Goal: Task Accomplishment & Management: Use online tool/utility

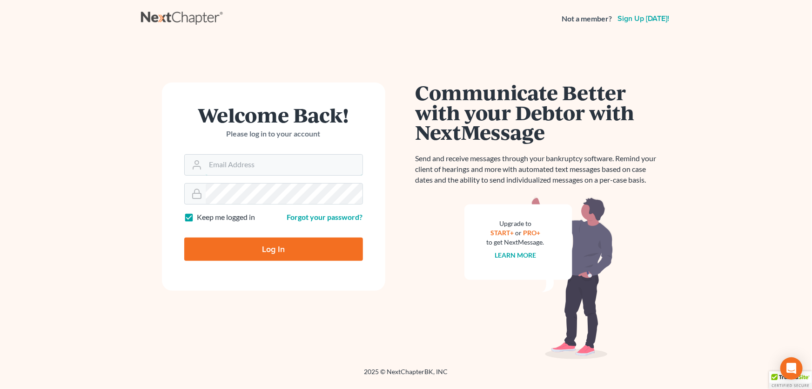
type input "[PERSON_NAME][EMAIL_ADDRESS][DOMAIN_NAME]"
click at [300, 248] on input "Log In" at bounding box center [273, 248] width 179 height 23
type input "Thinking..."
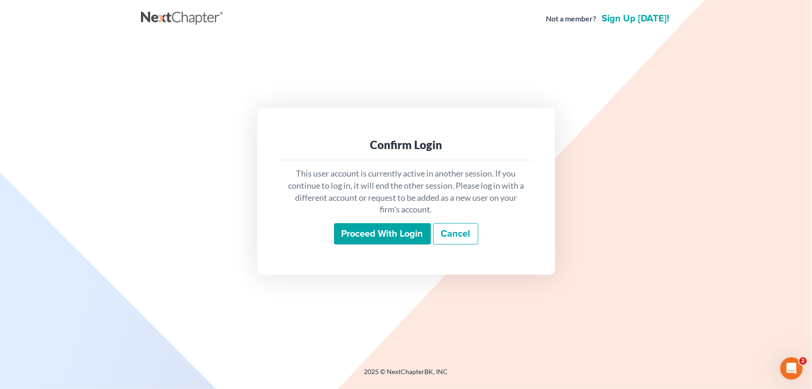
click at [351, 235] on input "Proceed with login" at bounding box center [382, 233] width 97 height 21
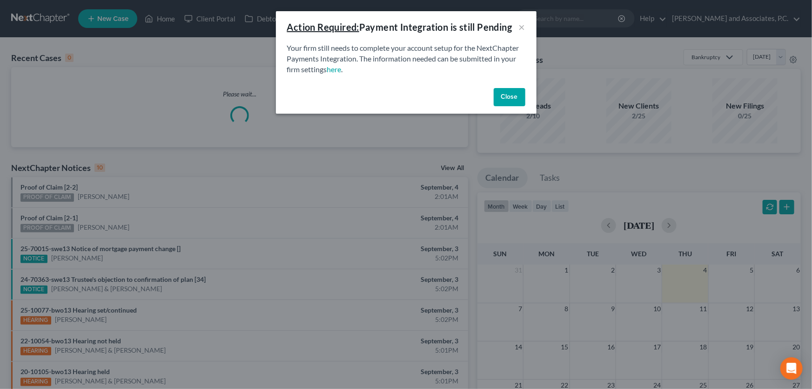
click at [516, 97] on button "Close" at bounding box center [510, 97] width 32 height 19
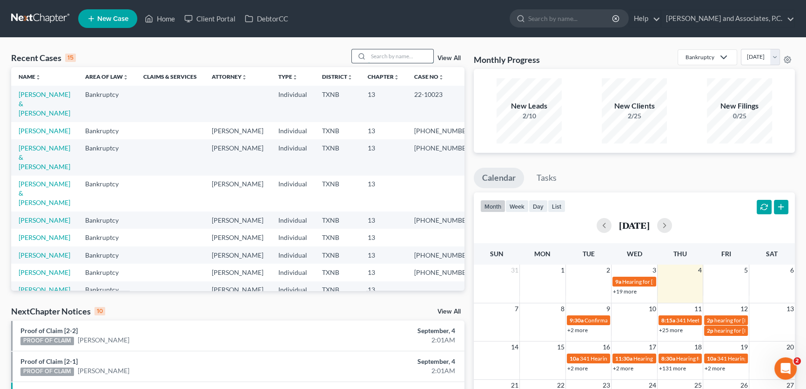
click at [385, 50] on input "search" at bounding box center [400, 55] width 65 height 13
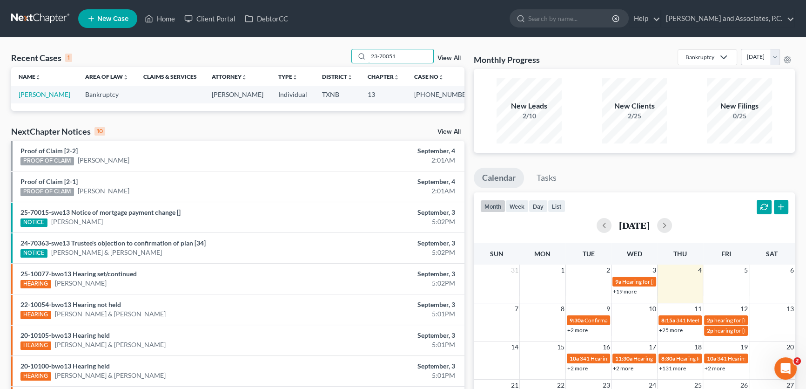
type input "23-70051"
click at [29, 96] on link "Moore, Karen" at bounding box center [45, 94] width 52 height 8
select select "5"
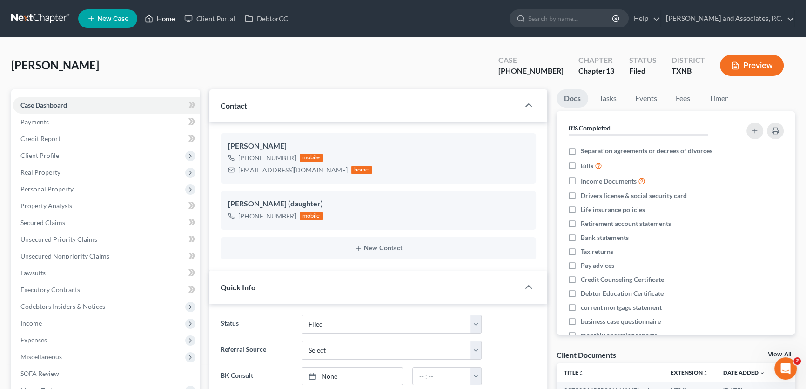
click at [168, 20] on link "Home" at bounding box center [160, 18] width 40 height 17
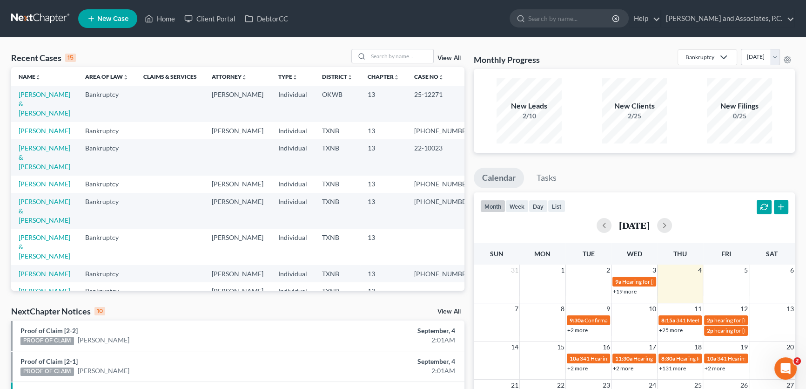
click at [457, 309] on link "View All" at bounding box center [448, 311] width 23 height 7
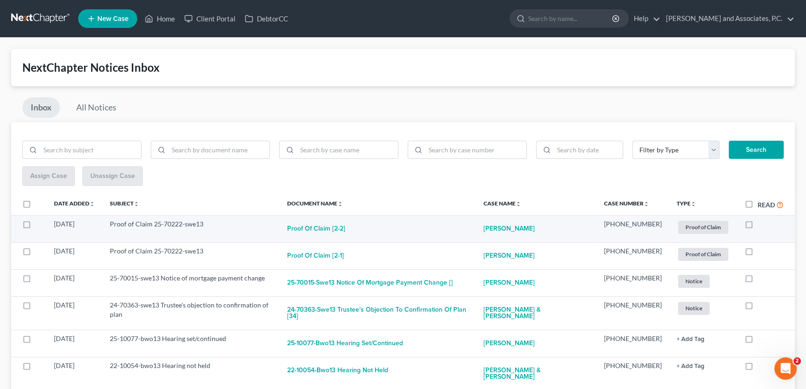
click at [758, 226] on label at bounding box center [758, 226] width 0 height 0
click at [761, 225] on input "checkbox" at bounding box center [764, 222] width 6 height 6
checkbox input "true"
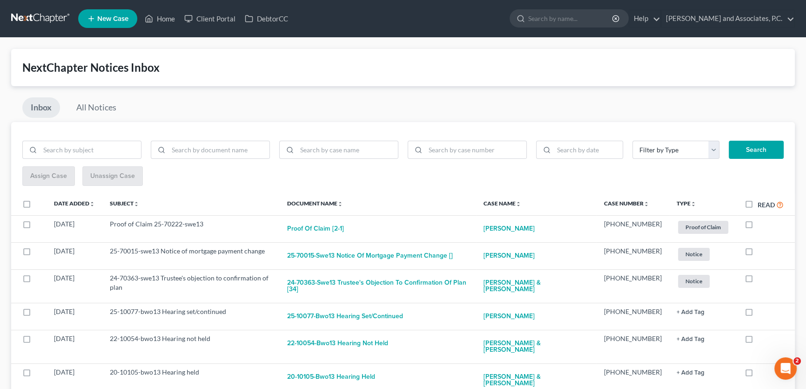
click at [758, 226] on label at bounding box center [758, 226] width 0 height 0
click at [761, 225] on input "checkbox" at bounding box center [764, 222] width 6 height 6
checkbox input "true"
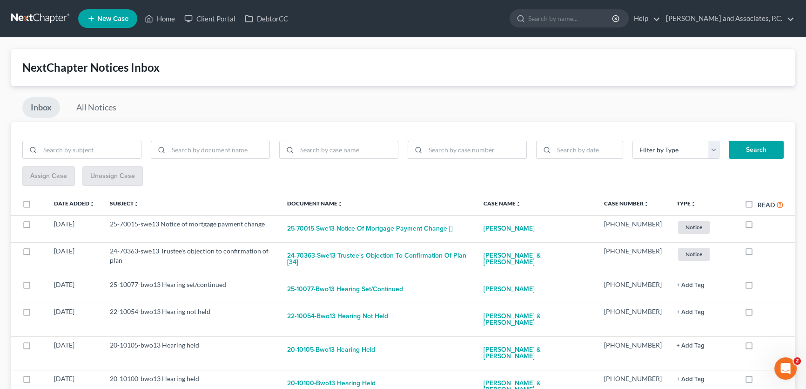
click at [758, 226] on label at bounding box center [758, 226] width 0 height 0
click at [761, 225] on input "checkbox" at bounding box center [764, 222] width 6 height 6
checkbox input "true"
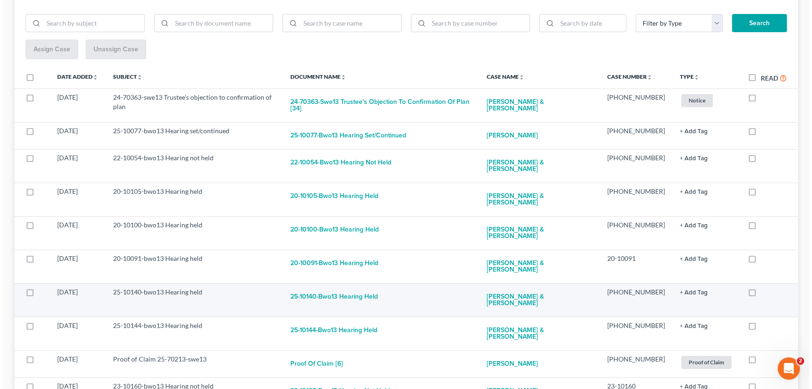
scroll to position [404, 0]
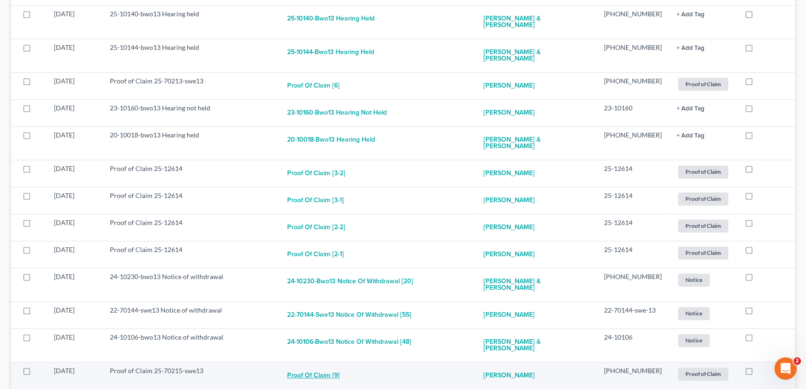
click at [333, 366] on button "Proof of Claim [9]" at bounding box center [313, 375] width 53 height 19
checkbox input "true"
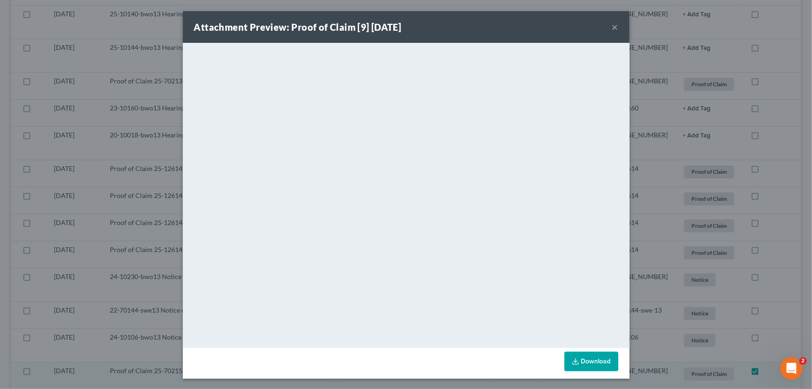
scroll to position [377, 0]
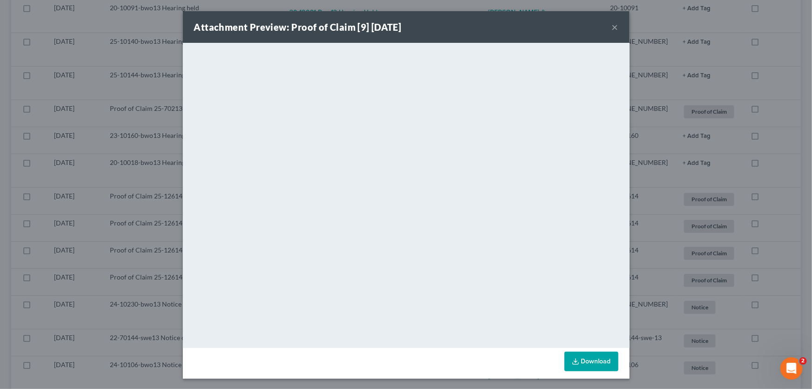
click at [612, 29] on button "×" at bounding box center [615, 26] width 7 height 11
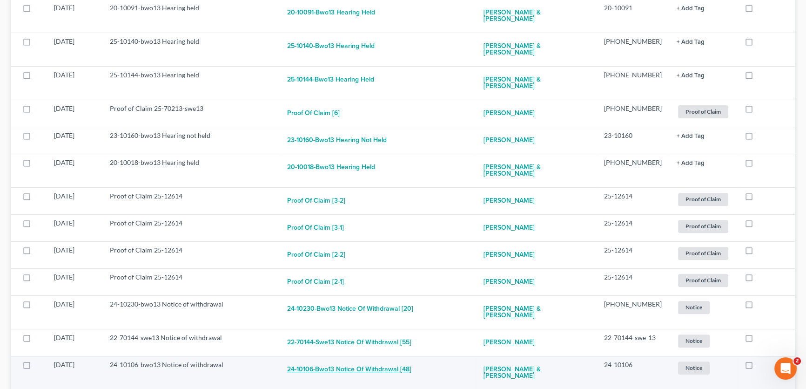
click at [400, 360] on button "24-10106-bwo13 Notice of withdrawal [48]" at bounding box center [349, 369] width 124 height 19
checkbox input "true"
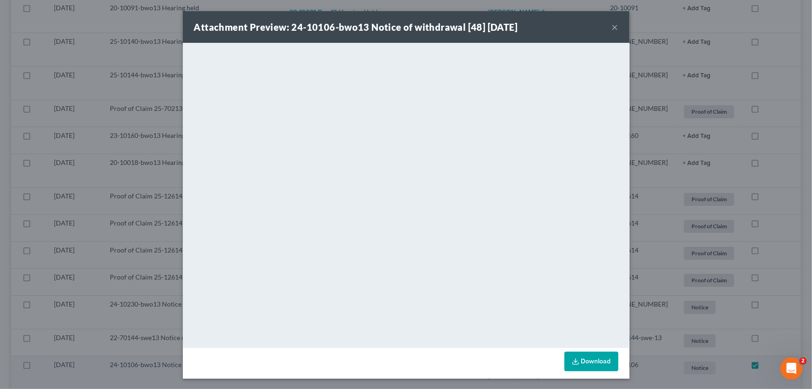
scroll to position [344, 0]
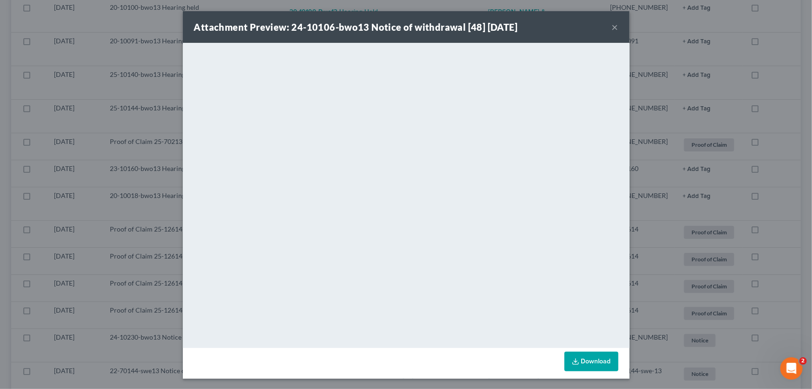
click at [612, 26] on button "×" at bounding box center [615, 26] width 7 height 11
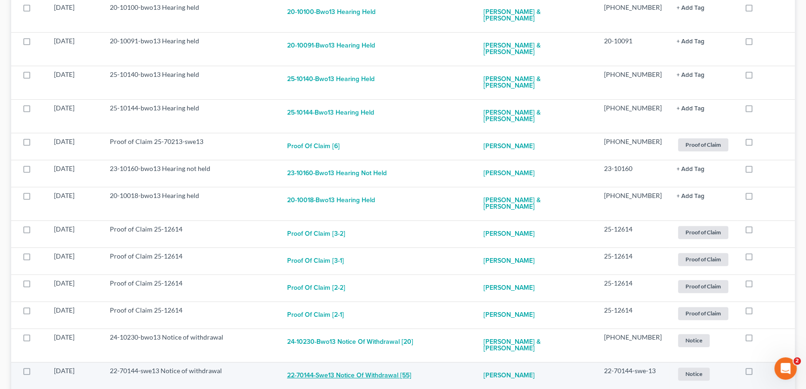
click at [382, 366] on button "22-70144-swe13 Notice of withdrawal [55]" at bounding box center [349, 375] width 124 height 19
checkbox input "true"
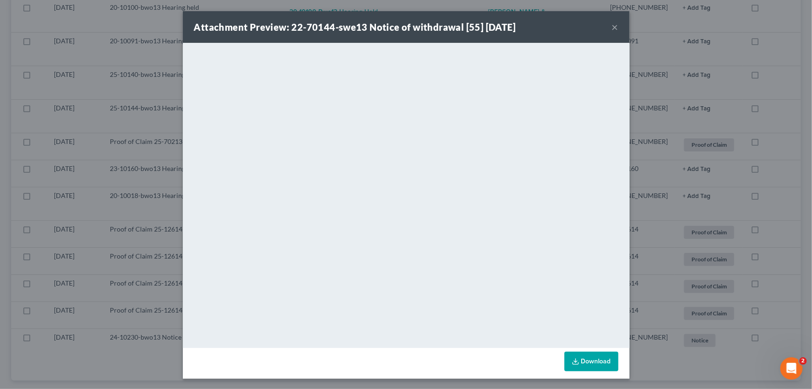
scroll to position [303, 0]
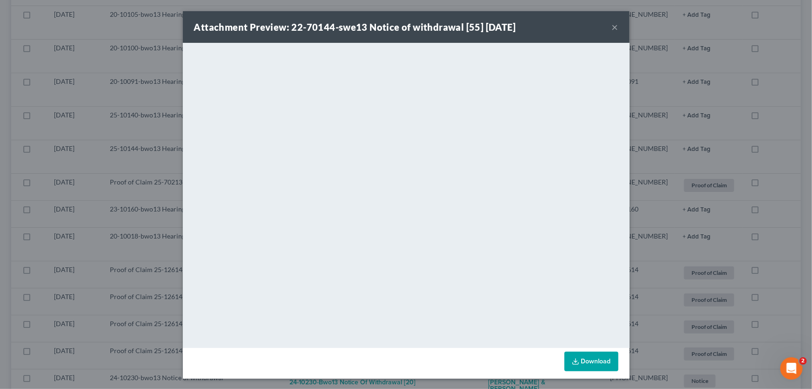
drag, startPoint x: 613, startPoint y: 27, endPoint x: 585, endPoint y: 20, distance: 28.4
click at [613, 27] on button "×" at bounding box center [615, 26] width 7 height 11
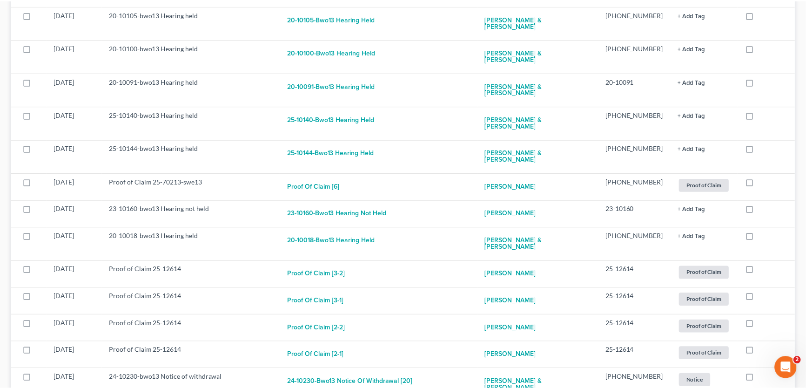
scroll to position [310, 0]
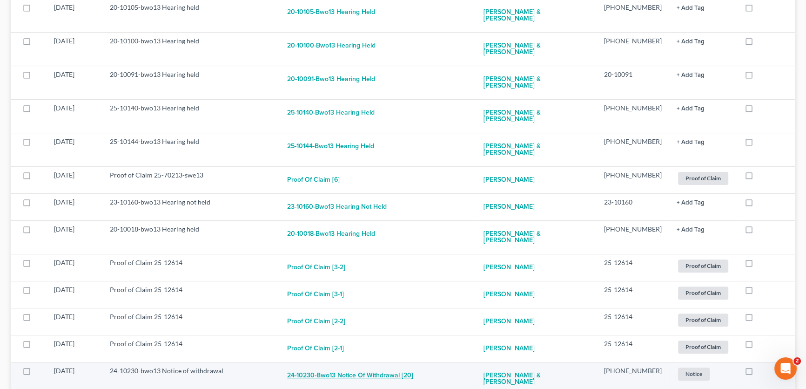
click at [393, 366] on button "24-10230-bwo13 Notice of withdrawal [20]" at bounding box center [350, 375] width 126 height 19
checkbox input "true"
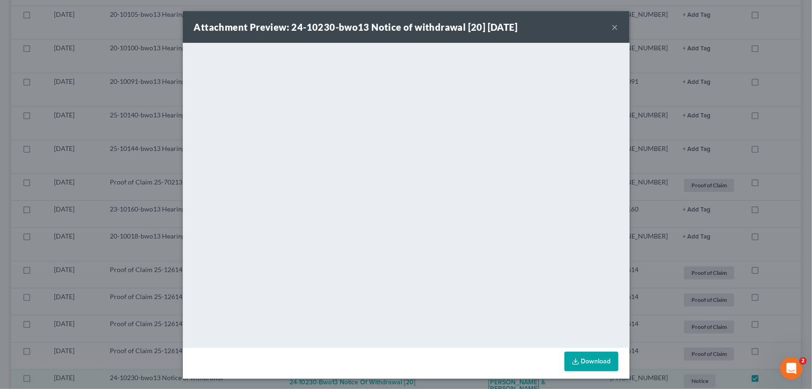
scroll to position [276, 0]
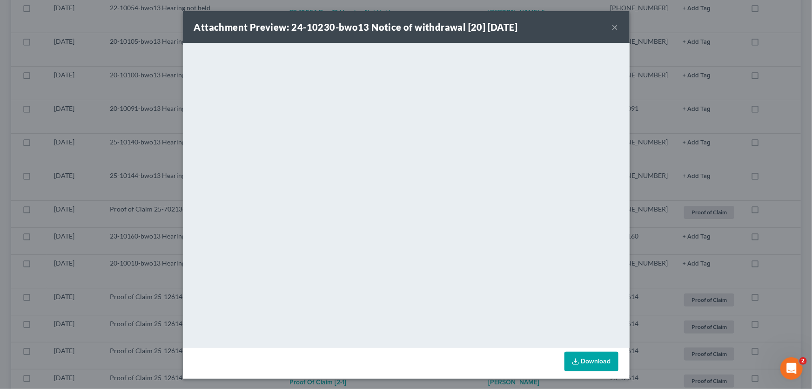
click at [612, 29] on button "×" at bounding box center [615, 26] width 7 height 11
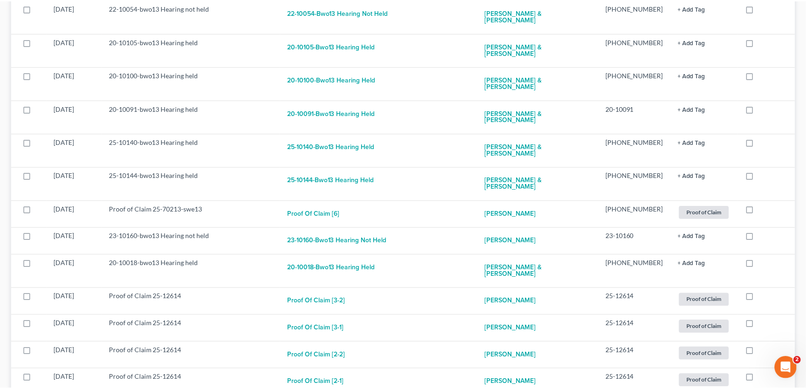
scroll to position [283, 0]
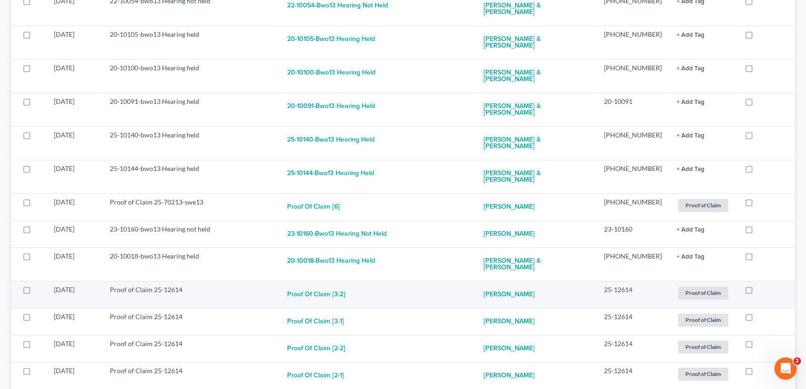
click at [758, 292] on label at bounding box center [758, 292] width 0 height 0
click at [761, 285] on input "checkbox" at bounding box center [764, 288] width 6 height 6
checkbox input "true"
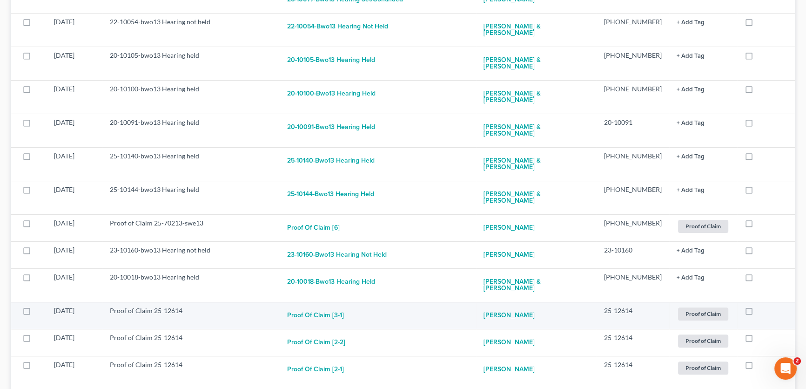
click at [758, 313] on label at bounding box center [758, 313] width 0 height 0
click at [761, 306] on input "checkbox" at bounding box center [764, 309] width 6 height 6
checkbox input "true"
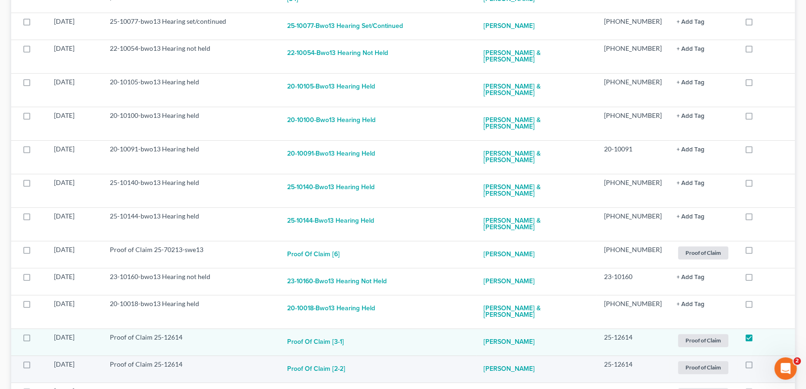
click at [758, 366] on label at bounding box center [758, 366] width 0 height 0
click at [761, 359] on input "checkbox" at bounding box center [764, 362] width 6 height 6
checkbox input "true"
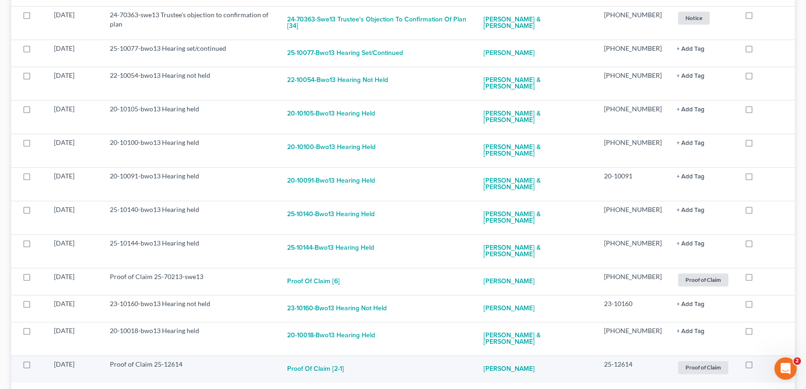
click at [758, 366] on label at bounding box center [758, 366] width 0 height 0
click at [761, 359] on input "checkbox" at bounding box center [764, 362] width 6 height 6
checkbox input "true"
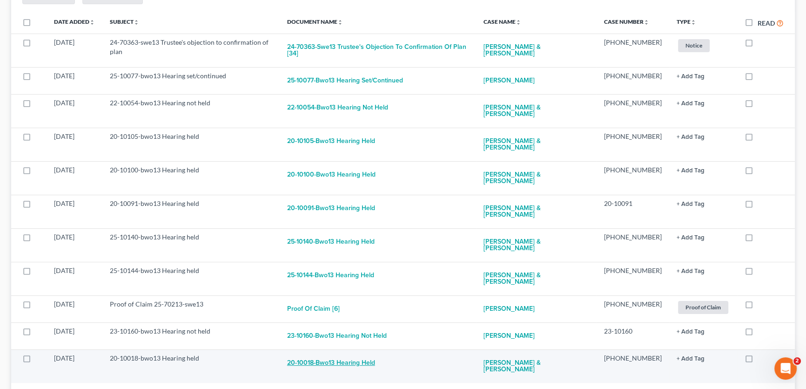
click at [360, 353] on button "20-10018-bwo13 Hearing held" at bounding box center [331, 362] width 88 height 19
checkbox input "true"
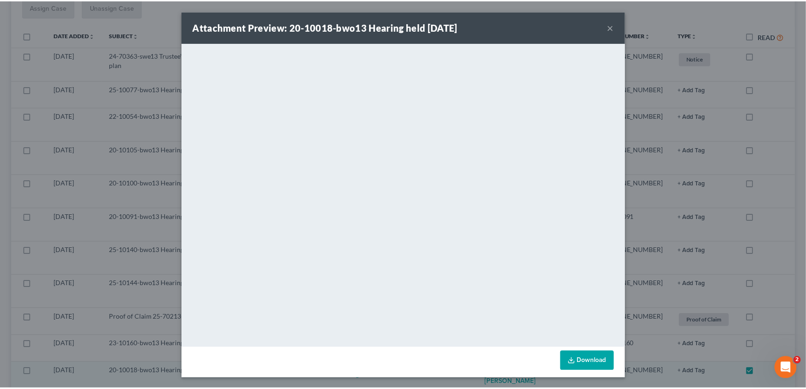
scroll to position [142, 0]
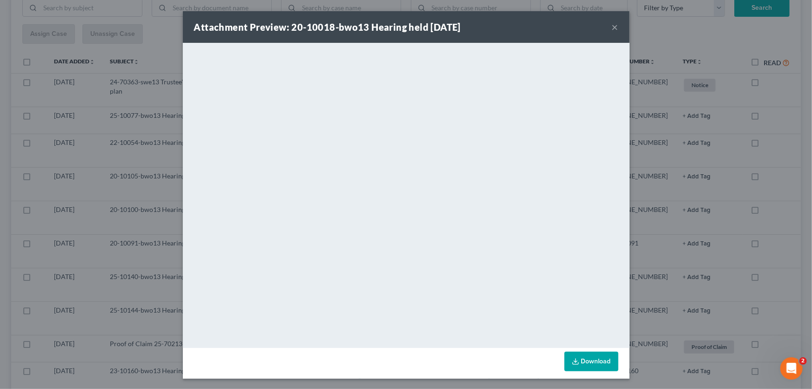
click at [612, 27] on button "×" at bounding box center [615, 26] width 7 height 11
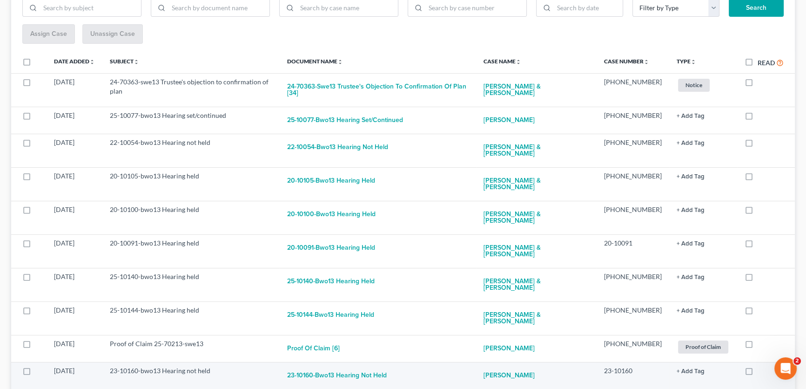
click at [758, 373] on label at bounding box center [758, 373] width 0 height 0
click at [761, 366] on input "checkbox" at bounding box center [764, 369] width 6 height 6
checkbox input "true"
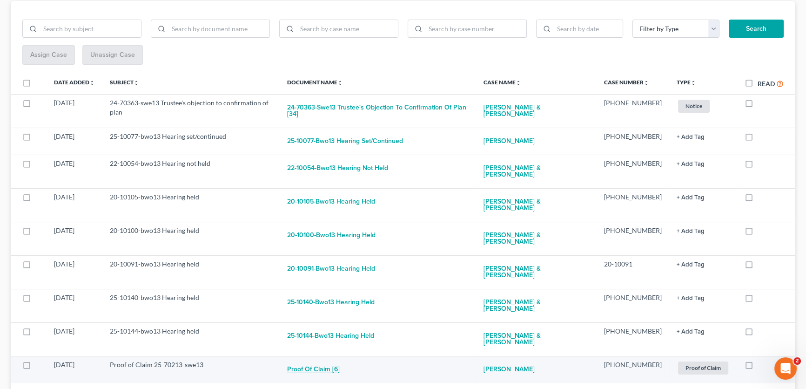
click at [338, 360] on button "Proof of Claim [6]" at bounding box center [313, 369] width 53 height 19
checkbox input "true"
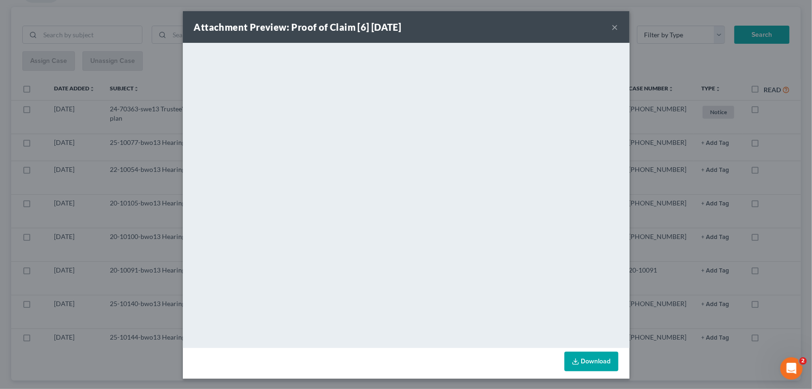
scroll to position [88, 0]
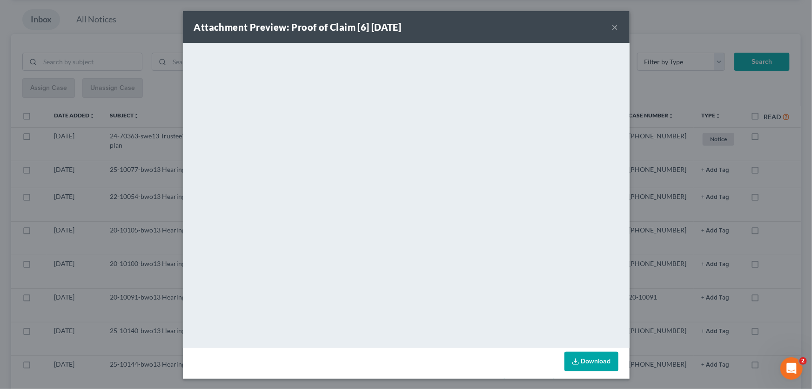
click at [613, 27] on button "×" at bounding box center [615, 26] width 7 height 11
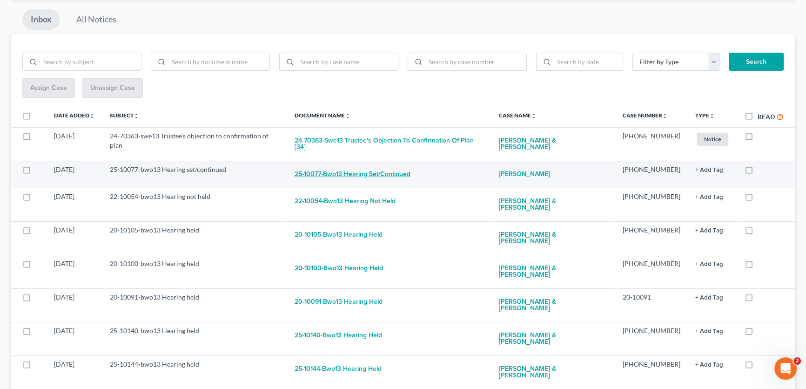
click at [406, 168] on button "25-10077-bwo13 Hearing set/continued" at bounding box center [353, 174] width 116 height 19
checkbox input "true"
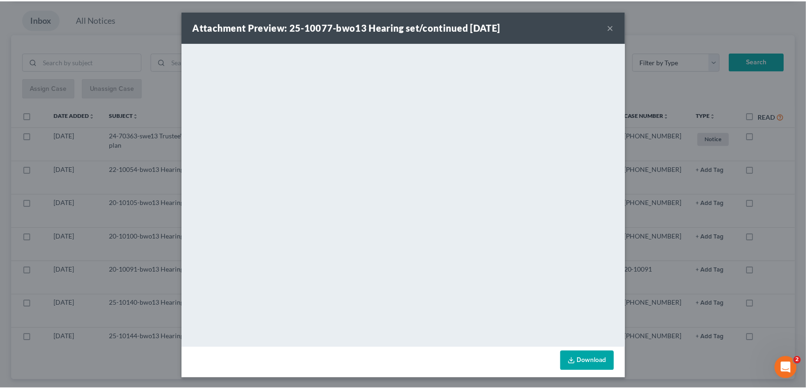
scroll to position [60, 0]
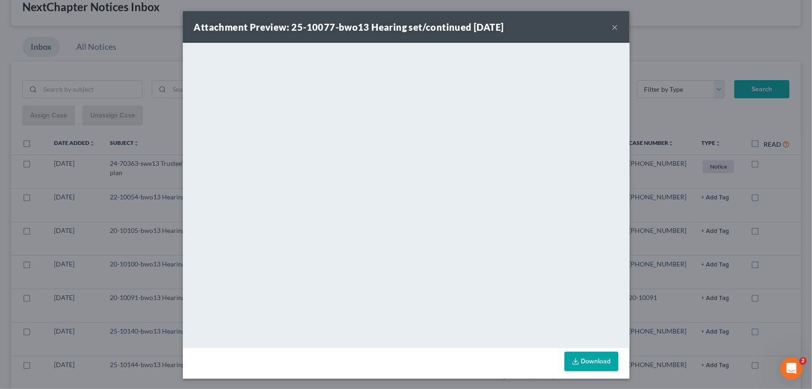
click at [612, 27] on button "×" at bounding box center [615, 26] width 7 height 11
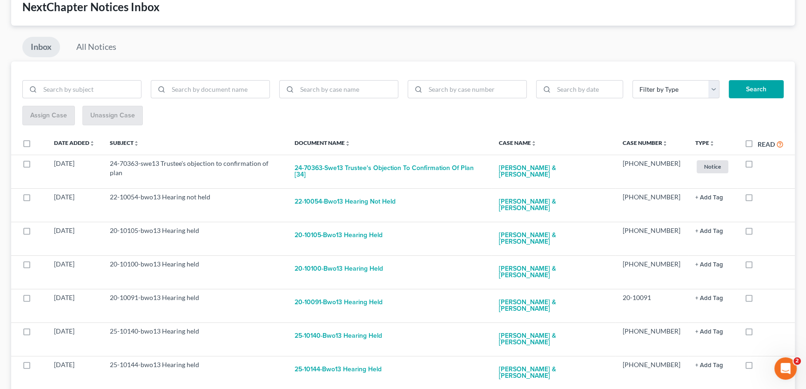
click at [758, 144] on label "Read" at bounding box center [771, 144] width 26 height 11
click at [761, 144] on input "Read" at bounding box center [764, 142] width 6 height 6
checkbox input "true"
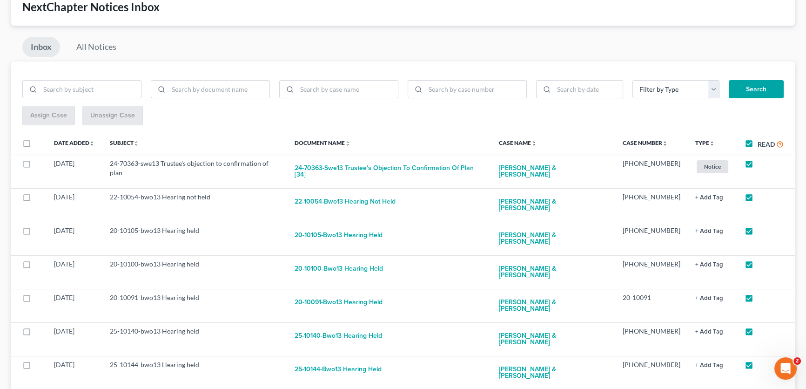
checkbox input "true"
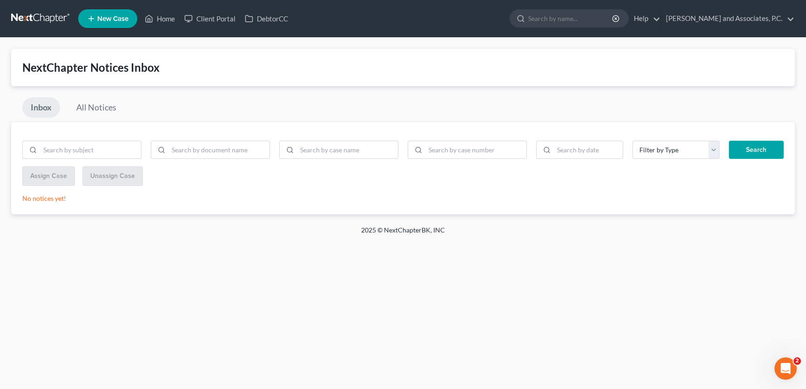
scroll to position [0, 0]
click at [164, 15] on link "Home" at bounding box center [160, 18] width 40 height 17
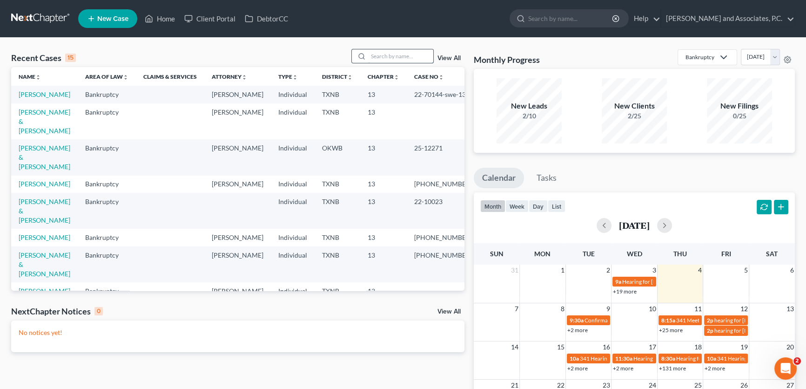
click at [383, 57] on input "search" at bounding box center [400, 55] width 65 height 13
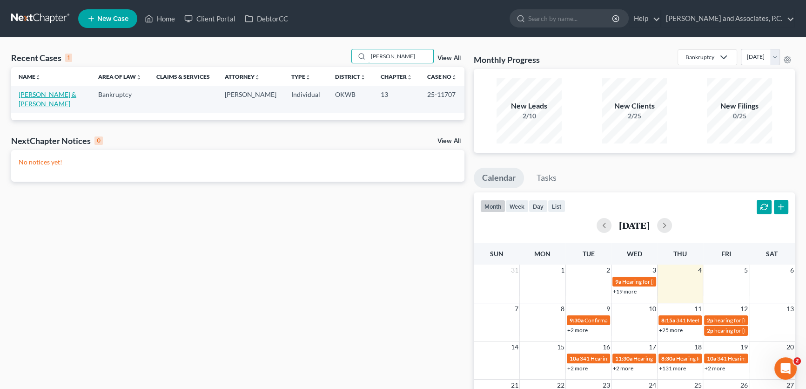
type input "caldwell"
click at [76, 98] on link "Caldwell, Elijah & Andrea" at bounding box center [48, 98] width 58 height 17
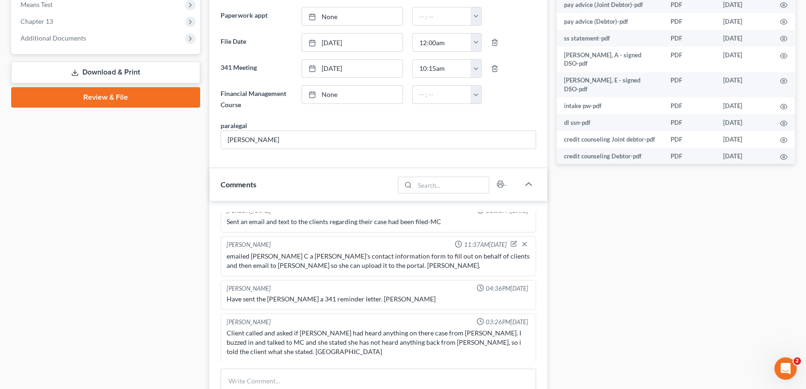
scroll to position [254, 0]
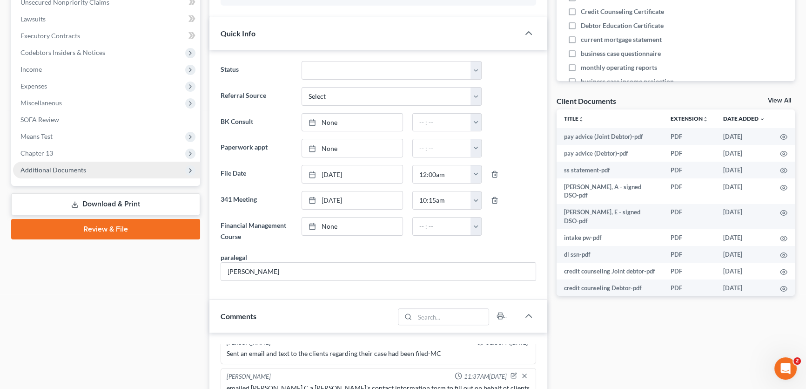
click at [79, 172] on span "Additional Documents" at bounding box center [106, 169] width 187 height 17
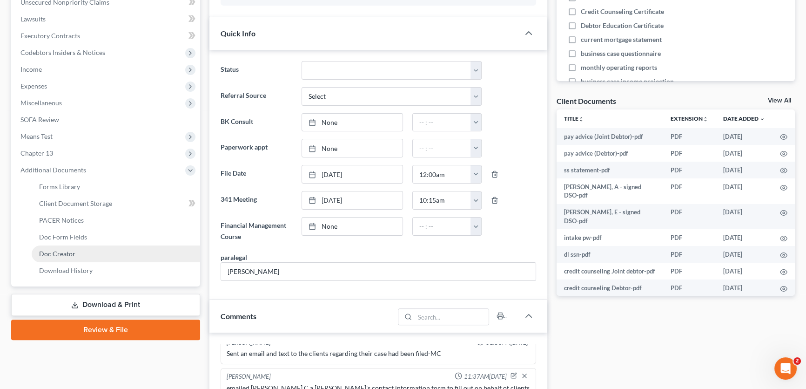
scroll to position [1042, 0]
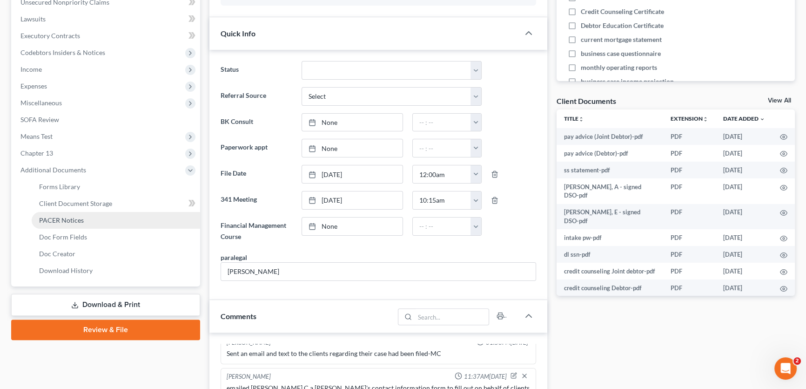
click at [61, 223] on link "PACER Notices" at bounding box center [116, 220] width 168 height 17
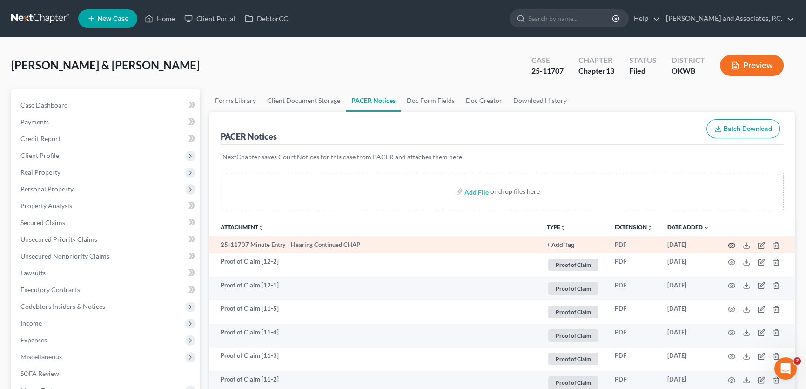
click at [731, 242] on icon "button" at bounding box center [731, 244] width 7 height 5
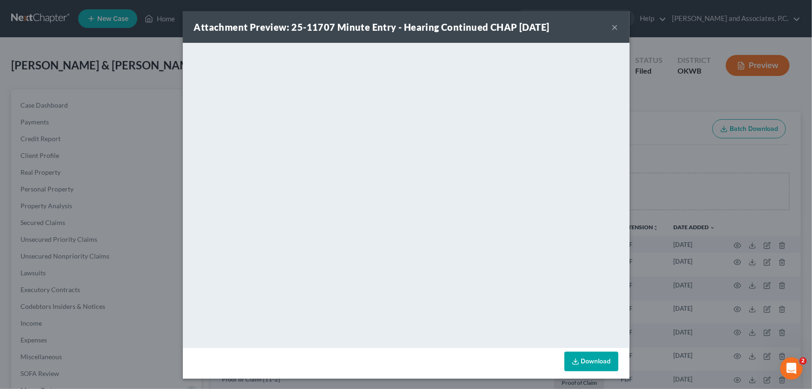
drag, startPoint x: 614, startPoint y: 29, endPoint x: 585, endPoint y: 38, distance: 30.2
click at [614, 28] on button "×" at bounding box center [615, 26] width 7 height 11
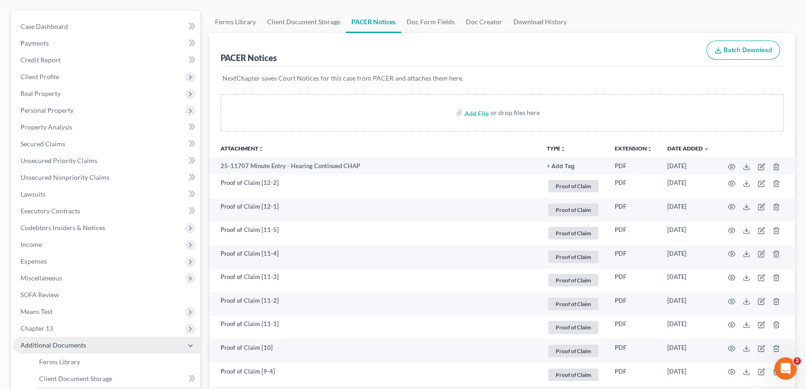
scroll to position [84, 0]
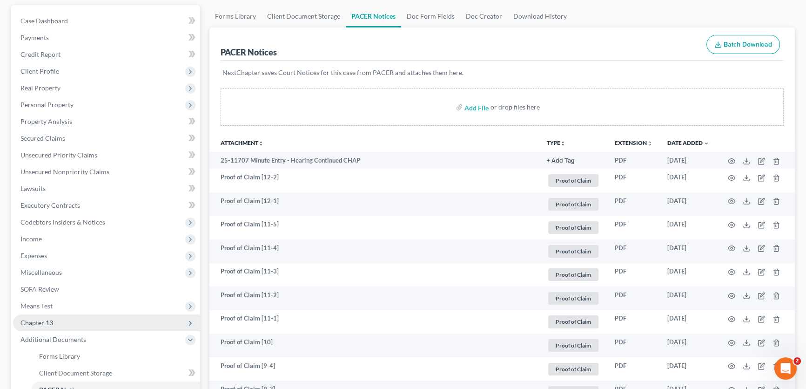
click at [58, 323] on span "Chapter 13" at bounding box center [106, 322] width 187 height 17
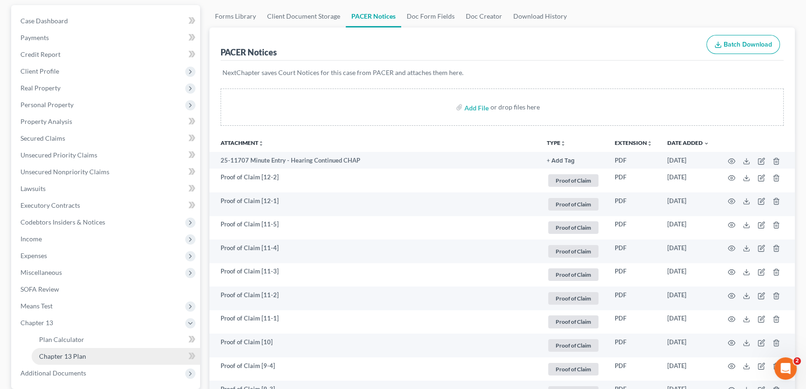
click at [60, 354] on span "Chapter 13 Plan" at bounding box center [62, 356] width 47 height 8
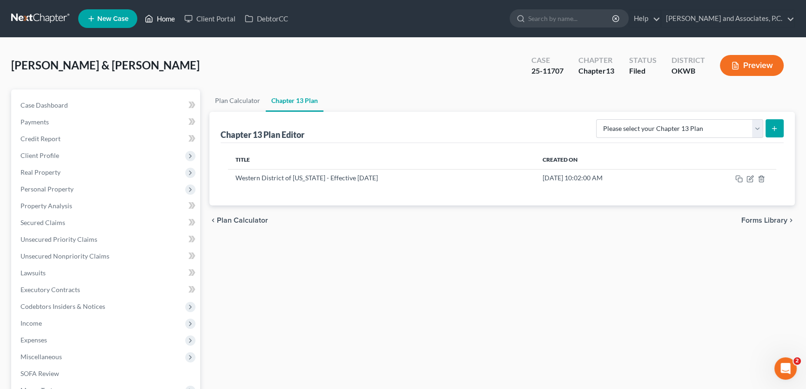
click at [168, 22] on link "Home" at bounding box center [160, 18] width 40 height 17
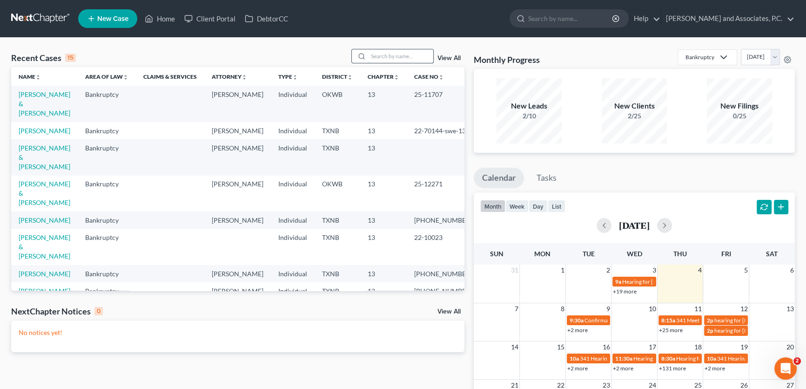
click at [410, 59] on input "search" at bounding box center [400, 55] width 65 height 13
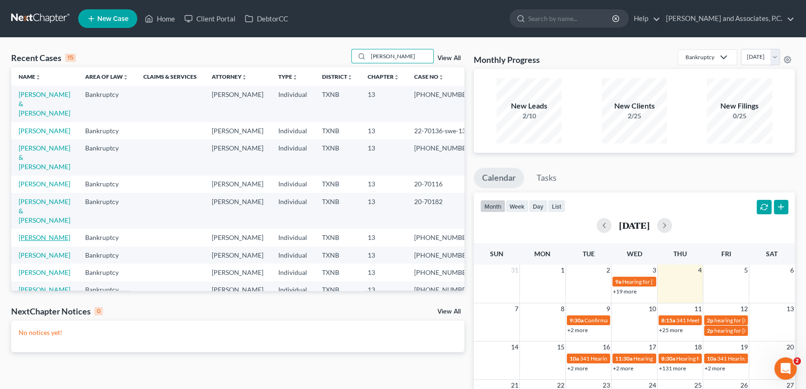
type input "[PERSON_NAME]"
click at [48, 233] on link "[PERSON_NAME]" at bounding box center [45, 237] width 52 height 8
select select "3"
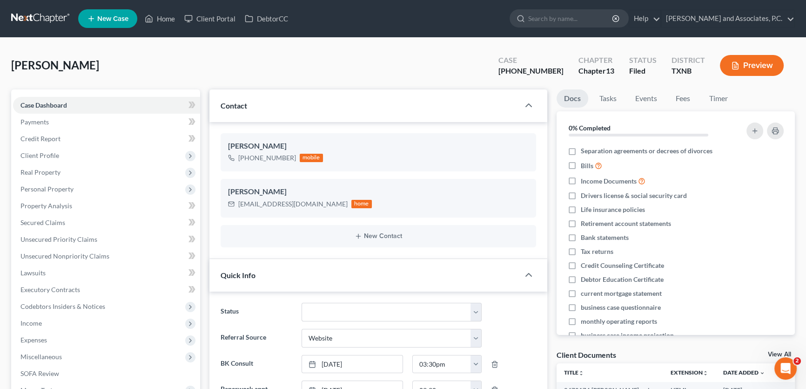
scroll to position [1936, 0]
click at [84, 193] on span "Personal Property" at bounding box center [106, 189] width 187 height 17
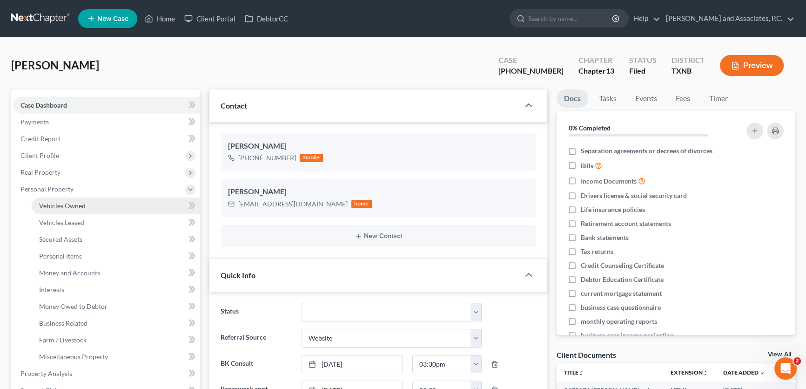
click at [85, 209] on link "Vehicles Owned" at bounding box center [116, 205] width 168 height 17
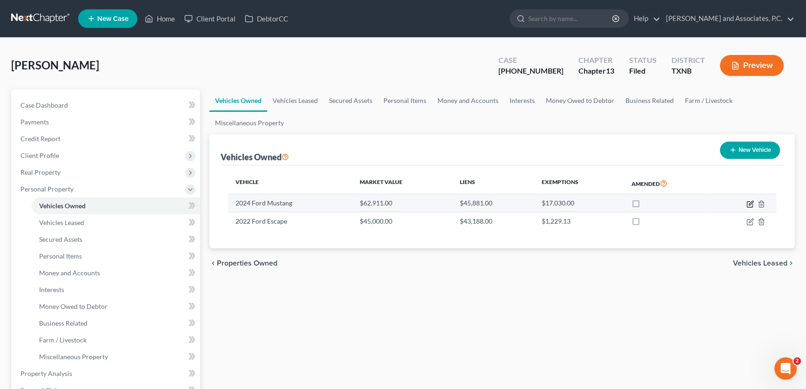
click at [749, 202] on icon "button" at bounding box center [749, 203] width 7 height 7
select select "0"
select select "2"
select select "0"
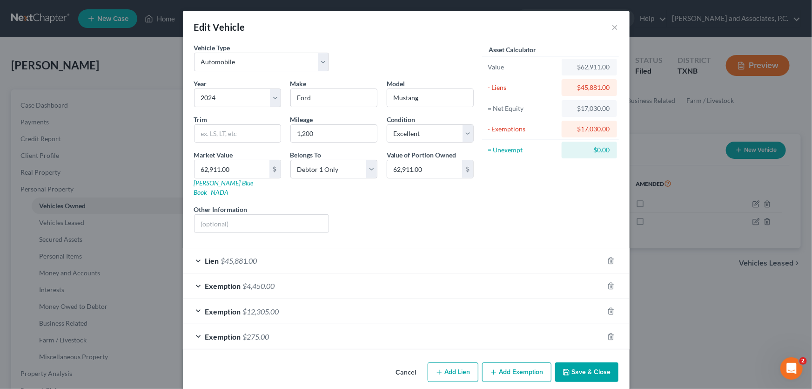
click at [233, 256] on span "$45,881.00" at bounding box center [239, 260] width 36 height 9
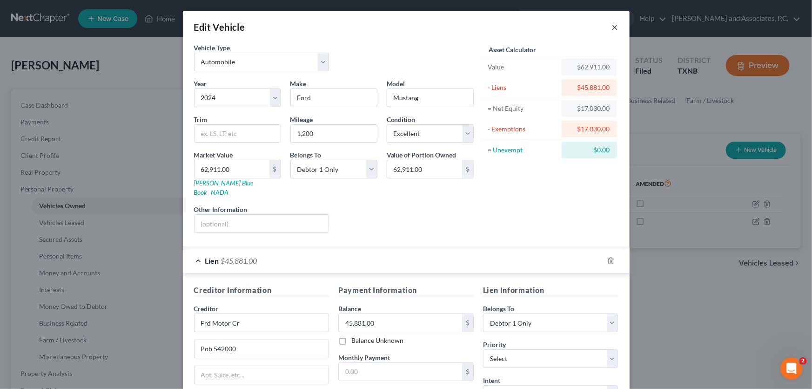
click at [612, 27] on button "×" at bounding box center [615, 26] width 7 height 11
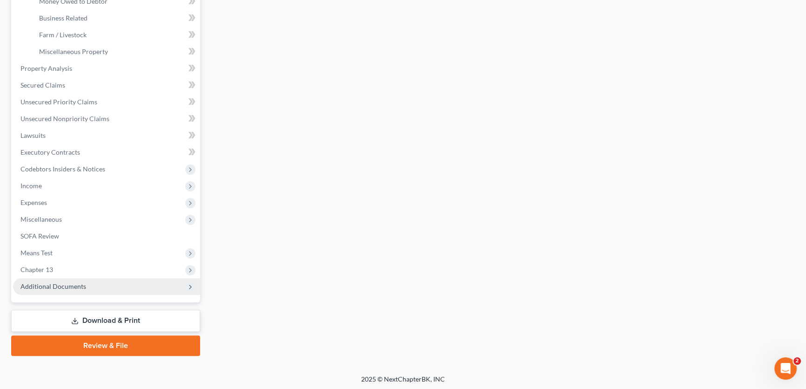
scroll to position [306, 0]
click at [65, 288] on span "Additional Documents" at bounding box center [106, 285] width 187 height 17
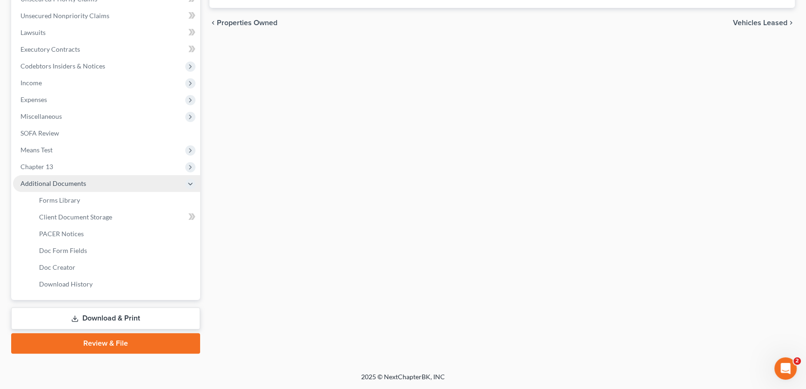
scroll to position [238, 0]
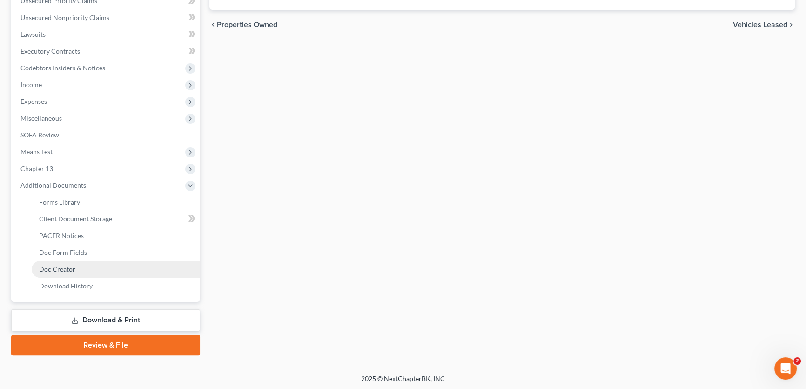
click at [64, 266] on span "Doc Creator" at bounding box center [57, 269] width 36 height 8
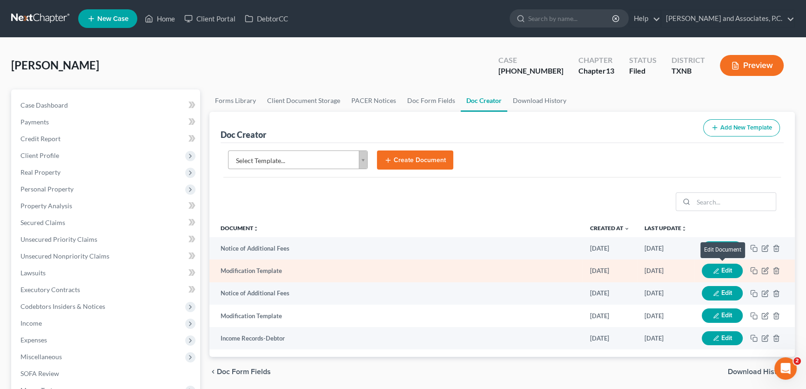
click at [711, 269] on button "Edit" at bounding box center [722, 270] width 41 height 14
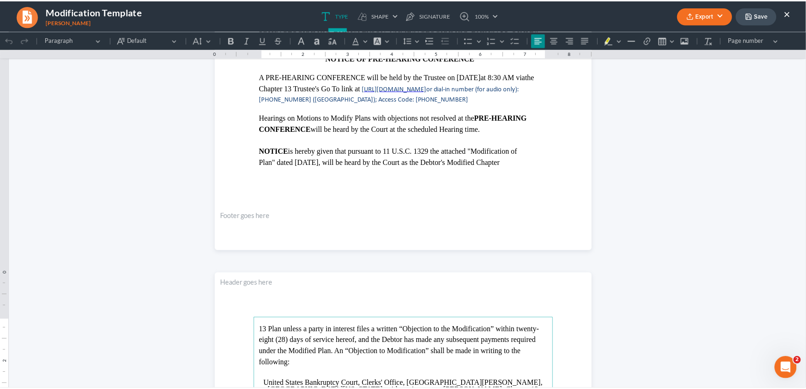
scroll to position [211, 0]
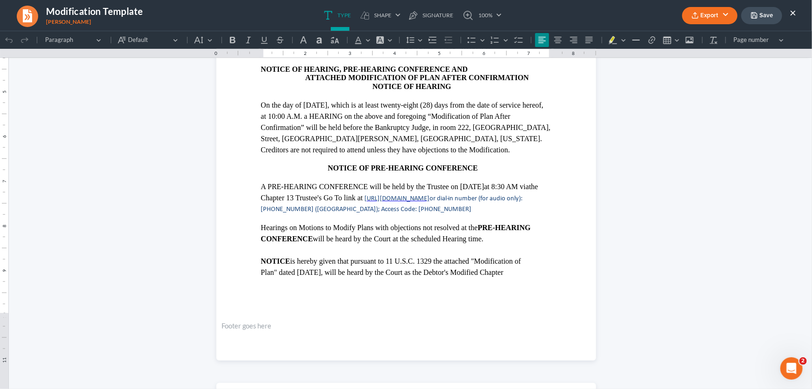
click at [795, 13] on button "×" at bounding box center [793, 12] width 7 height 11
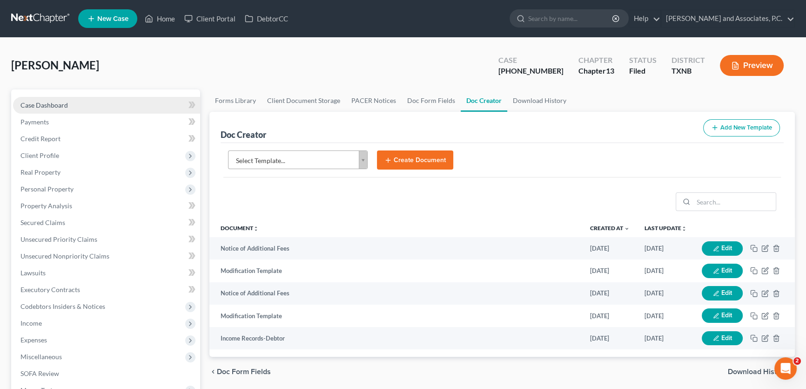
click at [99, 100] on link "Case Dashboard" at bounding box center [106, 105] width 187 height 17
select select "3"
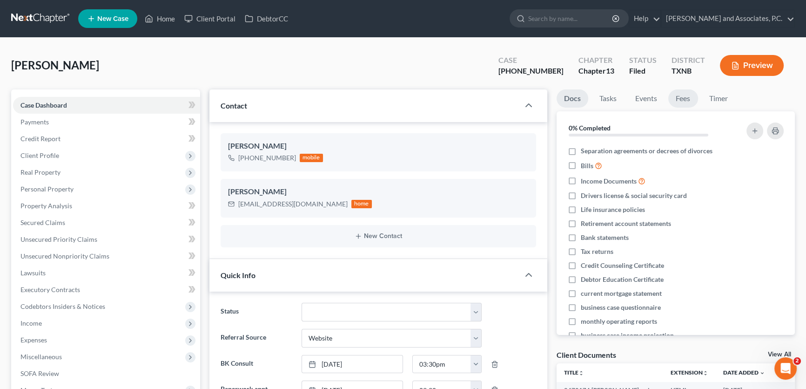
click at [682, 96] on link "Fees" at bounding box center [683, 98] width 30 height 18
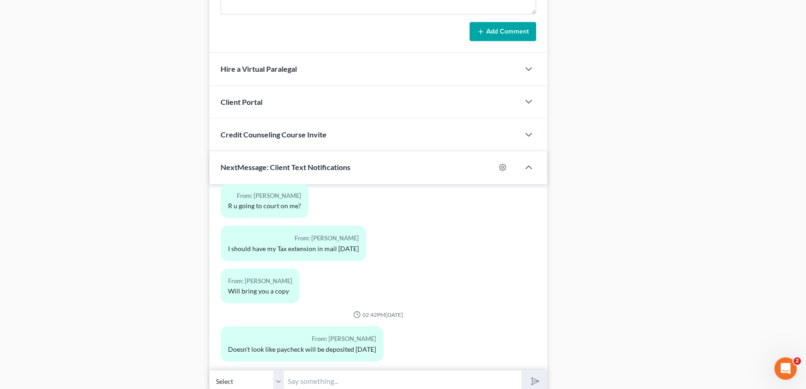
scroll to position [798, 0]
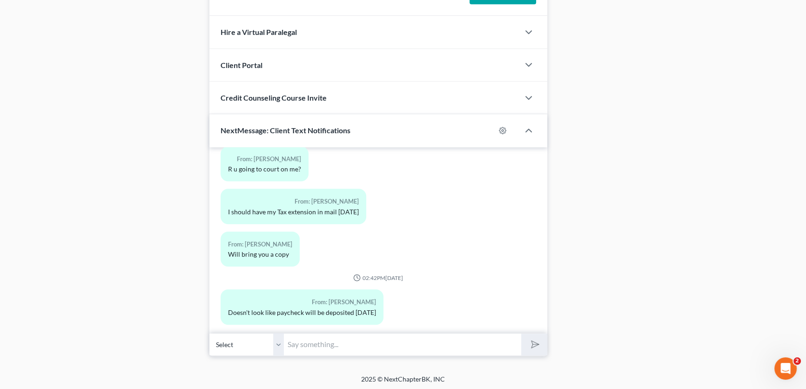
click at [277, 347] on select "Select +1 (940) 400-5311 - Charles Scott" at bounding box center [246, 344] width 74 height 23
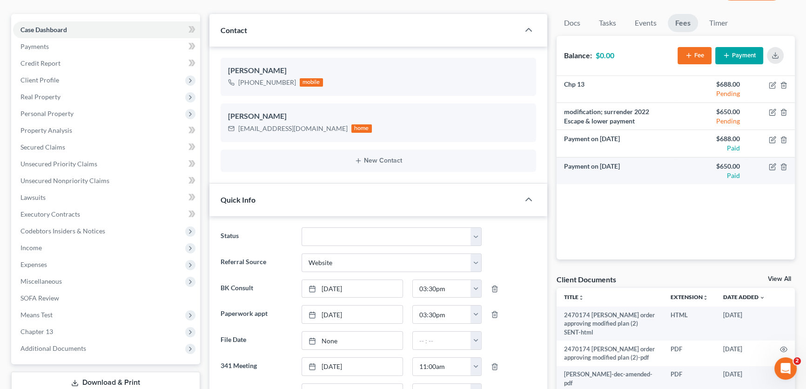
scroll to position [0, 0]
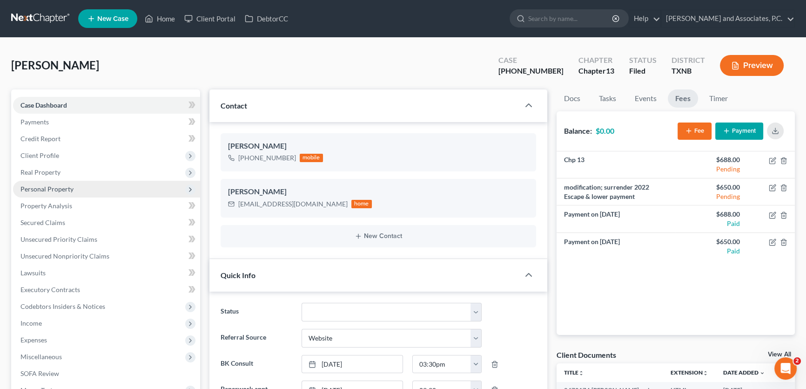
click at [45, 191] on span "Personal Property" at bounding box center [46, 189] width 53 height 8
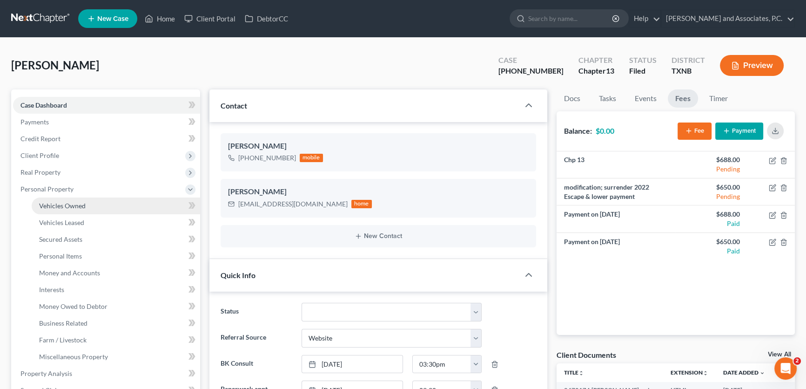
click at [58, 206] on span "Vehicles Owned" at bounding box center [62, 206] width 47 height 8
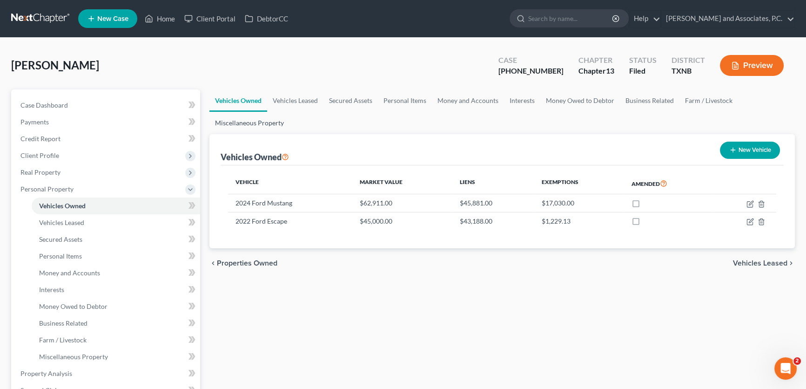
click at [245, 123] on link "Miscellaneous Property" at bounding box center [249, 123] width 80 height 22
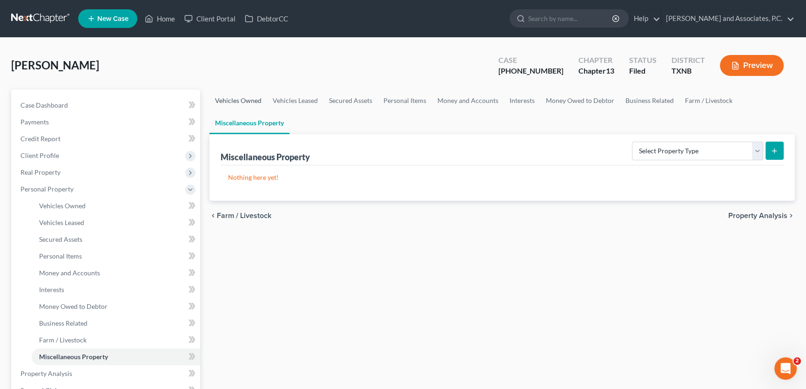
click at [244, 101] on link "Vehicles Owned" at bounding box center [238, 100] width 58 height 22
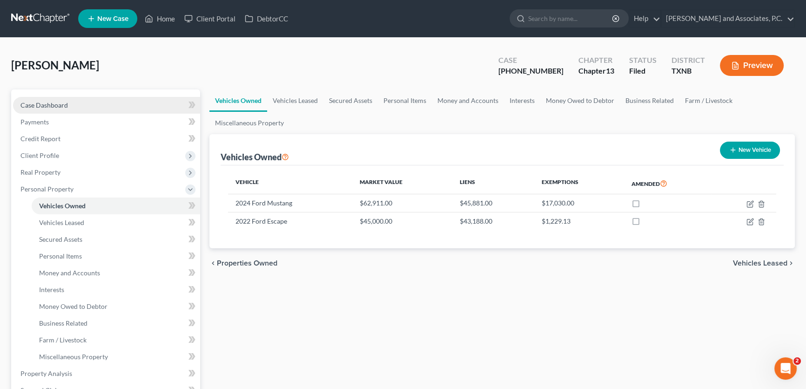
click at [84, 106] on link "Case Dashboard" at bounding box center [106, 105] width 187 height 17
select select "3"
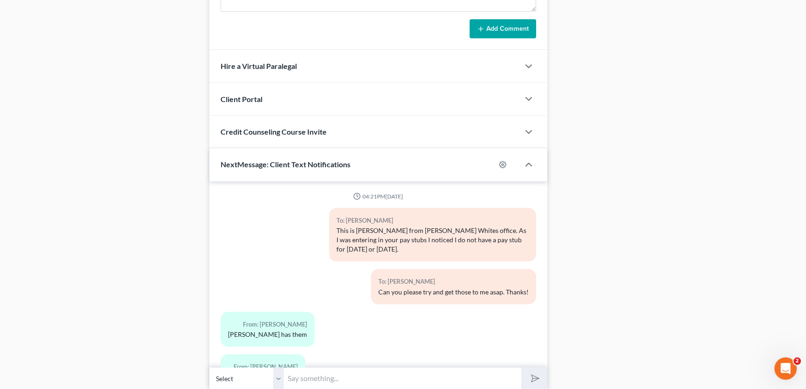
scroll to position [1936, 0]
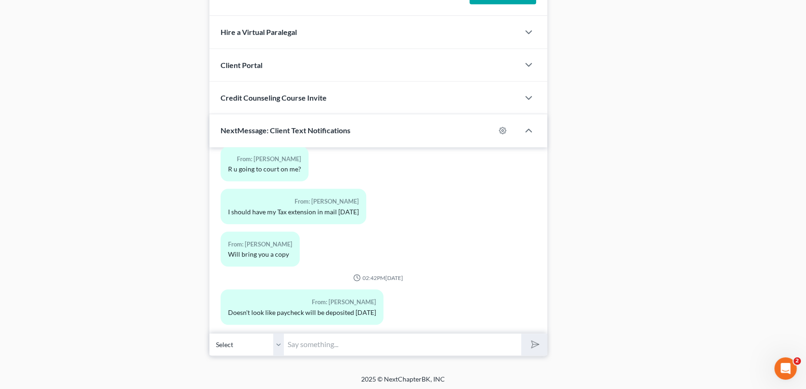
drag, startPoint x: 278, startPoint y: 338, endPoint x: 306, endPoint y: 340, distance: 27.5
click at [278, 338] on select "Select +1 (940) 400-5311 - Charles Scott" at bounding box center [246, 344] width 74 height 23
click at [306, 340] on input "text" at bounding box center [402, 344] width 237 height 23
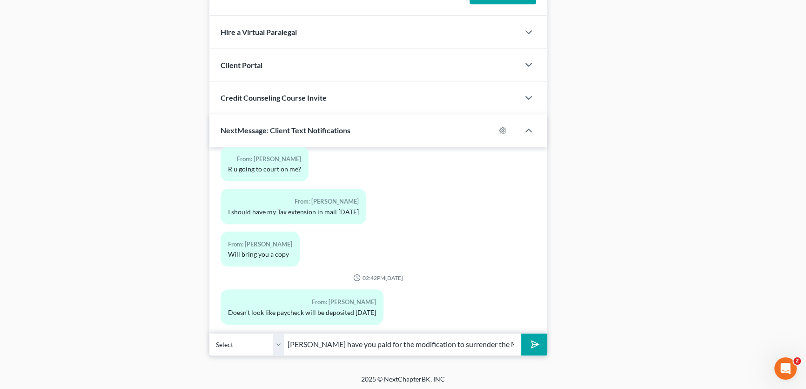
scroll to position [0, 1]
type input "[PERSON_NAME] have you paid for the modification to surrender the Mustang?"
click at [521, 333] on button "submit" at bounding box center [534, 344] width 26 height 22
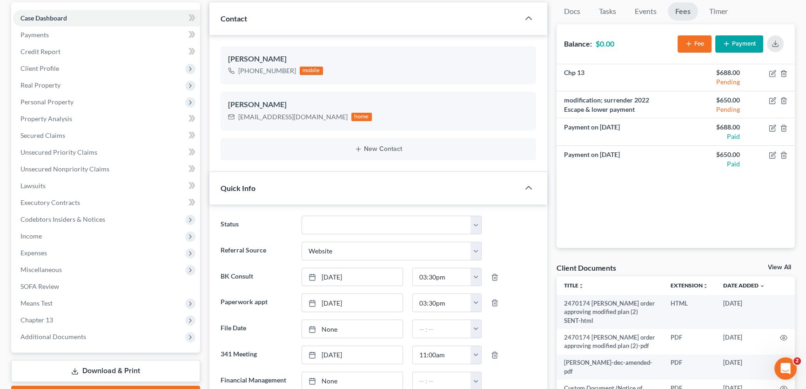
scroll to position [0, 0]
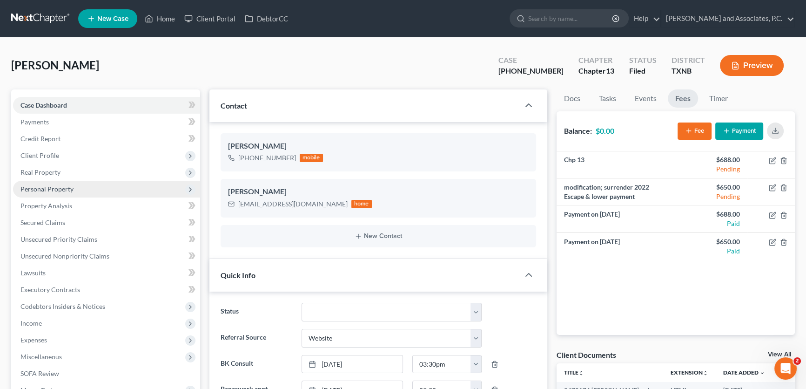
drag, startPoint x: 46, startPoint y: 188, endPoint x: 51, endPoint y: 193, distance: 6.6
click at [46, 188] on span "Personal Property" at bounding box center [46, 189] width 53 height 8
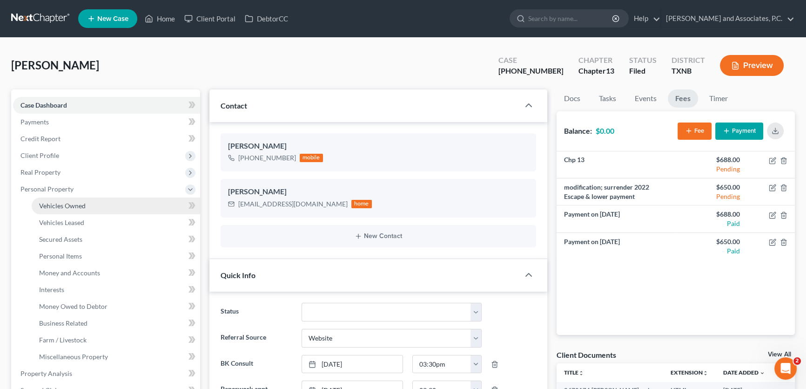
click at [60, 202] on span "Vehicles Owned" at bounding box center [62, 206] width 47 height 8
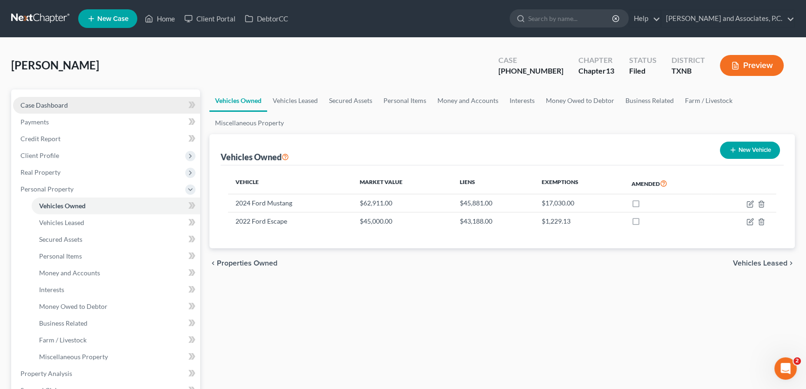
click at [78, 107] on link "Case Dashboard" at bounding box center [106, 105] width 187 height 17
select select "3"
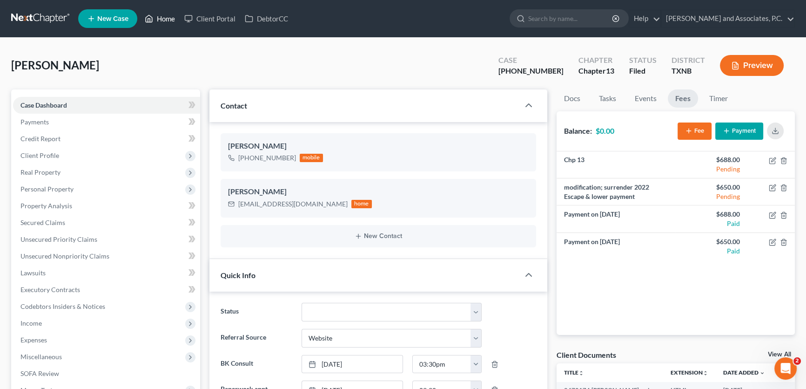
click at [168, 18] on link "Home" at bounding box center [160, 18] width 40 height 17
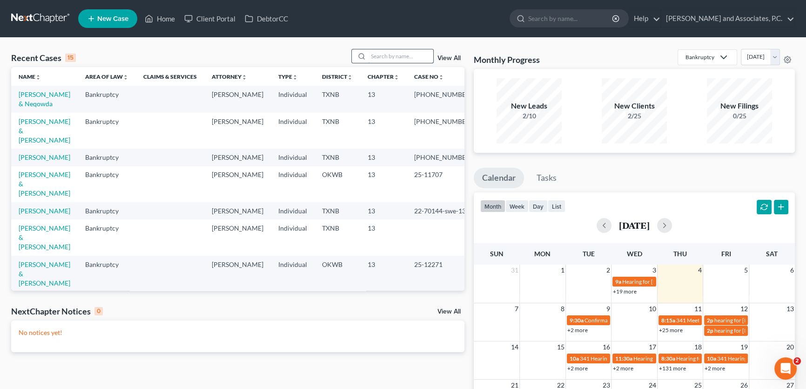
click at [403, 53] on input "search" at bounding box center [400, 55] width 65 height 13
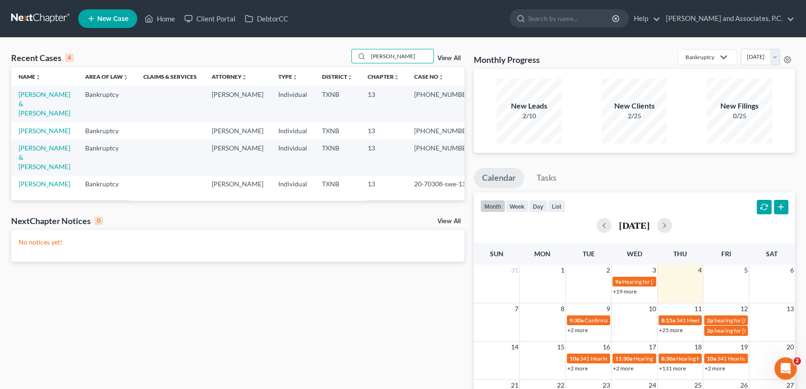
drag, startPoint x: 411, startPoint y: 56, endPoint x: 338, endPoint y: 54, distance: 73.1
click at [338, 54] on div "Recent Cases 4 gilbert View All" at bounding box center [237, 58] width 453 height 18
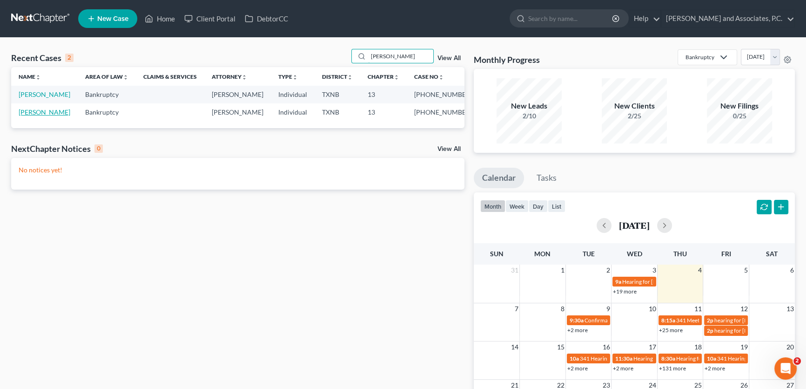
type input "barnett"
click at [47, 113] on link "[PERSON_NAME]" at bounding box center [45, 112] width 52 height 8
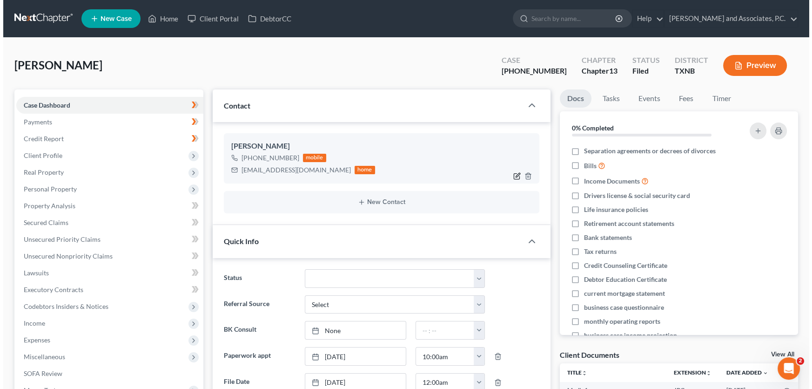
scroll to position [5628, 0]
click at [511, 174] on icon "button" at bounding box center [514, 177] width 6 height 6
select select "0"
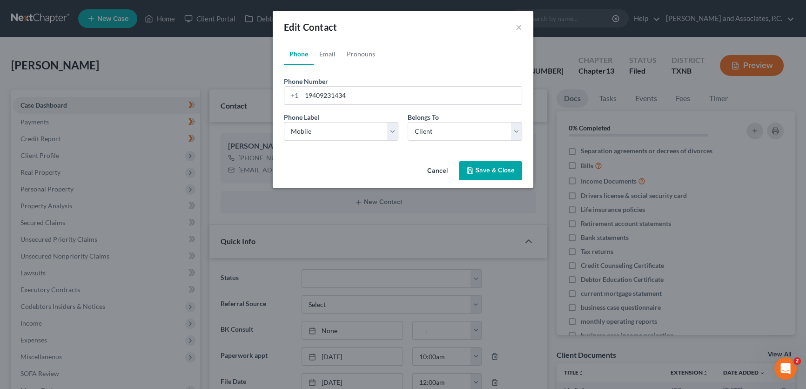
scroll to position [5618, 0]
drag, startPoint x: 356, startPoint y: 96, endPoint x: 280, endPoint y: 90, distance: 76.5
click at [280, 90] on div "Phone Email Pronouns Phone Number * +1 19409231434 Ext. Phone Label * Select Mo…" at bounding box center [406, 100] width 261 height 114
type input "940-232-7886"
click at [473, 167] on icon "button" at bounding box center [473, 170] width 7 height 7
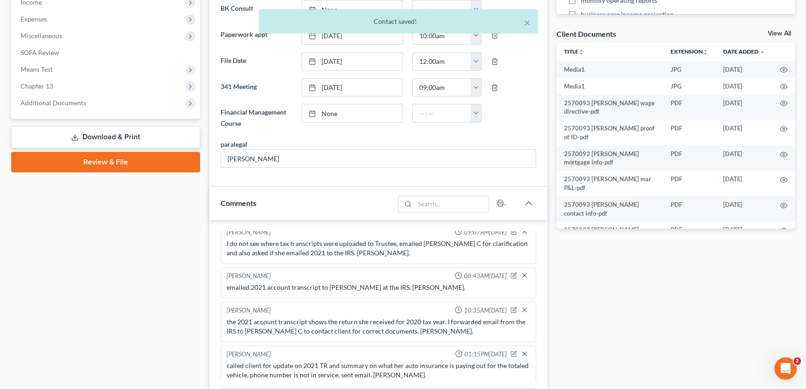
scroll to position [465, 0]
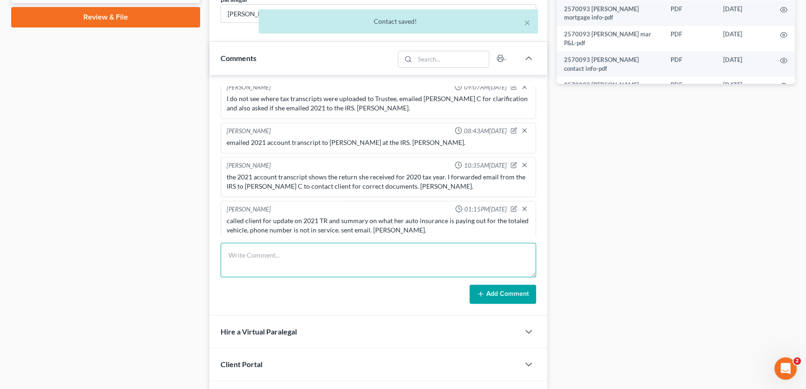
click at [293, 259] on textarea at bounding box center [379, 259] width 316 height 34
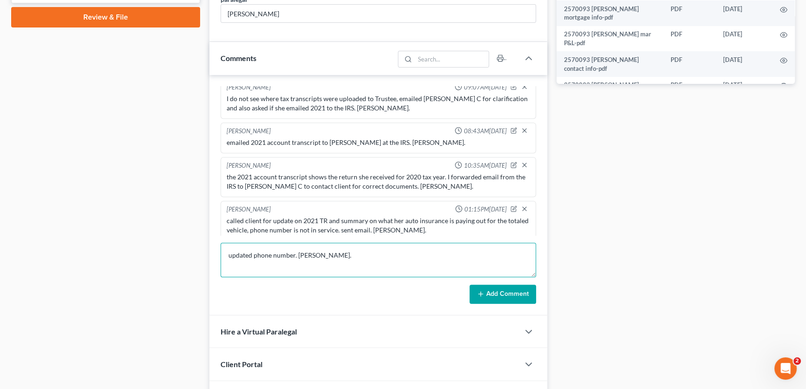
type textarea "updated phone number. Amy."
click at [497, 292] on button "Add Comment" at bounding box center [503, 294] width 67 height 20
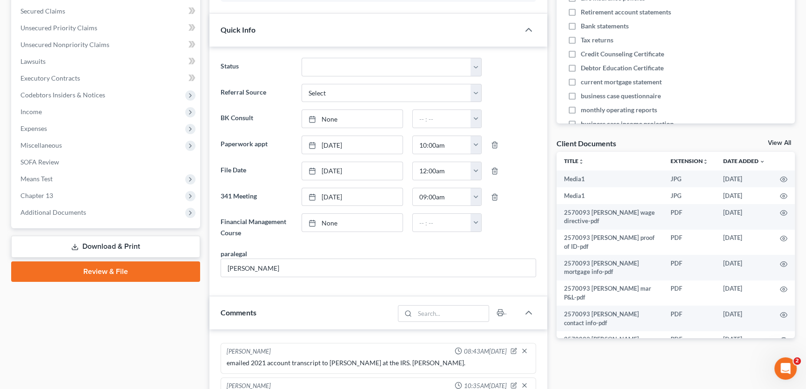
scroll to position [0, 0]
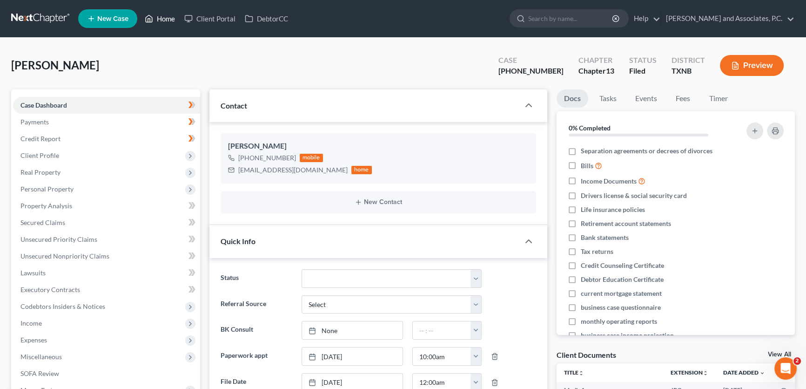
drag, startPoint x: 122, startPoint y: 73, endPoint x: 164, endPoint y: 24, distance: 64.4
click at [122, 73] on div "Barnett, Roxie Upgraded Case 25-70093-13 Chapter Chapter 13 Status Filed Distri…" at bounding box center [403, 69] width 784 height 40
click at [167, 19] on link "Home" at bounding box center [160, 18] width 40 height 17
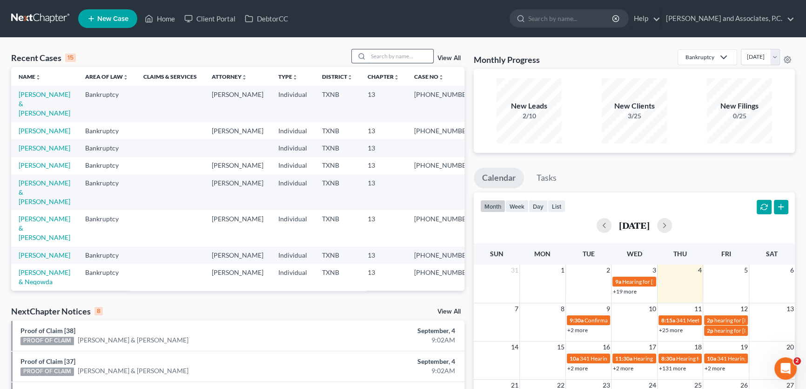
click at [383, 54] on input "search" at bounding box center [400, 55] width 65 height 13
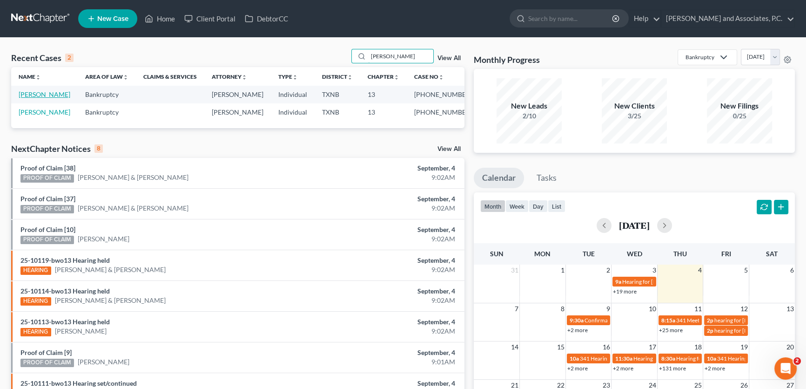
type input "barnett"
click at [53, 95] on link "[PERSON_NAME]" at bounding box center [45, 94] width 52 height 8
select select "5"
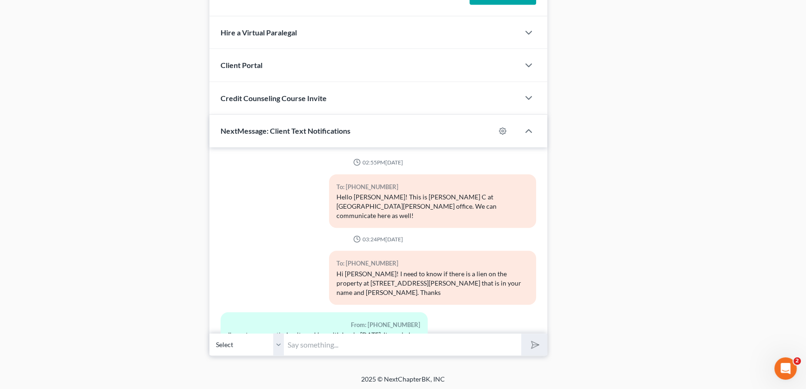
scroll to position [5628, 0]
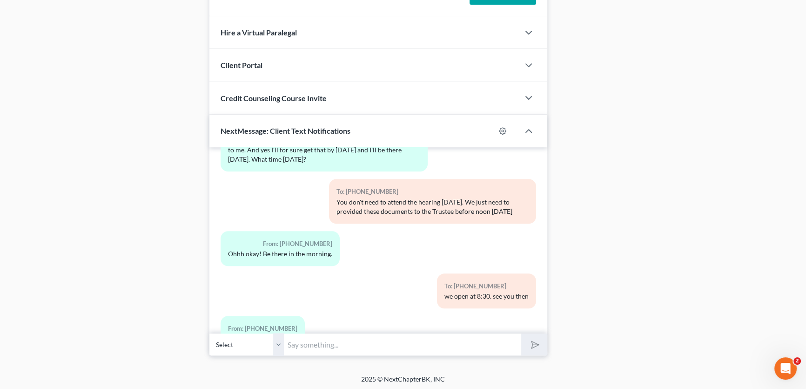
click at [276, 340] on select "Select +1 (940) 232-7886 - Roxie Barnett" at bounding box center [246, 344] width 74 height 23
drag, startPoint x: 276, startPoint y: 340, endPoint x: 299, endPoint y: 341, distance: 23.3
click at [276, 340] on select "Select +1 (940) 232-7886 - Roxie Barnett" at bounding box center [246, 344] width 74 height 23
drag, startPoint x: 299, startPoint y: 341, endPoint x: 309, endPoint y: 341, distance: 10.2
click at [299, 341] on input "text" at bounding box center [402, 344] width 237 height 23
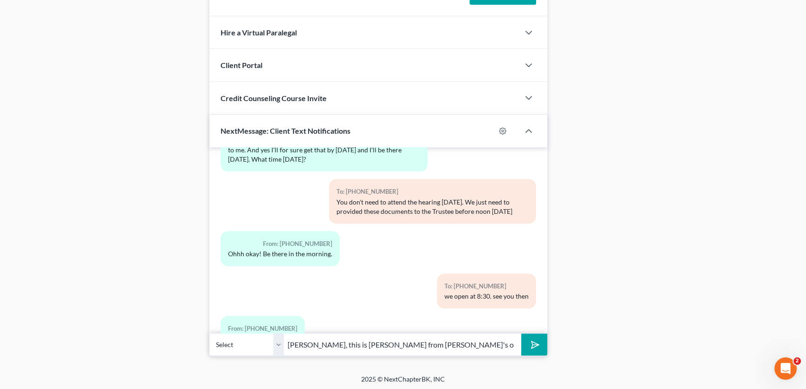
type input "Roxie, this is Amy from Monte's office. I just sent you an email."
click at [521, 333] on button "submit" at bounding box center [534, 344] width 26 height 22
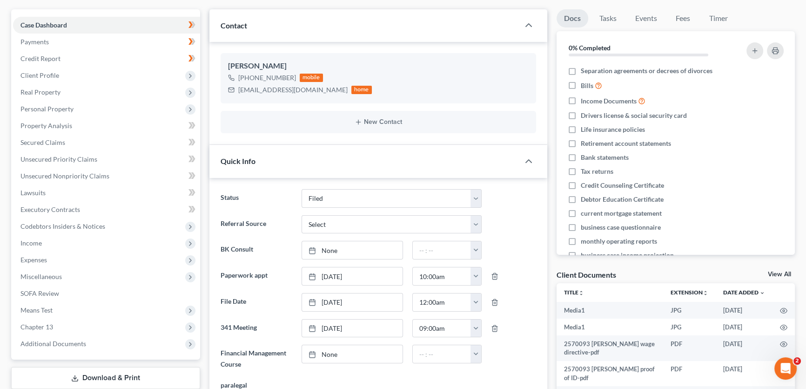
scroll to position [0, 0]
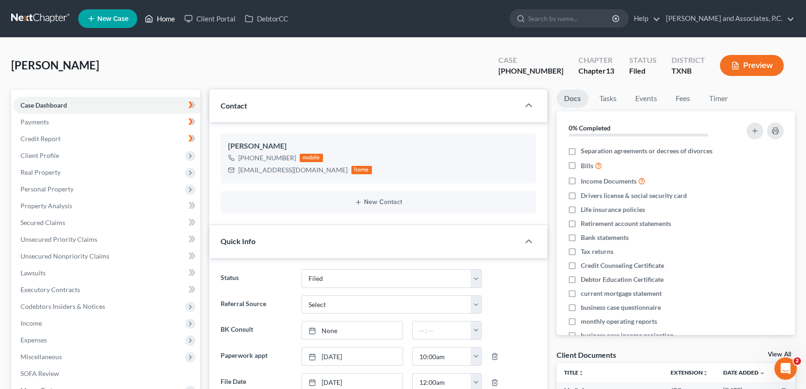
click at [171, 21] on link "Home" at bounding box center [160, 18] width 40 height 17
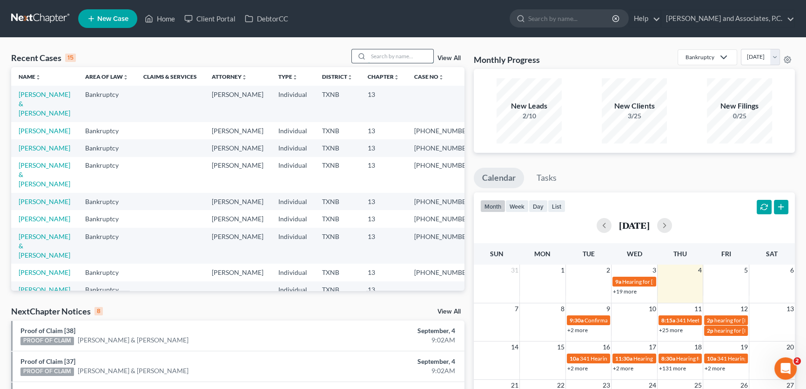
click at [393, 58] on input "search" at bounding box center [400, 55] width 65 height 13
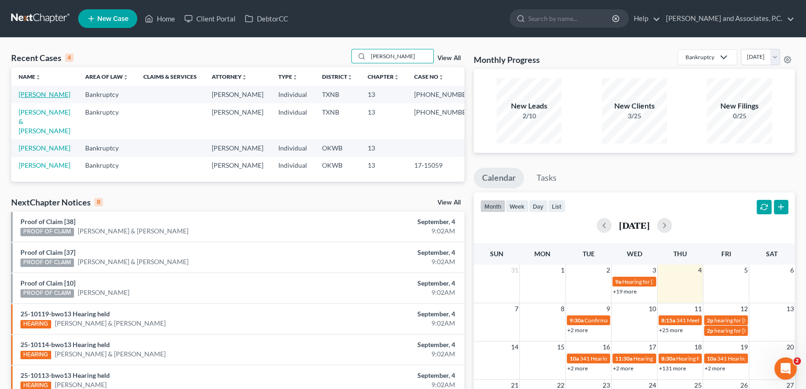
type input "skinner"
click at [48, 92] on link "Skinner, David" at bounding box center [45, 94] width 52 height 8
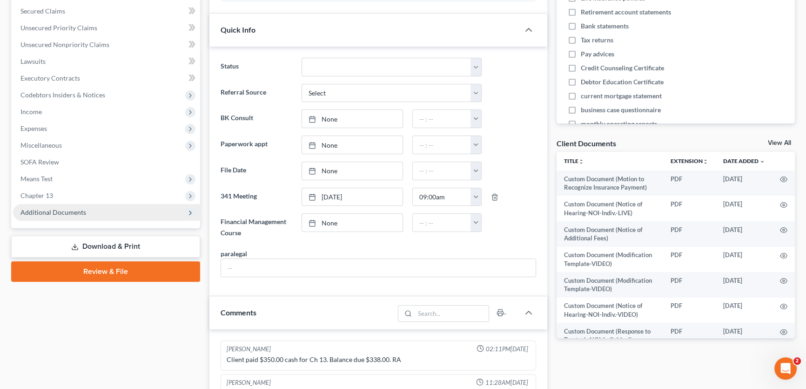
scroll to position [690, 0]
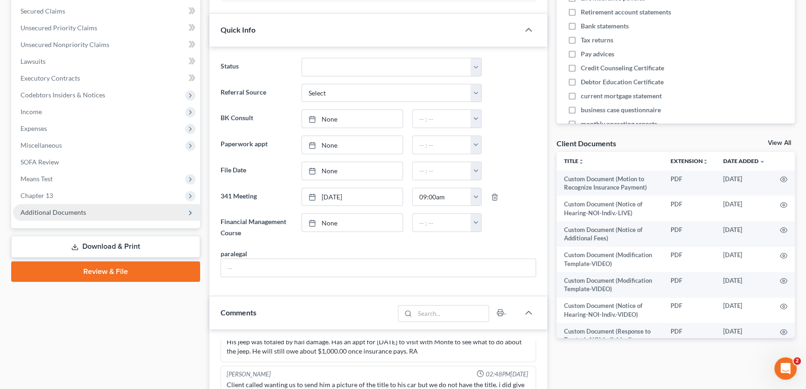
click at [64, 211] on span "Additional Documents" at bounding box center [53, 212] width 66 height 8
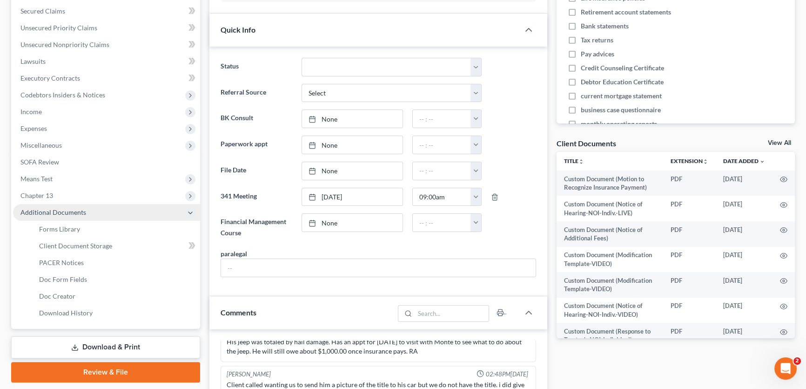
scroll to position [630, 0]
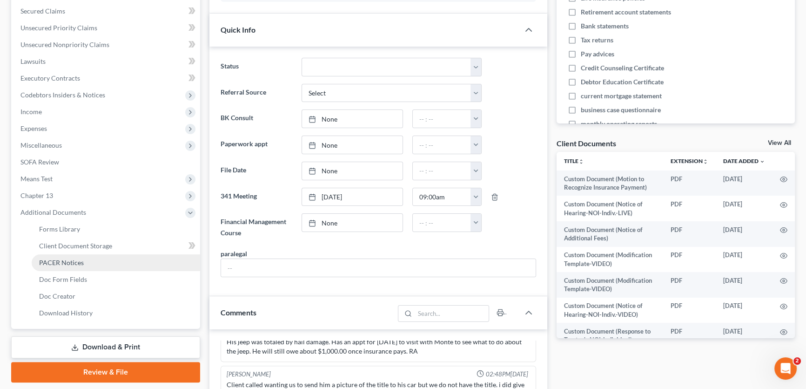
click at [66, 260] on span "PACER Notices" at bounding box center [61, 262] width 45 height 8
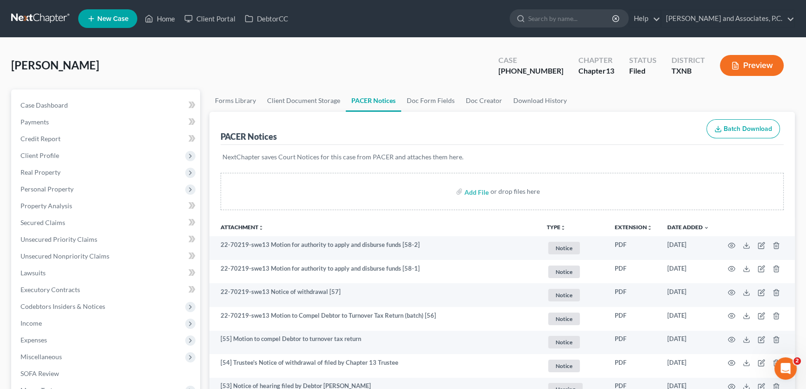
scroll to position [42, 0]
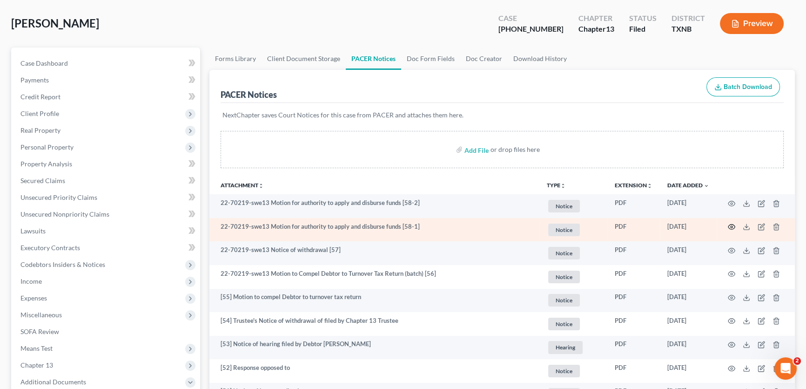
click at [731, 226] on circle "button" at bounding box center [732, 227] width 2 height 2
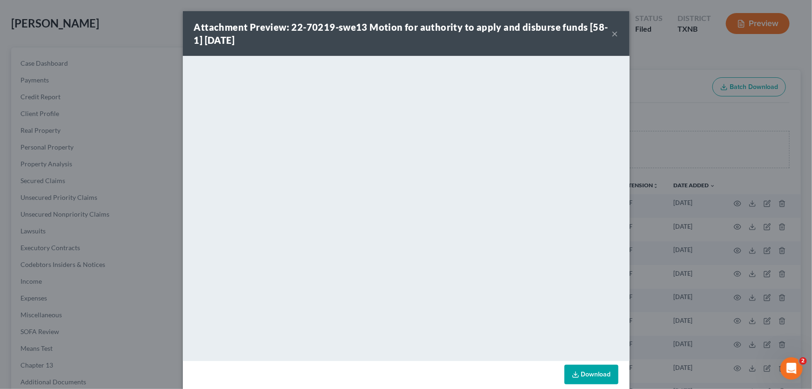
click at [613, 31] on button "×" at bounding box center [615, 33] width 7 height 11
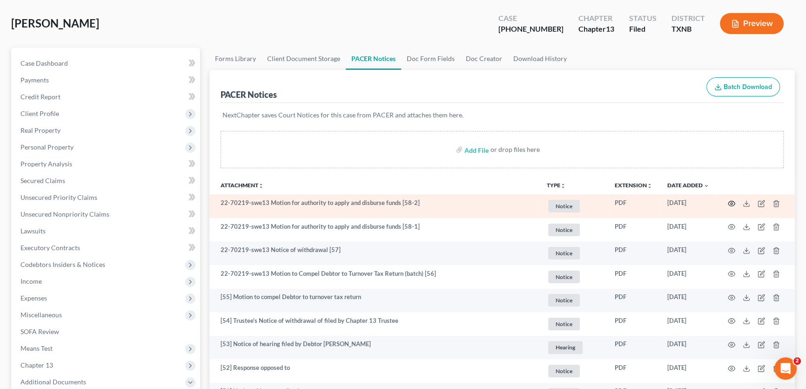
click at [730, 201] on icon "button" at bounding box center [731, 203] width 7 height 7
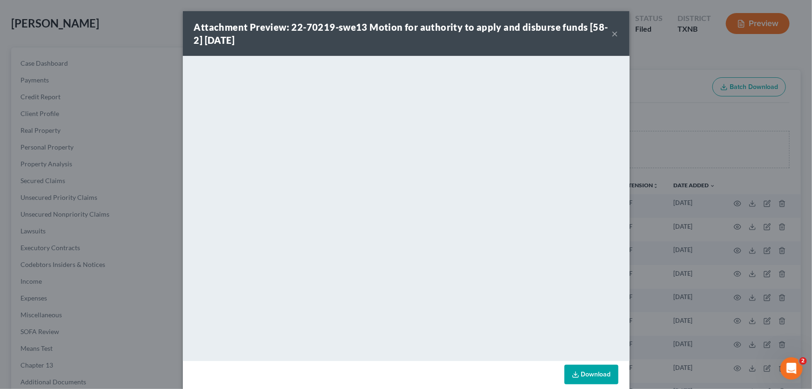
click at [612, 33] on button "×" at bounding box center [615, 33] width 7 height 11
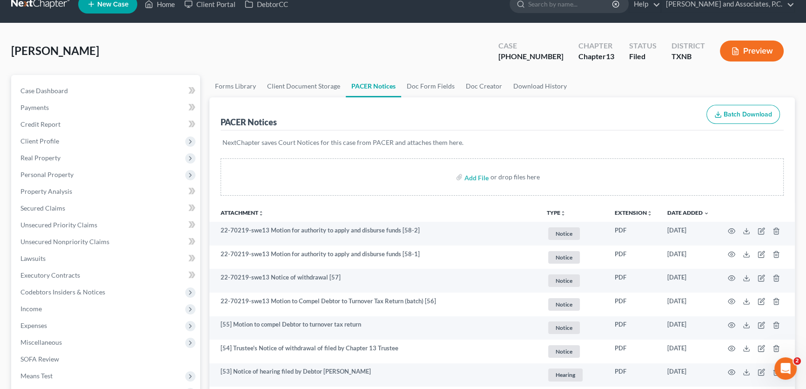
scroll to position [0, 0]
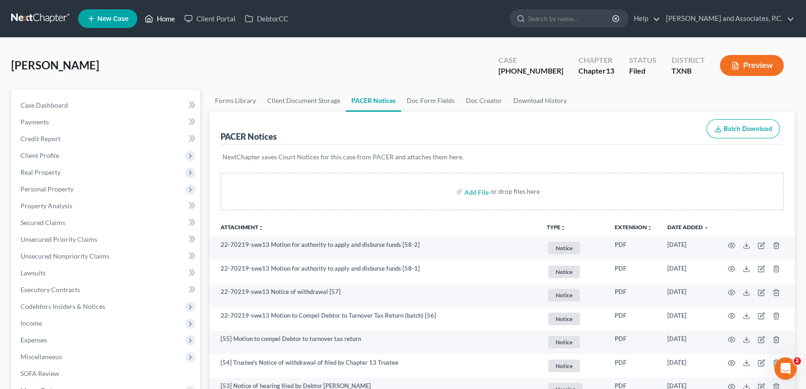
click at [174, 18] on link "Home" at bounding box center [160, 18] width 40 height 17
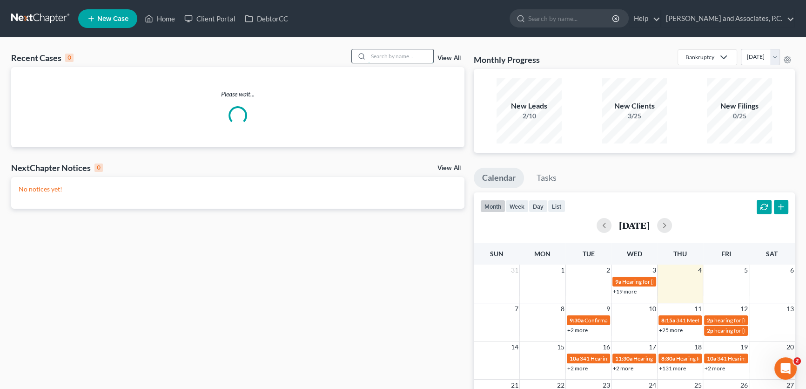
click at [382, 56] on input "search" at bounding box center [400, 55] width 65 height 13
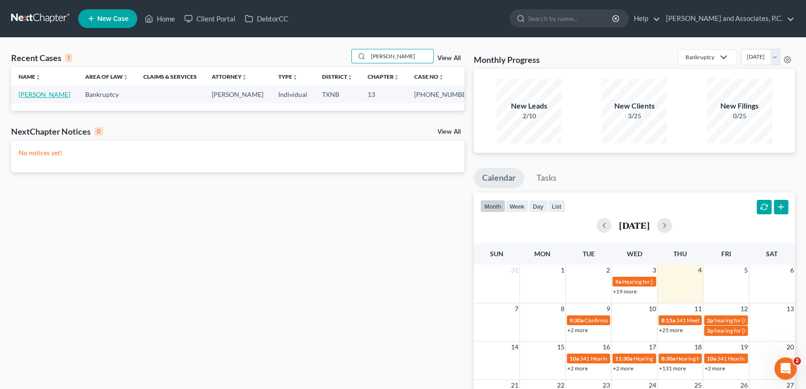
type input "lawhon"
click at [54, 94] on link "Lawhon, Charles" at bounding box center [45, 94] width 52 height 8
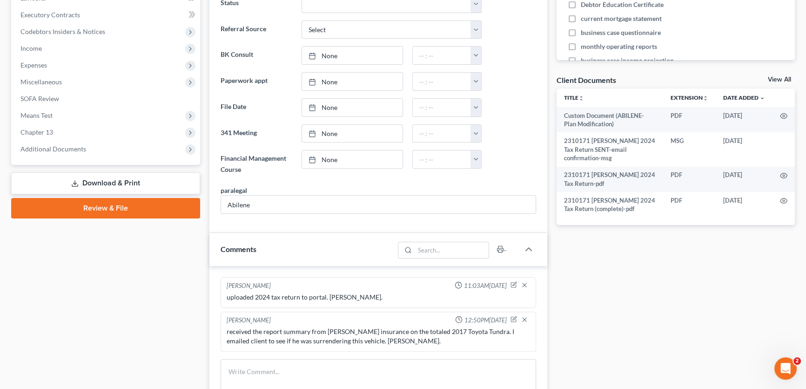
scroll to position [267, 0]
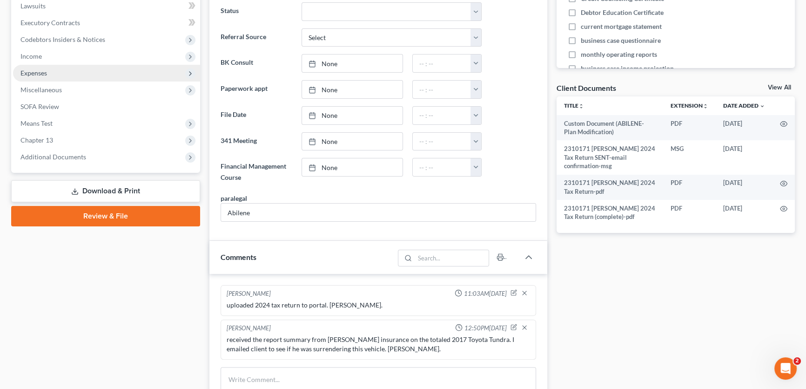
click at [42, 74] on span "Expenses" at bounding box center [33, 73] width 27 height 8
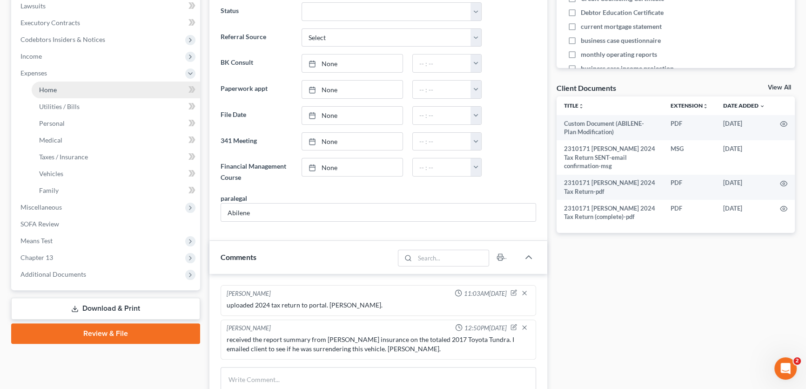
click at [42, 87] on span "Home" at bounding box center [48, 90] width 18 height 8
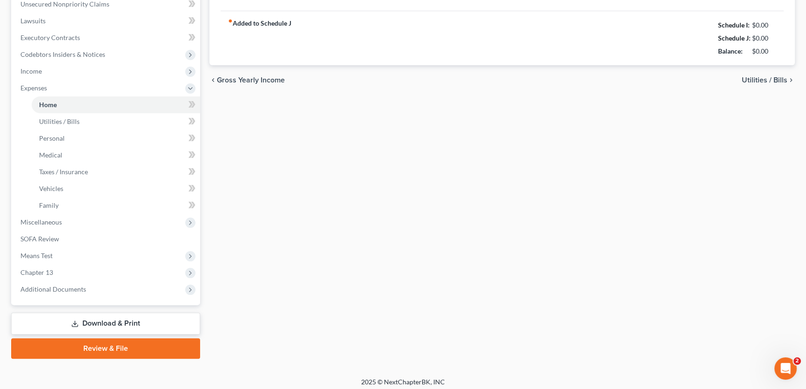
type input "0.00"
radio input "true"
type input "200.00"
type input "317.00"
type input "0.00"
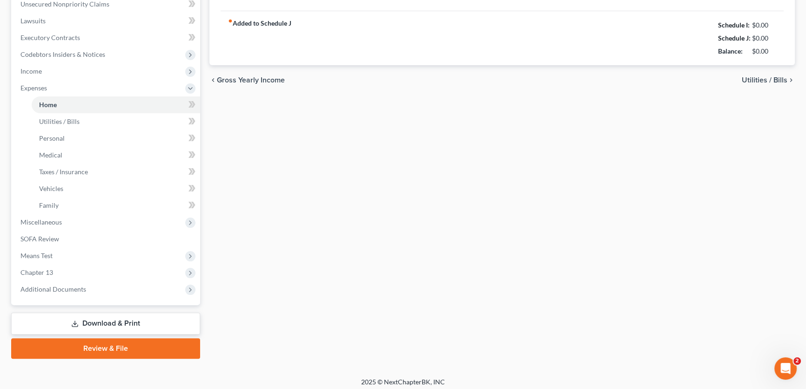
type input "0.00"
type input "100.00"
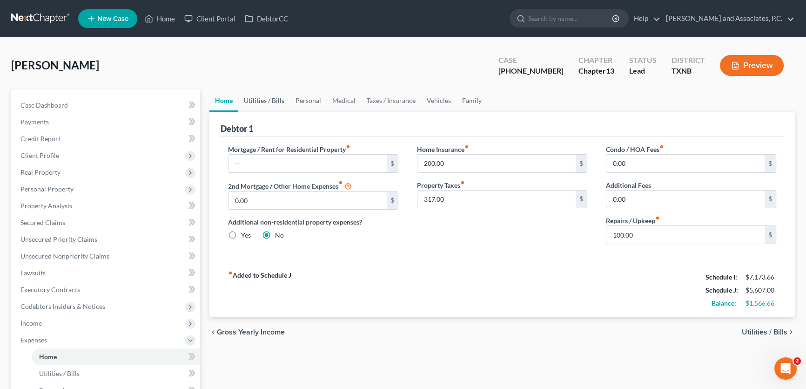
click at [279, 98] on link "Utilities / Bills" at bounding box center [264, 100] width 52 height 22
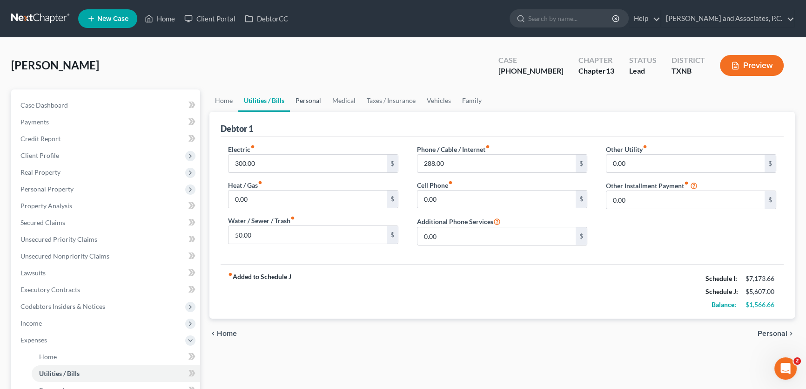
click at [307, 98] on link "Personal" at bounding box center [308, 100] width 37 height 22
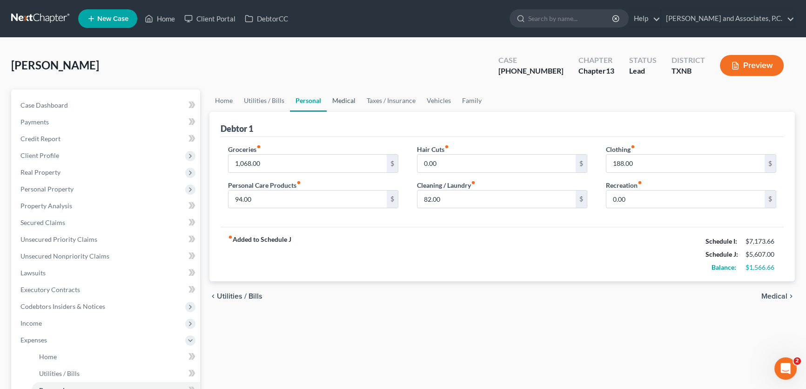
click at [354, 98] on link "Medical" at bounding box center [344, 100] width 34 height 22
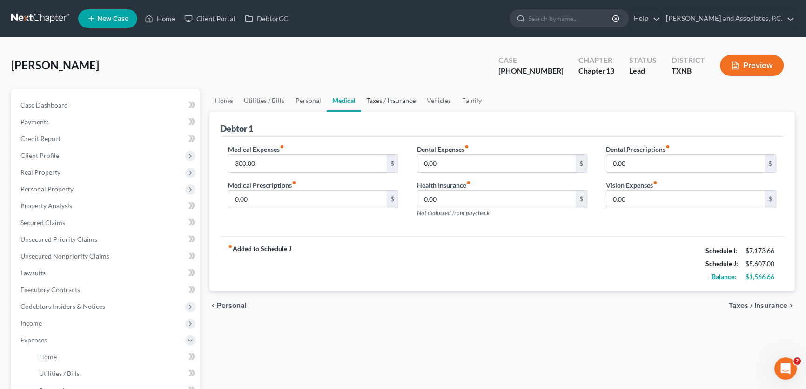
click at [382, 98] on link "Taxes / Insurance" at bounding box center [391, 100] width 60 height 22
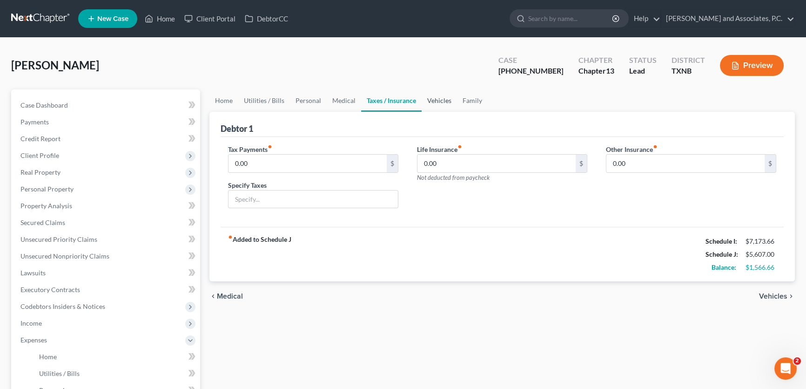
click at [437, 98] on link "Vehicles" at bounding box center [439, 100] width 35 height 22
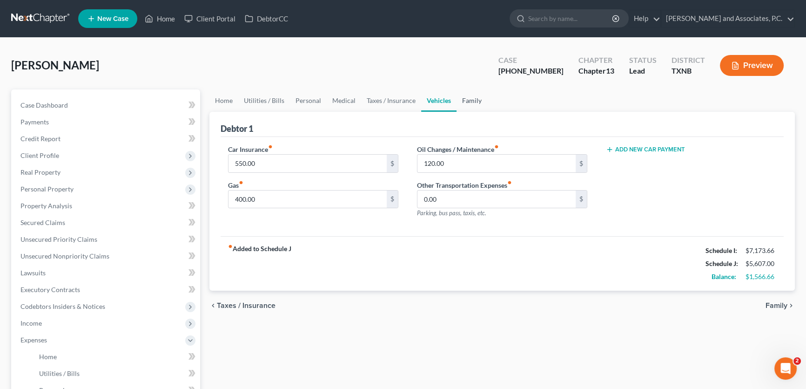
click at [463, 98] on link "Family" at bounding box center [472, 100] width 31 height 22
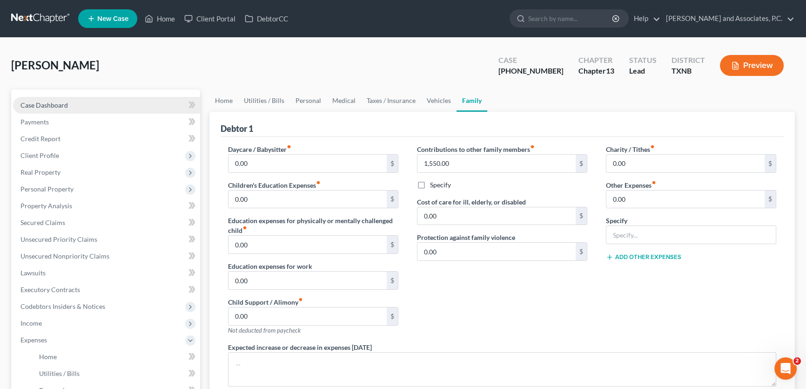
click at [118, 102] on link "Case Dashboard" at bounding box center [106, 105] width 187 height 17
select select "8"
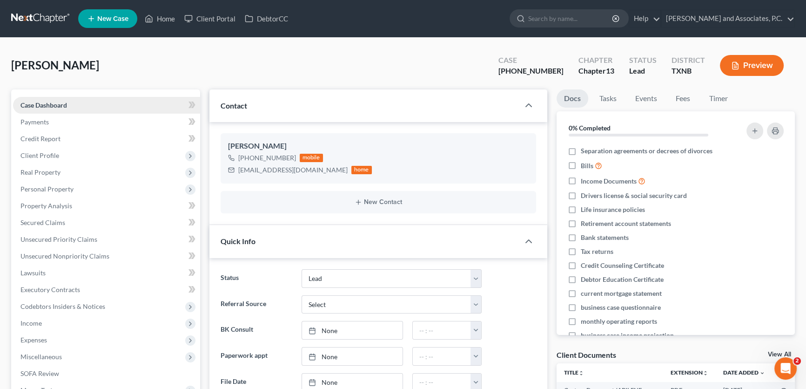
scroll to position [49, 0]
click at [168, 21] on link "Home" at bounding box center [160, 18] width 40 height 17
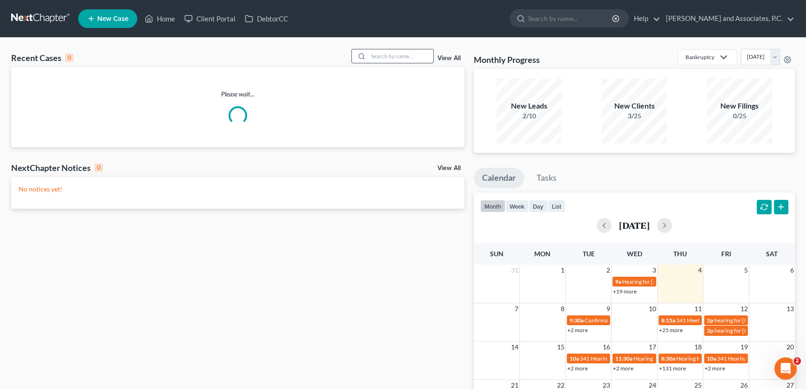
click at [382, 56] on input "search" at bounding box center [400, 55] width 65 height 13
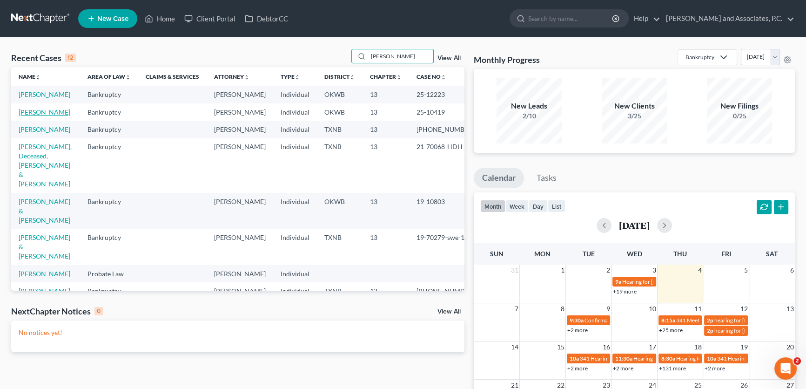
type input "harris"
click at [41, 116] on link "[PERSON_NAME]" at bounding box center [45, 112] width 52 height 8
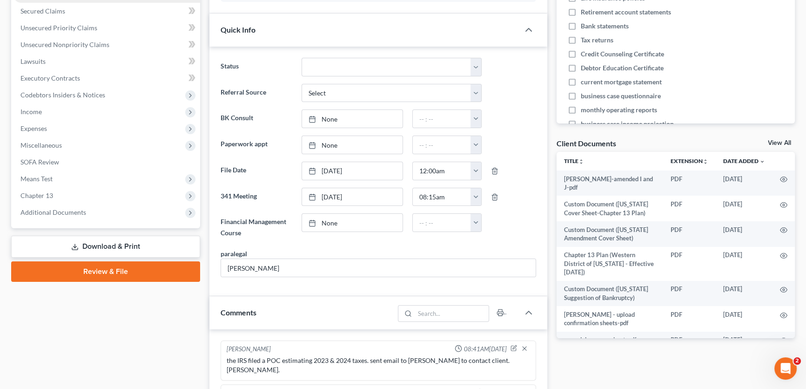
scroll to position [121, 0]
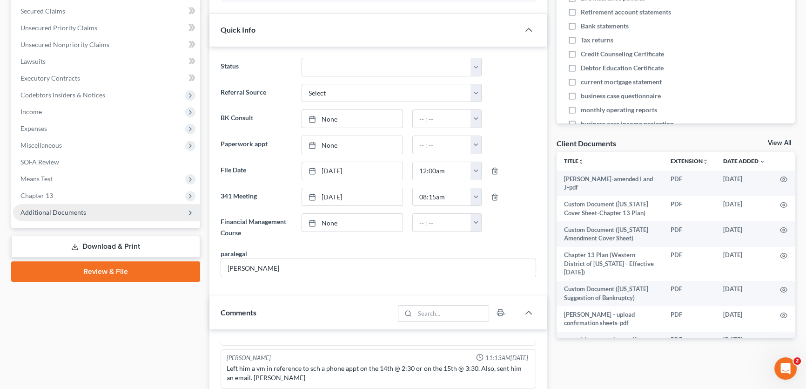
click at [66, 208] on span "Additional Documents" at bounding box center [53, 212] width 66 height 8
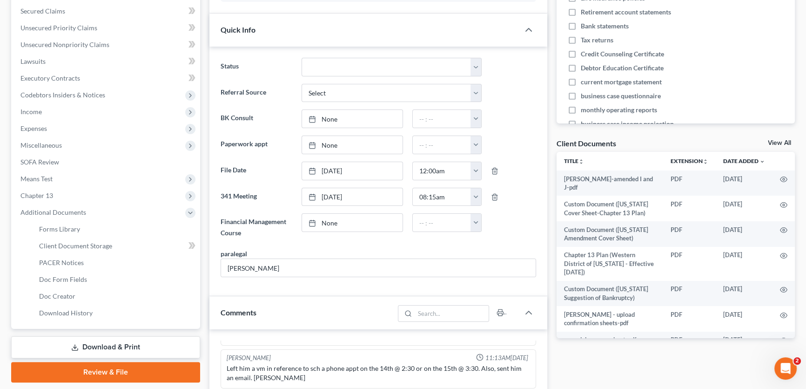
click at [773, 141] on link "View All" at bounding box center [779, 143] width 23 height 7
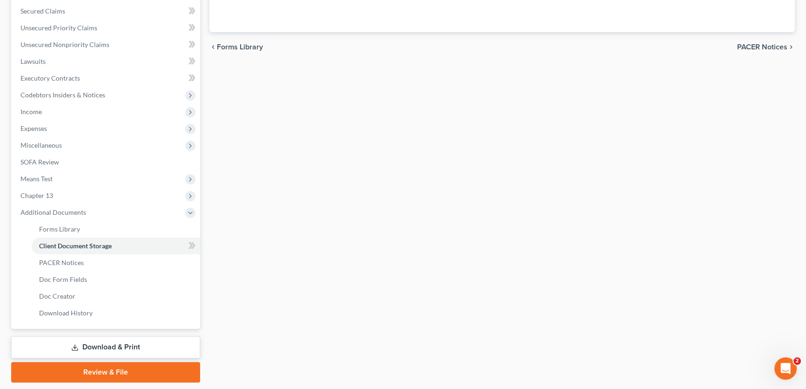
scroll to position [210, 0]
select select "0"
select select "3"
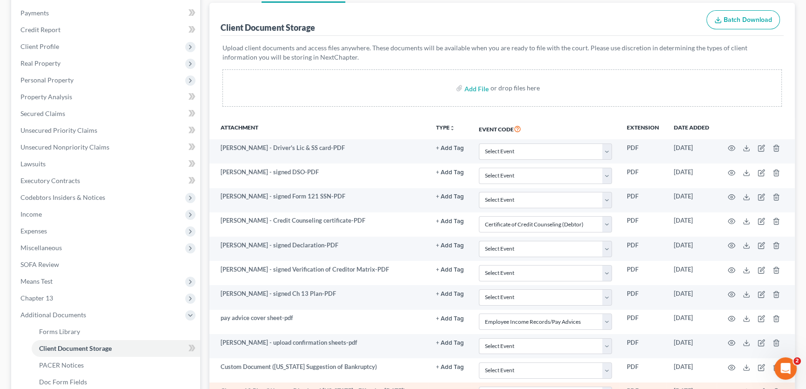
scroll to position [270, 0]
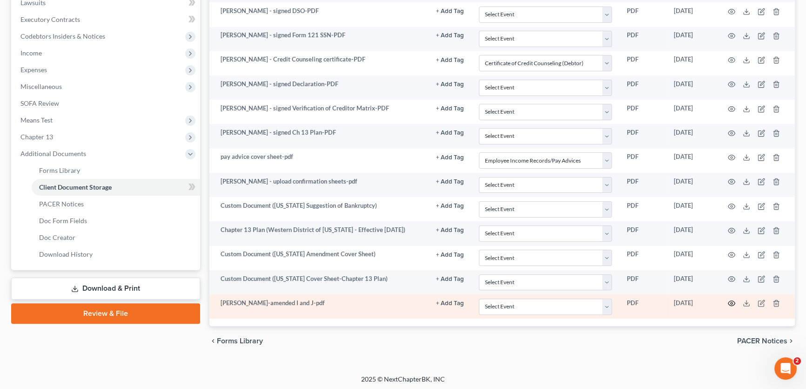
click at [731, 302] on circle "button" at bounding box center [732, 303] width 2 height 2
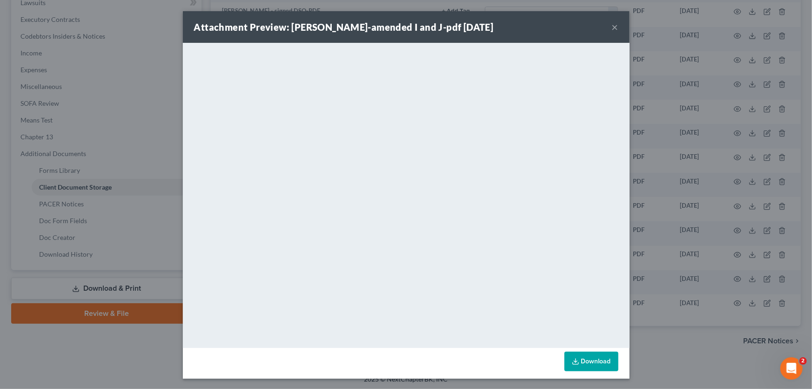
click at [612, 27] on button "×" at bounding box center [615, 26] width 7 height 11
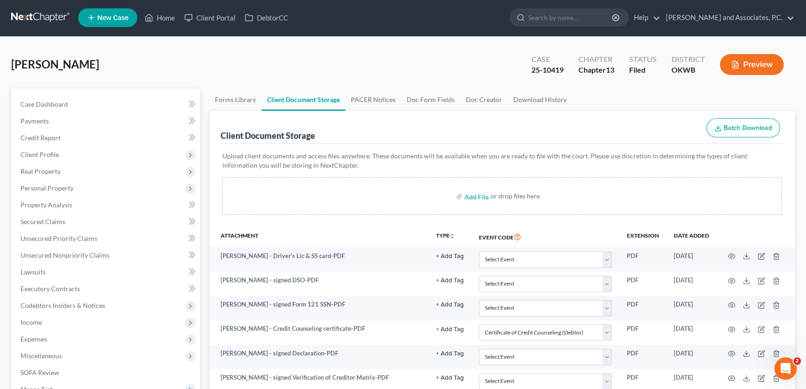
scroll to position [0, 0]
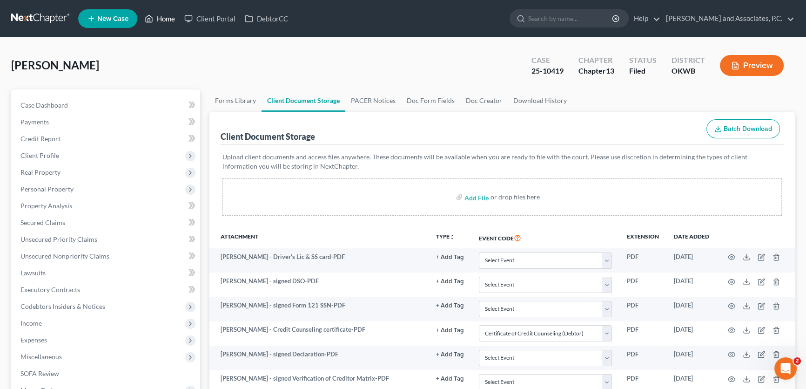
click at [172, 20] on link "Home" at bounding box center [160, 18] width 40 height 17
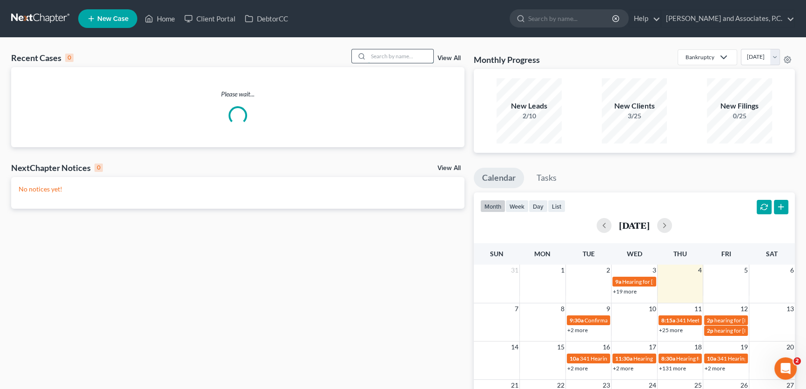
click at [413, 55] on input "search" at bounding box center [400, 55] width 65 height 13
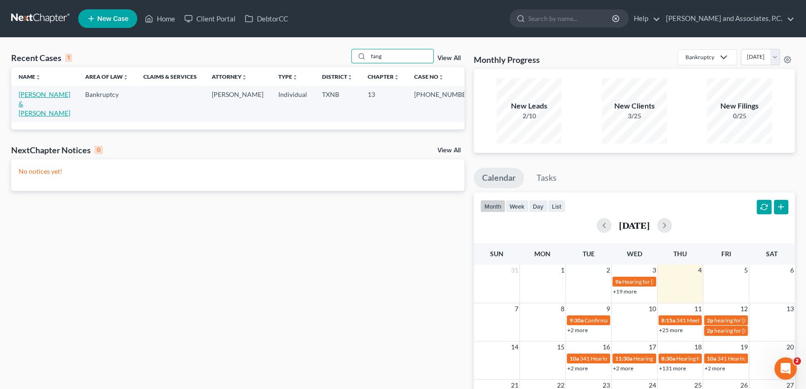
type input "fang"
click at [64, 95] on link "[PERSON_NAME] & [PERSON_NAME]" at bounding box center [45, 103] width 52 height 27
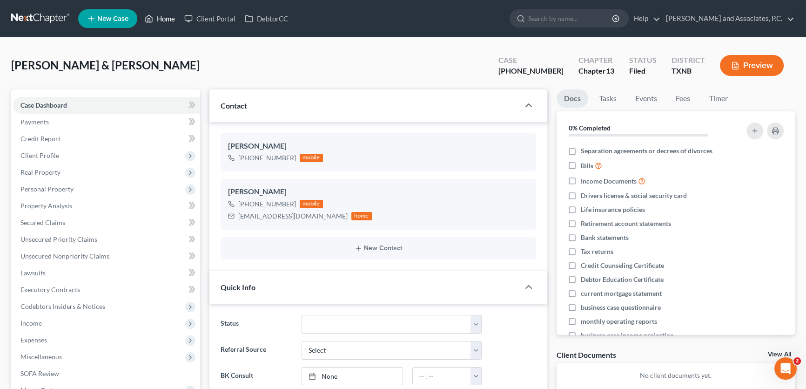
click at [171, 15] on link "Home" at bounding box center [160, 18] width 40 height 17
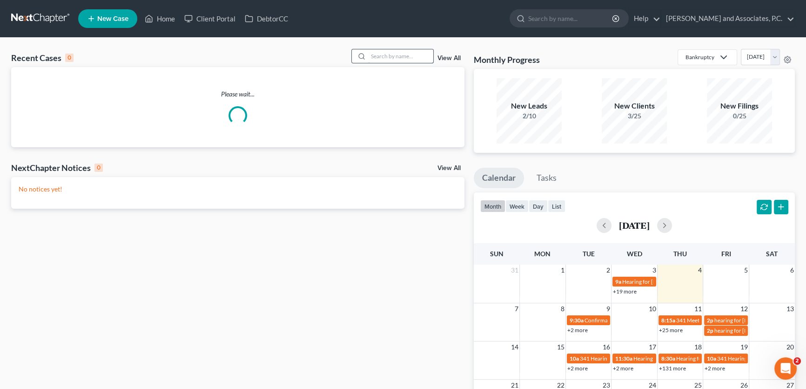
click at [390, 52] on input "search" at bounding box center [400, 55] width 65 height 13
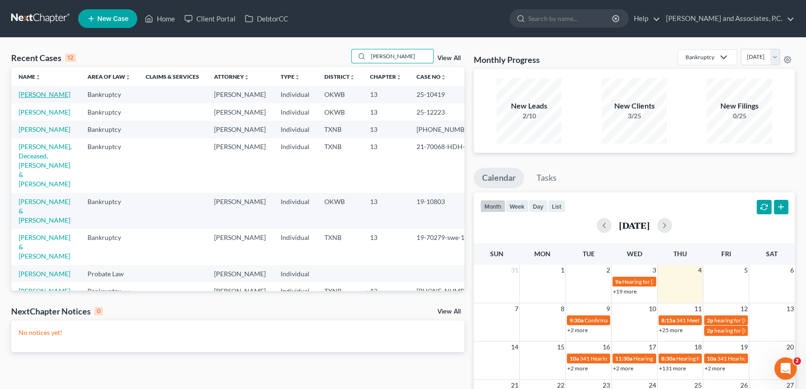
type input "harris"
click at [37, 94] on link "[PERSON_NAME]" at bounding box center [45, 94] width 52 height 8
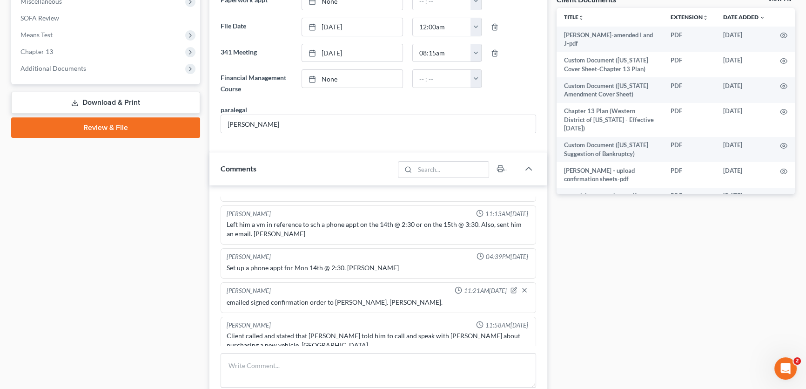
scroll to position [338, 0]
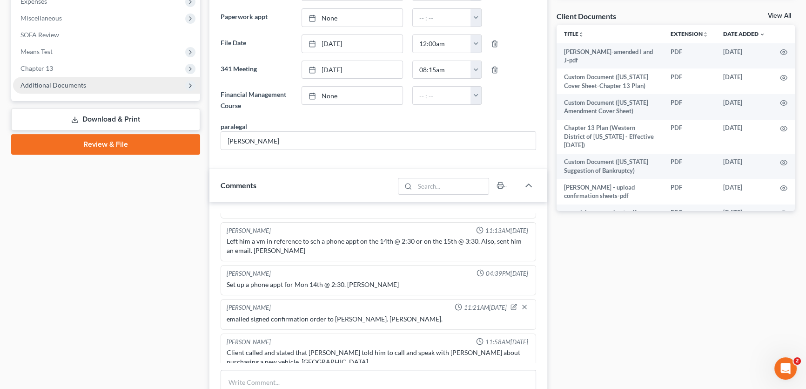
click at [72, 84] on span "Additional Documents" at bounding box center [53, 85] width 66 height 8
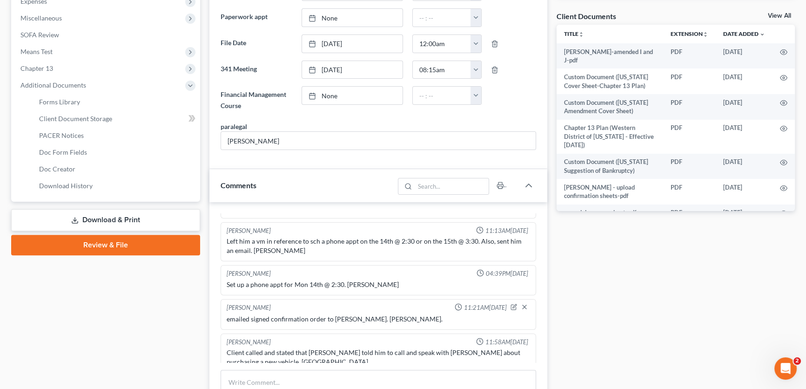
click at [772, 13] on link "View All" at bounding box center [779, 16] width 23 height 7
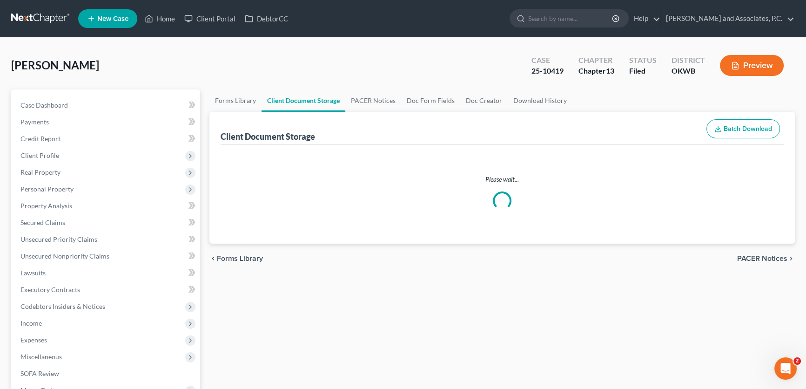
select select "0"
select select "3"
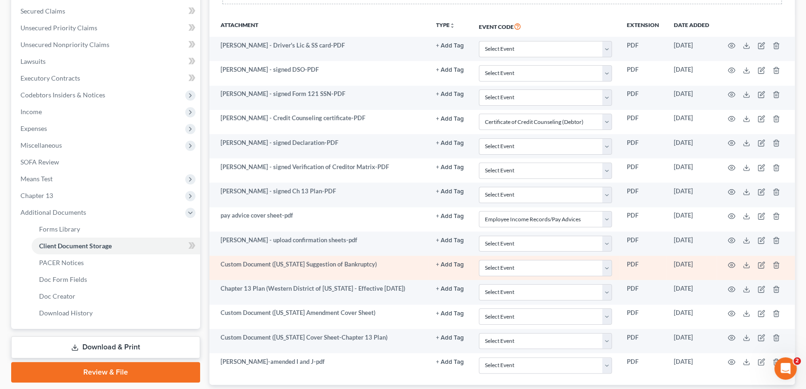
scroll to position [270, 0]
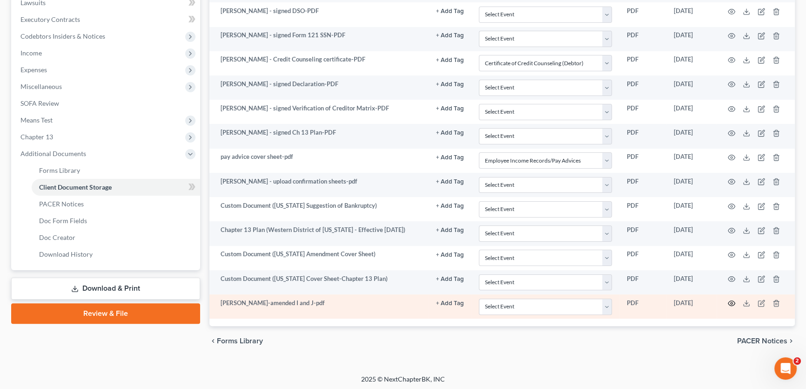
click at [732, 302] on icon "button" at bounding box center [731, 302] width 7 height 7
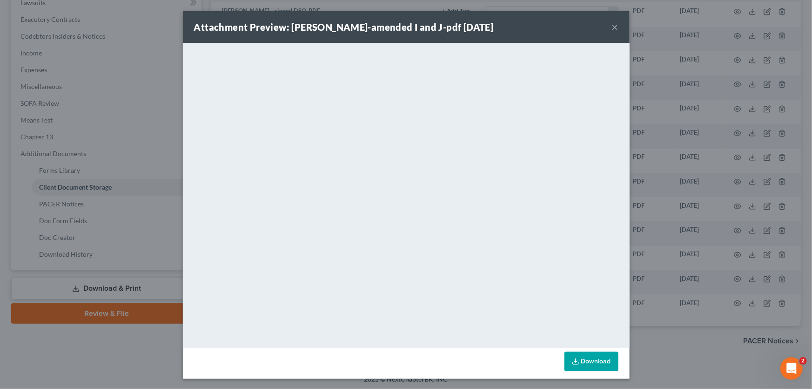
click at [612, 27] on button "×" at bounding box center [615, 26] width 7 height 11
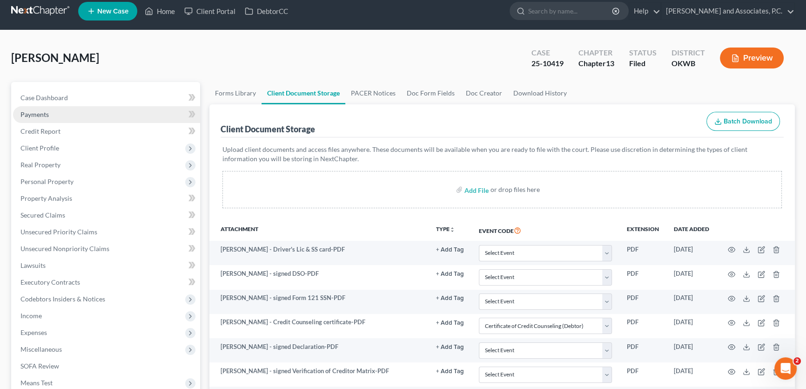
scroll to position [0, 0]
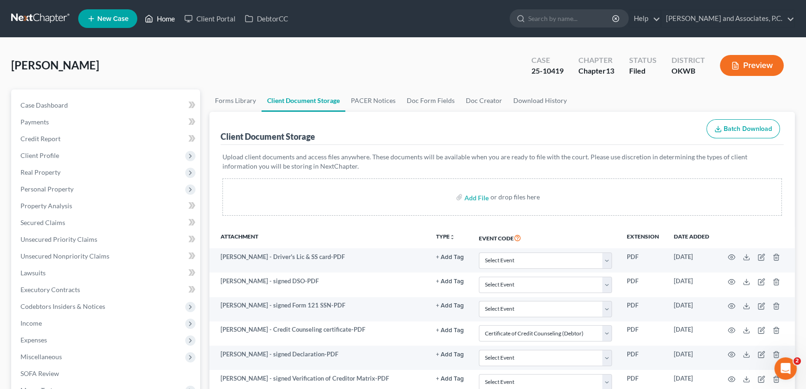
click at [165, 18] on link "Home" at bounding box center [160, 18] width 40 height 17
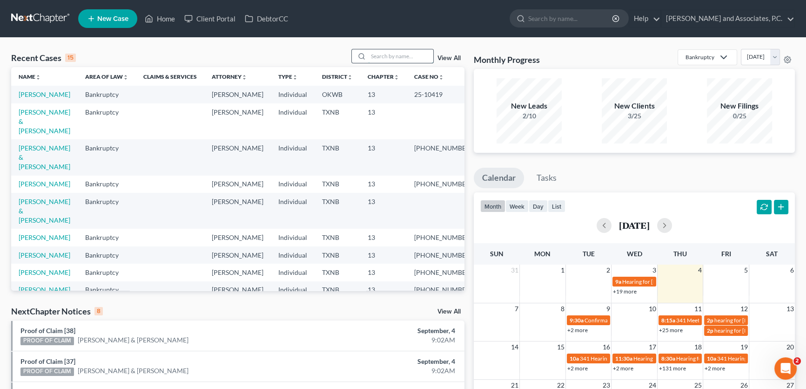
click at [392, 54] on input "search" at bounding box center [400, 55] width 65 height 13
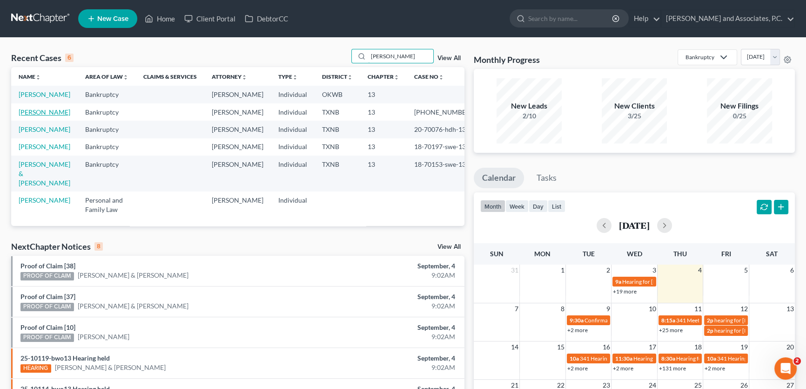
type input "murphy"
click at [56, 116] on link "[PERSON_NAME]" at bounding box center [45, 112] width 52 height 8
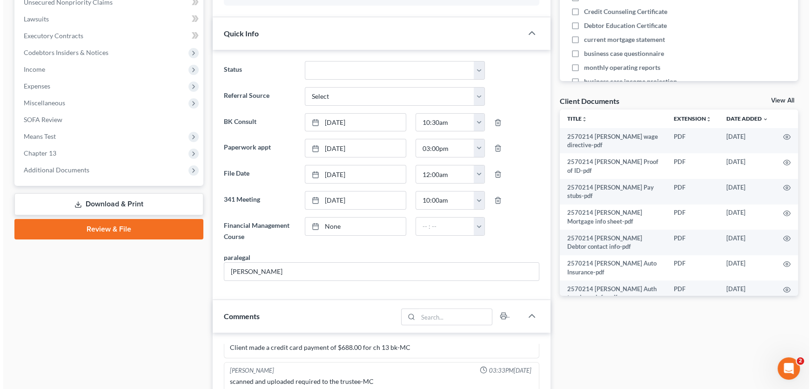
scroll to position [338, 0]
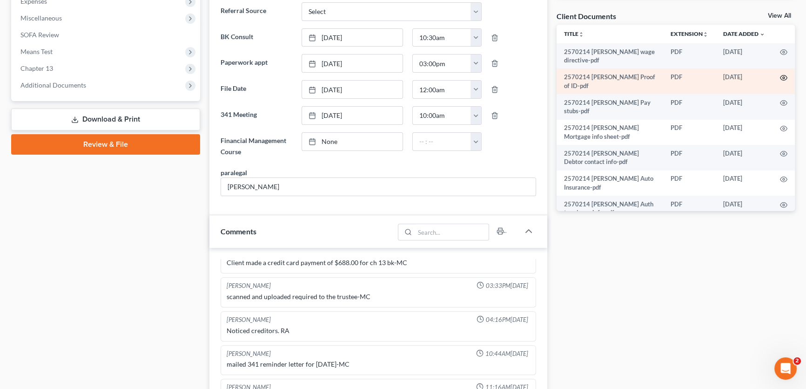
click at [780, 76] on icon "button" at bounding box center [783, 77] width 7 height 5
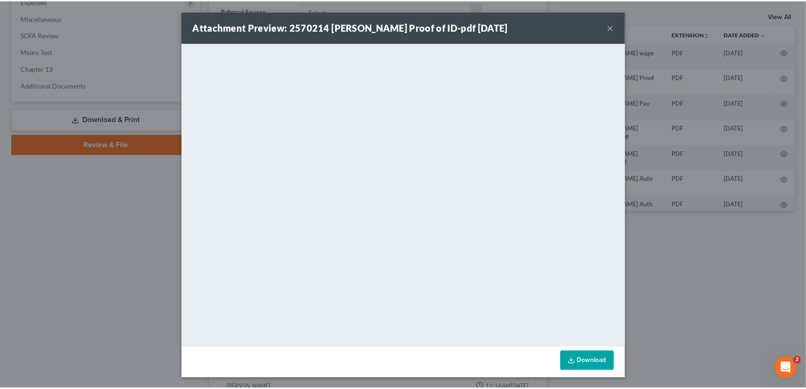
scroll to position [0, 0]
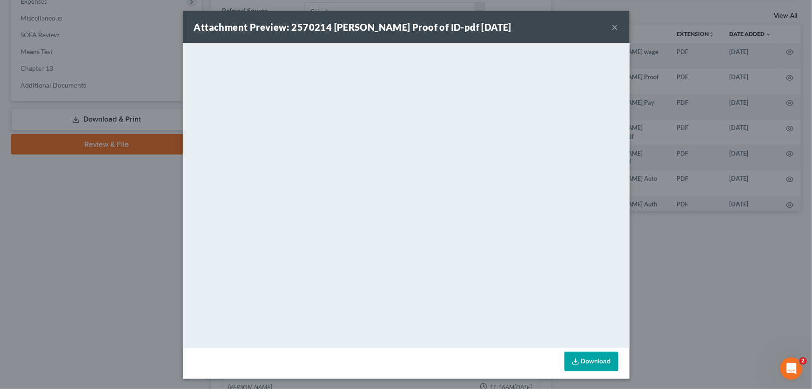
click at [614, 26] on button "×" at bounding box center [615, 26] width 7 height 11
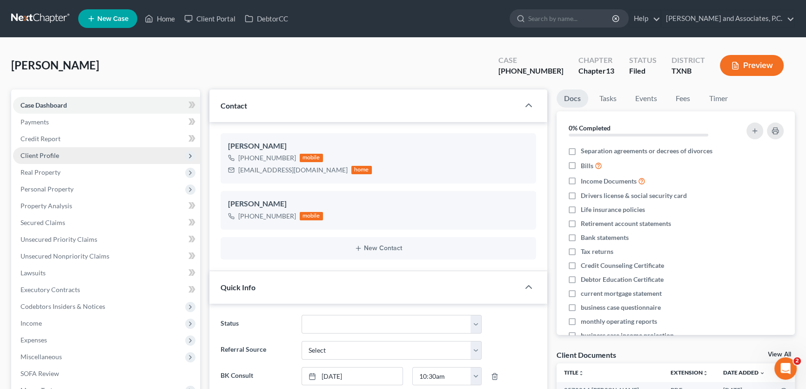
click at [56, 154] on span "Client Profile" at bounding box center [39, 155] width 39 height 8
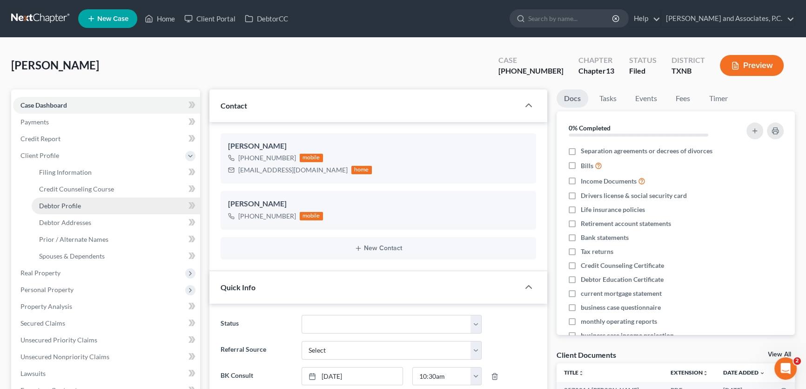
click at [61, 206] on span "Debtor Profile" at bounding box center [60, 206] width 42 height 8
select select "1"
select select "3"
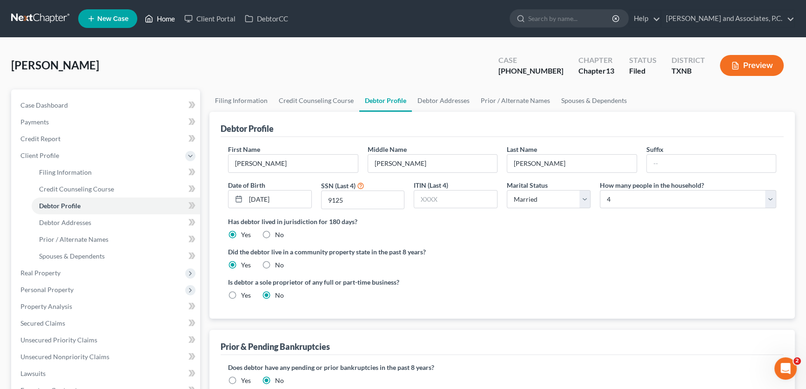
click at [167, 19] on link "Home" at bounding box center [160, 18] width 40 height 17
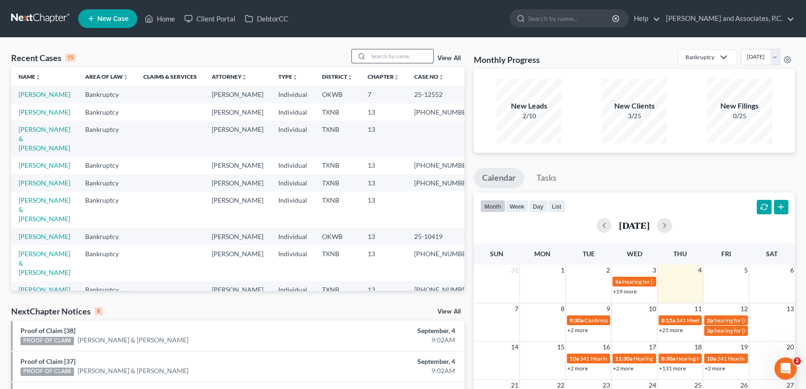
click at [375, 55] on input "search" at bounding box center [400, 55] width 65 height 13
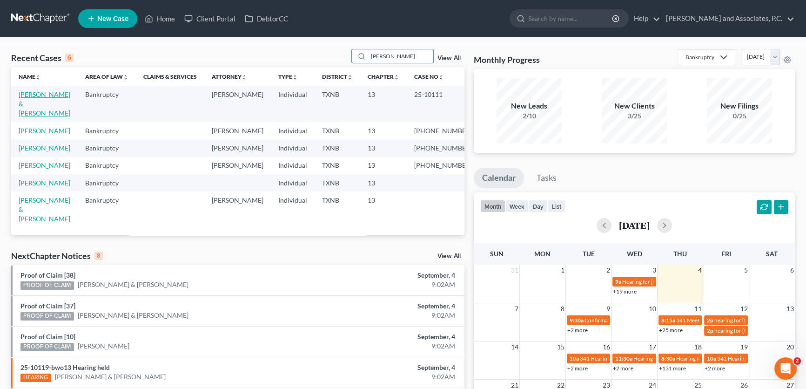
type input "weaver"
click at [50, 96] on link "[PERSON_NAME] & [PERSON_NAME]" at bounding box center [45, 103] width 52 height 27
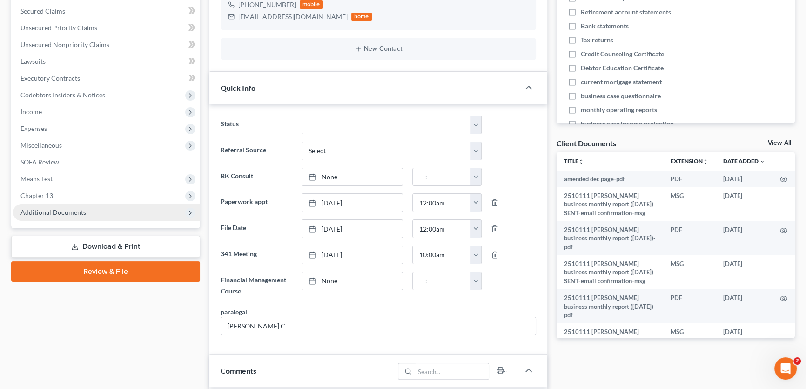
scroll to position [371, 0]
click at [77, 213] on span "Additional Documents" at bounding box center [53, 212] width 66 height 8
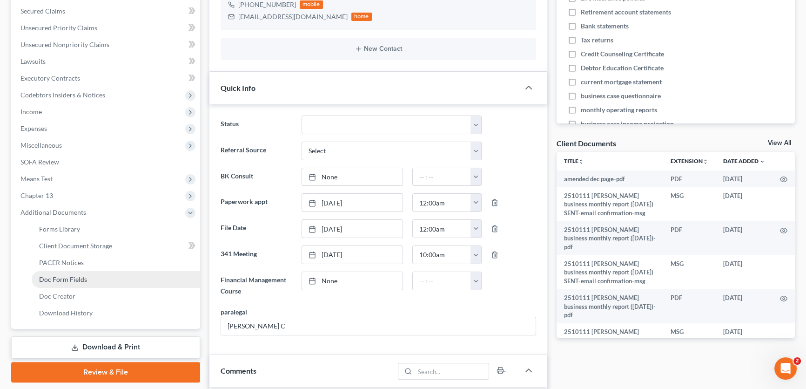
scroll to position [1012, 0]
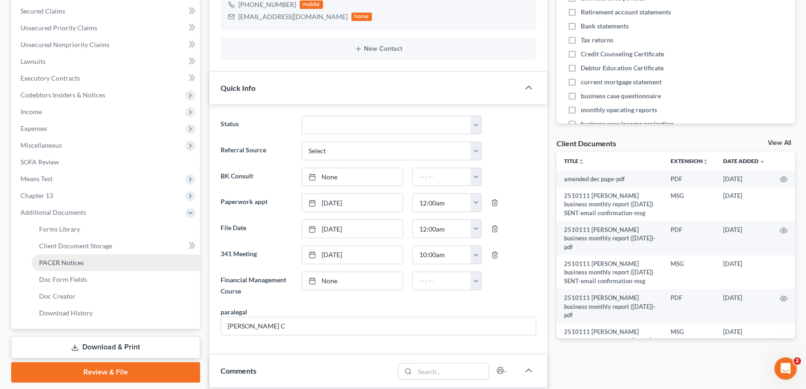
click at [68, 263] on span "PACER Notices" at bounding box center [61, 262] width 45 height 8
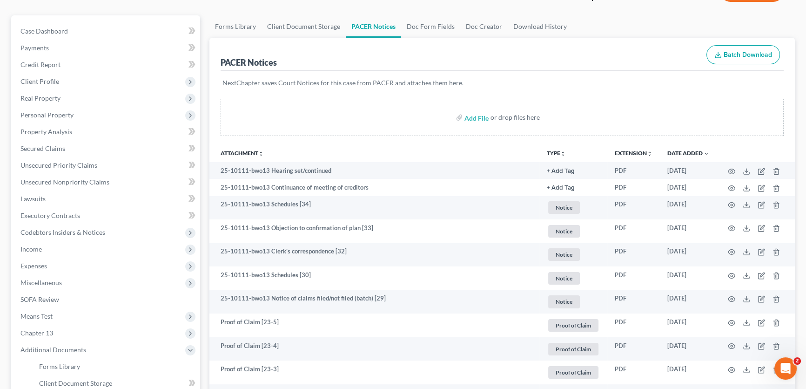
scroll to position [127, 0]
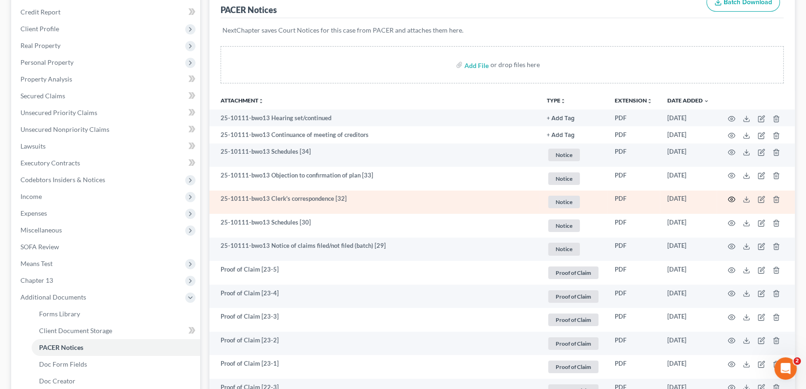
click at [729, 197] on icon "button" at bounding box center [731, 199] width 7 height 5
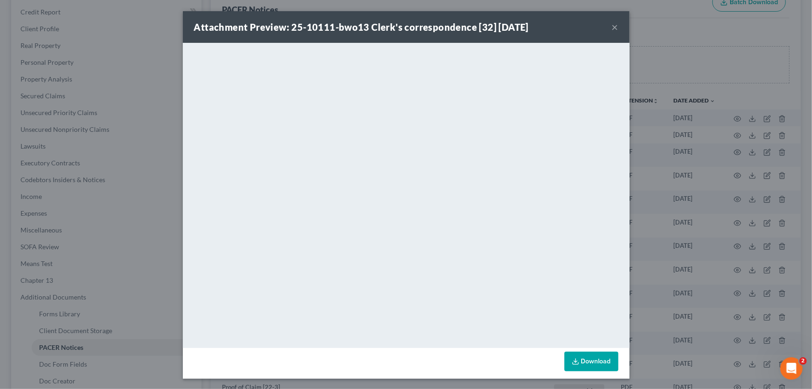
click at [612, 26] on button "×" at bounding box center [615, 26] width 7 height 11
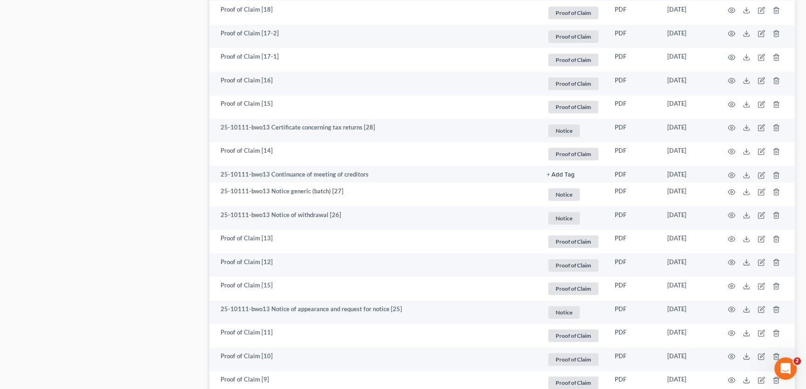
scroll to position [677, 0]
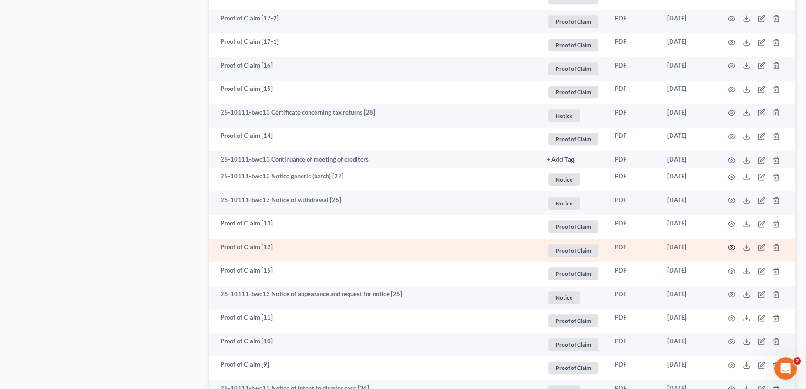
click at [730, 246] on icon "button" at bounding box center [731, 246] width 7 height 7
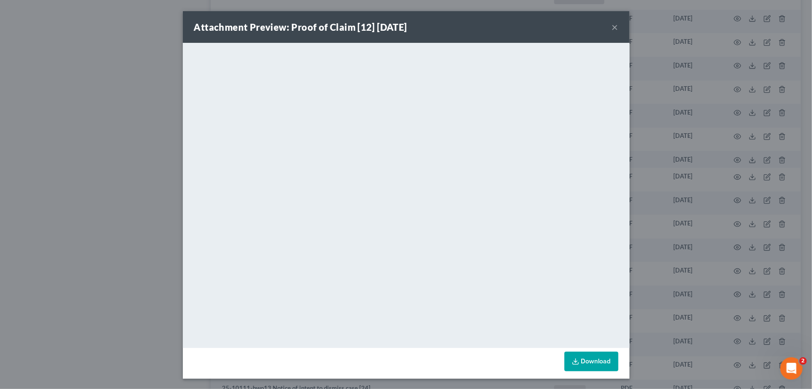
click at [614, 26] on button "×" at bounding box center [615, 26] width 7 height 11
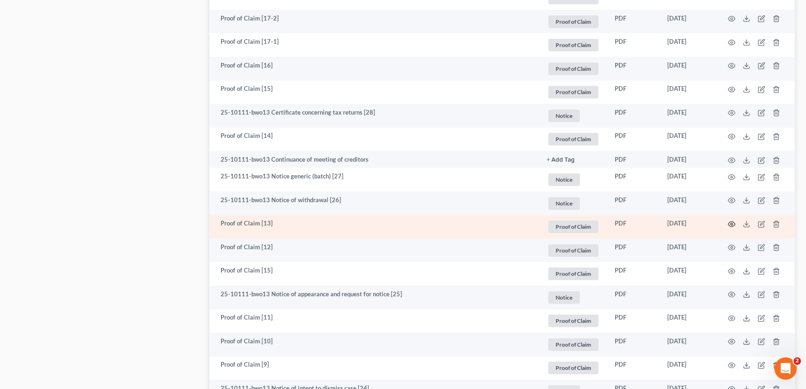
click at [733, 222] on icon "button" at bounding box center [731, 223] width 7 height 7
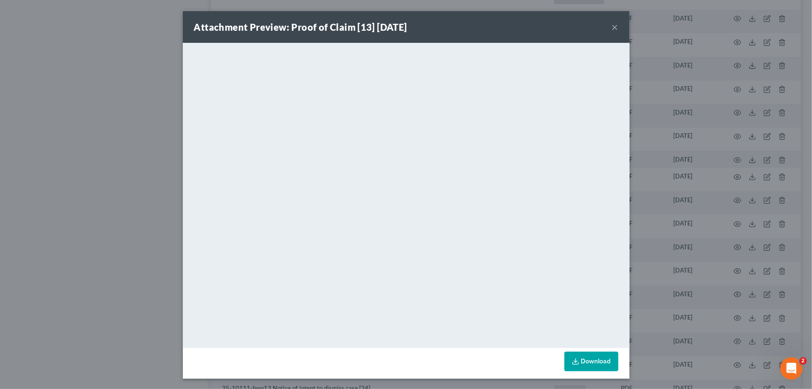
click at [612, 27] on button "×" at bounding box center [615, 26] width 7 height 11
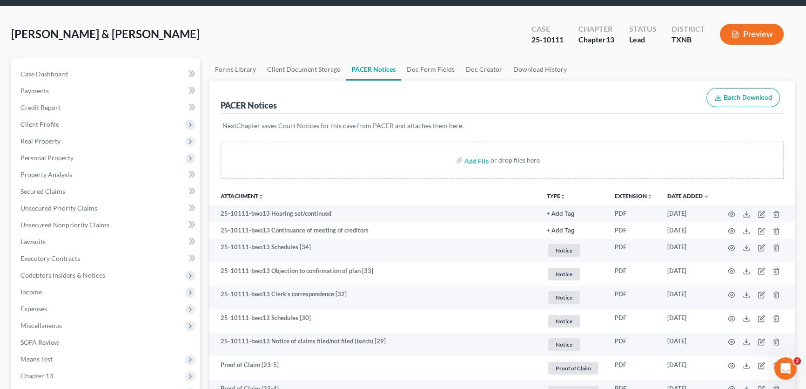
scroll to position [0, 0]
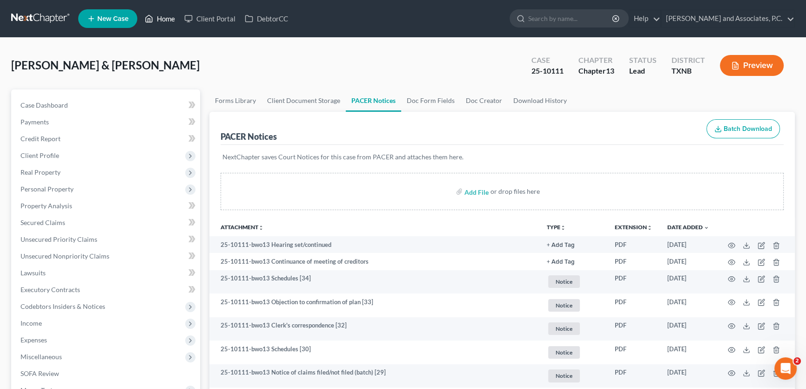
drag, startPoint x: 170, startPoint y: 21, endPoint x: 421, endPoint y: 69, distance: 255.4
click at [170, 21] on link "Home" at bounding box center [160, 18] width 40 height 17
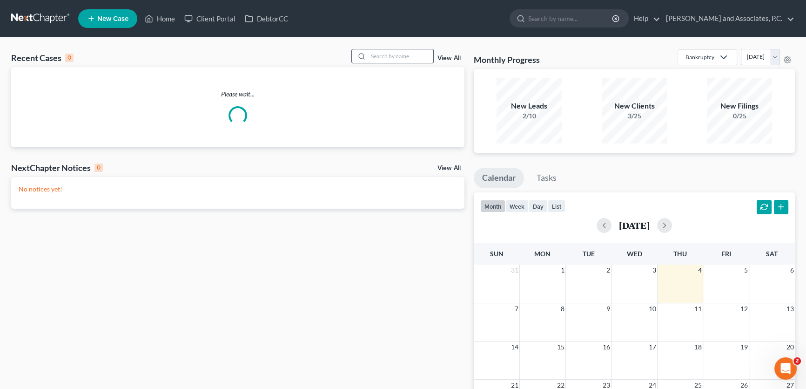
click at [413, 58] on input "search" at bounding box center [400, 55] width 65 height 13
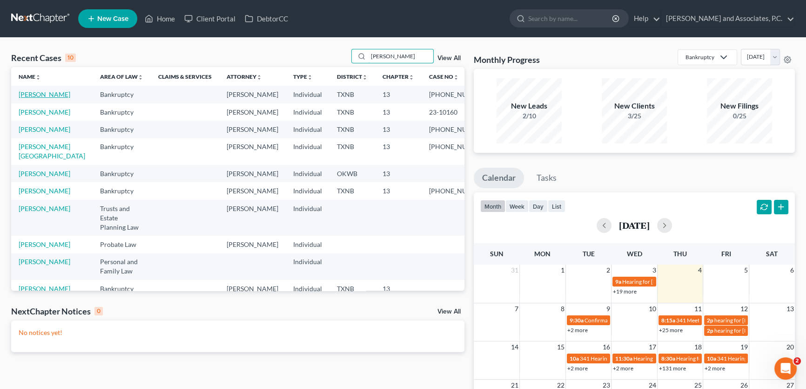
type input "andrews"
click at [50, 94] on link "[PERSON_NAME]" at bounding box center [45, 94] width 52 height 8
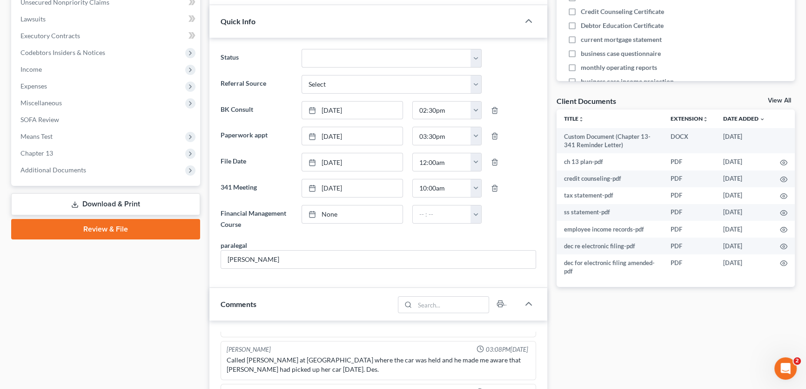
scroll to position [507, 0]
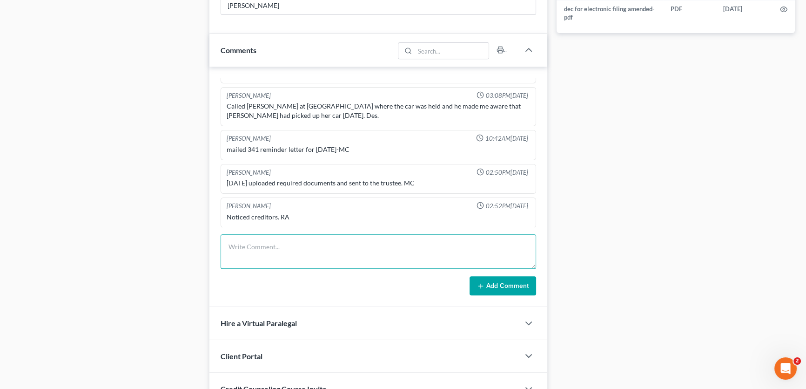
click at [257, 245] on textarea at bounding box center [379, 251] width 316 height 34
click at [314, 240] on textarea "received email from Marc" at bounding box center [379, 251] width 316 height 34
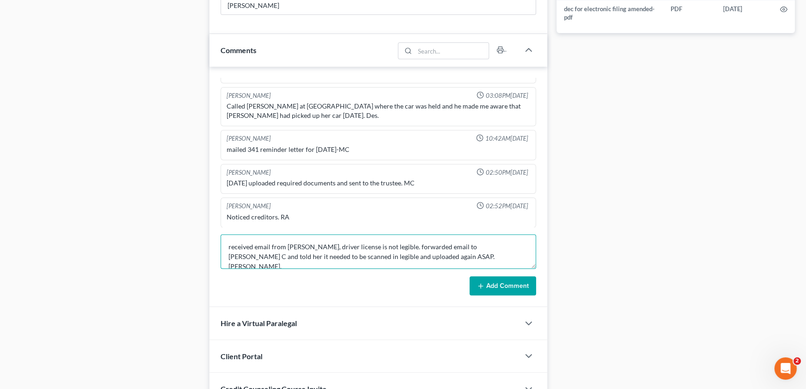
type textarea "received email from Marc, driver license is not legible. forwarded email to Mis…"
click at [518, 286] on button "Add Comment" at bounding box center [503, 286] width 67 height 20
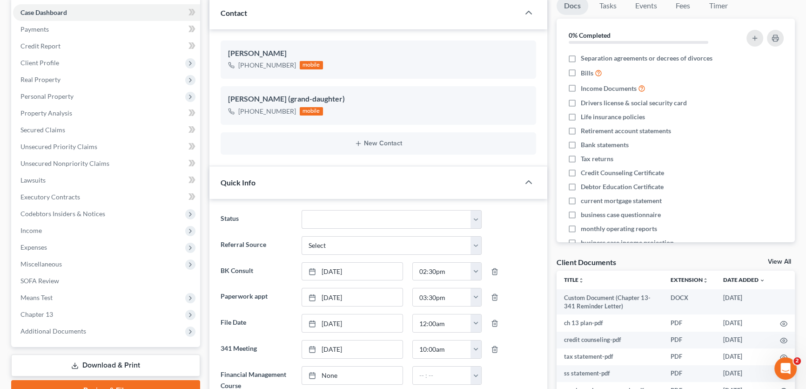
scroll to position [0, 0]
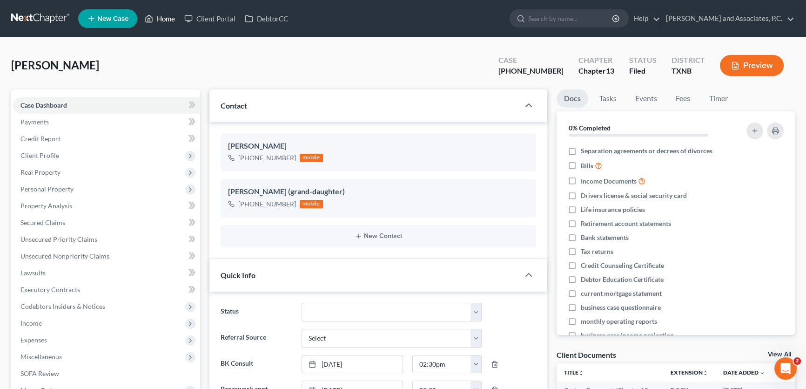
click at [168, 19] on link "Home" at bounding box center [160, 18] width 40 height 17
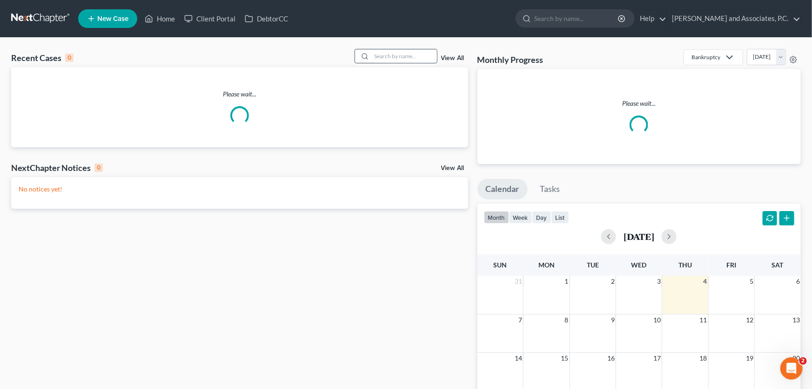
click at [411, 57] on input "search" at bounding box center [404, 55] width 65 height 13
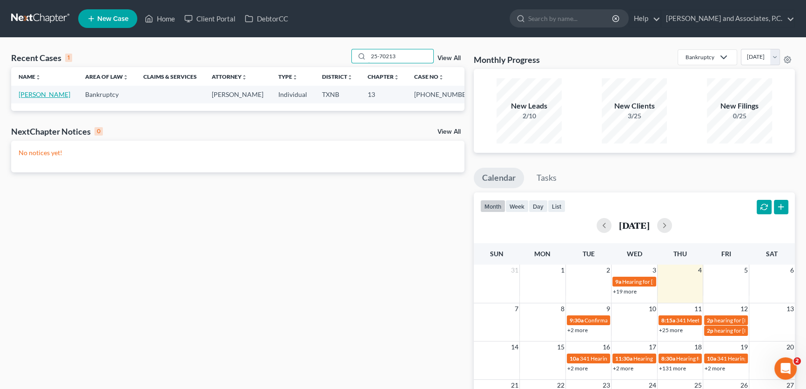
type input "25-70213"
click at [48, 93] on link "[PERSON_NAME]" at bounding box center [45, 94] width 52 height 8
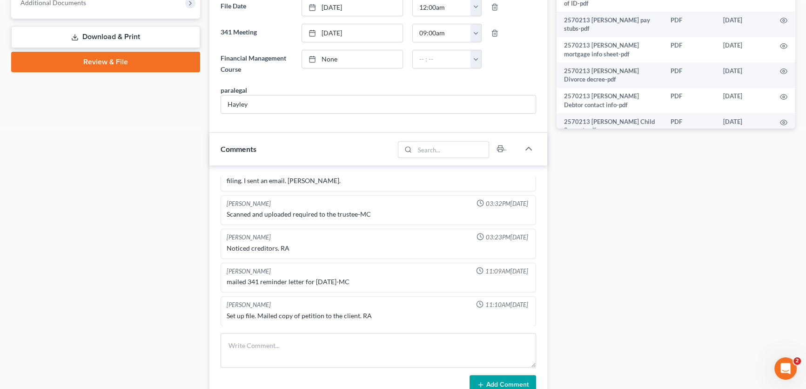
scroll to position [423, 0]
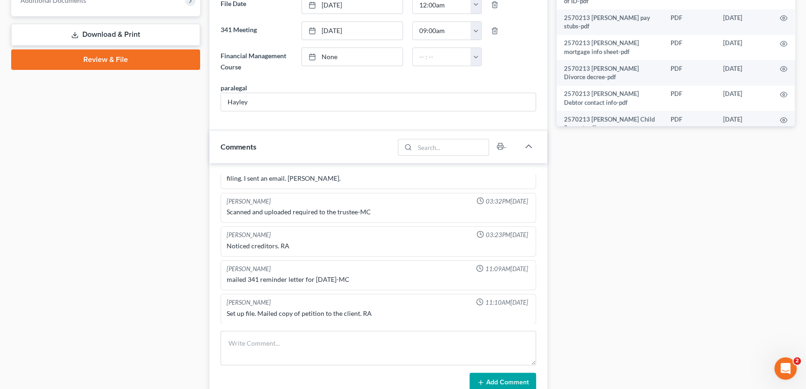
drag, startPoint x: 87, startPoint y: 213, endPoint x: 20, endPoint y: 196, distance: 69.2
click at [87, 213] on div "Case Dashboard Payments Invoices Payments Payments Credit Report Client Profile" at bounding box center [106, 204] width 198 height 1076
click at [287, 346] on textarea at bounding box center [379, 347] width 316 height 34
type textarea "a"
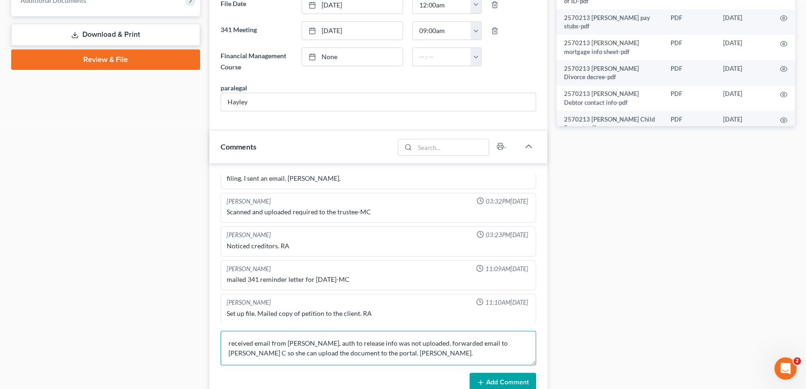
type textarea "received email from Marc, auth to release info was not uploaded. forwarded emai…"
click at [489, 375] on button "Add Comment" at bounding box center [503, 382] width 67 height 20
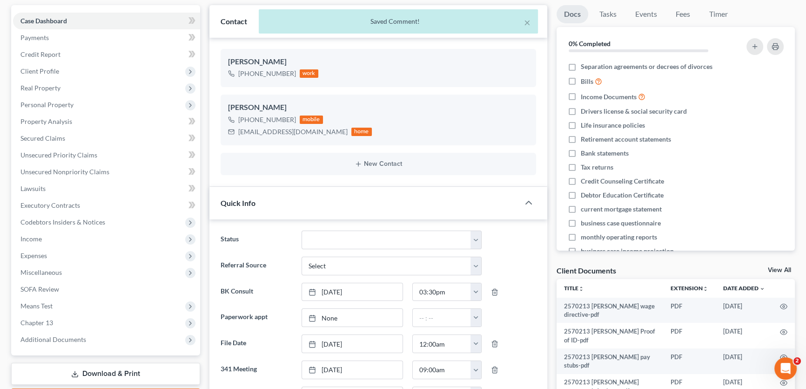
scroll to position [0, 0]
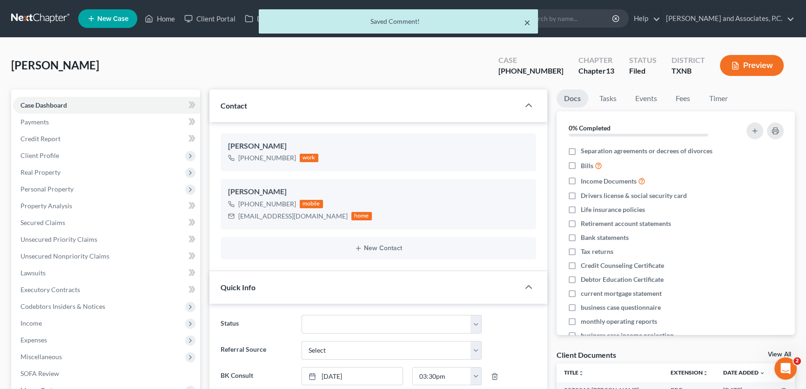
click at [528, 23] on button "×" at bounding box center [527, 22] width 7 height 11
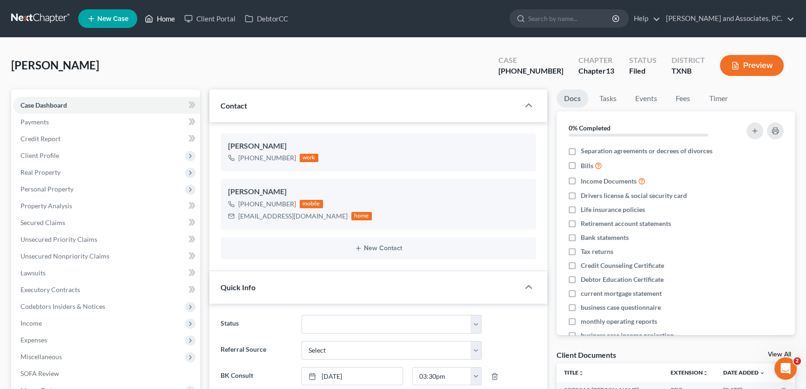
click at [168, 16] on link "Home" at bounding box center [160, 18] width 40 height 17
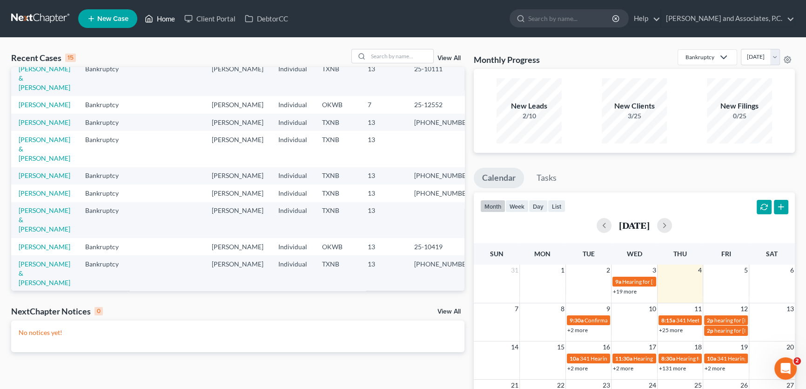
scroll to position [127, 0]
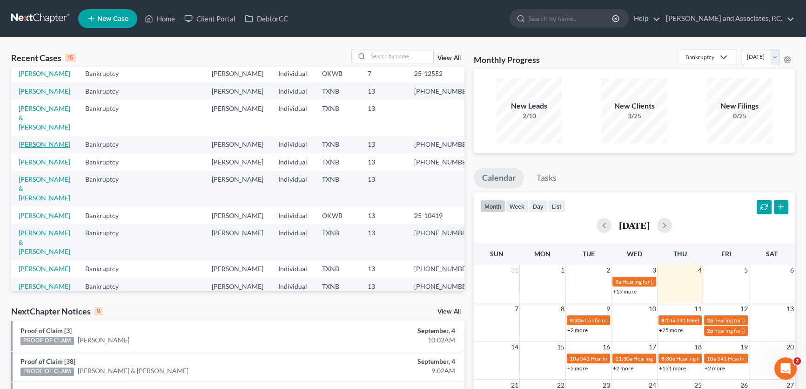
click at [59, 148] on link "[PERSON_NAME]" at bounding box center [45, 144] width 52 height 8
select select "5"
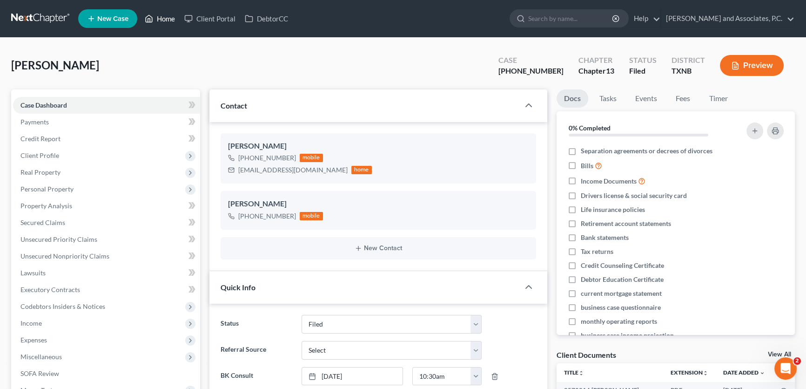
click at [175, 21] on link "Home" at bounding box center [160, 18] width 40 height 17
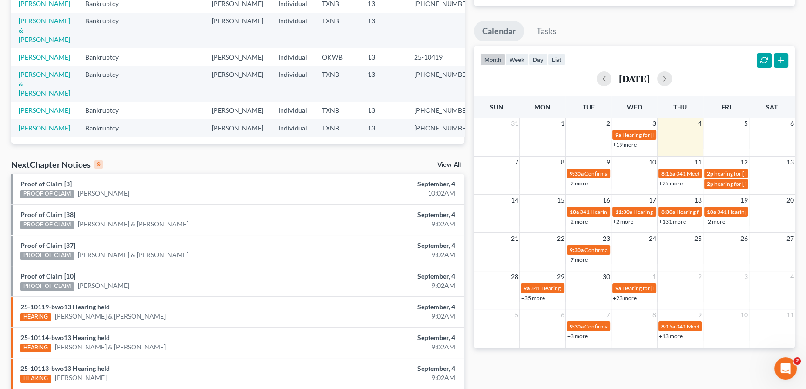
scroll to position [249, 0]
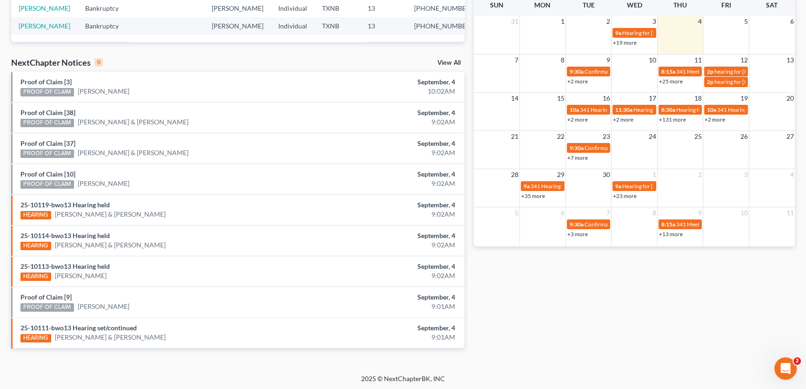
click at [449, 60] on link "View All" at bounding box center [448, 63] width 23 height 7
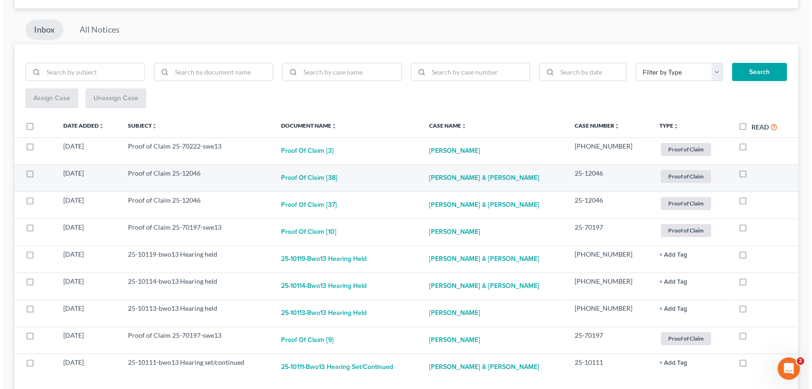
scroll to position [84, 0]
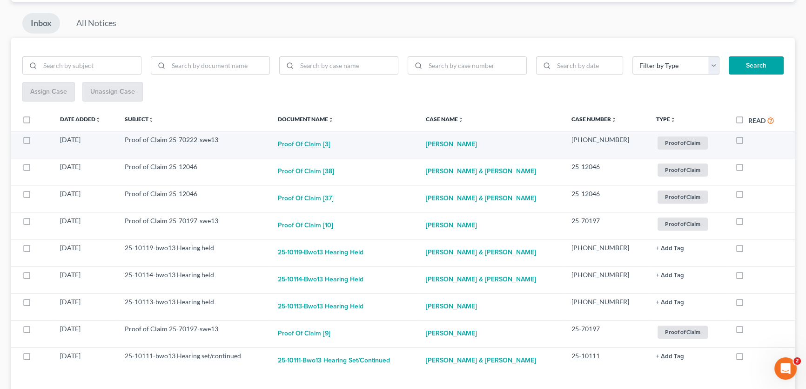
click at [314, 140] on button "Proof of Claim [3]" at bounding box center [304, 144] width 53 height 19
checkbox input "true"
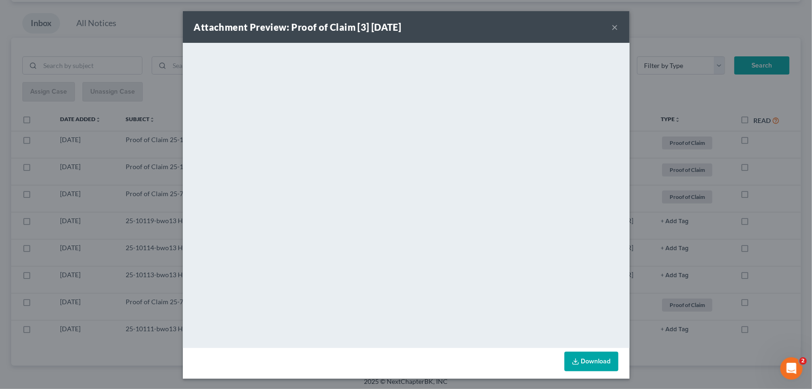
click at [612, 27] on button "×" at bounding box center [615, 26] width 7 height 11
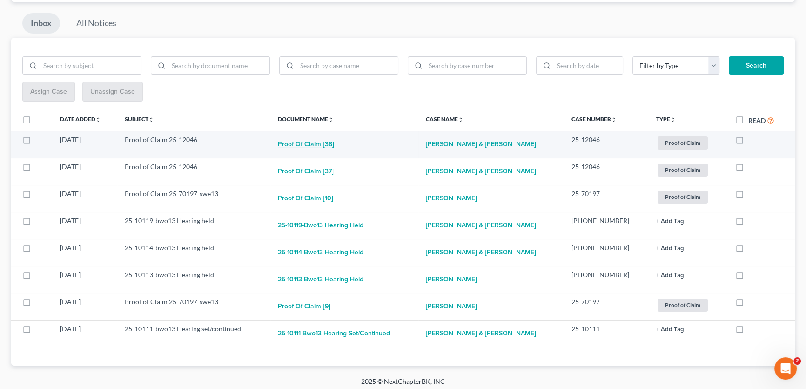
click at [334, 142] on button "Proof of Claim [38]" at bounding box center [306, 144] width 56 height 19
checkbox input "true"
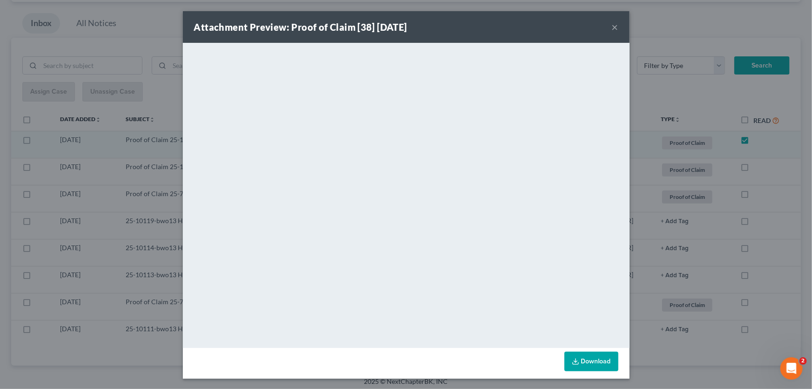
scroll to position [60, 0]
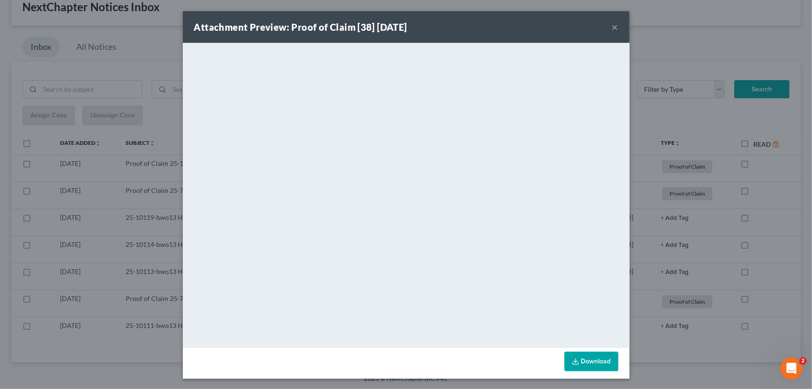
click at [615, 27] on button "×" at bounding box center [615, 26] width 7 height 11
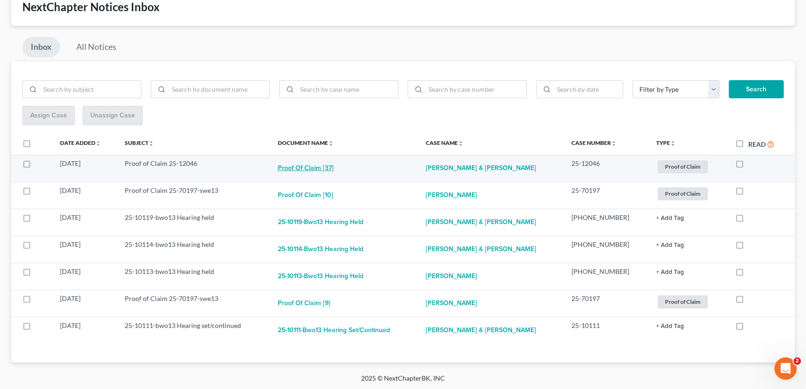
click at [324, 165] on button "Proof of Claim [37]" at bounding box center [306, 168] width 56 height 19
checkbox input "true"
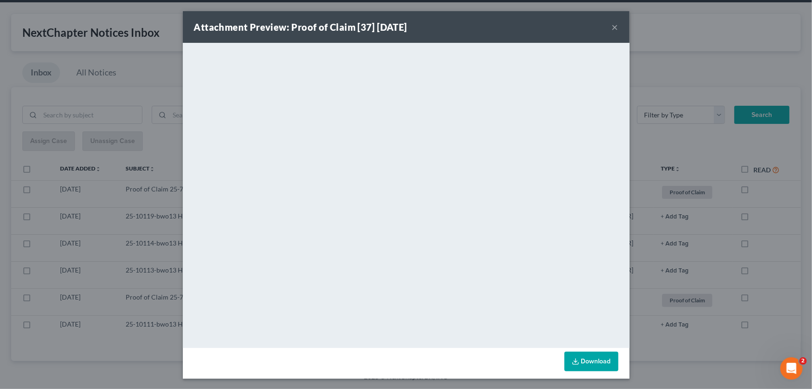
scroll to position [34, 0]
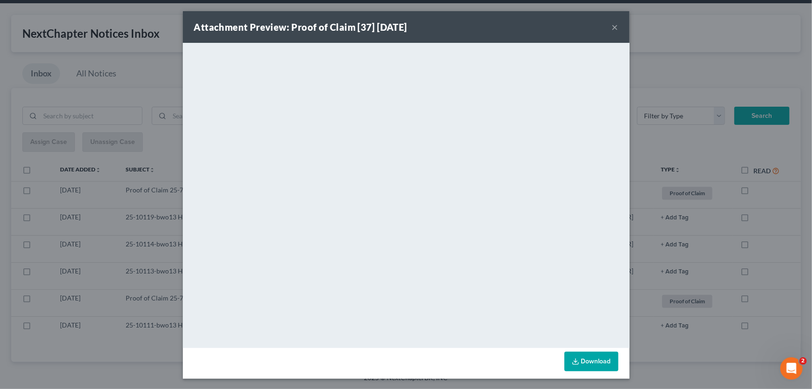
click at [613, 25] on button "×" at bounding box center [615, 26] width 7 height 11
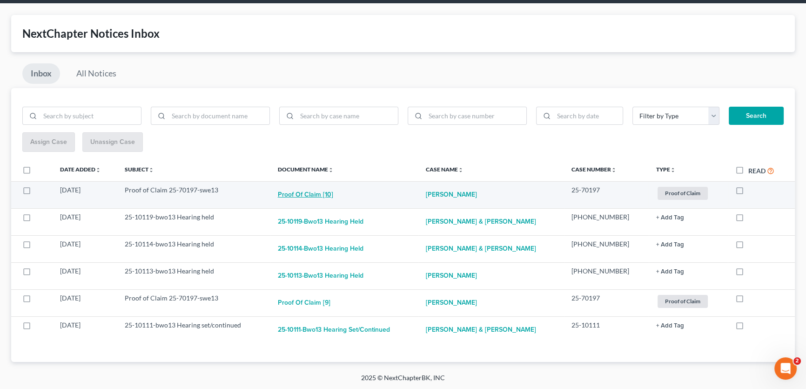
click at [328, 193] on button "Proof of Claim [10]" at bounding box center [305, 194] width 55 height 19
checkbox input "true"
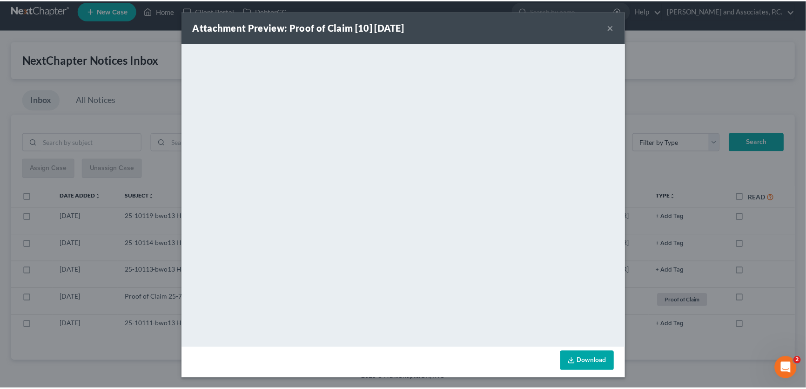
scroll to position [7, 0]
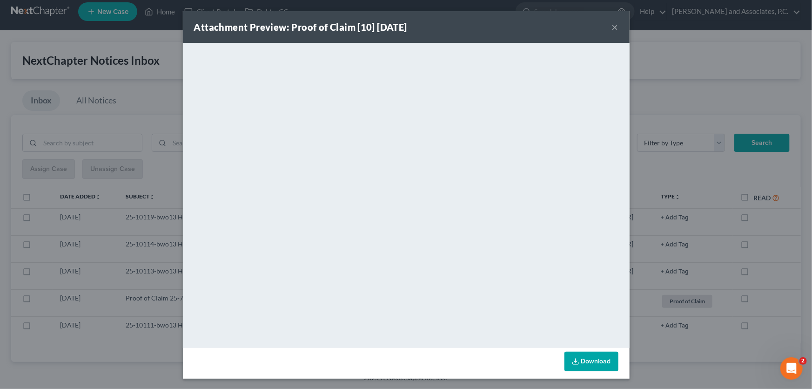
click at [615, 25] on div "Attachment Preview: Proof of Claim [10] 09/04/2025 ×" at bounding box center [406, 27] width 447 height 32
click at [612, 26] on button "×" at bounding box center [615, 26] width 7 height 11
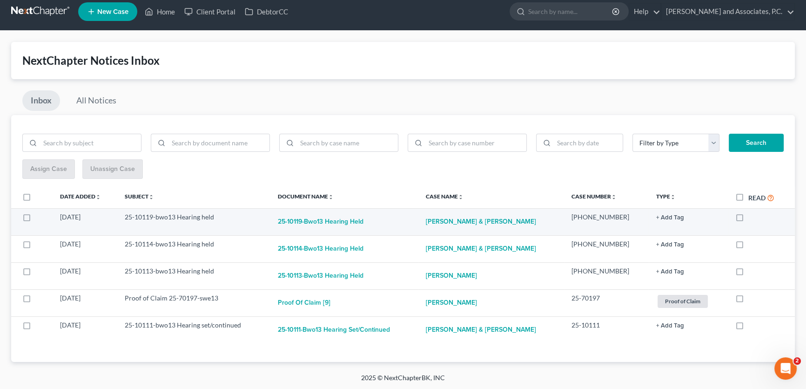
click at [748, 219] on label at bounding box center [748, 219] width 0 height 0
click at [752, 218] on input "checkbox" at bounding box center [755, 215] width 6 height 6
checkbox input "true"
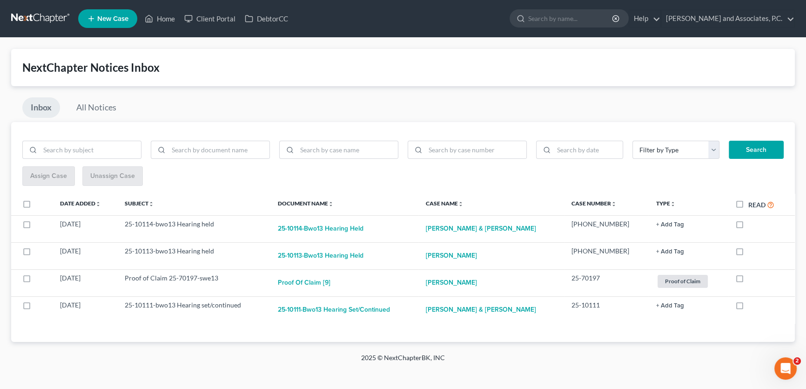
scroll to position [0, 0]
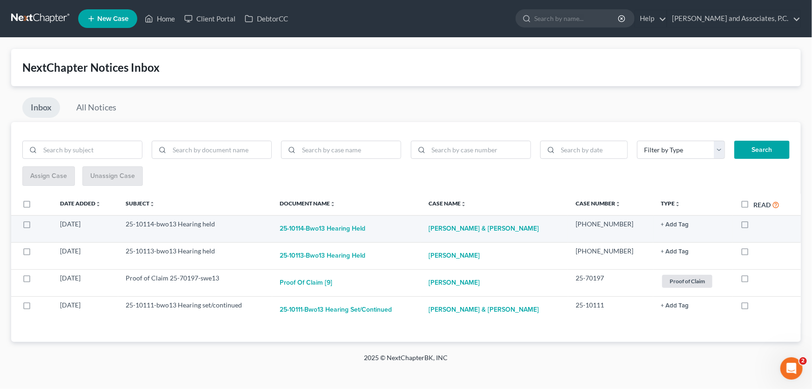
click at [753, 226] on label at bounding box center [753, 226] width 0 height 0
click at [757, 223] on input "checkbox" at bounding box center [760, 222] width 6 height 6
checkbox input "true"
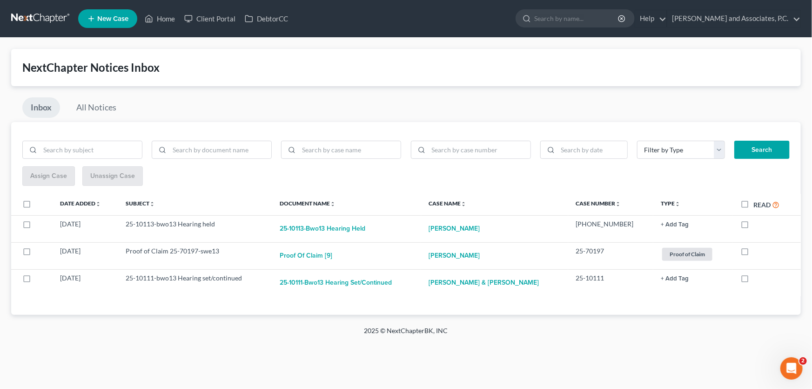
click at [753, 226] on label at bounding box center [753, 226] width 0 height 0
click at [757, 223] on input "checkbox" at bounding box center [760, 222] width 6 height 6
checkbox input "true"
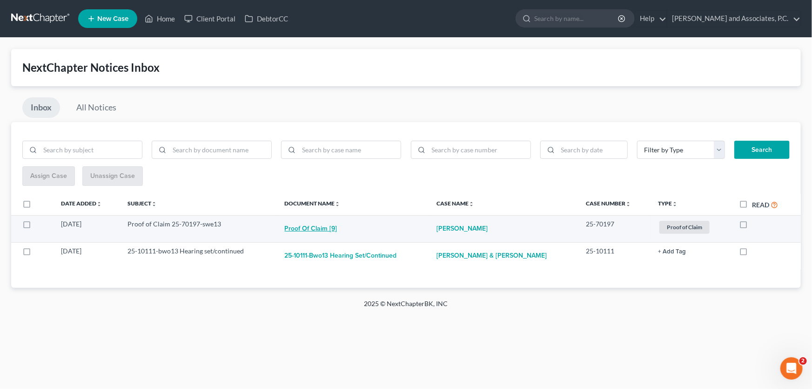
click at [333, 228] on button "Proof of Claim [9]" at bounding box center [311, 228] width 53 height 19
checkbox input "true"
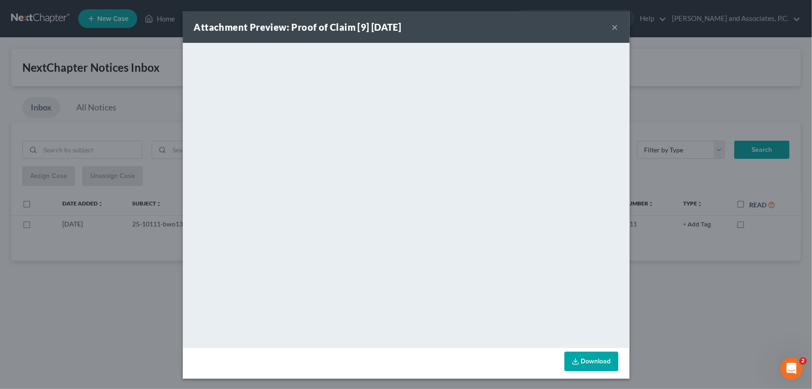
click at [612, 26] on button "×" at bounding box center [615, 26] width 7 height 11
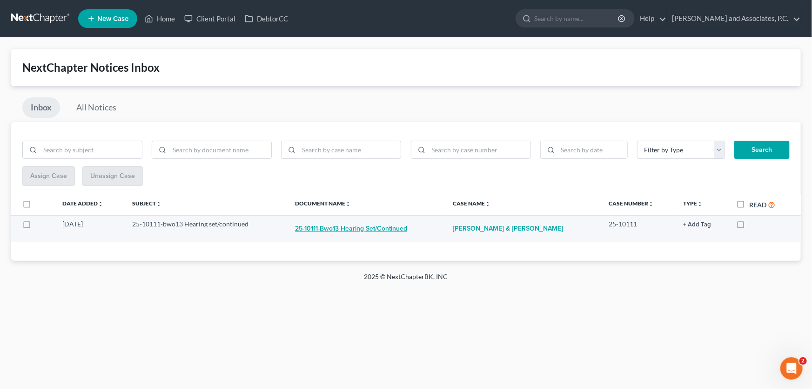
click at [327, 231] on button "25-10111-bwo13 Hearing set/continued" at bounding box center [351, 228] width 112 height 19
checkbox input "true"
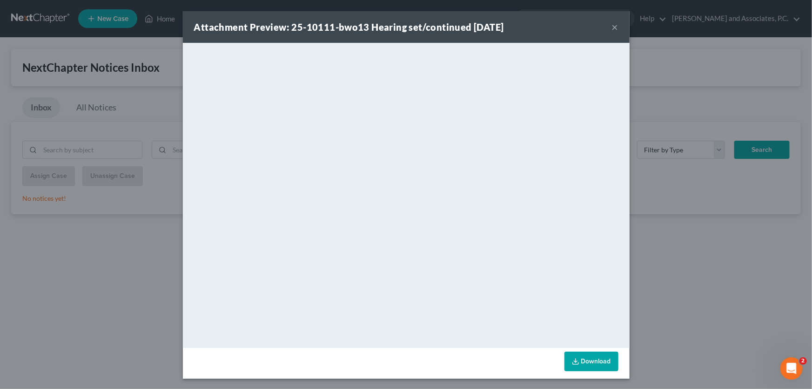
click at [612, 27] on button "×" at bounding box center [615, 26] width 7 height 11
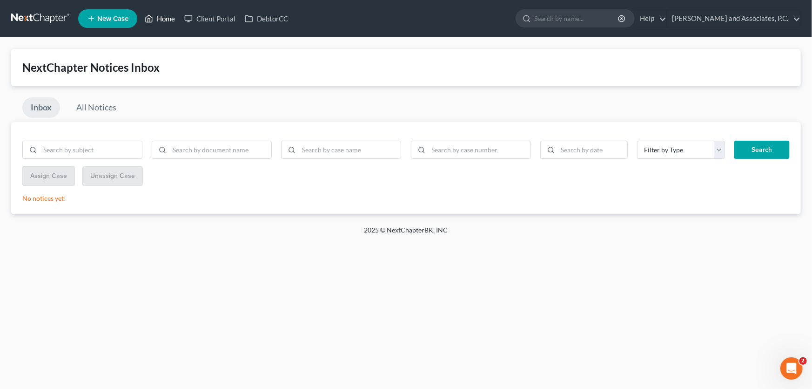
click at [173, 21] on link "Home" at bounding box center [160, 18] width 40 height 17
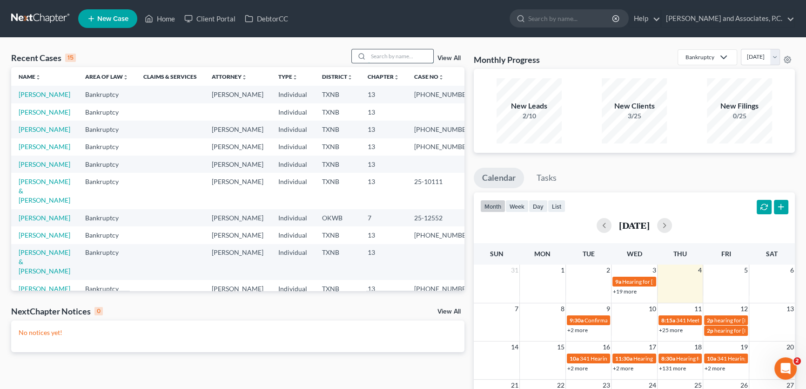
click at [405, 58] on input "search" at bounding box center [400, 55] width 65 height 13
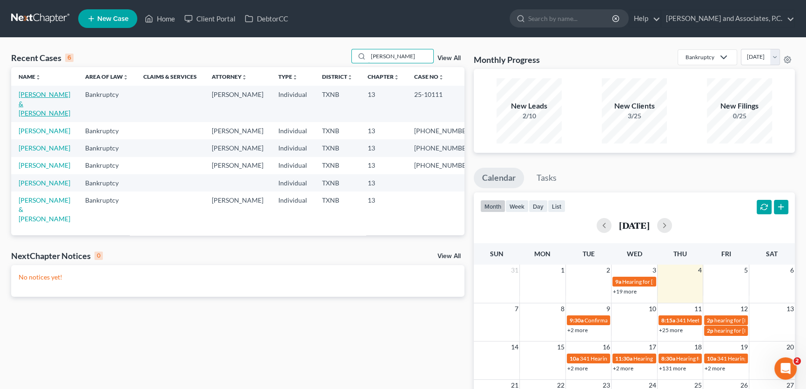
type input "weaver"
click at [46, 95] on link "[PERSON_NAME] & [PERSON_NAME]" at bounding box center [45, 103] width 52 height 27
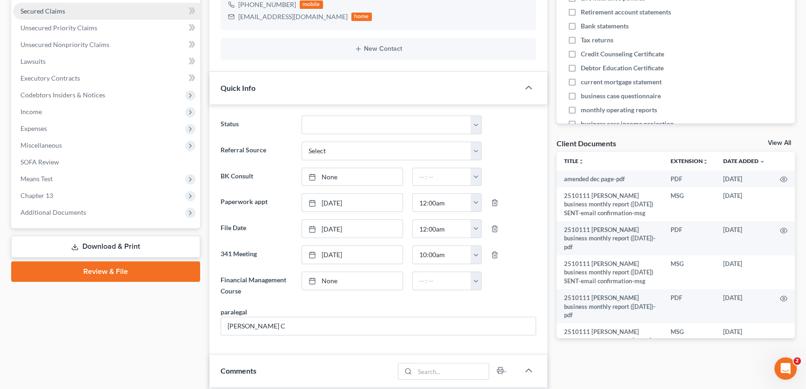
scroll to position [1012, 0]
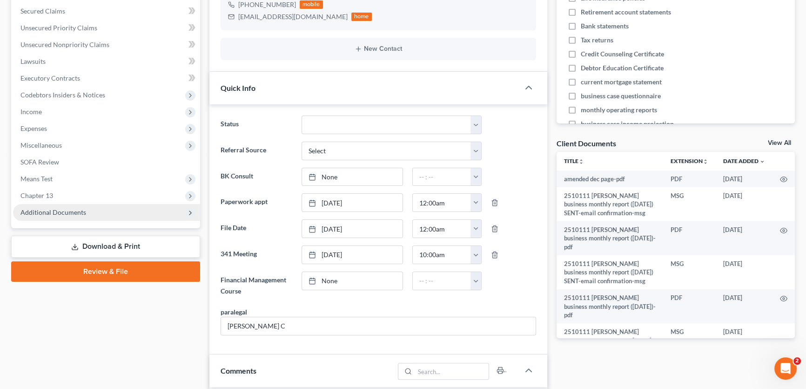
click at [83, 211] on span "Additional Documents" at bounding box center [53, 212] width 66 height 8
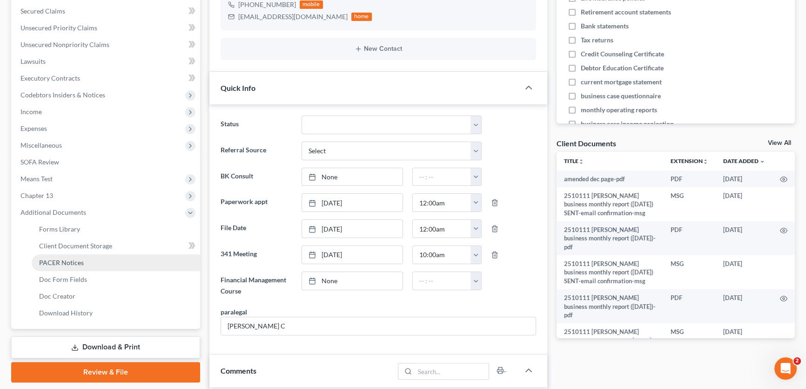
click at [76, 264] on span "PACER Notices" at bounding box center [61, 262] width 45 height 8
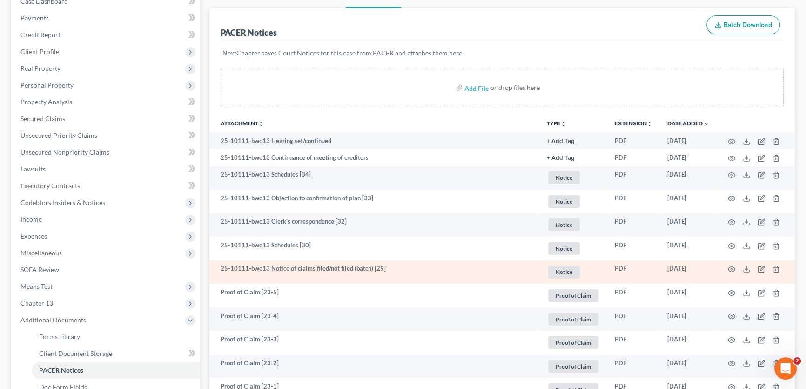
scroll to position [127, 0]
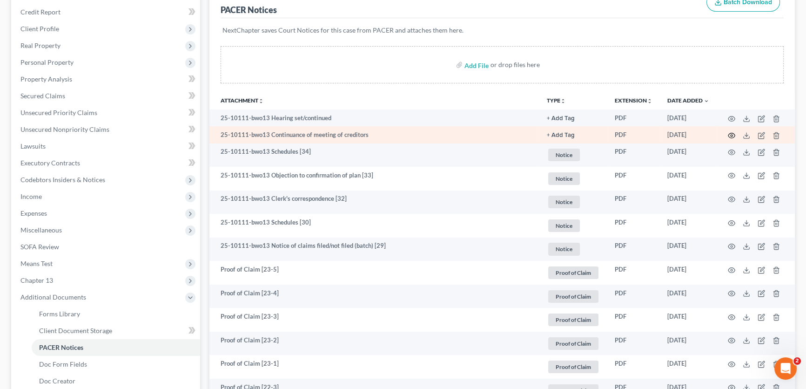
click at [730, 132] on icon "button" at bounding box center [731, 135] width 7 height 7
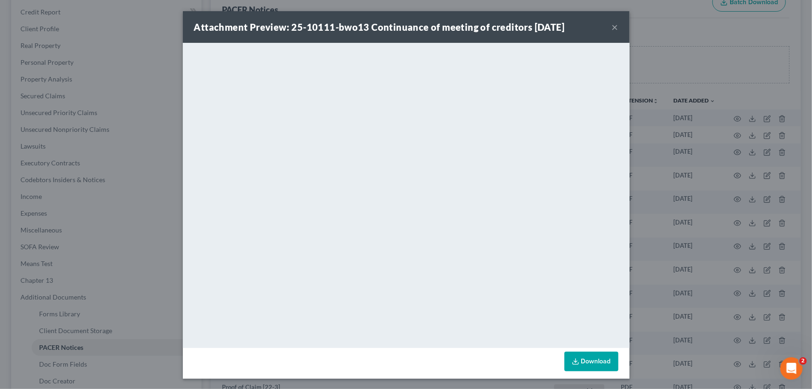
click at [614, 26] on button "×" at bounding box center [615, 26] width 7 height 11
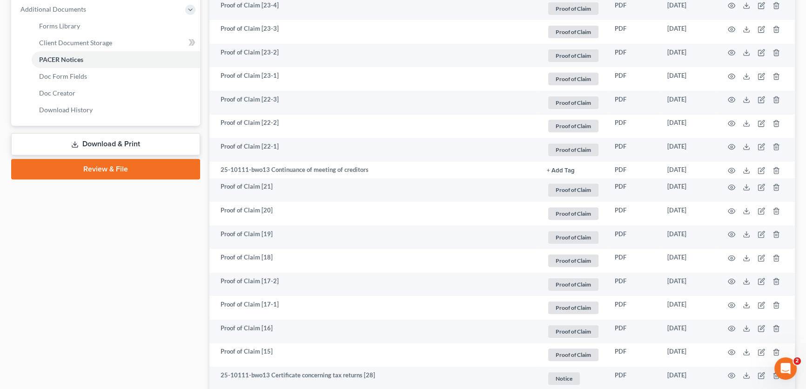
scroll to position [423, 0]
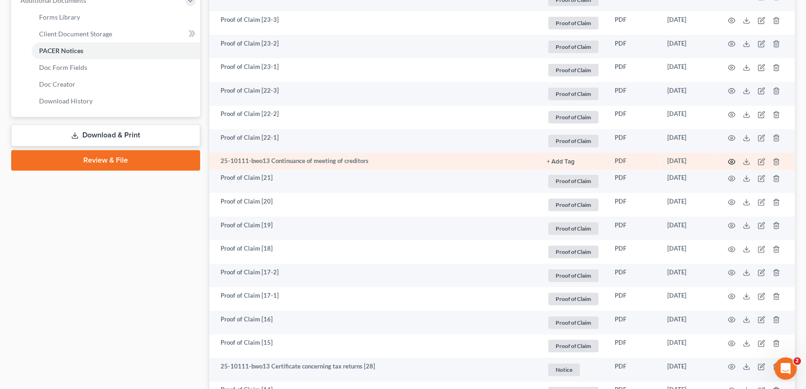
click at [729, 160] on icon "button" at bounding box center [731, 161] width 7 height 7
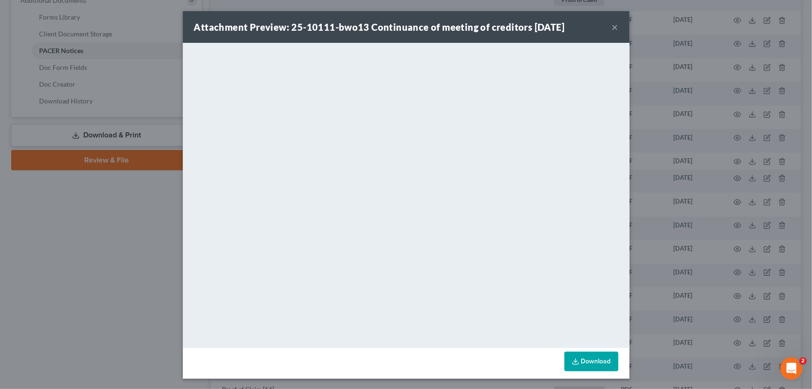
click at [613, 29] on button "×" at bounding box center [615, 26] width 7 height 11
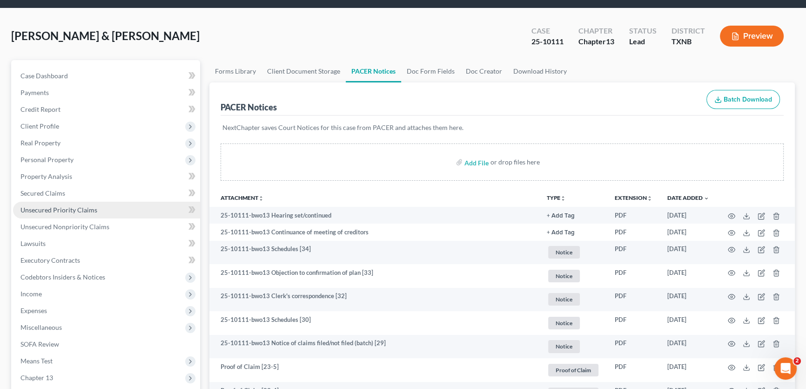
scroll to position [0, 0]
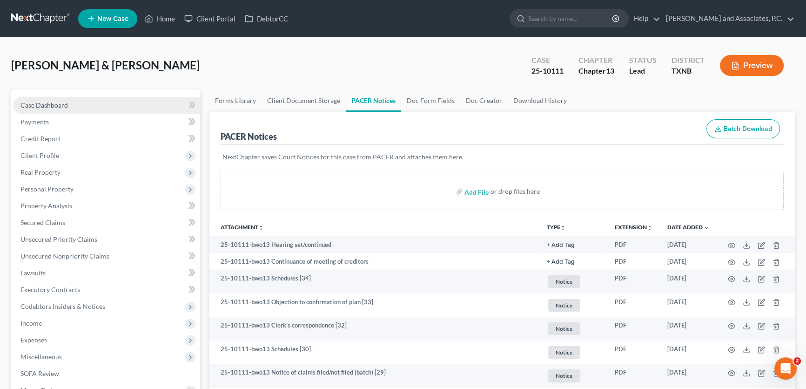
click at [114, 105] on link "Case Dashboard" at bounding box center [106, 105] width 187 height 17
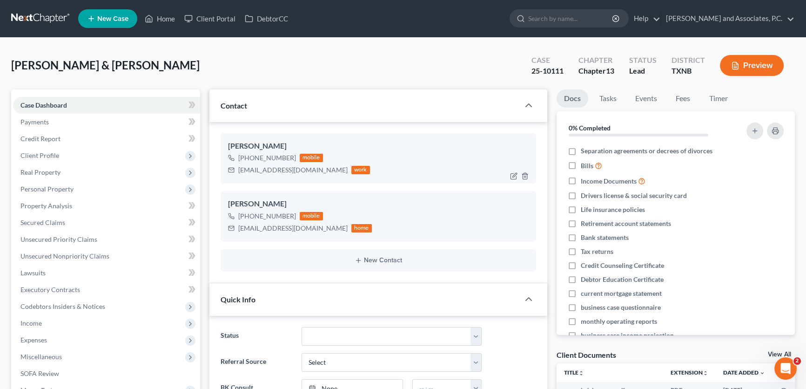
drag, startPoint x: 292, startPoint y: 157, endPoint x: 263, endPoint y: 160, distance: 29.0
click at [263, 160] on div "+1 (325) 514-1768 mobile" at bounding box center [299, 158] width 142 height 12
copy div "514-1768"
click at [171, 17] on link "Home" at bounding box center [160, 18] width 40 height 17
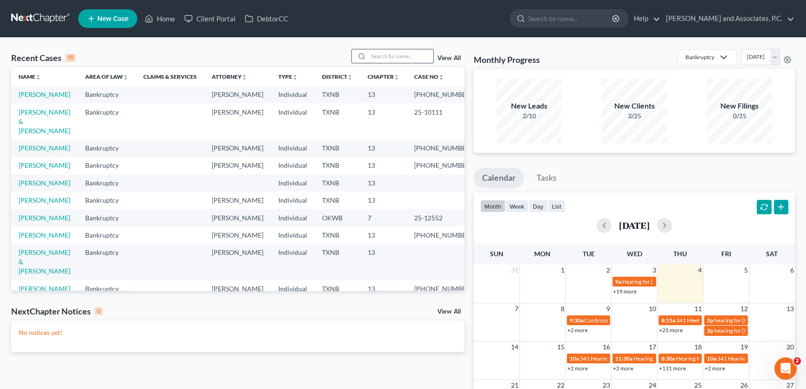
click at [397, 58] on input "search" at bounding box center [400, 55] width 65 height 13
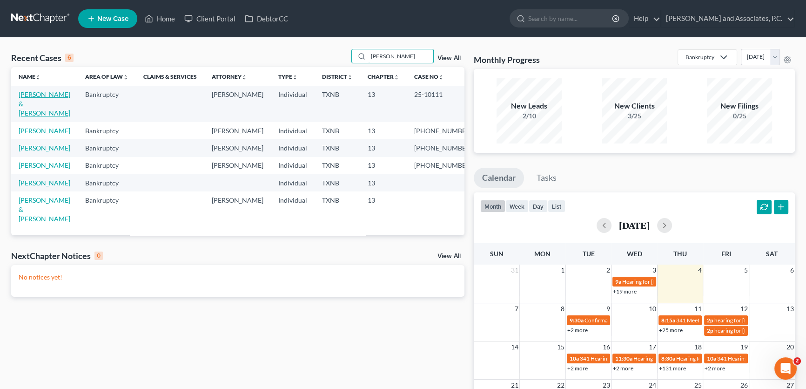
type input "weaver"
click at [47, 94] on link "[PERSON_NAME] & [PERSON_NAME]" at bounding box center [45, 103] width 52 height 27
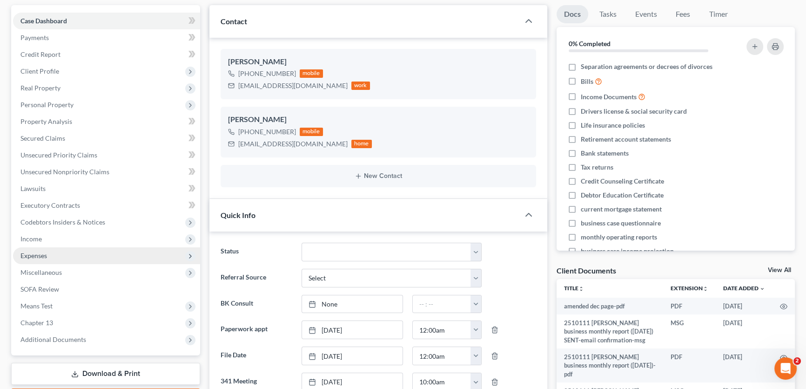
scroll to position [1012, 0]
drag, startPoint x: 53, startPoint y: 238, endPoint x: 60, endPoint y: 255, distance: 18.3
click at [53, 238] on span "Income" at bounding box center [106, 238] width 187 height 17
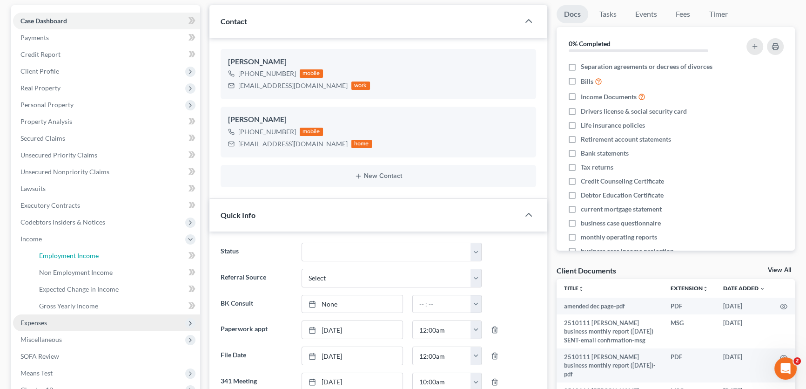
click at [60, 255] on span "Employment Income" at bounding box center [69, 255] width 60 height 8
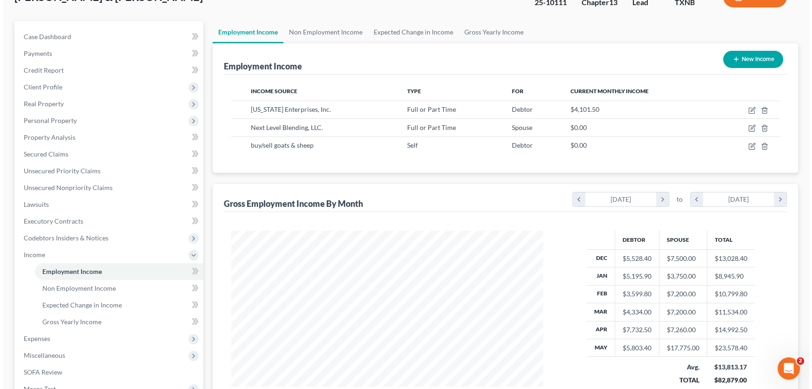
scroll to position [42, 0]
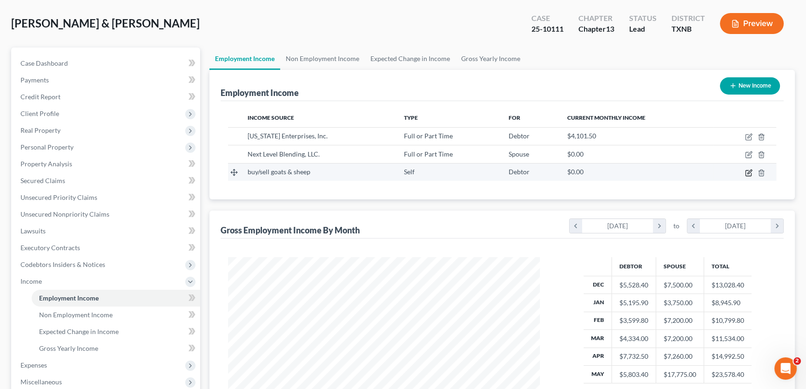
click at [749, 172] on icon "button" at bounding box center [748, 172] width 7 height 7
select select "1"
select select "0"
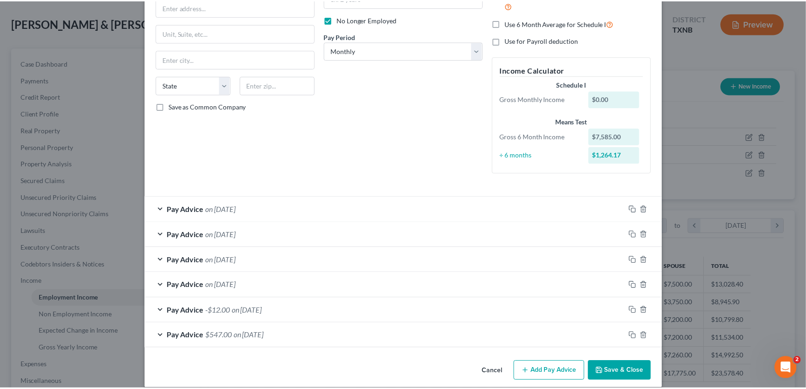
scroll to position [0, 0]
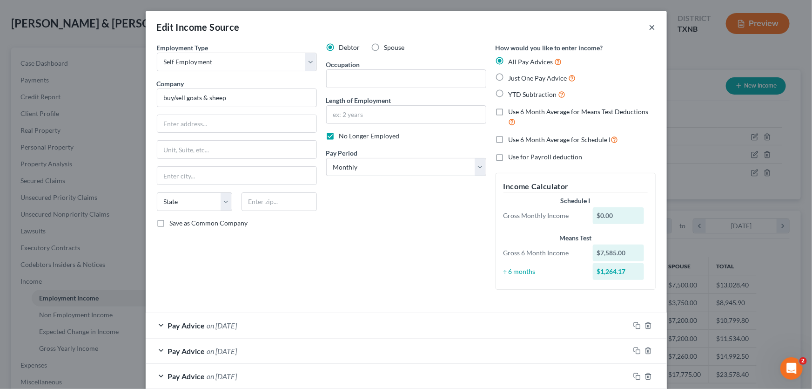
click at [649, 27] on button "×" at bounding box center [652, 26] width 7 height 11
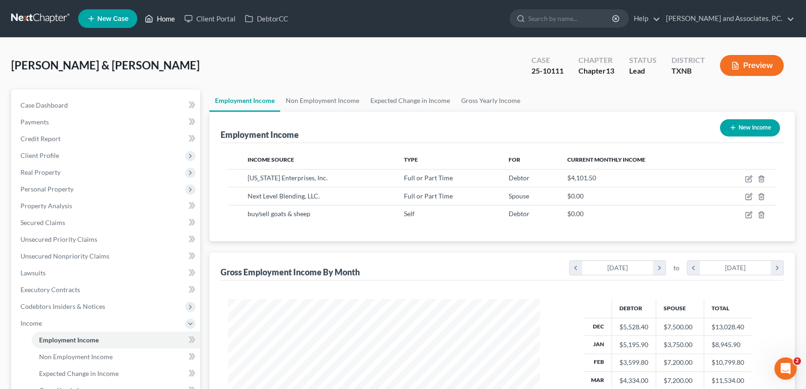
click at [170, 19] on link "Home" at bounding box center [160, 18] width 40 height 17
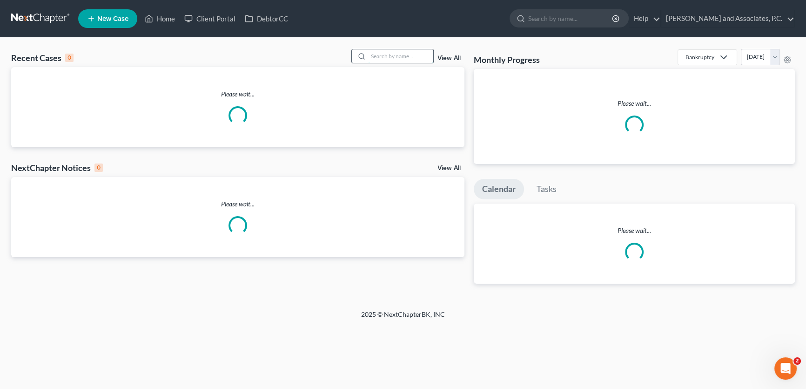
click at [382, 54] on input "search" at bounding box center [400, 55] width 65 height 13
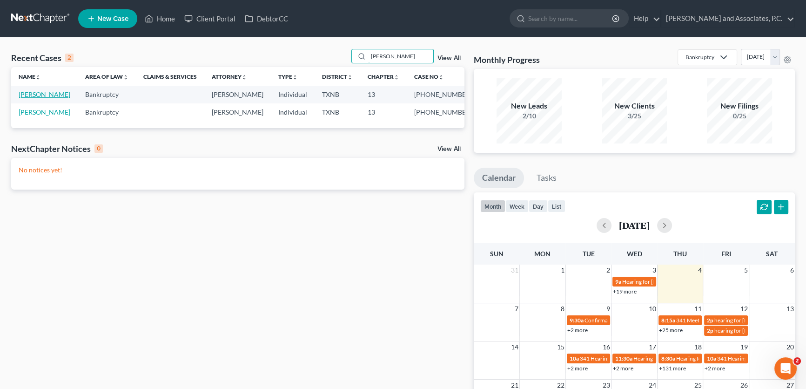
type input "barnett"
click at [55, 96] on link "[PERSON_NAME]" at bounding box center [45, 94] width 52 height 8
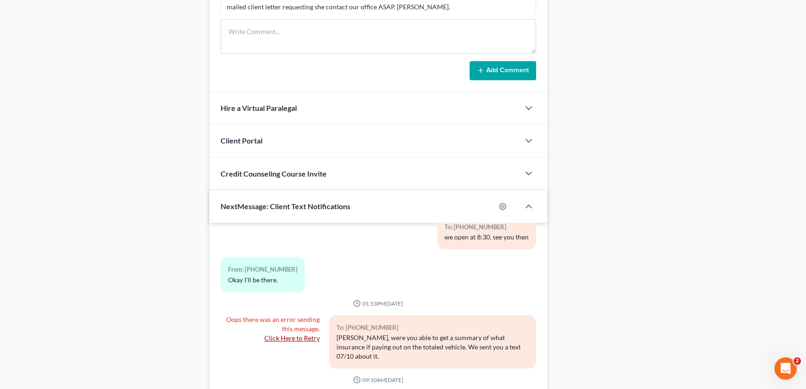
scroll to position [764, 0]
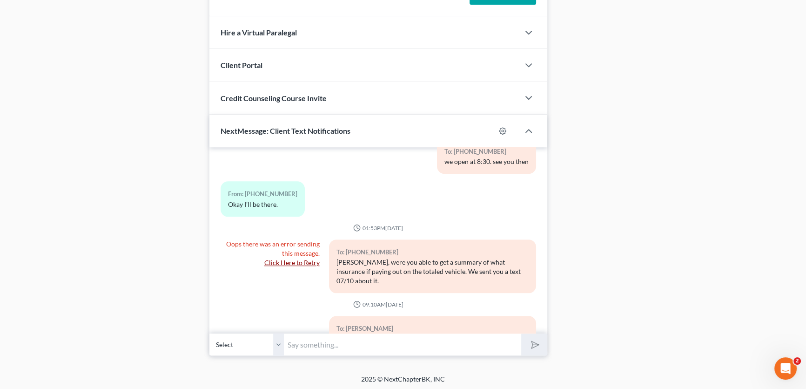
click at [303, 343] on input "text" at bounding box center [402, 344] width 237 height 23
type input "resent."
click at [521, 333] on button "submit" at bounding box center [534, 344] width 26 height 22
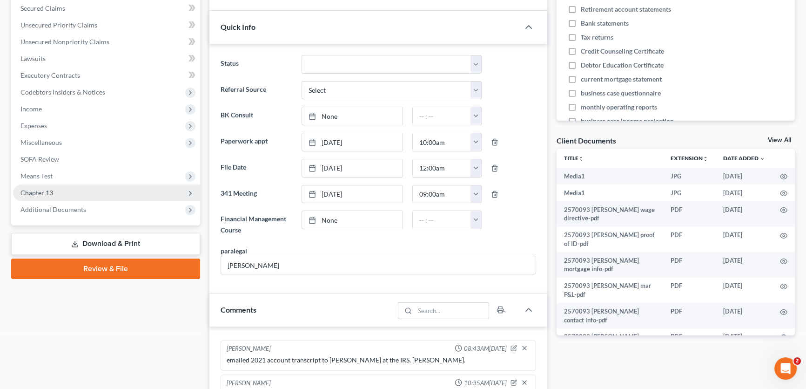
scroll to position [0, 0]
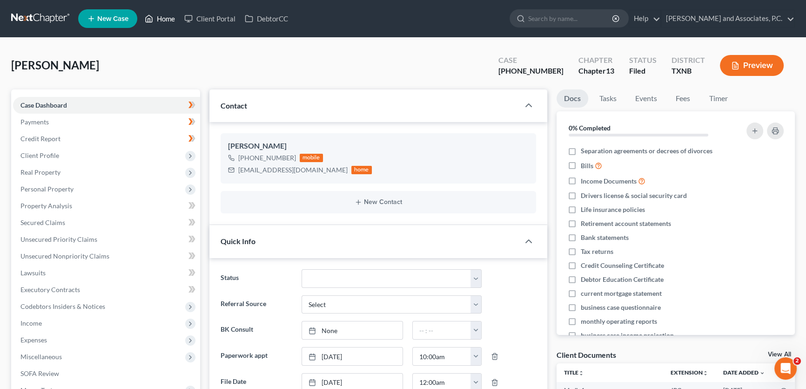
drag, startPoint x: 173, startPoint y: 15, endPoint x: 406, endPoint y: 55, distance: 237.0
click at [173, 15] on link "Home" at bounding box center [160, 18] width 40 height 17
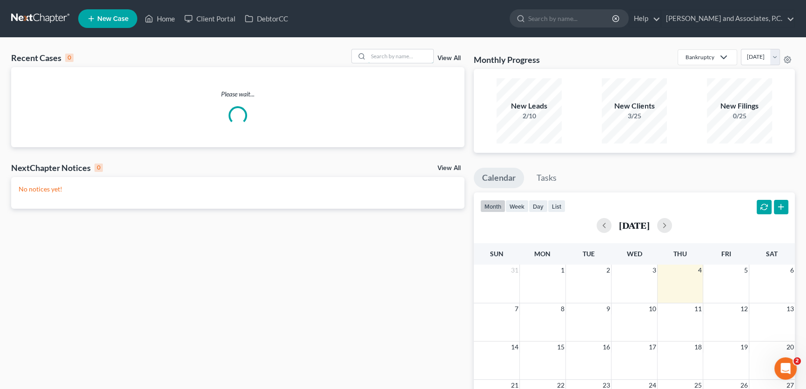
click at [406, 55] on input "search" at bounding box center [400, 55] width 65 height 13
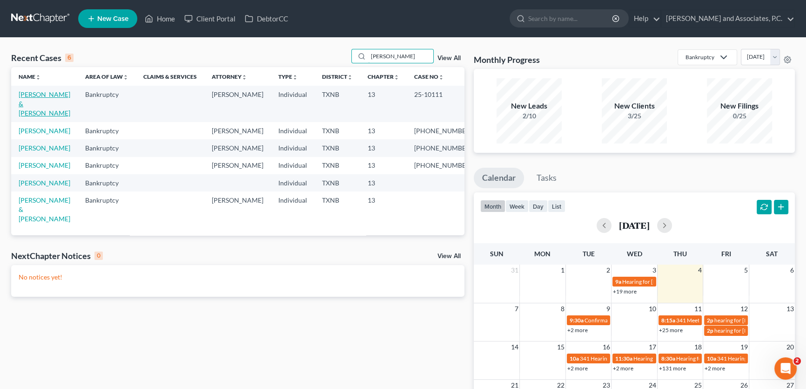
type input "weaver"
click at [40, 105] on link "[PERSON_NAME] & [PERSON_NAME]" at bounding box center [45, 103] width 52 height 27
select select "8"
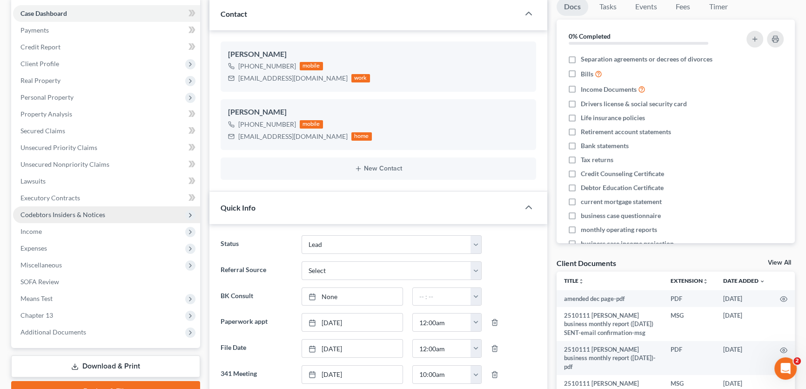
scroll to position [254, 0]
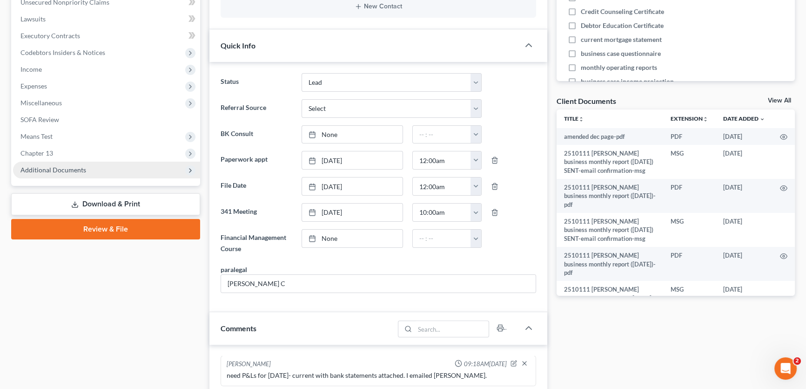
click at [45, 168] on span "Additional Documents" at bounding box center [53, 170] width 66 height 8
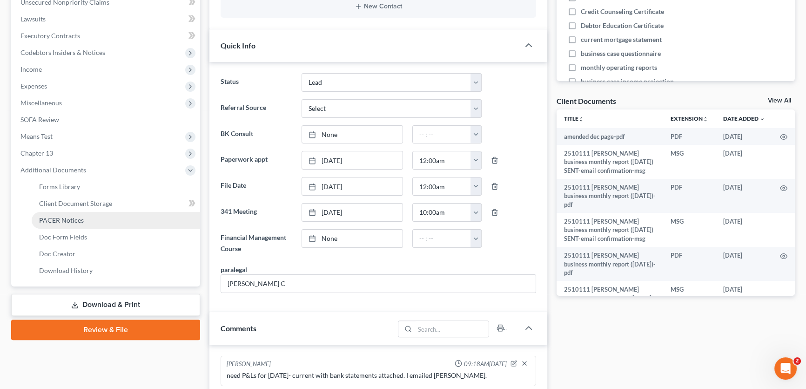
click at [52, 221] on span "PACER Notices" at bounding box center [61, 220] width 45 height 8
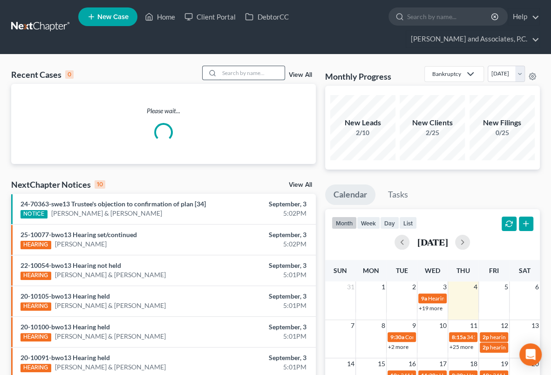
click at [275, 77] on input "search" at bounding box center [251, 72] width 65 height 13
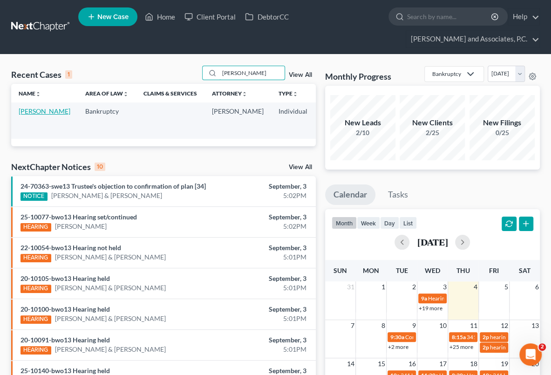
type input "lathen"
click at [28, 115] on link "Lathen, Annette" at bounding box center [45, 111] width 52 height 8
select select "5"
select select "6"
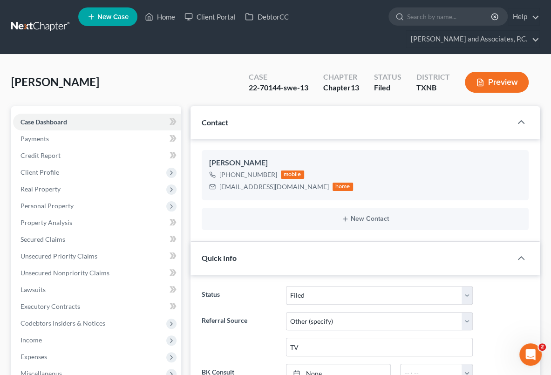
drag, startPoint x: 62, startPoint y: 237, endPoint x: 364, endPoint y: 141, distance: 317.0
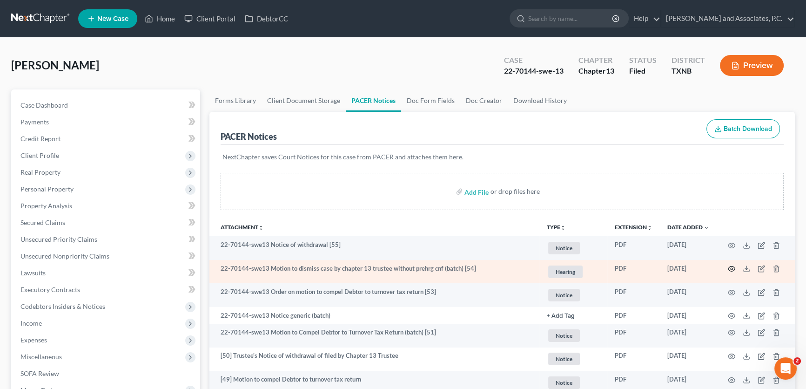
click at [730, 269] on icon "button" at bounding box center [731, 268] width 7 height 7
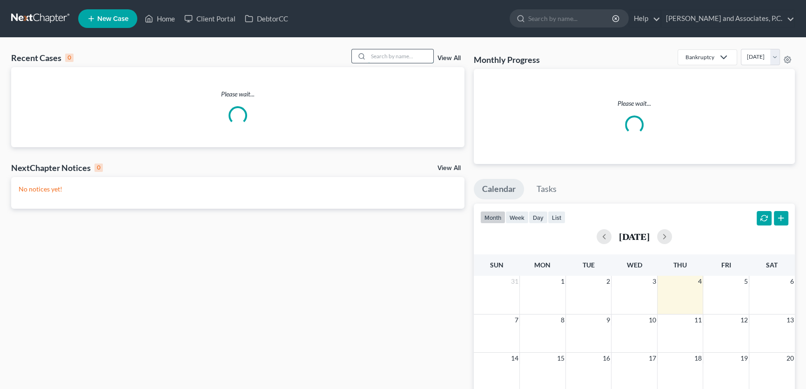
click at [386, 57] on input "search" at bounding box center [400, 55] width 65 height 13
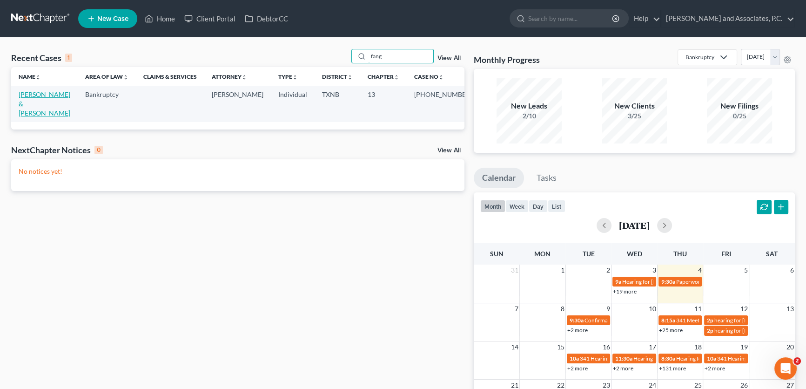
type input "fang"
click at [69, 96] on link "[PERSON_NAME] & [PERSON_NAME]" at bounding box center [45, 103] width 52 height 27
select select "5"
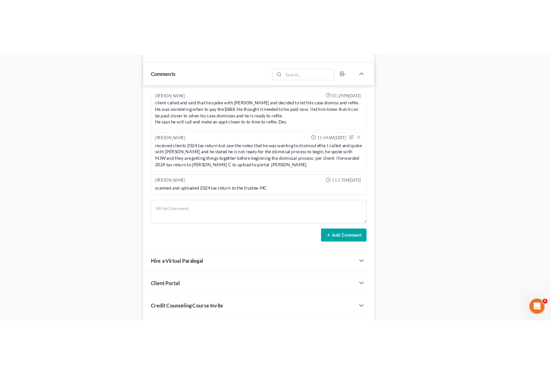
scroll to position [517, 0]
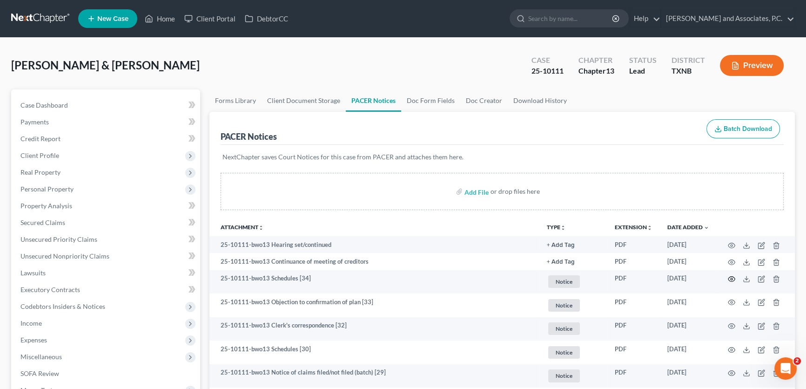
click at [730, 276] on icon "button" at bounding box center [731, 278] width 7 height 7
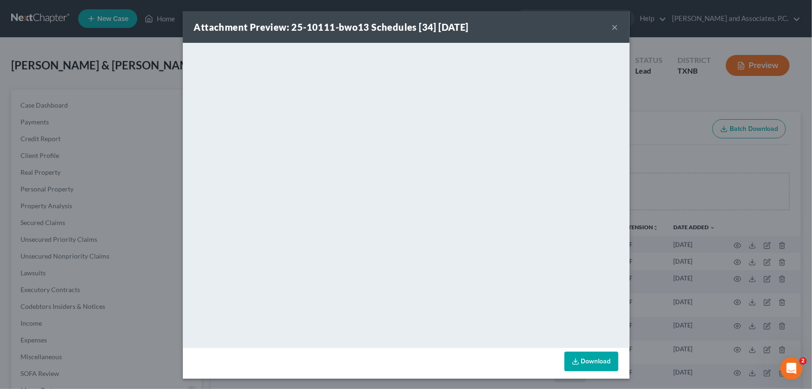
click at [612, 26] on button "×" at bounding box center [615, 26] width 7 height 11
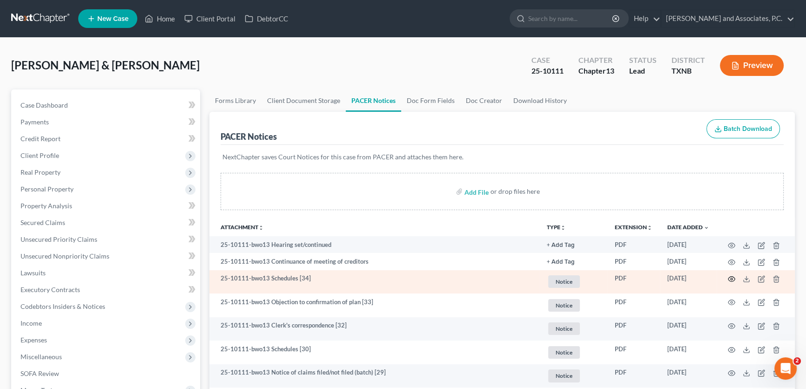
click at [729, 275] on icon "button" at bounding box center [731, 278] width 7 height 7
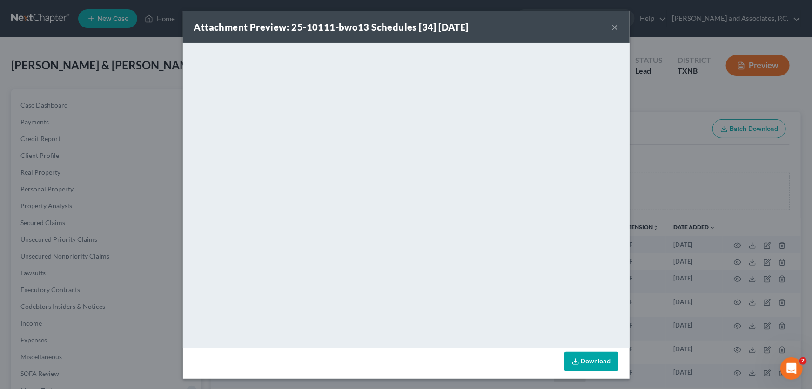
click at [614, 27] on button "×" at bounding box center [615, 26] width 7 height 11
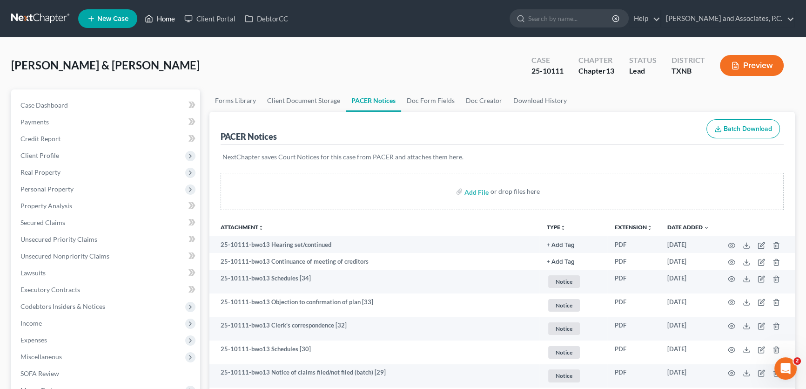
click at [163, 18] on link "Home" at bounding box center [160, 18] width 40 height 17
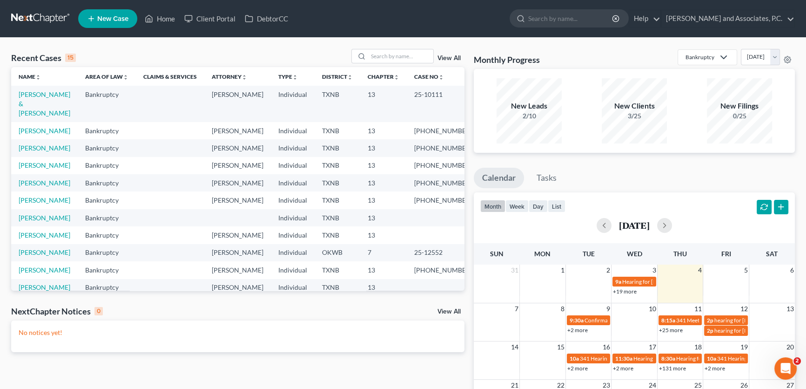
click at [249, 52] on div "Recent Cases 15 View All" at bounding box center [237, 58] width 453 height 18
click at [189, 54] on div "Recent Cases 15 View All" at bounding box center [237, 58] width 453 height 18
click at [289, 51] on div "Recent Cases 15 View All" at bounding box center [237, 58] width 453 height 18
click at [375, 52] on input "search" at bounding box center [400, 55] width 65 height 13
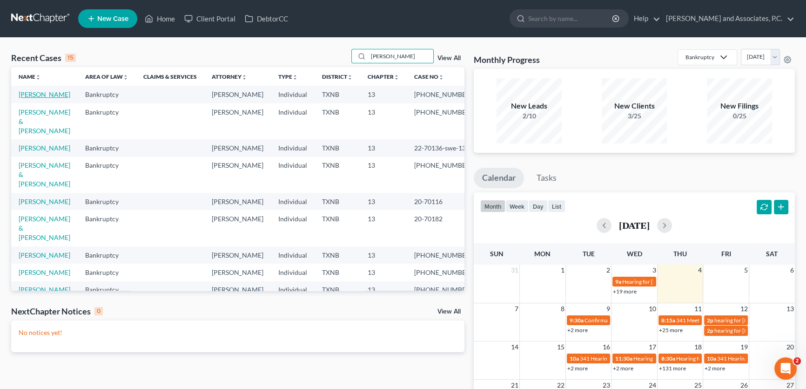
type input "[PERSON_NAME]"
click at [50, 96] on link "[PERSON_NAME]" at bounding box center [45, 94] width 52 height 8
select select "5"
select select "3"
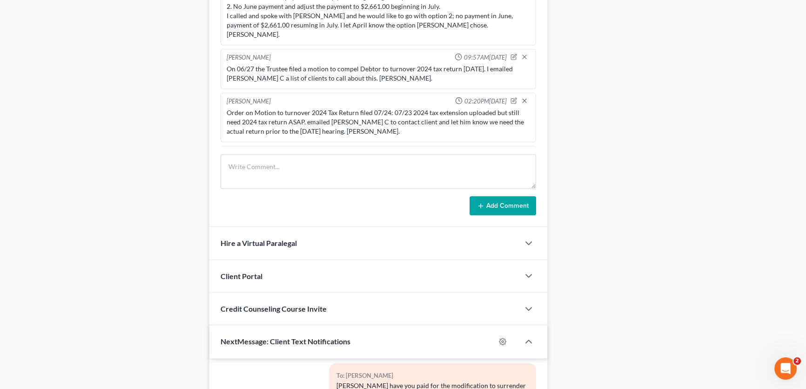
scroll to position [586, 0]
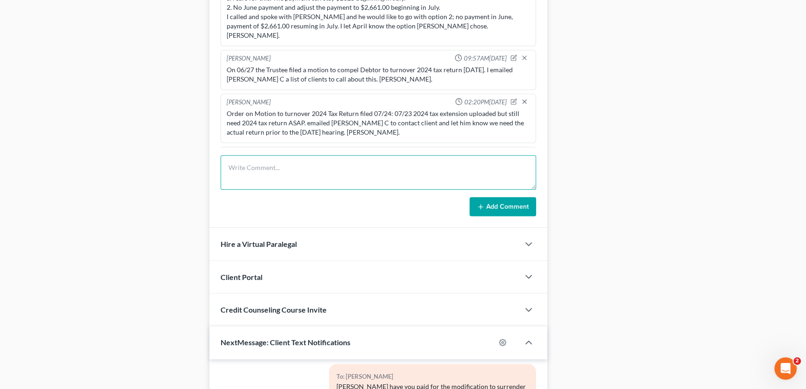
click at [255, 174] on textarea at bounding box center [379, 172] width 316 height 34
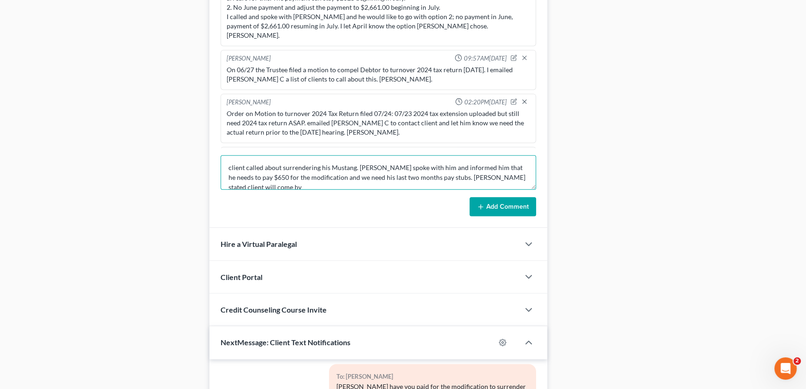
scroll to position [1, 0]
type textarea "client called about surrendering his Mustang. [PERSON_NAME] spoke with him and …"
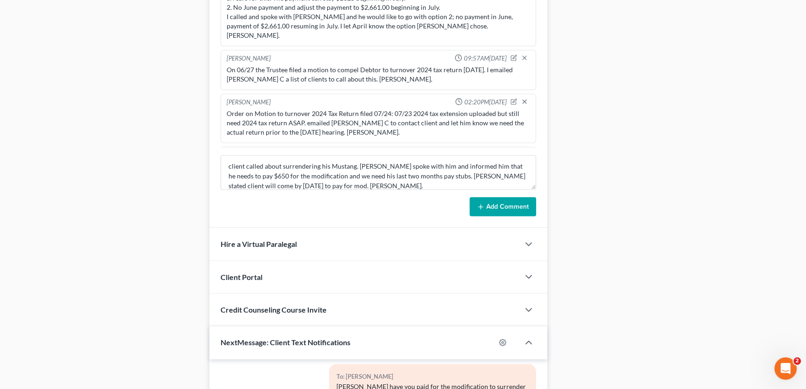
click at [503, 206] on button "Add Comment" at bounding box center [503, 207] width 67 height 20
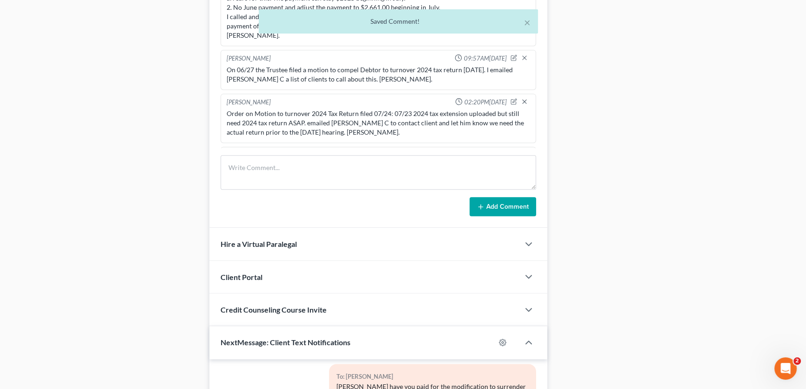
scroll to position [640, 0]
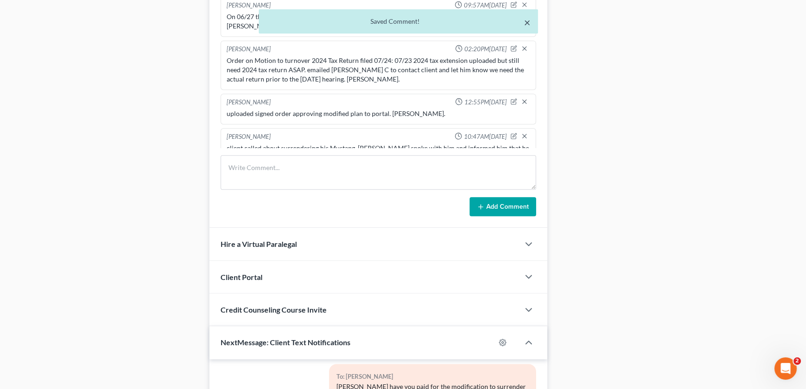
click at [527, 22] on button "×" at bounding box center [527, 22] width 7 height 11
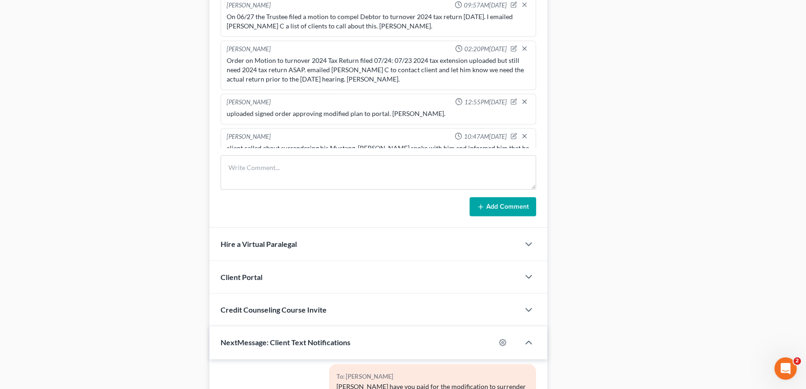
click at [672, 202] on div "Docs Tasks Events Fees Timer 0% Completed Nothing here yet! Separation agreemen…" at bounding box center [676, 35] width 248 height 1064
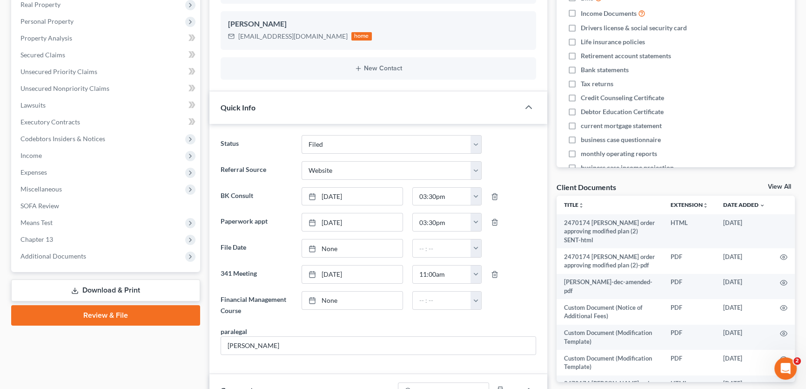
scroll to position [0, 0]
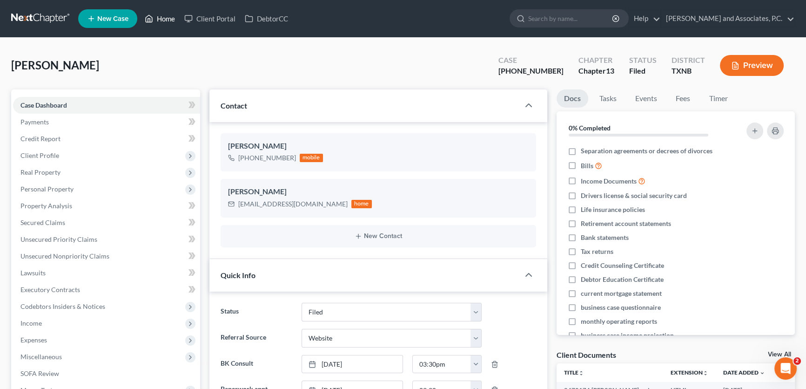
click at [163, 17] on link "Home" at bounding box center [160, 18] width 40 height 17
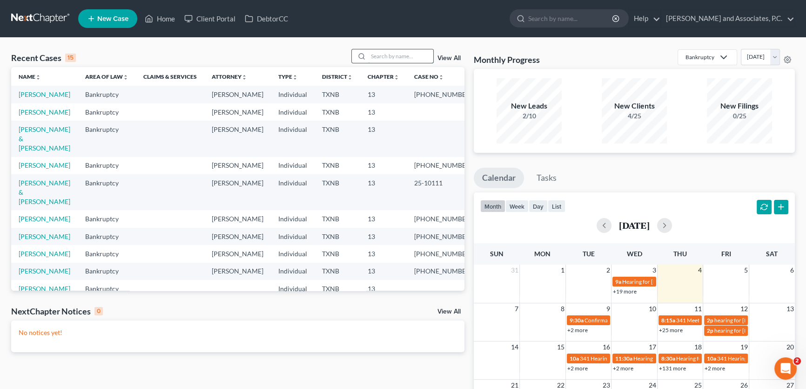
click at [375, 57] on input "search" at bounding box center [400, 55] width 65 height 13
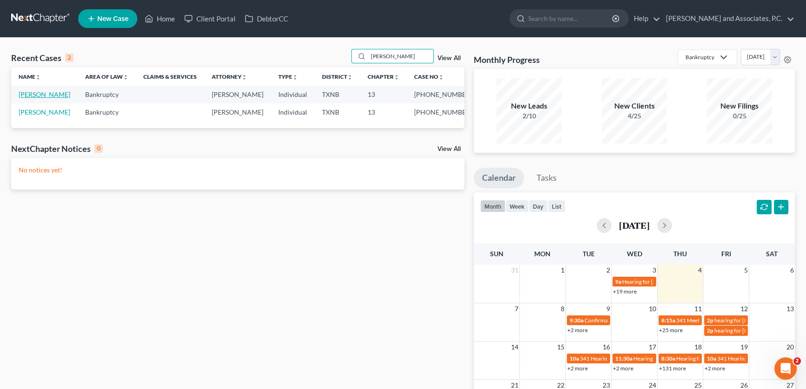
type input "[PERSON_NAME]"
click at [38, 94] on link "[PERSON_NAME]" at bounding box center [45, 94] width 52 height 8
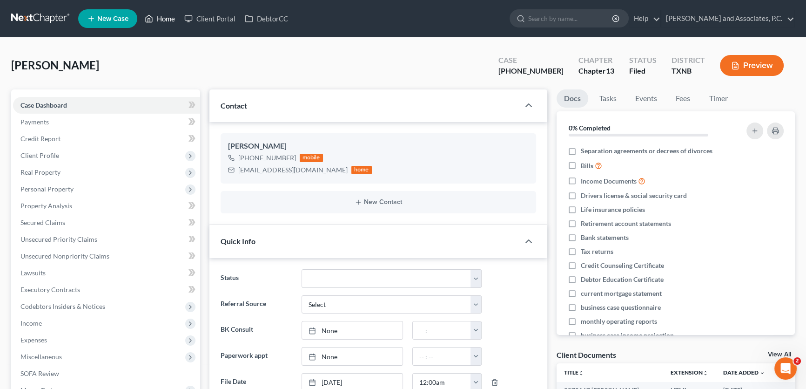
click at [163, 19] on link "Home" at bounding box center [160, 18] width 40 height 17
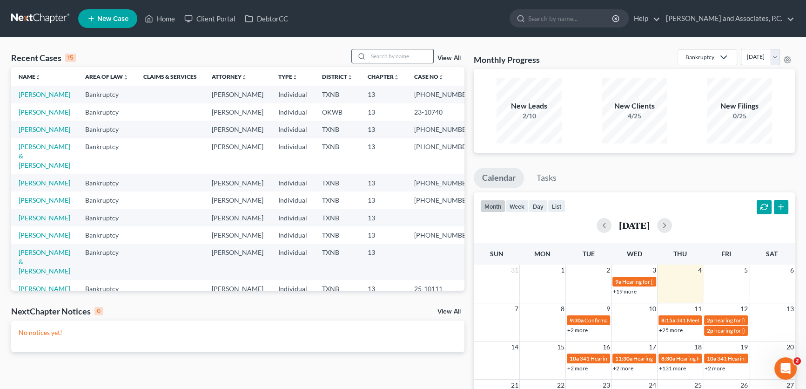
click at [387, 58] on input "search" at bounding box center [400, 55] width 65 height 13
click at [387, 59] on input "search" at bounding box center [400, 55] width 65 height 13
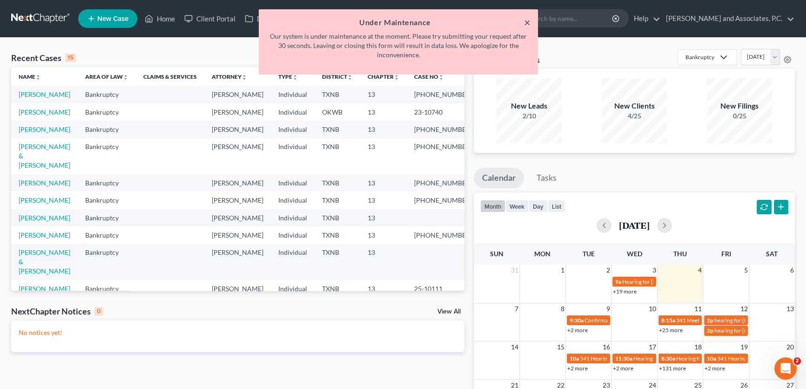
type input "[PERSON_NAME]"
click at [526, 21] on button "×" at bounding box center [527, 22] width 7 height 11
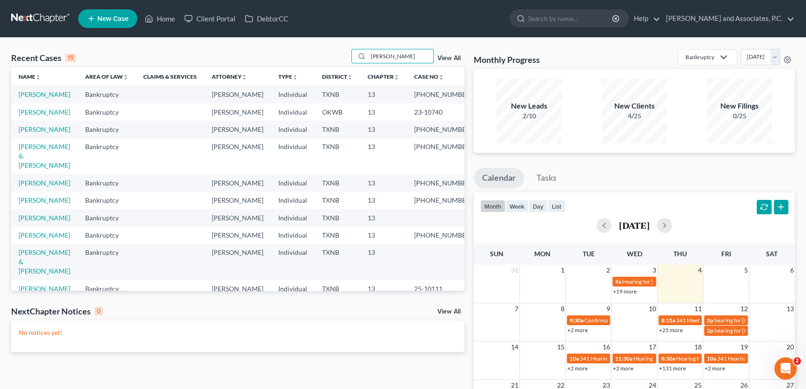
drag, startPoint x: 383, startPoint y: 58, endPoint x: 348, endPoint y: 57, distance: 34.9
click at [348, 57] on div "Recent Cases 15 [PERSON_NAME] View All" at bounding box center [237, 58] width 453 height 18
click at [383, 53] on input "search" at bounding box center [400, 55] width 65 height 13
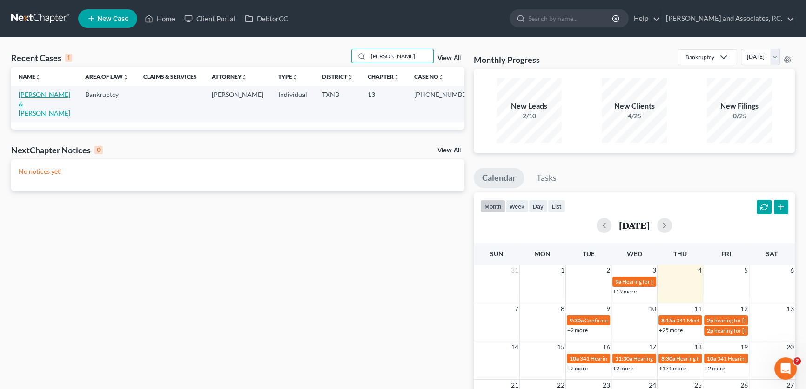
type input "[PERSON_NAME]"
click at [70, 95] on link "[PERSON_NAME] & [PERSON_NAME]" at bounding box center [45, 103] width 52 height 27
select select "5"
select select "6"
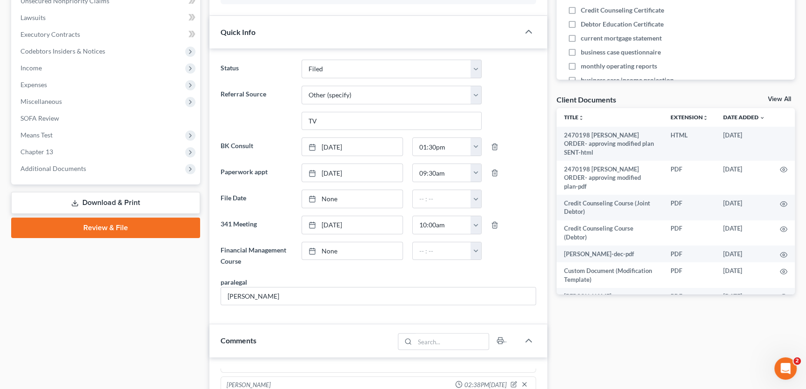
scroll to position [254, 0]
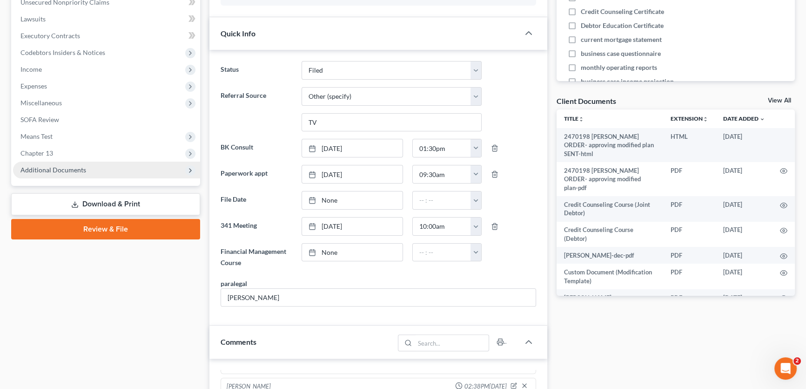
click at [82, 166] on span "Additional Documents" at bounding box center [53, 170] width 66 height 8
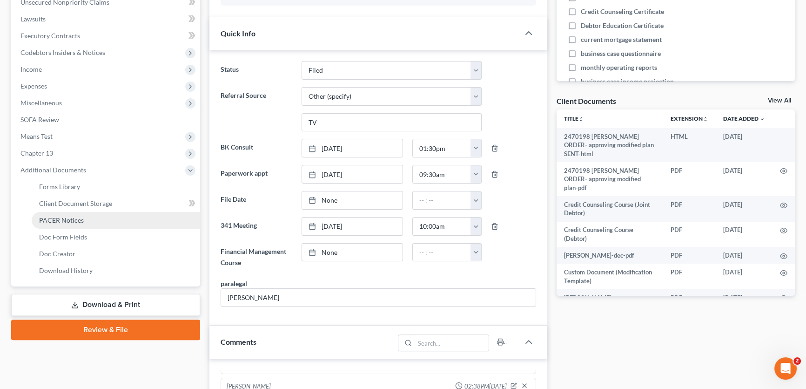
click at [70, 218] on span "PACER Notices" at bounding box center [61, 220] width 45 height 8
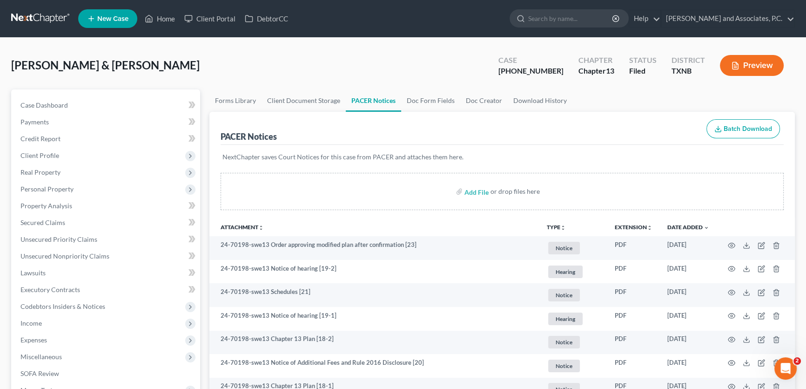
scroll to position [84, 0]
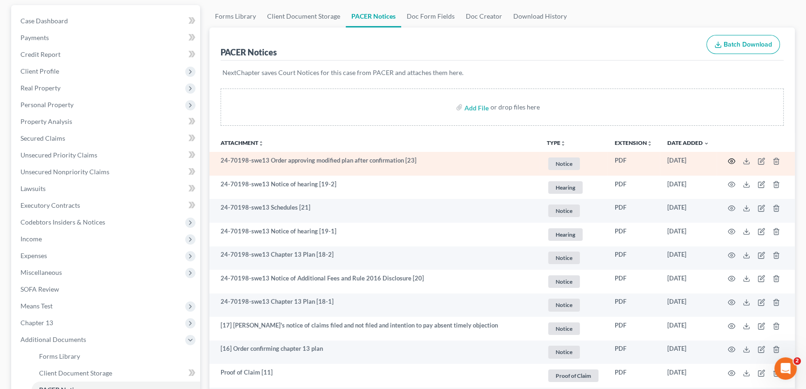
click at [729, 159] on icon "button" at bounding box center [731, 160] width 7 height 7
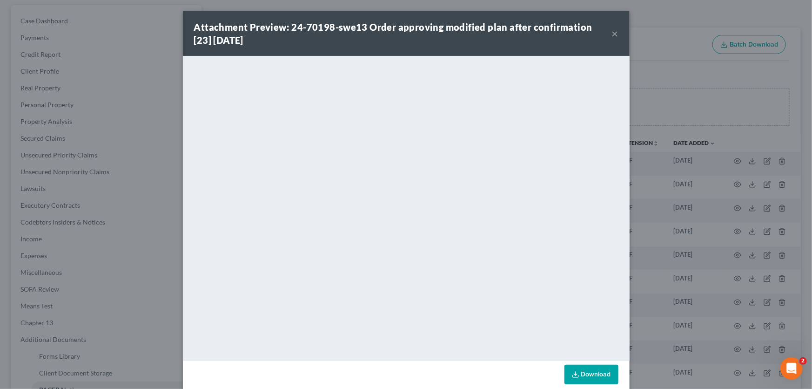
click at [613, 34] on button "×" at bounding box center [615, 33] width 7 height 11
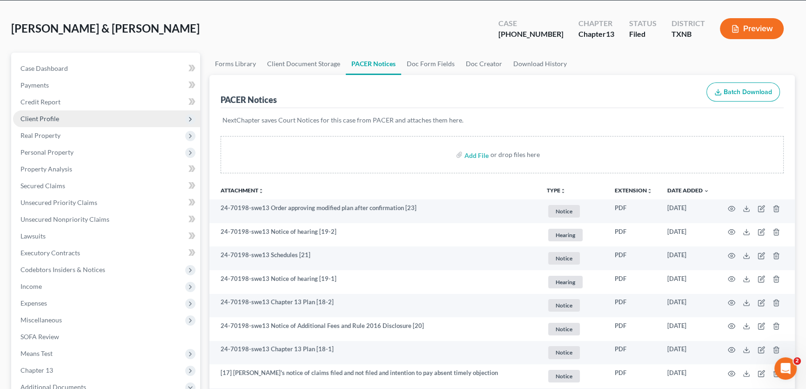
scroll to position [0, 0]
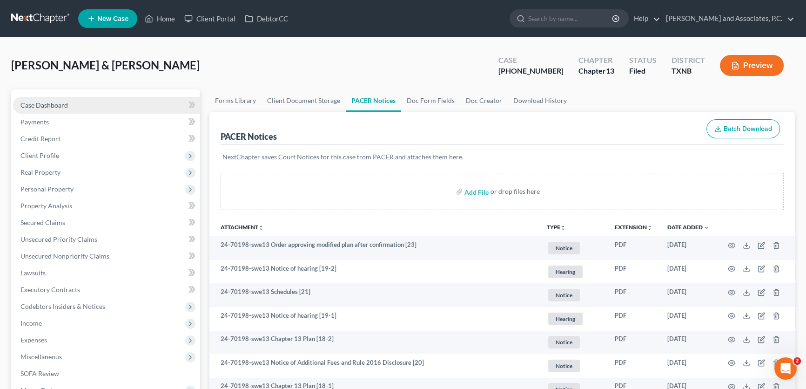
click at [60, 101] on span "Case Dashboard" at bounding box center [43, 105] width 47 height 8
select select "6"
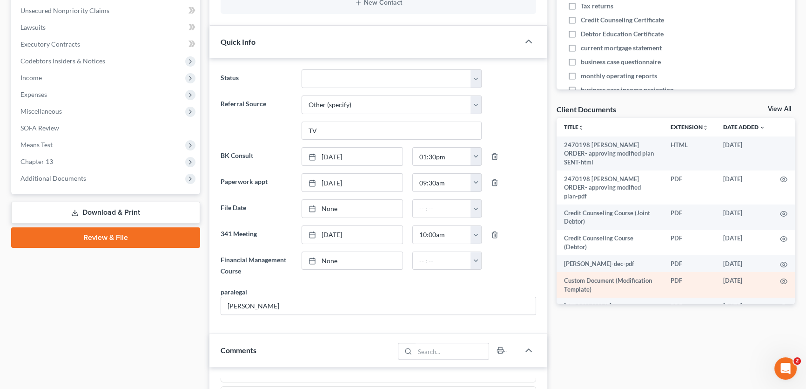
scroll to position [254, 0]
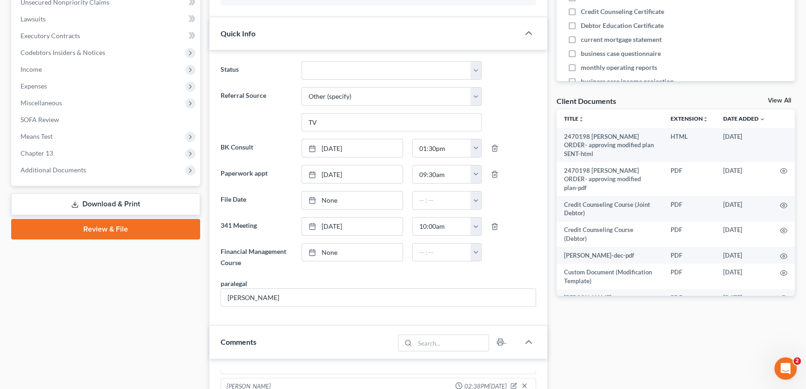
click at [773, 100] on link "View All" at bounding box center [779, 100] width 23 height 7
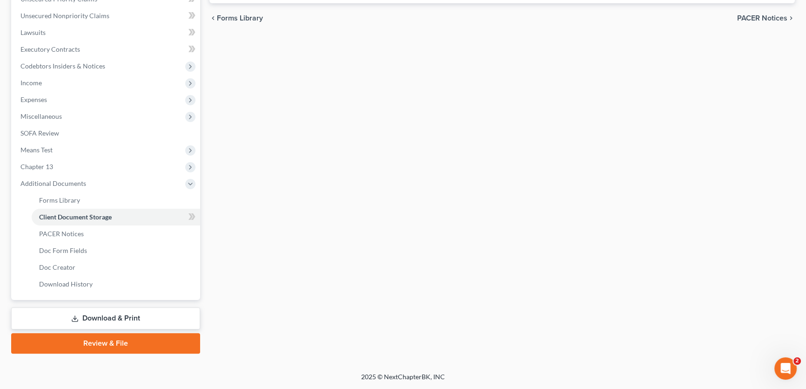
scroll to position [107, 0]
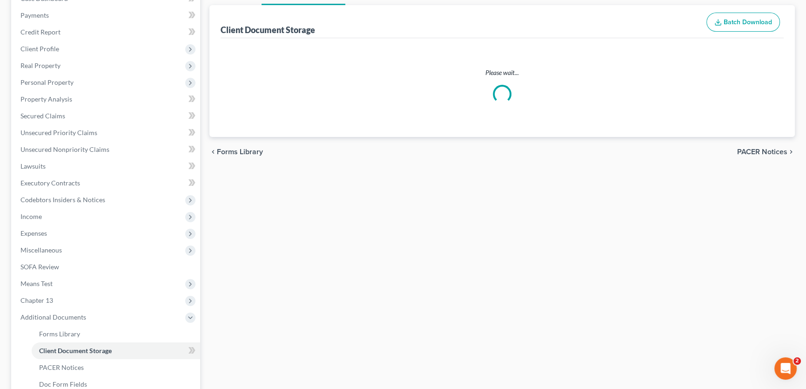
select select "18"
select select "6"
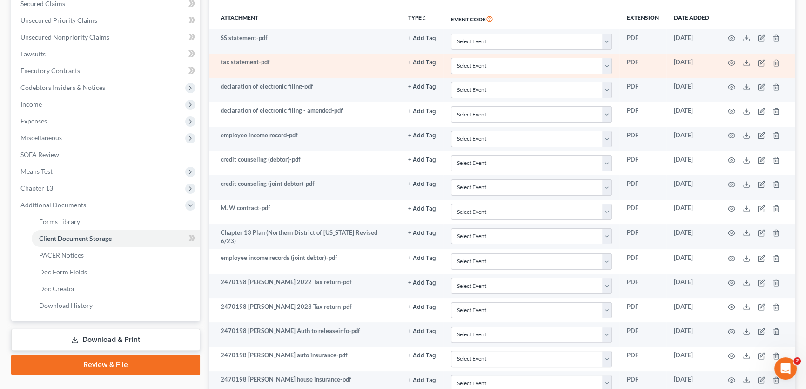
scroll to position [60, 0]
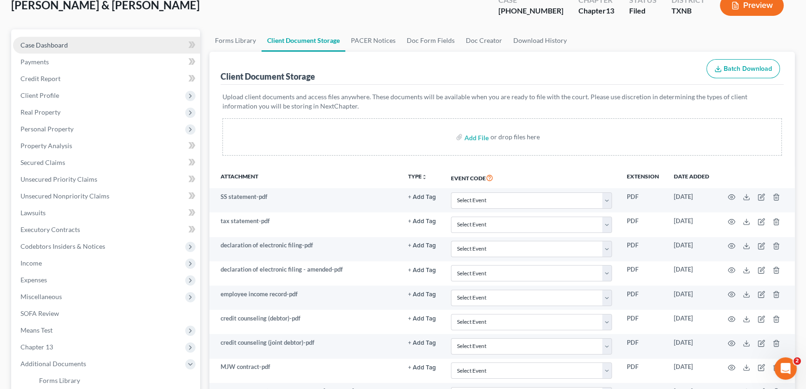
click at [74, 47] on link "Case Dashboard" at bounding box center [106, 45] width 187 height 17
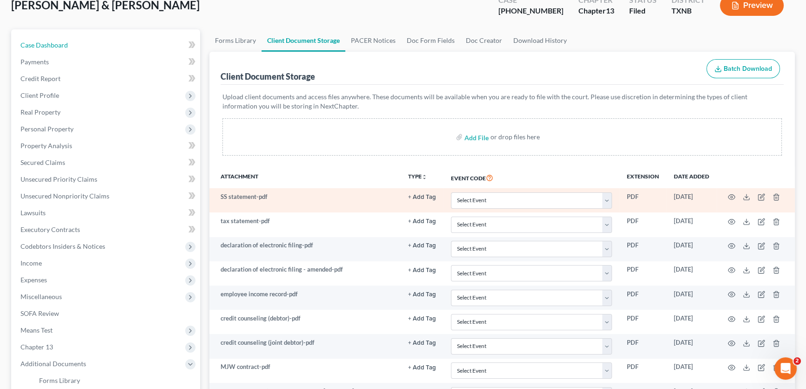
select select "6"
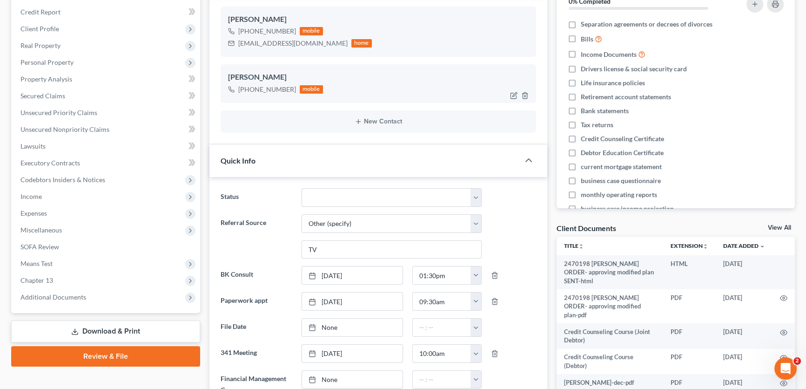
scroll to position [169, 0]
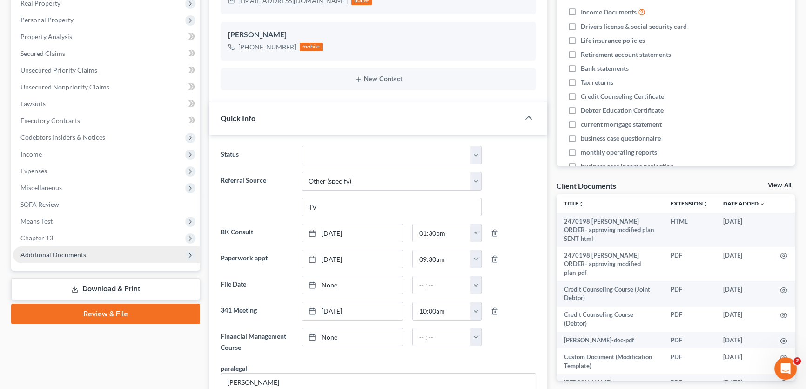
click at [107, 247] on span "Additional Documents" at bounding box center [106, 254] width 187 height 17
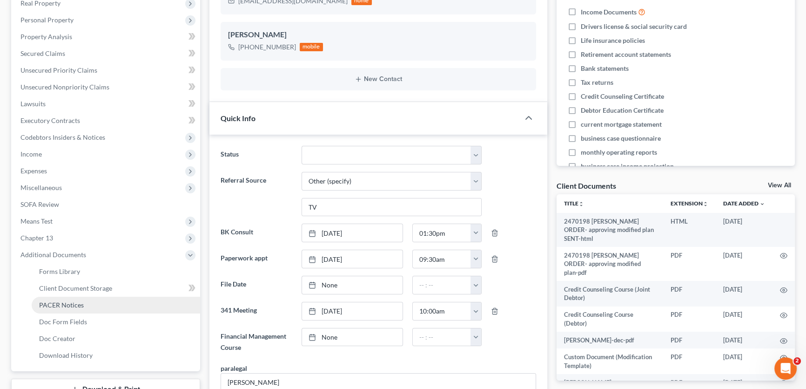
click at [74, 307] on span "PACER Notices" at bounding box center [61, 305] width 45 height 8
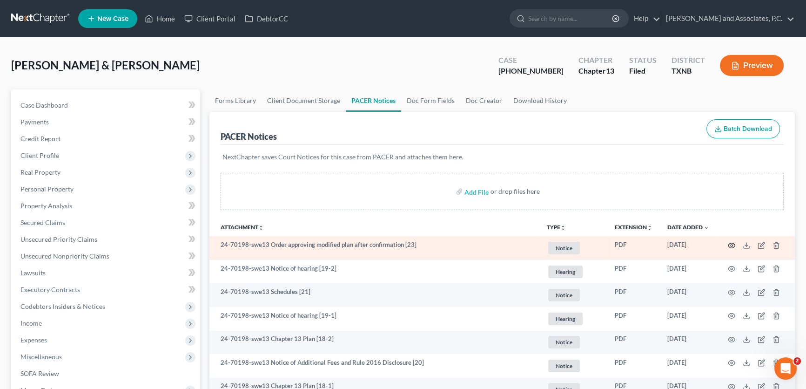
click at [731, 242] on icon "button" at bounding box center [731, 245] width 7 height 7
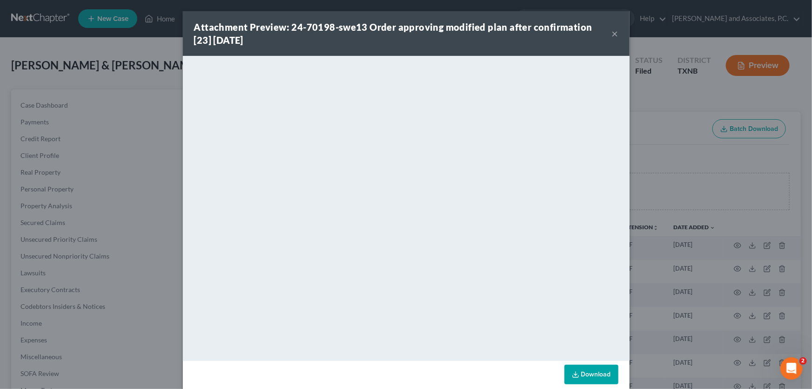
click at [616, 33] on div "Attachment Preview: 24-70198-swe13 Order approving modified plan after confirma…" at bounding box center [406, 33] width 447 height 45
click at [613, 33] on button "×" at bounding box center [615, 33] width 7 height 11
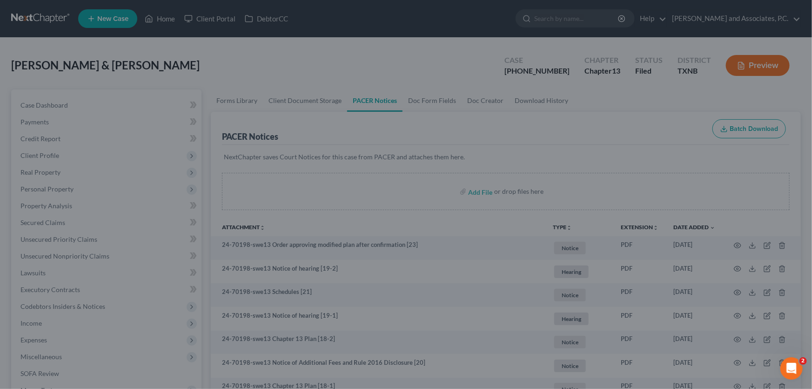
click at [591, 50] on button "×" at bounding box center [588, 55] width 6 height 10
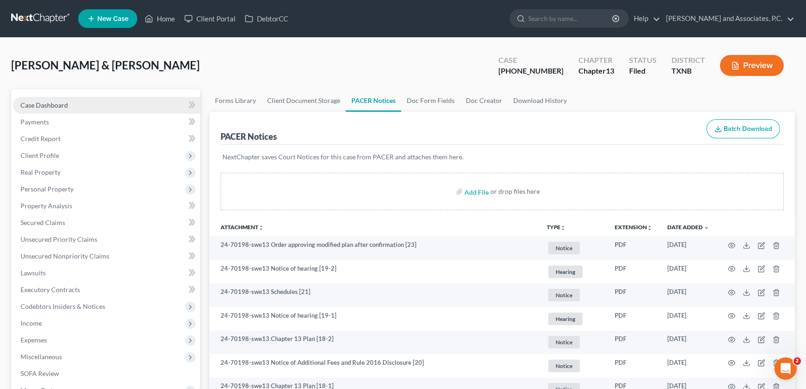
click at [72, 108] on link "Case Dashboard" at bounding box center [106, 105] width 187 height 17
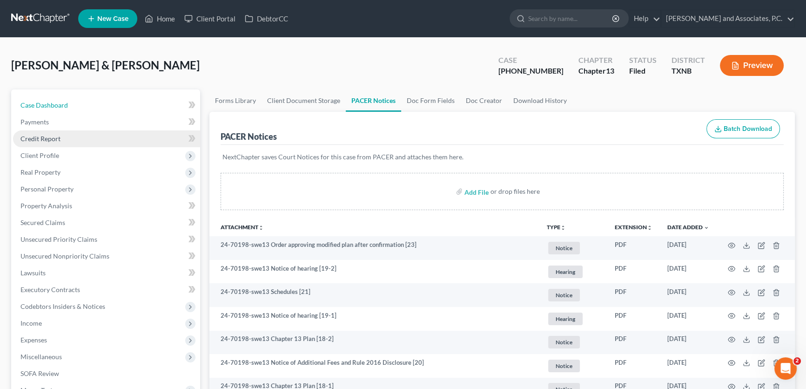
select select "6"
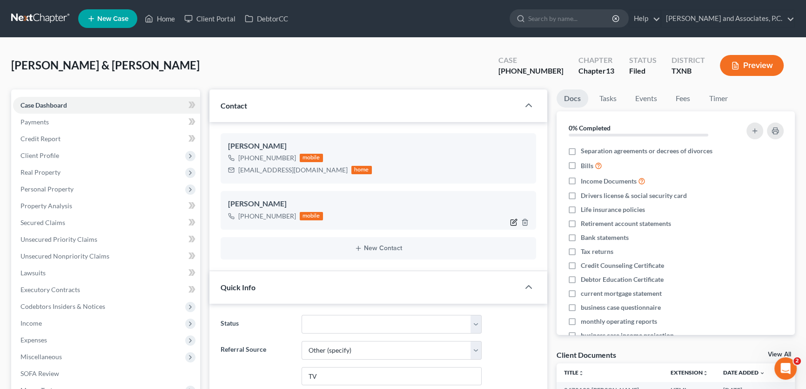
scroll to position [218, 0]
click at [514, 220] on icon "button" at bounding box center [513, 221] width 7 height 7
select select "0"
select select "2"
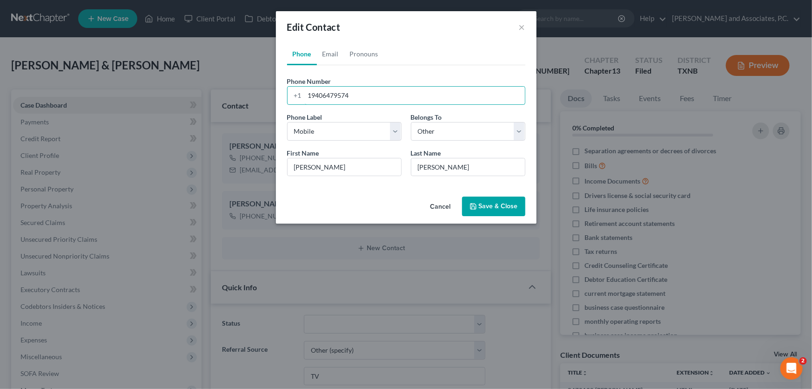
drag, startPoint x: 370, startPoint y: 94, endPoint x: 219, endPoint y: 99, distance: 151.8
click at [219, 99] on div "Edit Contact × Phone Email Pronouns Phone Number * [PHONE_NUMBER] Ext. Phone La…" at bounding box center [406, 194] width 812 height 389
type input "[PHONE_NUMBER]"
click at [483, 205] on button "Save & Close" at bounding box center [493, 206] width 63 height 20
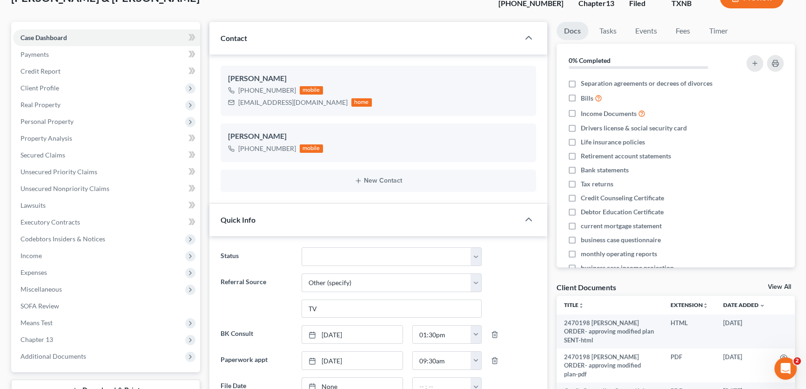
scroll to position [0, 0]
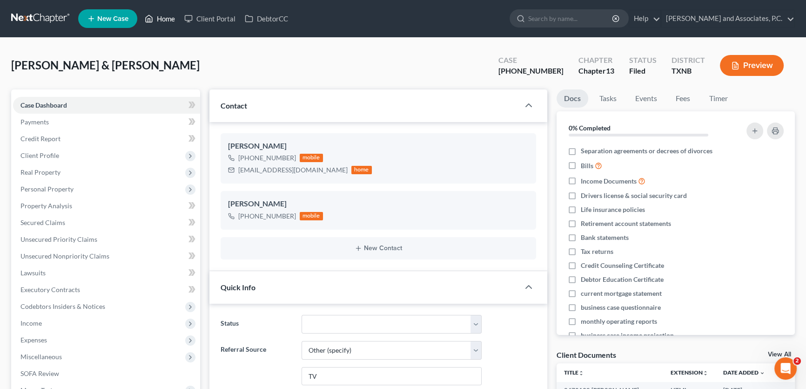
click at [166, 16] on link "Home" at bounding box center [160, 18] width 40 height 17
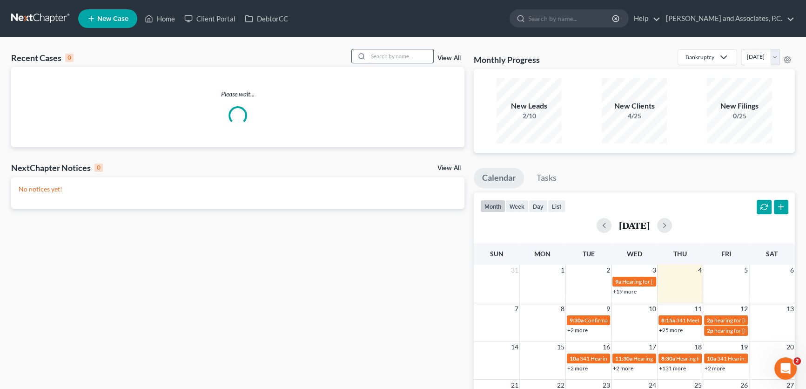
click at [390, 57] on input "search" at bounding box center [400, 55] width 65 height 13
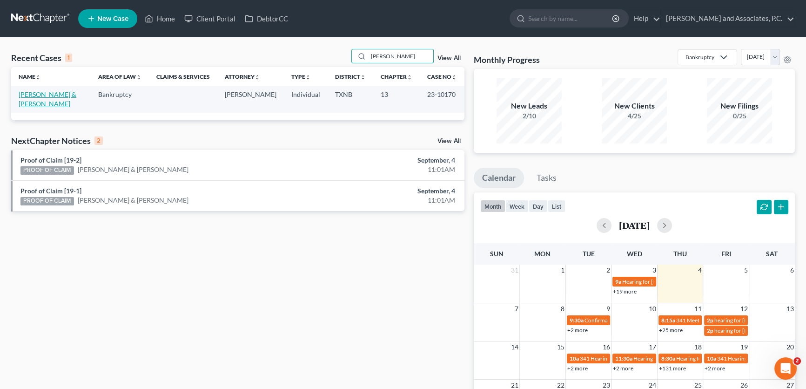
type input "[PERSON_NAME]"
click at [37, 95] on link "[PERSON_NAME] & [PERSON_NAME]" at bounding box center [48, 98] width 58 height 17
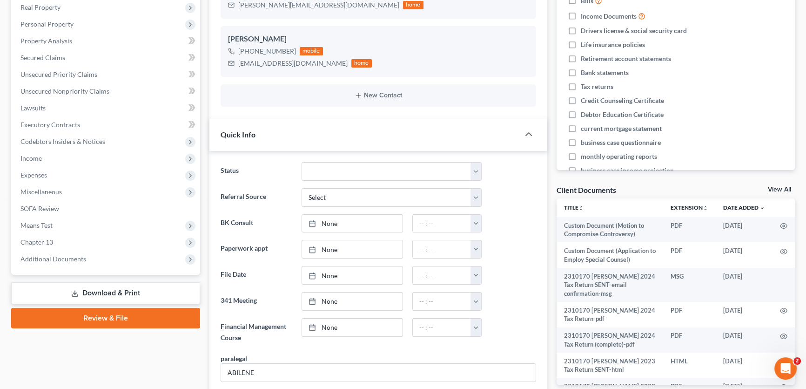
scroll to position [254, 0]
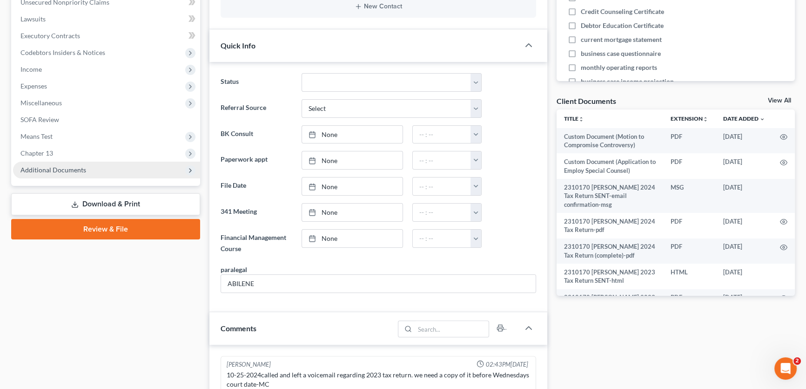
click at [60, 172] on span "Additional Documents" at bounding box center [53, 170] width 66 height 8
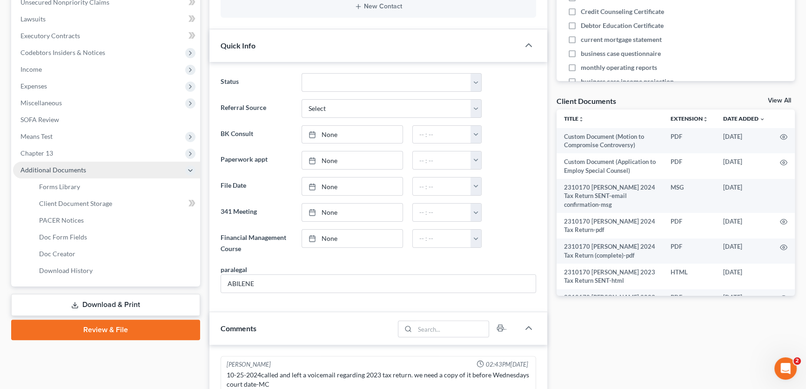
scroll to position [7, 0]
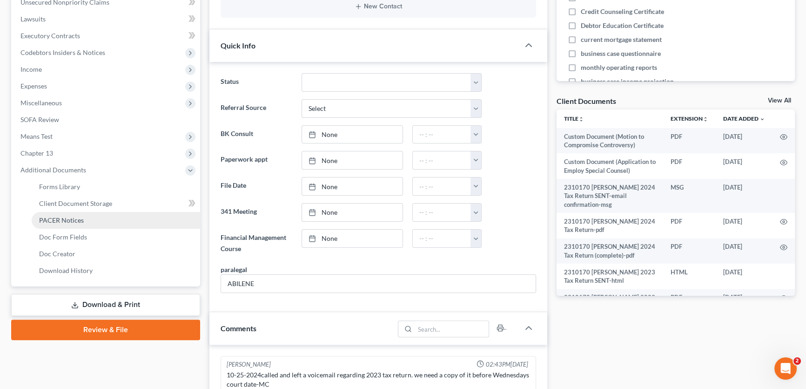
click at [74, 221] on span "PACER Notices" at bounding box center [61, 220] width 45 height 8
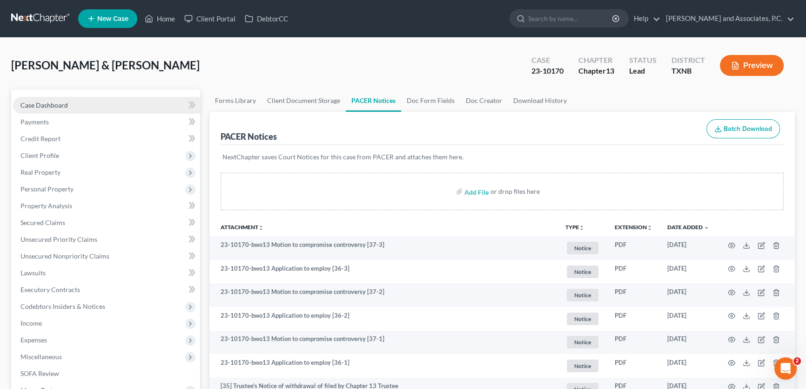
click at [99, 100] on link "Case Dashboard" at bounding box center [106, 105] width 187 height 17
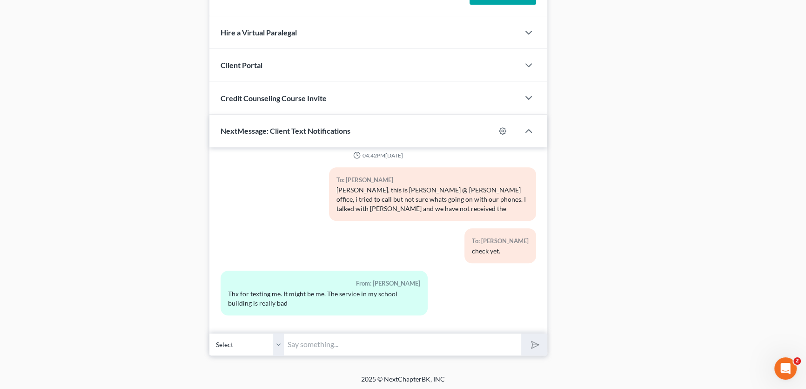
scroll to position [7, 0]
drag, startPoint x: 282, startPoint y: 340, endPoint x: 283, endPoint y: 352, distance: 12.2
click at [282, 340] on select "Select [PHONE_NUMBER] - [PERSON_NAME] [PHONE_NUMBER] - [PERSON_NAME]" at bounding box center [246, 344] width 74 height 23
select select "1"
click at [209, 333] on select "Select [PHONE_NUMBER] - [PERSON_NAME] [PHONE_NUMBER] - [PERSON_NAME]" at bounding box center [246, 344] width 74 height 23
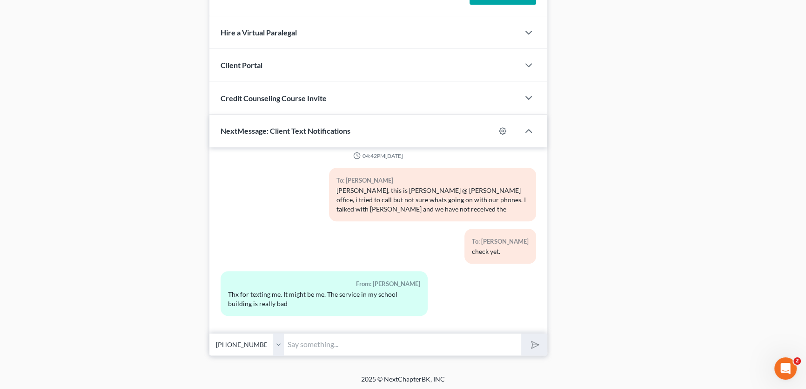
click at [301, 343] on input "text" at bounding box center [402, 344] width 237 height 23
type input "[PERSON_NAME], this is [PERSON_NAME] from [PERSON_NAME]'s office. The Orders ha…"
drag, startPoint x: 282, startPoint y: 343, endPoint x: 282, endPoint y: 352, distance: 8.8
click at [282, 343] on select "Select [PHONE_NUMBER] - [PERSON_NAME] [PHONE_NUMBER] - [PERSON_NAME]" at bounding box center [246, 344] width 74 height 23
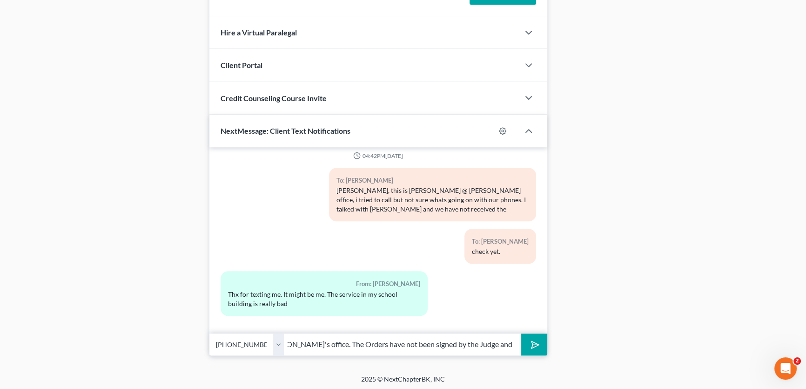
scroll to position [0, 0]
click at [209, 333] on select "Select [PHONE_NUMBER] - [PERSON_NAME] [PHONE_NUMBER] - [PERSON_NAME]" at bounding box center [246, 344] width 74 height 23
click at [533, 341] on polygon "submit" at bounding box center [533, 344] width 11 height 11
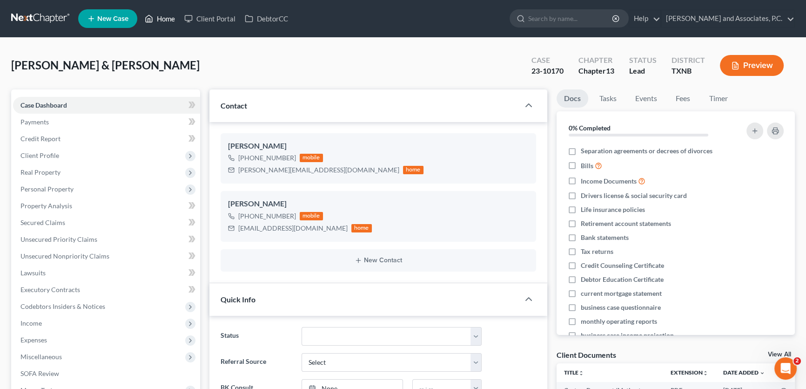
click at [169, 21] on link "Home" at bounding box center [160, 18] width 40 height 17
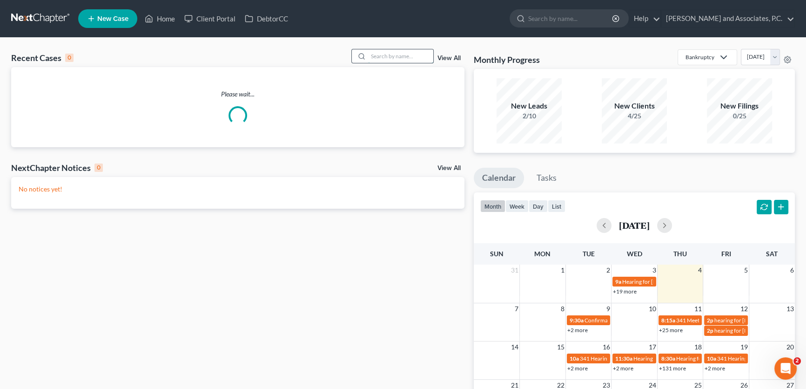
click at [407, 60] on input "search" at bounding box center [400, 55] width 65 height 13
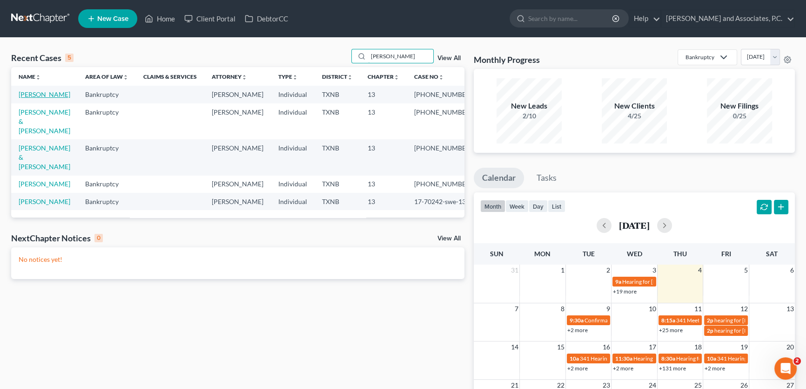
type input "[PERSON_NAME]"
click at [45, 95] on link "[PERSON_NAME]" at bounding box center [45, 94] width 52 height 8
select select "0"
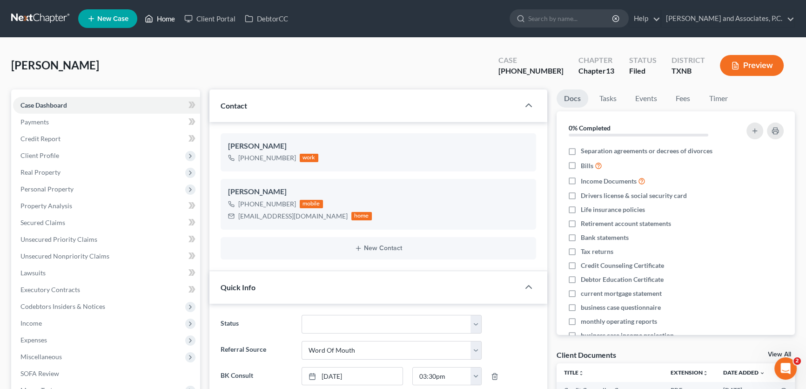
click at [162, 17] on link "Home" at bounding box center [160, 18] width 40 height 17
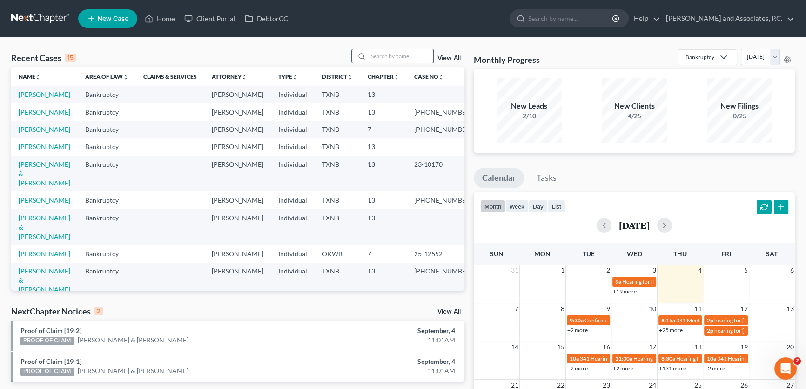
click at [390, 56] on input "search" at bounding box center [400, 55] width 65 height 13
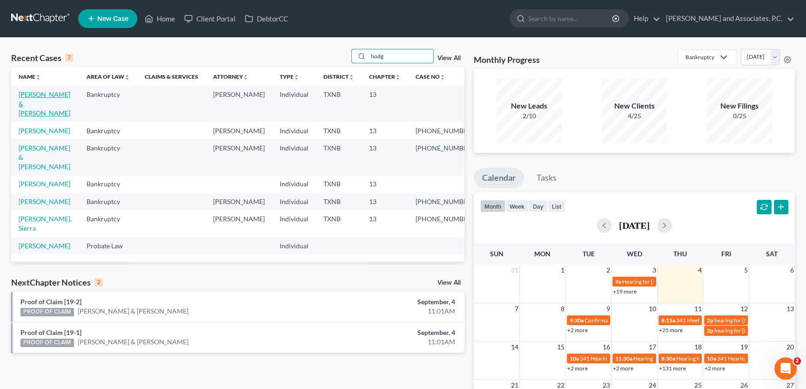
type input "hodg"
click at [47, 94] on link "[PERSON_NAME] & [PERSON_NAME]" at bounding box center [45, 103] width 52 height 27
select select "7"
select select "6"
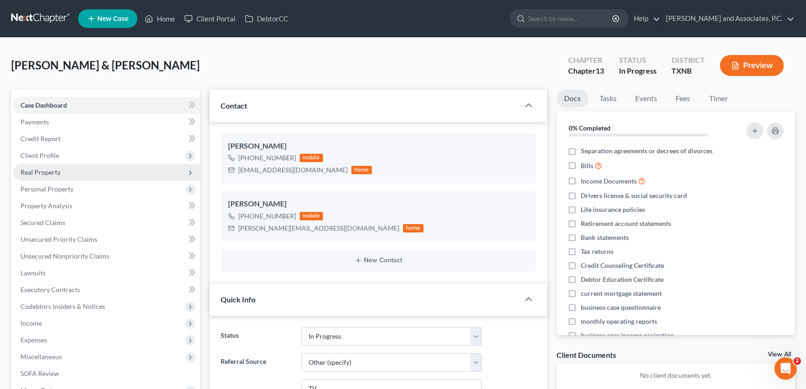
scroll to position [845, 0]
click at [67, 155] on span "Client Profile" at bounding box center [106, 155] width 187 height 17
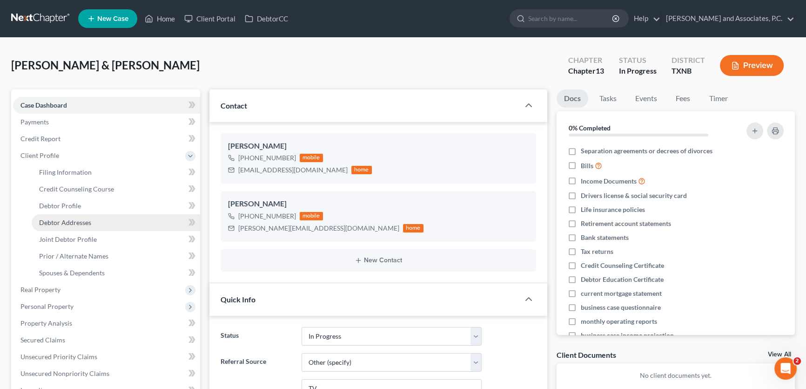
click at [77, 221] on span "Debtor Addresses" at bounding box center [65, 222] width 52 height 8
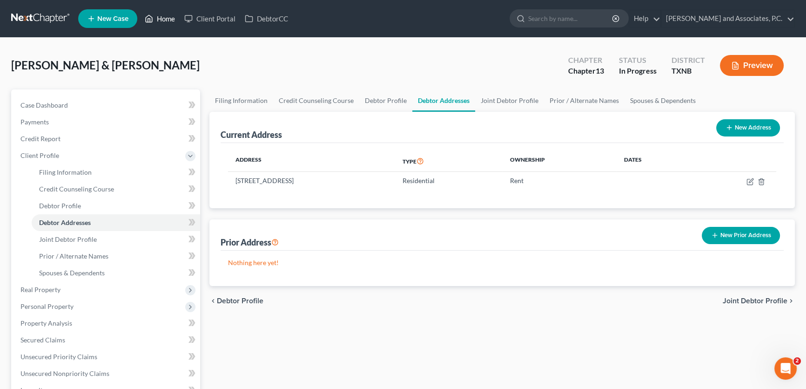
click at [170, 20] on link "Home" at bounding box center [160, 18] width 40 height 17
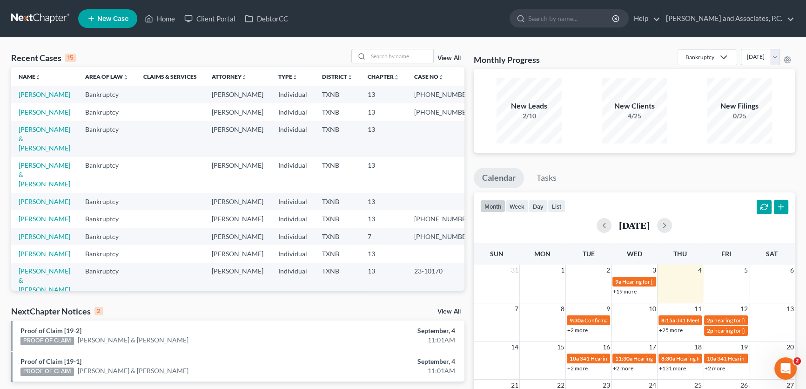
click at [444, 311] on link "View All" at bounding box center [448, 311] width 23 height 7
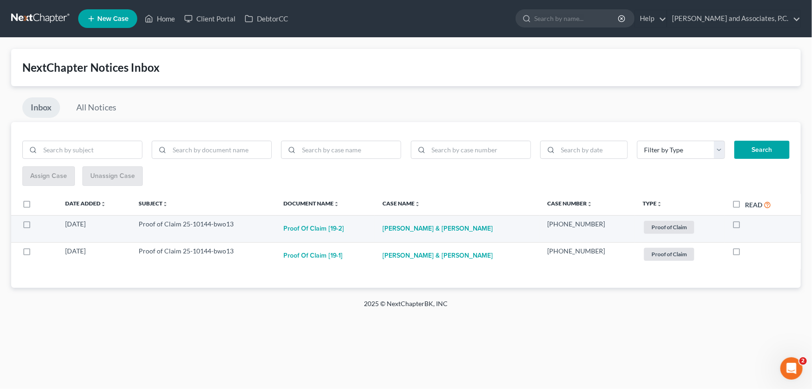
click at [746, 226] on label at bounding box center [746, 226] width 0 height 0
click at [749, 224] on input "checkbox" at bounding box center [752, 222] width 6 height 6
checkbox input "true"
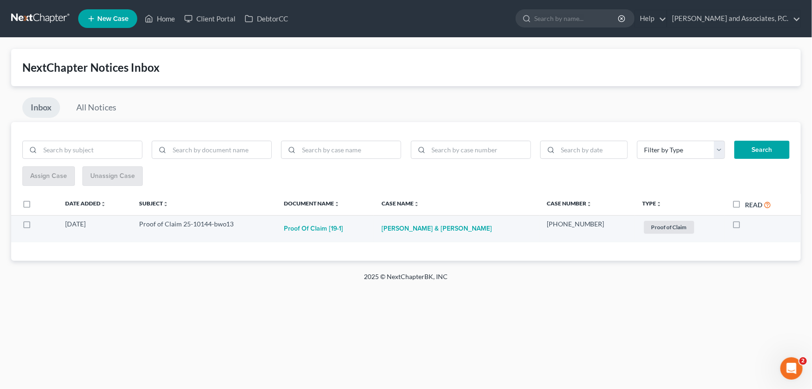
click at [745, 226] on label at bounding box center [745, 226] width 0 height 0
click at [749, 223] on input "checkbox" at bounding box center [752, 222] width 6 height 6
checkbox input "true"
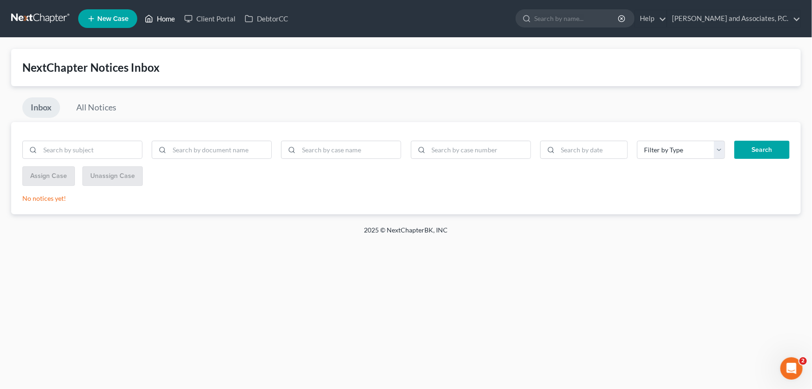
click at [165, 16] on link "Home" at bounding box center [160, 18] width 40 height 17
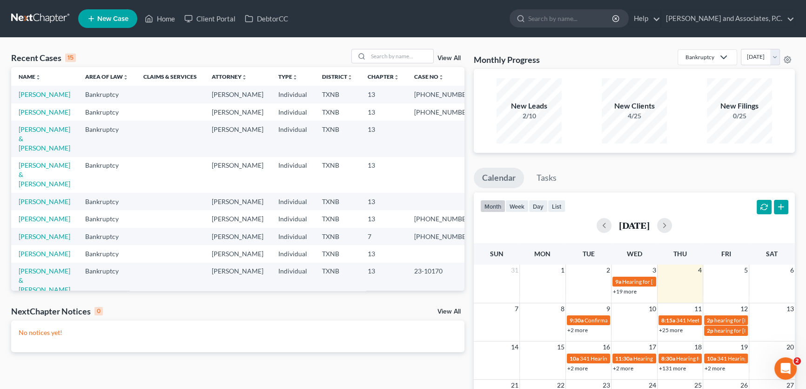
click at [147, 46] on div "Recent Cases 15 View All Name unfold_more expand_more expand_less Area of Law u…" at bounding box center [403, 279] width 806 height 483
click at [381, 55] on input "search" at bounding box center [400, 55] width 65 height 13
type input "[PERSON_NAME]"
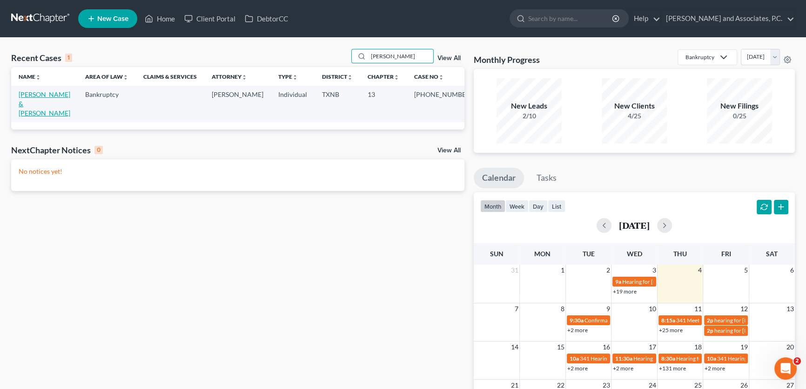
click at [33, 94] on link "[PERSON_NAME] & [PERSON_NAME]" at bounding box center [45, 103] width 52 height 27
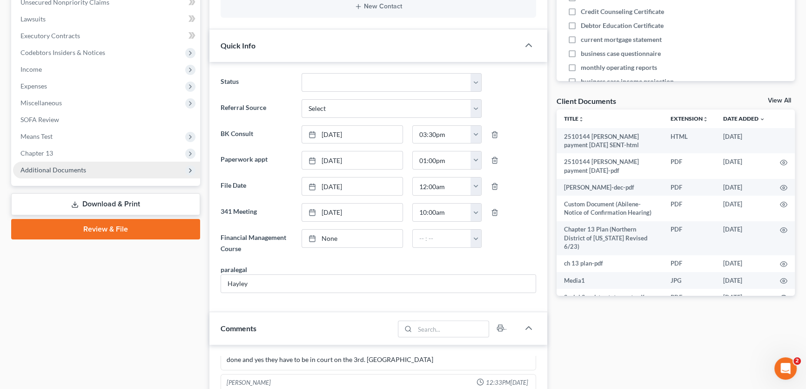
scroll to position [3335, 0]
drag, startPoint x: 83, startPoint y: 172, endPoint x: 79, endPoint y: 226, distance: 53.7
click at [83, 172] on span "Additional Documents" at bounding box center [106, 169] width 187 height 17
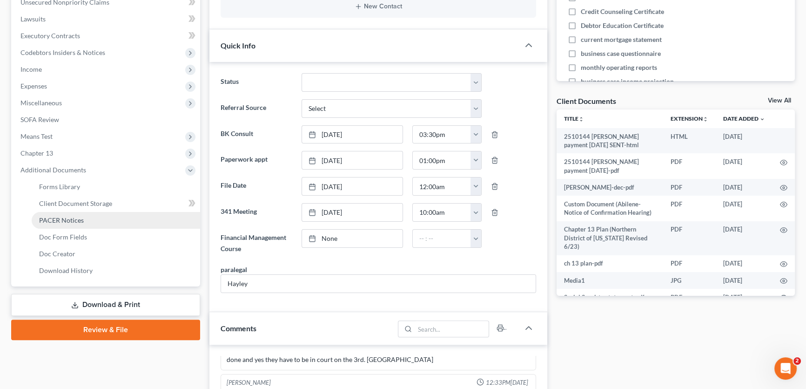
click at [77, 222] on span "PACER Notices" at bounding box center [61, 220] width 45 height 8
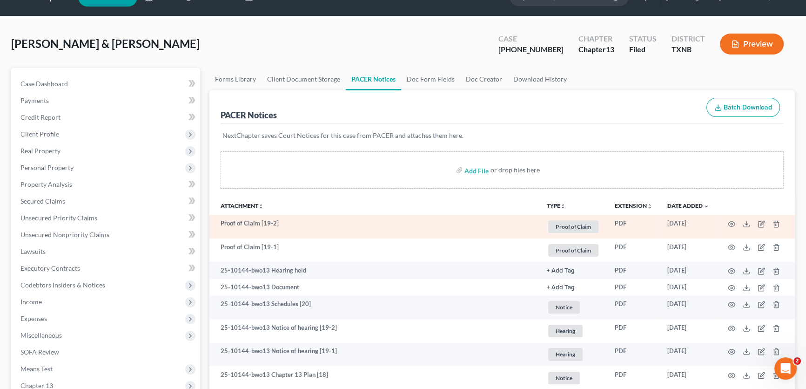
scroll to position [42, 0]
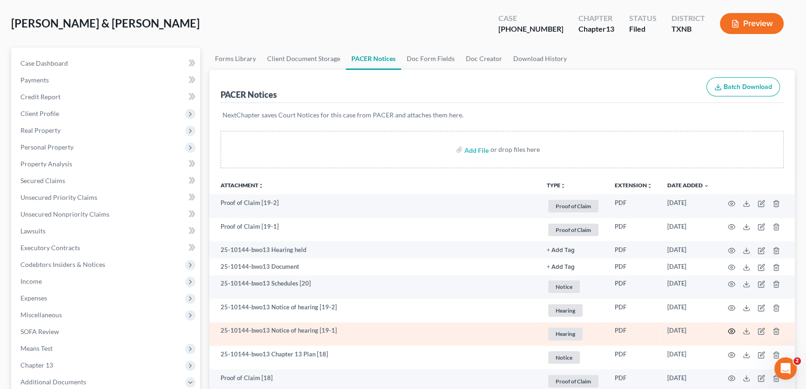
click at [731, 328] on icon "button" at bounding box center [731, 330] width 7 height 7
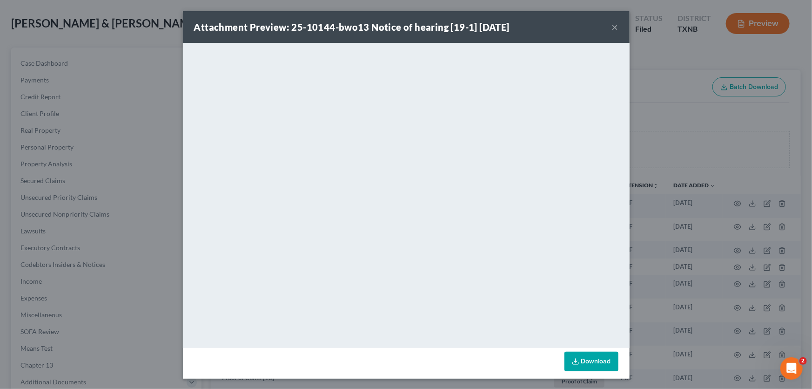
click at [612, 30] on button "×" at bounding box center [615, 26] width 7 height 11
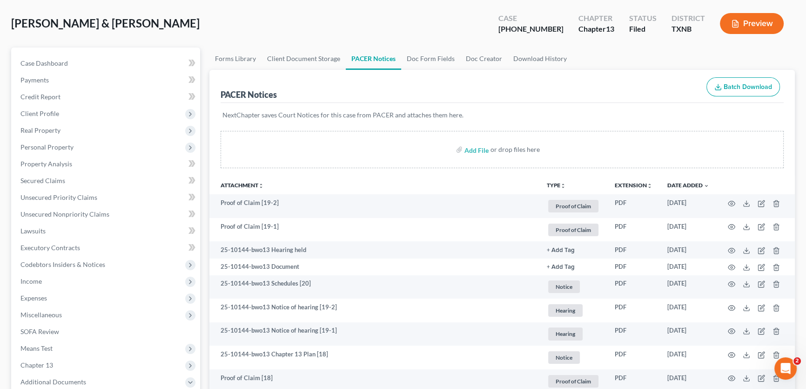
click at [141, 35] on div "[PERSON_NAME] & [PERSON_NAME] Upgraded Case [PHONE_NUMBER] Chapter Chapter 13 S…" at bounding box center [403, 27] width 784 height 40
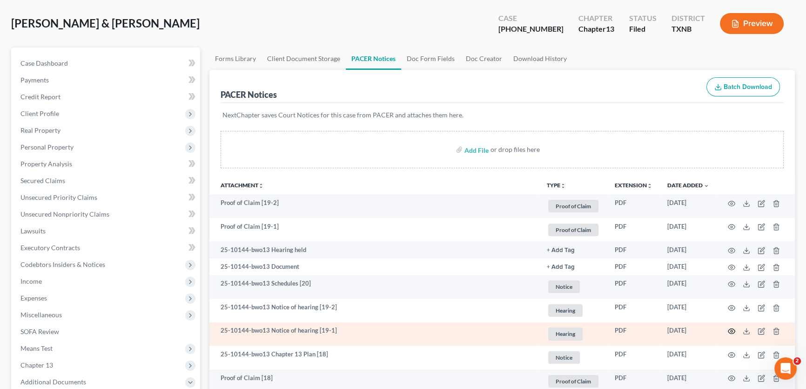
click at [731, 329] on icon "button" at bounding box center [731, 330] width 7 height 7
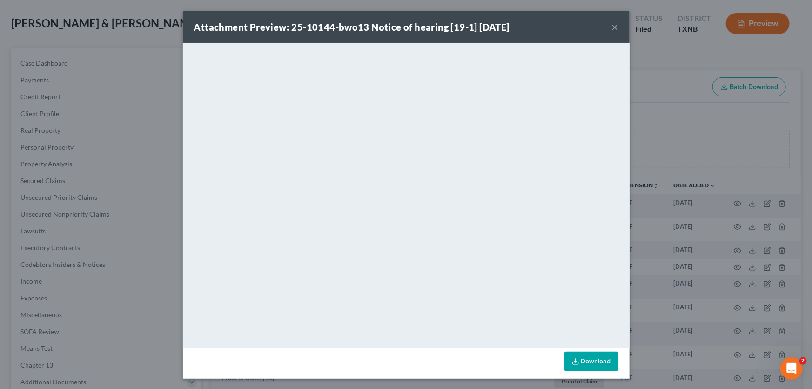
click at [612, 24] on button "×" at bounding box center [615, 26] width 7 height 11
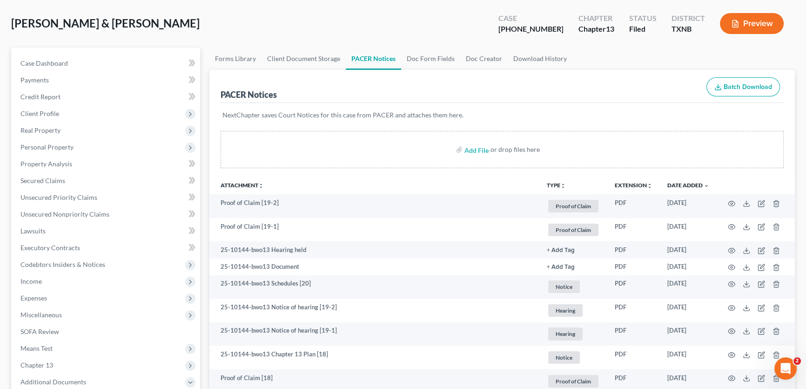
scroll to position [0, 0]
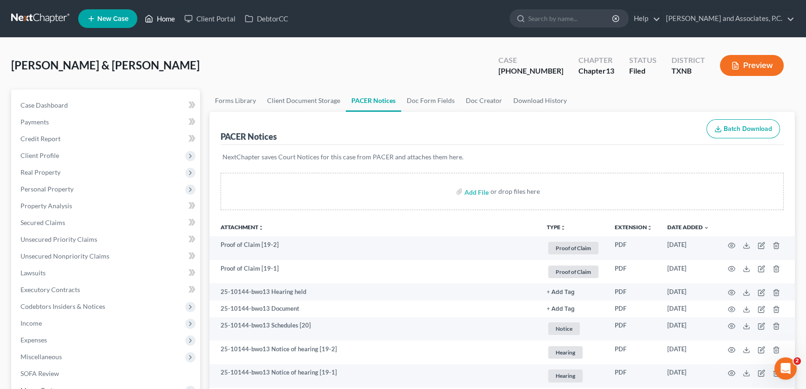
click at [164, 19] on link "Home" at bounding box center [160, 18] width 40 height 17
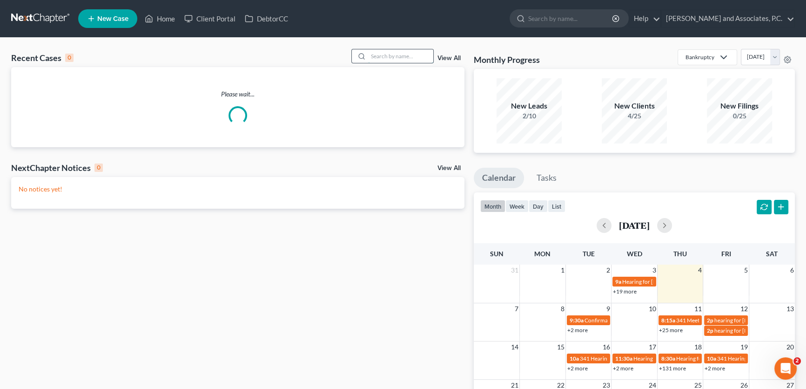
click at [383, 54] on input "search" at bounding box center [400, 55] width 65 height 13
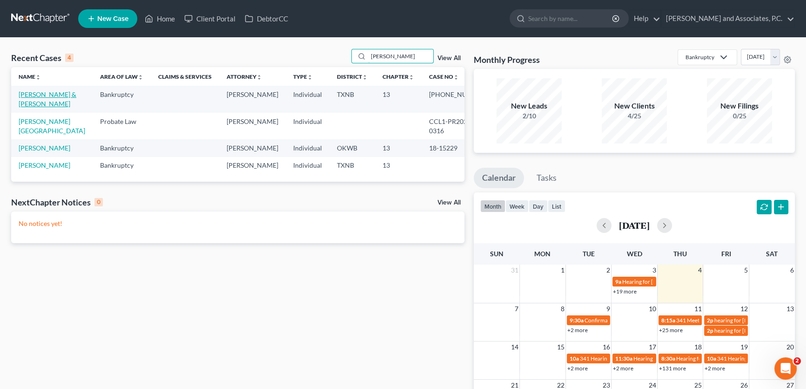
type input "[PERSON_NAME]"
click at [53, 96] on link "[PERSON_NAME] & [PERSON_NAME]" at bounding box center [48, 98] width 58 height 17
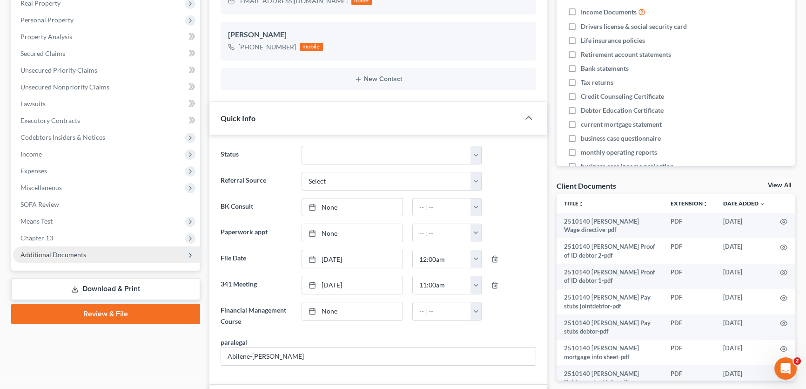
scroll to position [1223, 0]
drag, startPoint x: 82, startPoint y: 254, endPoint x: 90, endPoint y: 254, distance: 7.9
click at [82, 254] on span "Additional Documents" at bounding box center [53, 254] width 66 height 8
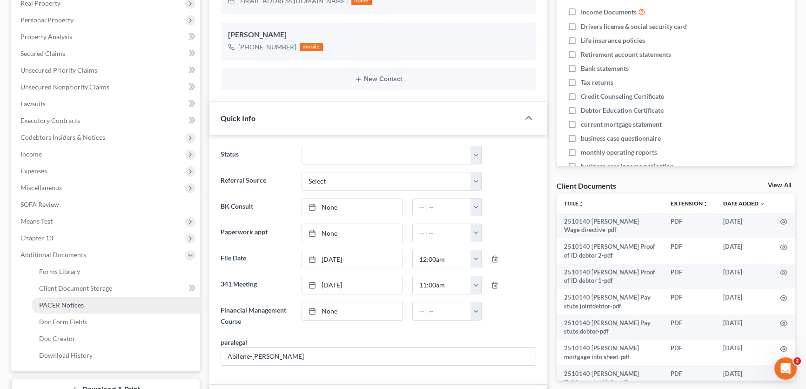
click at [77, 304] on span "PACER Notices" at bounding box center [61, 305] width 45 height 8
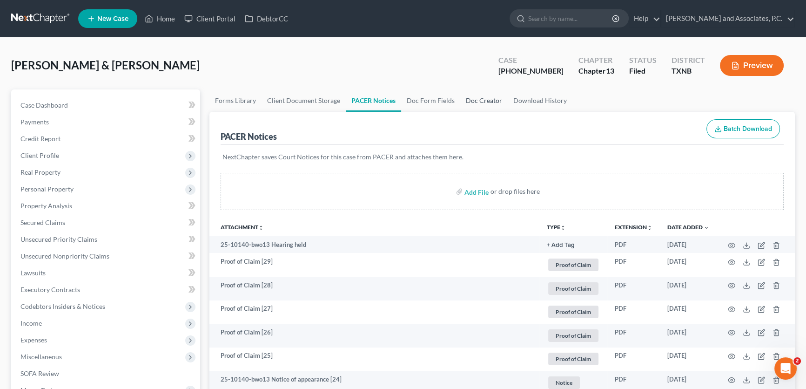
click at [484, 99] on link "Doc Creator" at bounding box center [483, 100] width 47 height 22
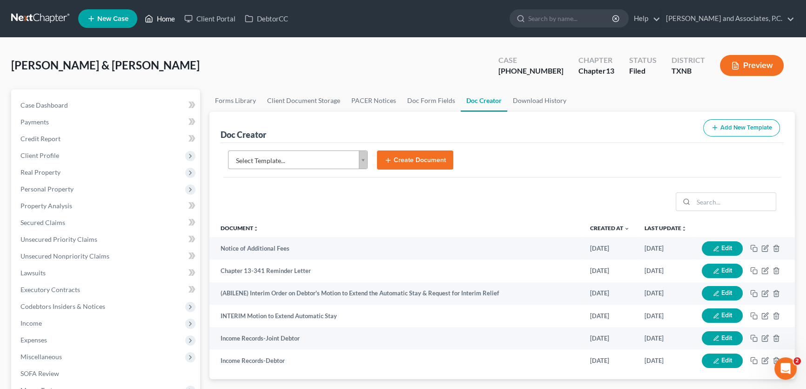
click at [164, 21] on link "Home" at bounding box center [160, 18] width 40 height 17
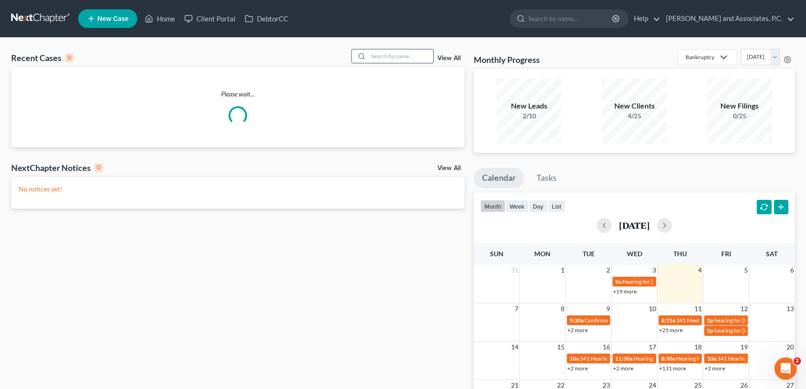
click at [383, 51] on input "search" at bounding box center [400, 55] width 65 height 13
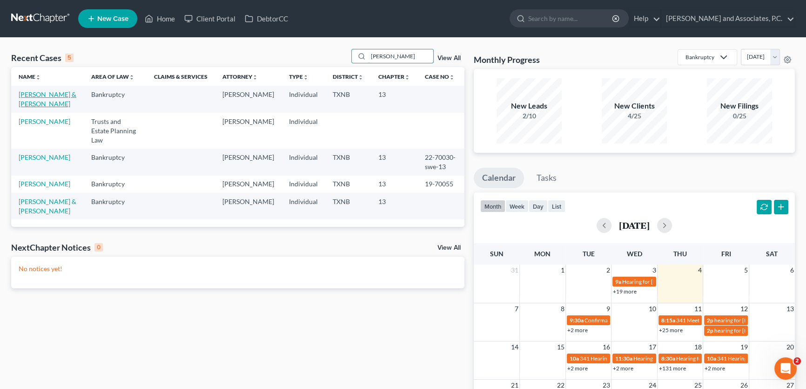
type input "[PERSON_NAME]"
click at [47, 97] on link "[PERSON_NAME] & [PERSON_NAME]" at bounding box center [48, 98] width 58 height 17
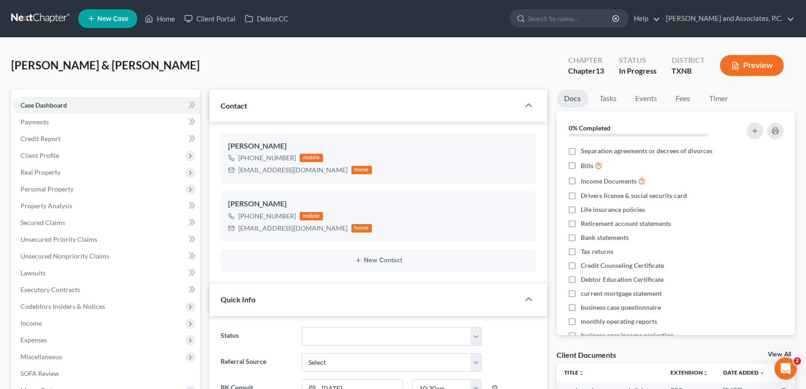
scroll to position [290, 0]
click at [683, 98] on link "Fees" at bounding box center [683, 98] width 30 height 18
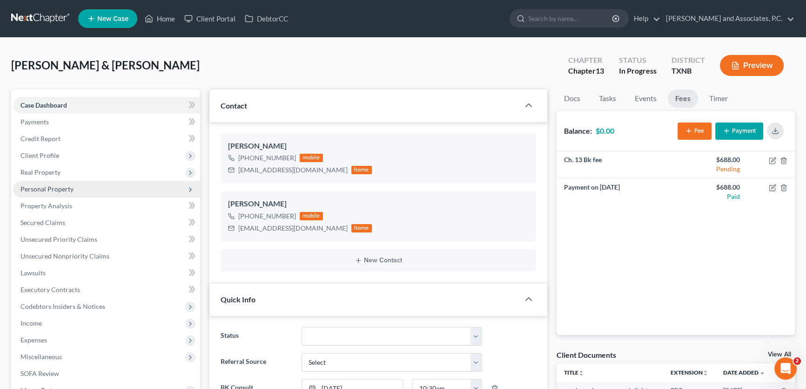
click at [60, 190] on span "Personal Property" at bounding box center [46, 189] width 53 height 8
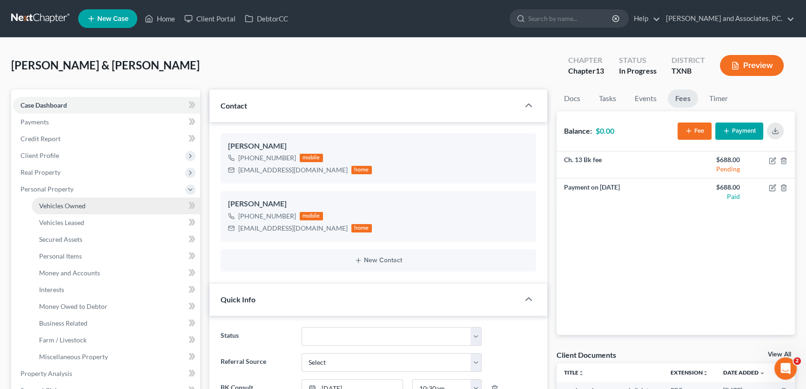
click at [58, 205] on span "Vehicles Owned" at bounding box center [62, 206] width 47 height 8
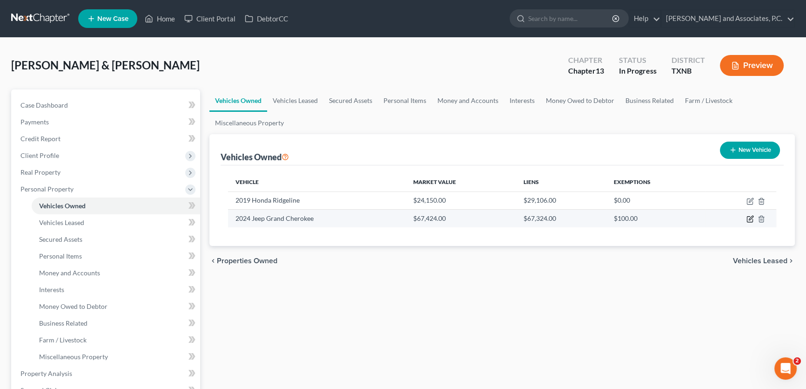
click at [749, 218] on icon "button" at bounding box center [751, 218] width 4 height 4
select select "0"
select select "2"
select select "0"
select select "2"
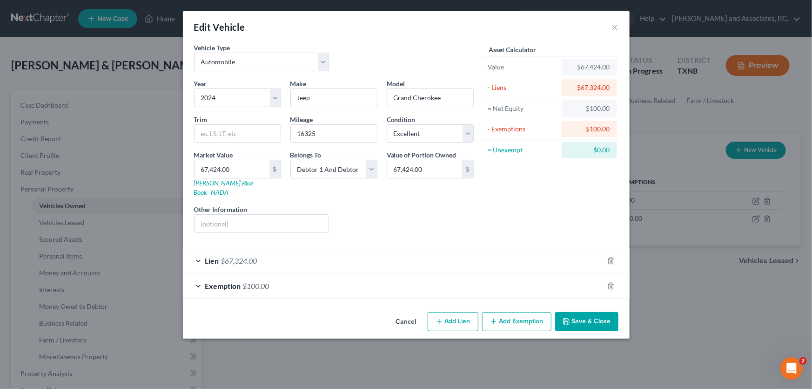
click at [408, 313] on button "Cancel" at bounding box center [406, 322] width 35 height 19
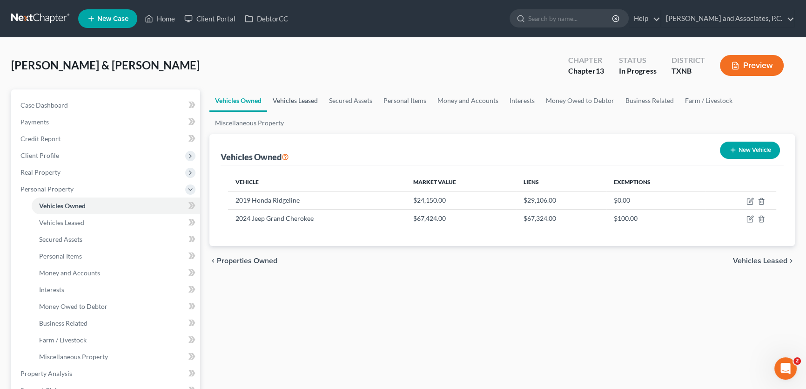
click at [284, 94] on link "Vehicles Leased" at bounding box center [295, 100] width 56 height 22
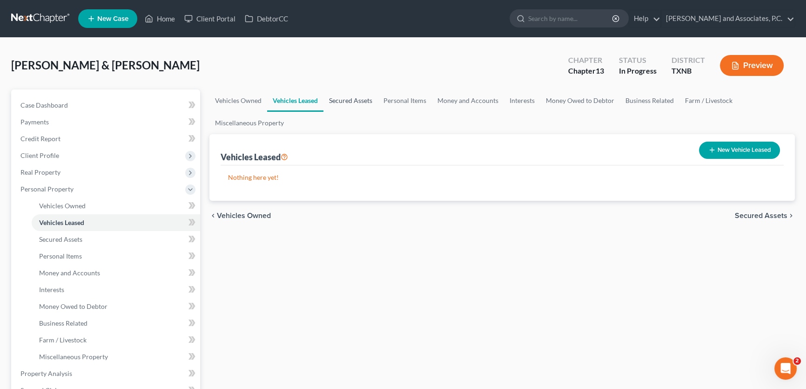
click at [340, 95] on link "Secured Assets" at bounding box center [350, 100] width 54 height 22
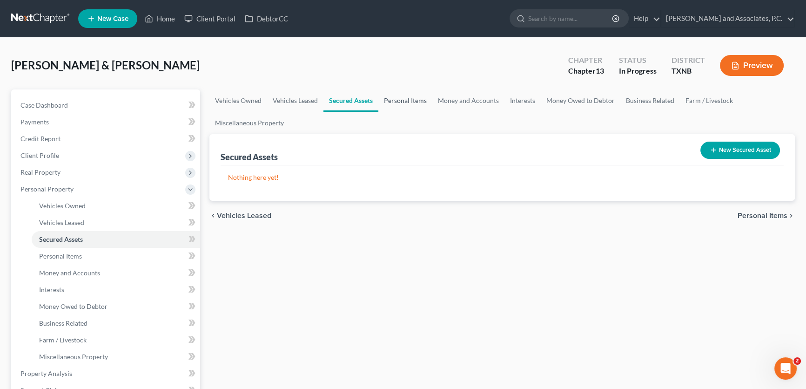
click at [410, 100] on link "Personal Items" at bounding box center [405, 100] width 54 height 22
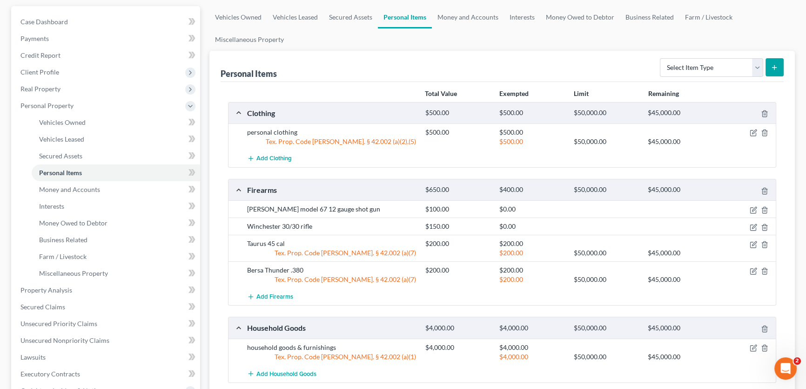
scroll to position [84, 0]
click at [753, 224] on icon "button" at bounding box center [754, 225] width 4 height 4
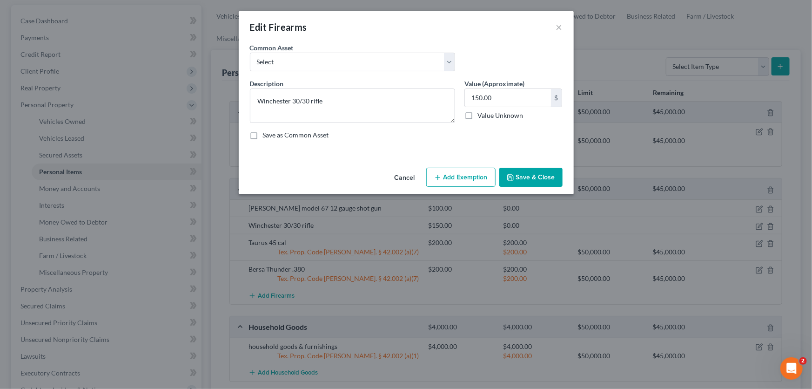
click at [451, 172] on button "Add Exemption" at bounding box center [460, 178] width 69 height 20
select select "2"
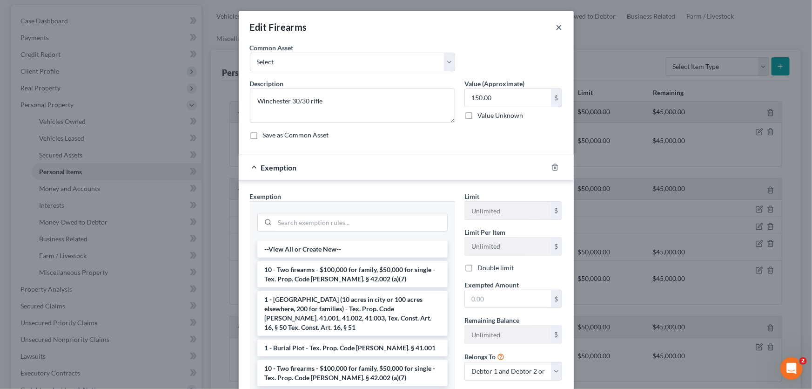
click at [556, 27] on button "×" at bounding box center [559, 26] width 7 height 11
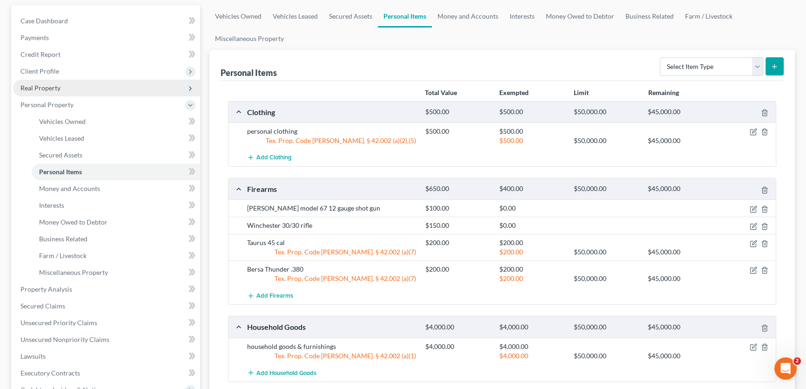
click at [67, 85] on span "Real Property" at bounding box center [106, 88] width 187 height 17
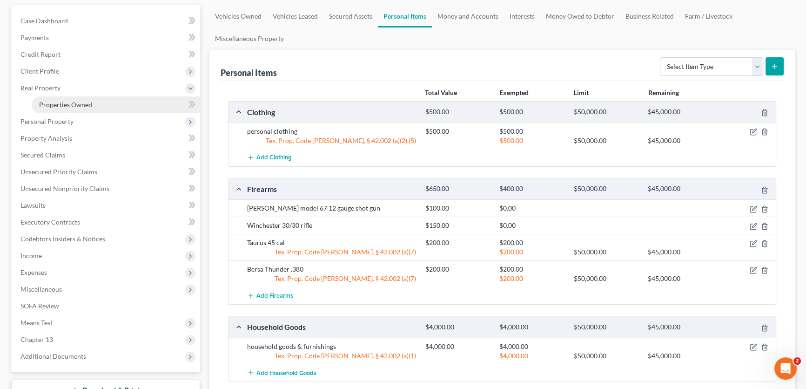
click at [67, 101] on span "Properties Owned" at bounding box center [65, 105] width 53 height 8
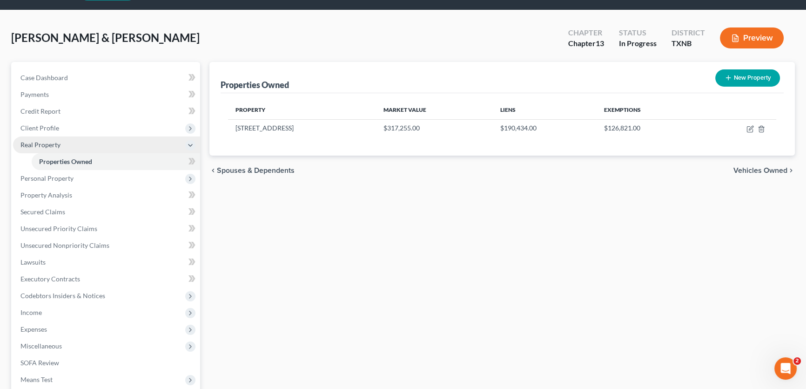
scroll to position [42, 0]
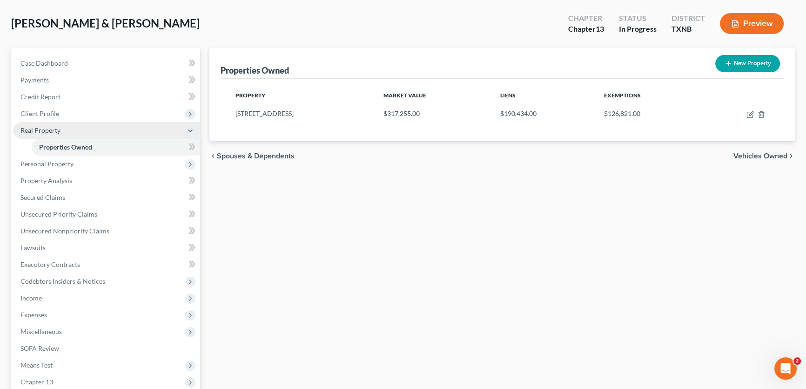
click at [75, 167] on span "Personal Property" at bounding box center [106, 163] width 187 height 17
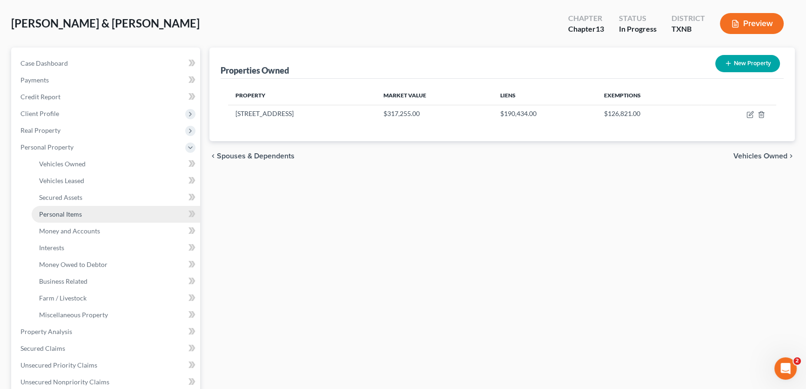
click at [76, 214] on span "Personal Items" at bounding box center [60, 214] width 43 height 8
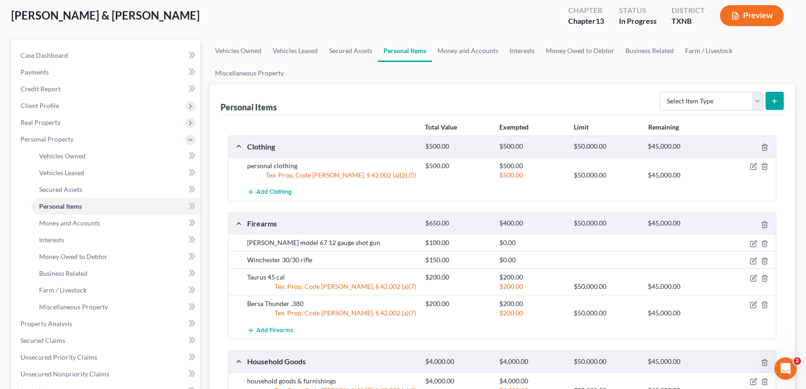
scroll to position [42, 0]
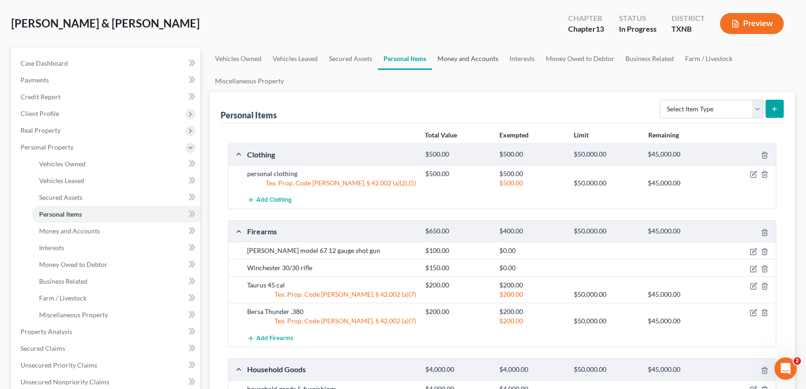
click at [460, 56] on link "Money and Accounts" at bounding box center [468, 58] width 72 height 22
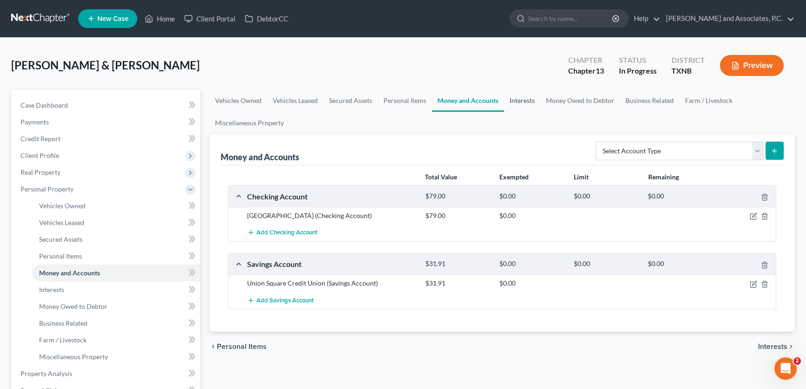
click at [517, 98] on link "Interests" at bounding box center [522, 100] width 36 height 22
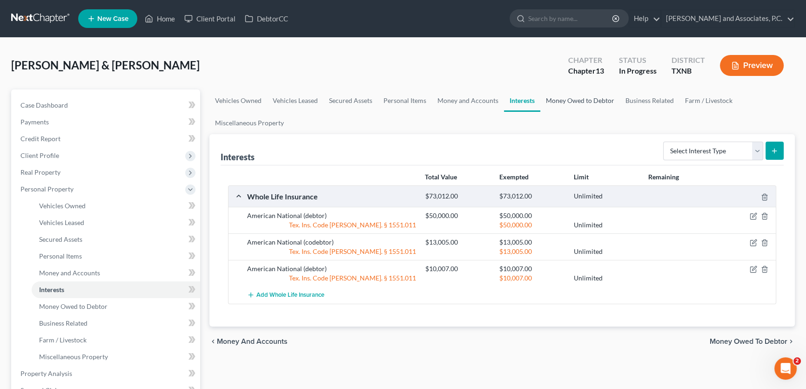
click at [562, 99] on link "Money Owed to Debtor" at bounding box center [580, 100] width 80 height 22
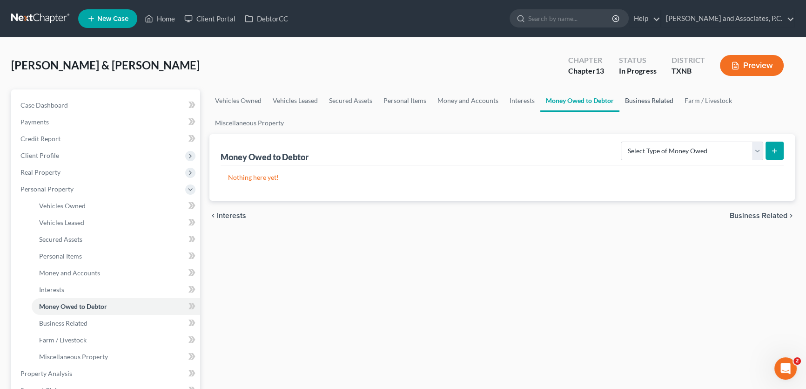
click at [639, 102] on link "Business Related" at bounding box center [649, 100] width 60 height 22
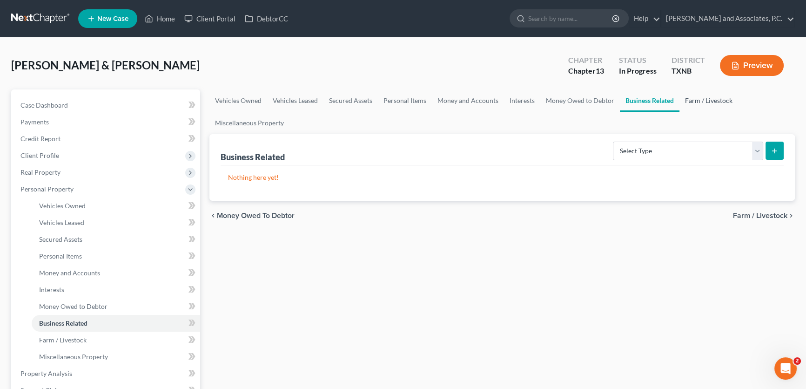
click at [688, 103] on link "Farm / Livestock" at bounding box center [708, 100] width 59 height 22
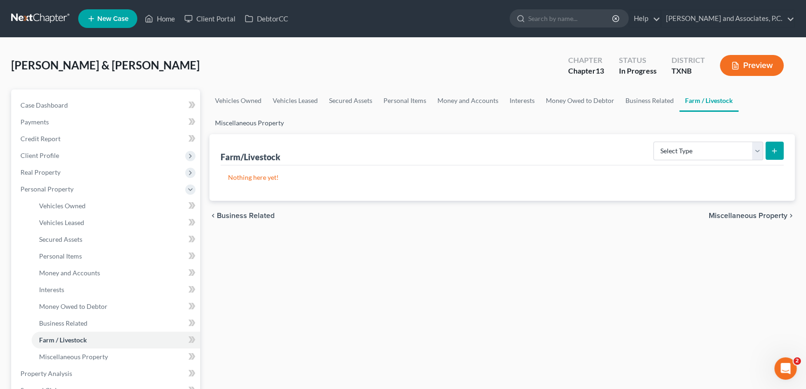
click at [281, 125] on link "Miscellaneous Property" at bounding box center [249, 123] width 80 height 22
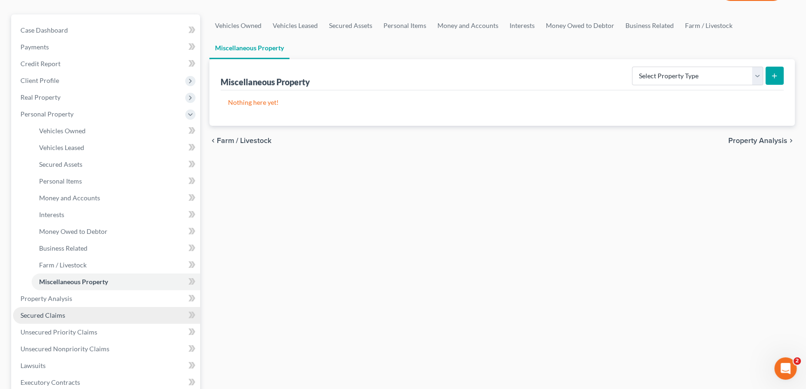
scroll to position [84, 0]
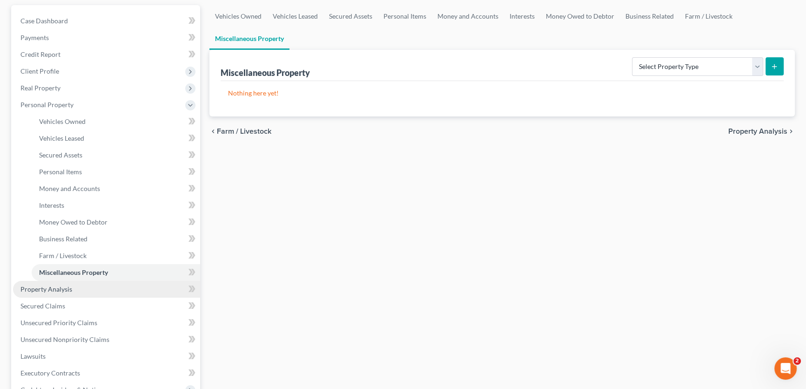
click at [79, 293] on link "Property Analysis" at bounding box center [106, 289] width 187 height 17
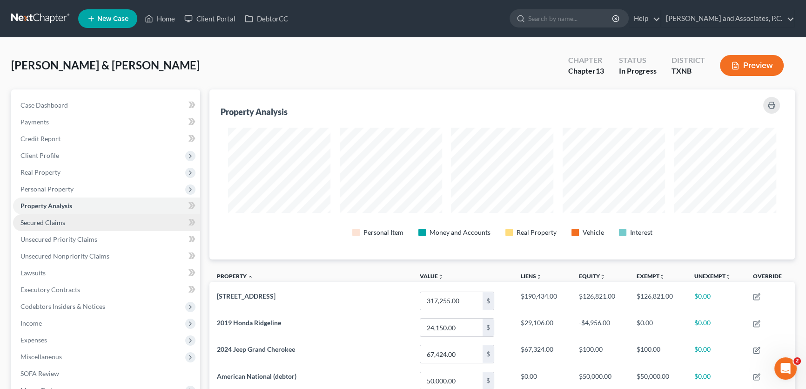
click at [57, 222] on span "Secured Claims" at bounding box center [42, 222] width 45 height 8
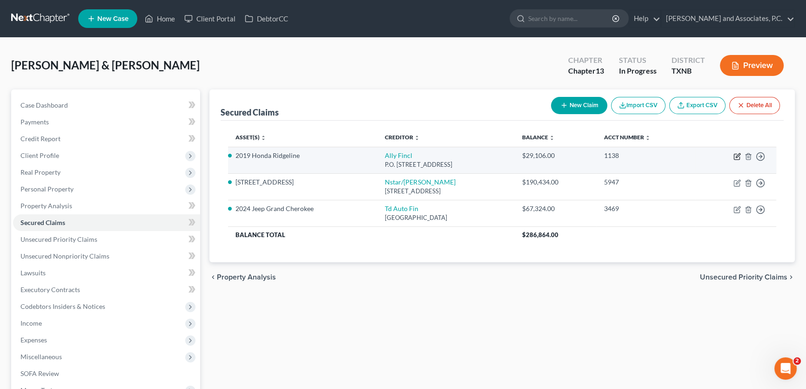
click at [735, 154] on icon "button" at bounding box center [737, 157] width 6 height 6
select select "24"
select select "6"
select select "2"
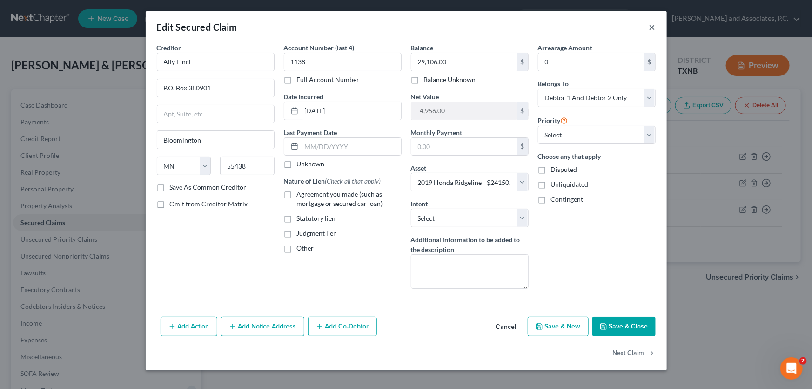
click at [652, 29] on button "×" at bounding box center [652, 26] width 7 height 11
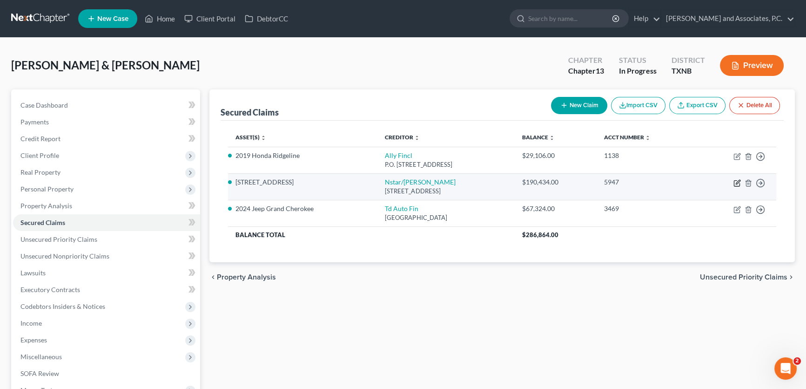
click at [736, 184] on icon "button" at bounding box center [736, 182] width 7 height 7
select select "45"
select select "5"
select select "2"
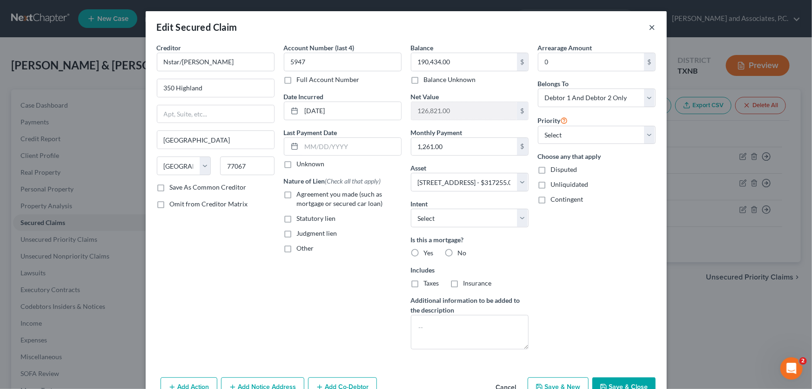
click at [650, 28] on button "×" at bounding box center [652, 26] width 7 height 11
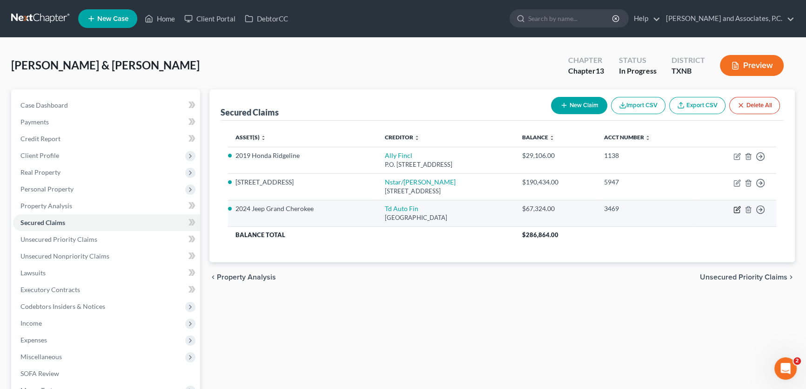
click at [737, 209] on icon "button" at bounding box center [738, 208] width 4 height 4
select select "39"
select select "7"
select select "2"
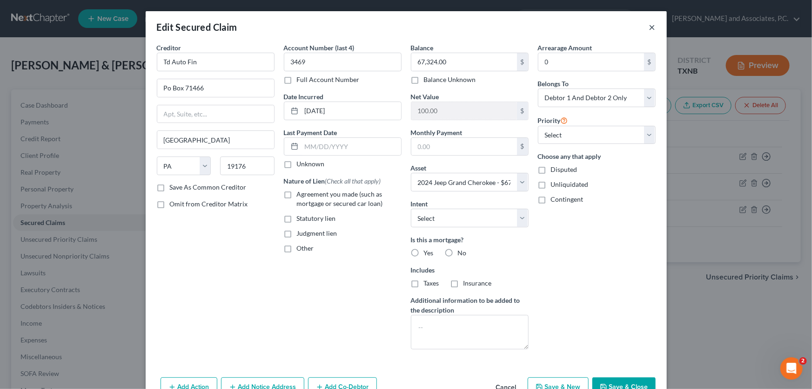
click at [649, 27] on button "×" at bounding box center [652, 26] width 7 height 11
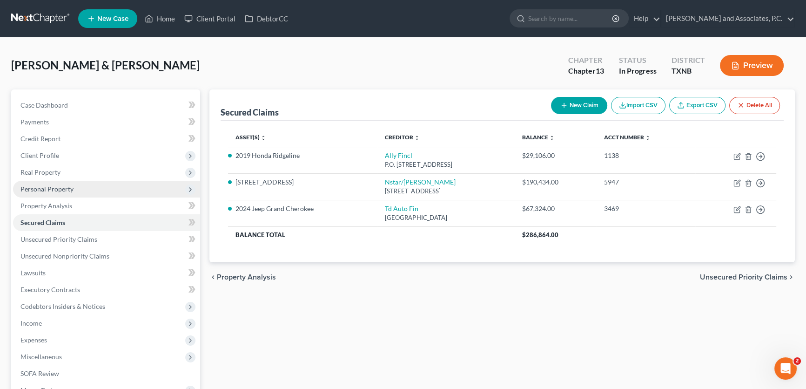
click at [49, 188] on span "Personal Property" at bounding box center [46, 189] width 53 height 8
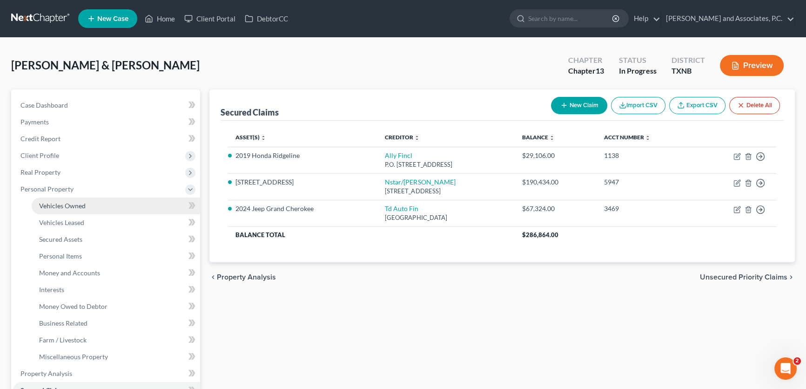
click at [73, 207] on span "Vehicles Owned" at bounding box center [62, 206] width 47 height 8
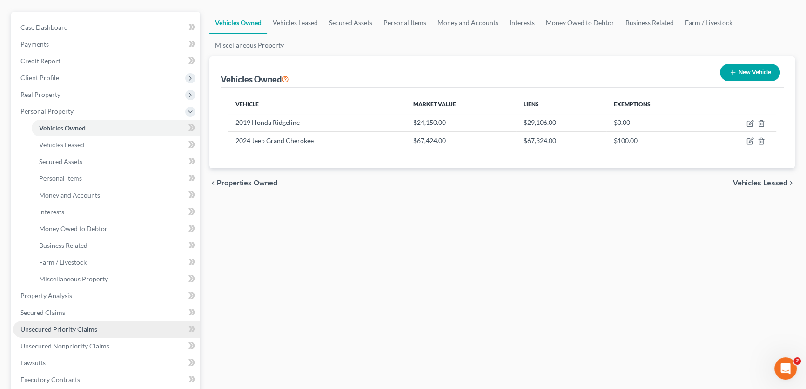
scroll to position [84, 0]
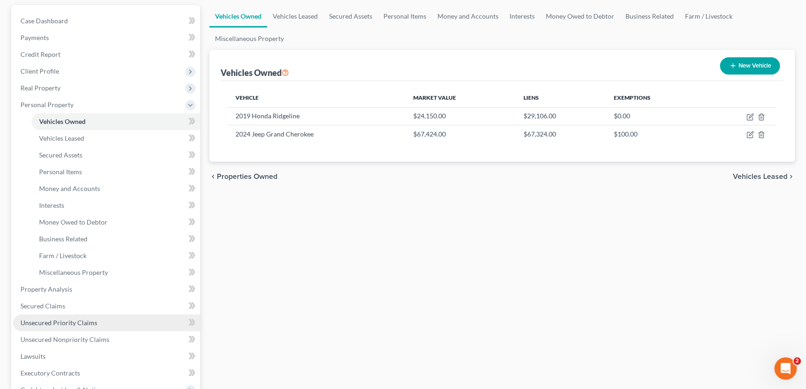
click at [65, 321] on span "Unsecured Priority Claims" at bounding box center [58, 322] width 77 height 8
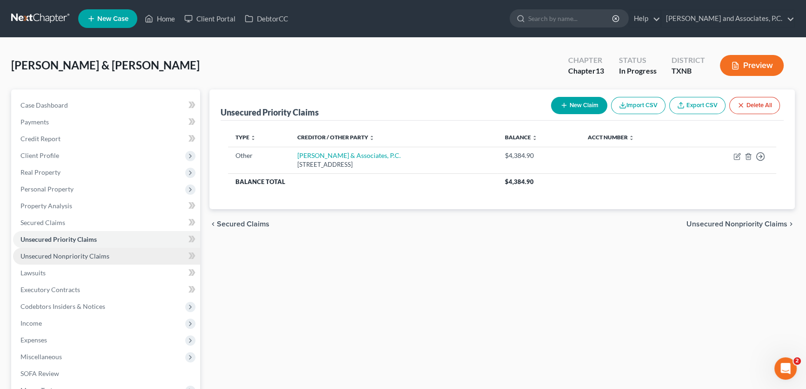
click at [93, 252] on span "Unsecured Nonpriority Claims" at bounding box center [64, 256] width 89 height 8
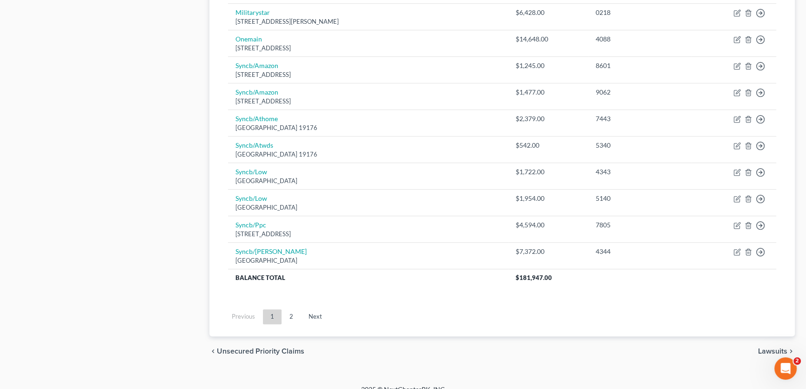
scroll to position [684, 0]
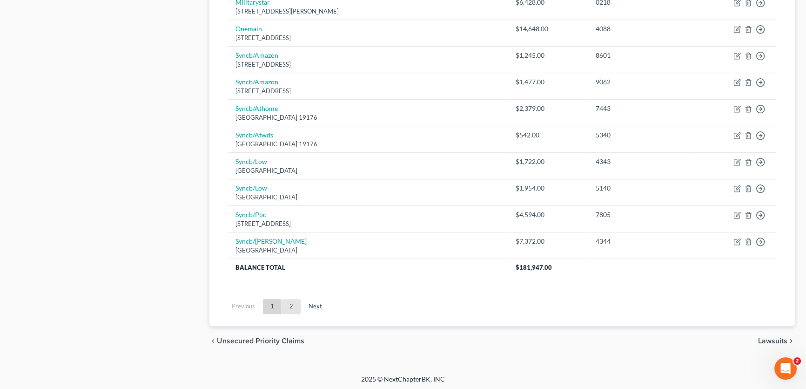
click at [288, 306] on link "2" at bounding box center [291, 306] width 19 height 15
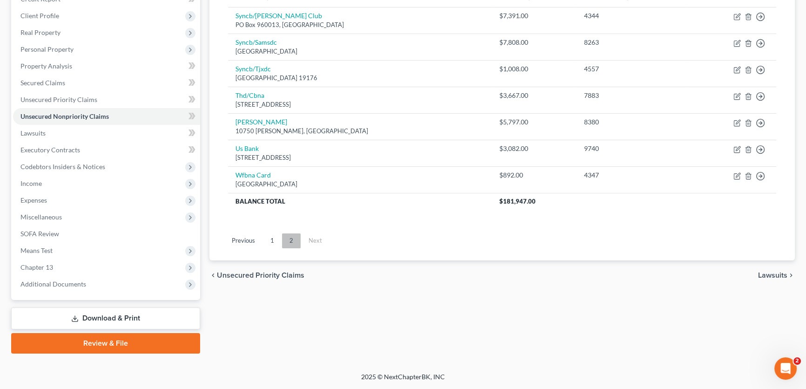
scroll to position [138, 0]
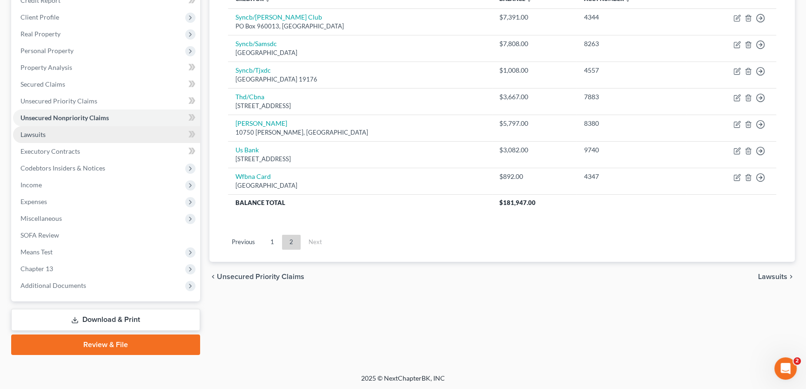
click at [52, 137] on link "Lawsuits" at bounding box center [106, 134] width 187 height 17
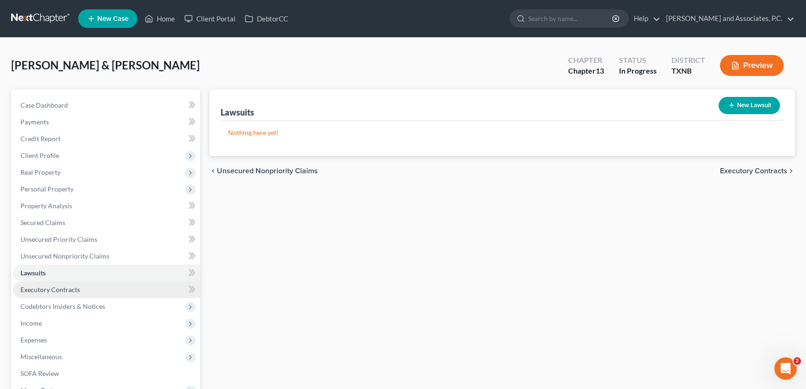
click at [60, 291] on span "Executory Contracts" at bounding box center [50, 289] width 60 height 8
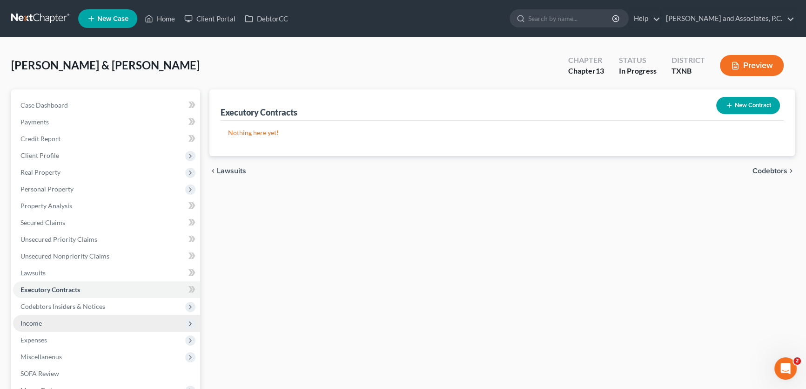
click at [56, 318] on span "Income" at bounding box center [106, 323] width 187 height 17
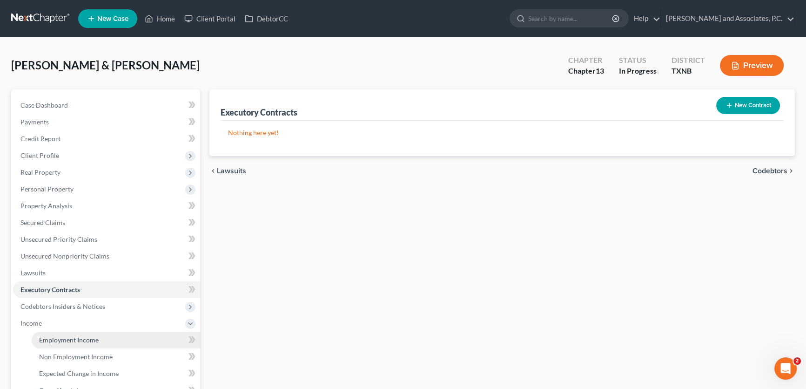
click at [72, 343] on link "Employment Income" at bounding box center [116, 339] width 168 height 17
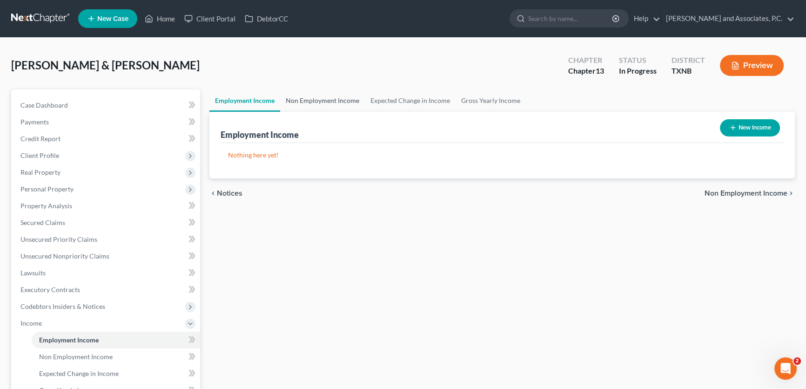
click at [305, 100] on link "Non Employment Income" at bounding box center [322, 100] width 85 height 22
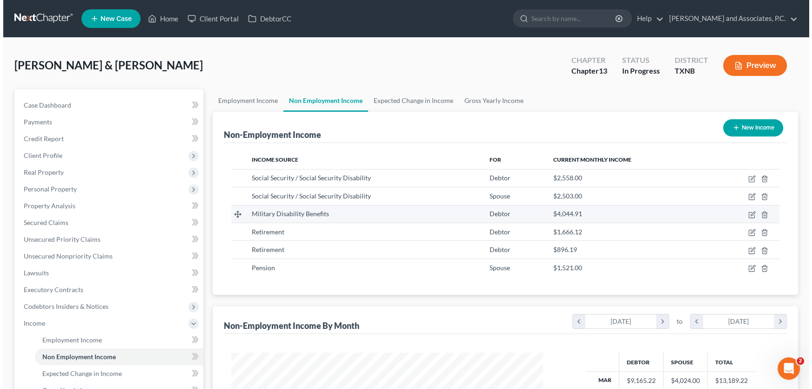
scroll to position [167, 330]
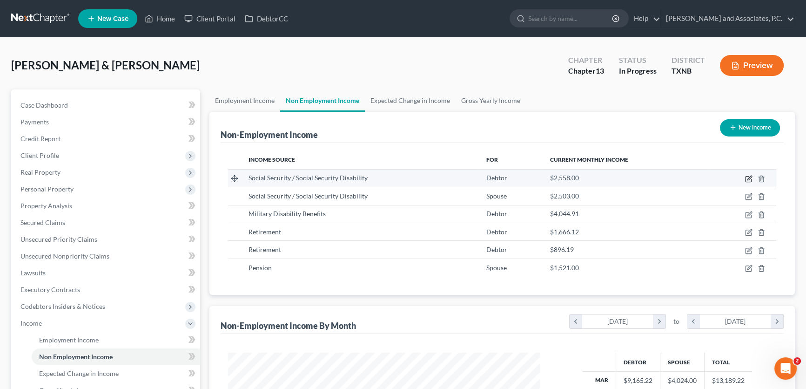
click at [749, 177] on icon "button" at bounding box center [748, 178] width 7 height 7
select select "4"
select select "0"
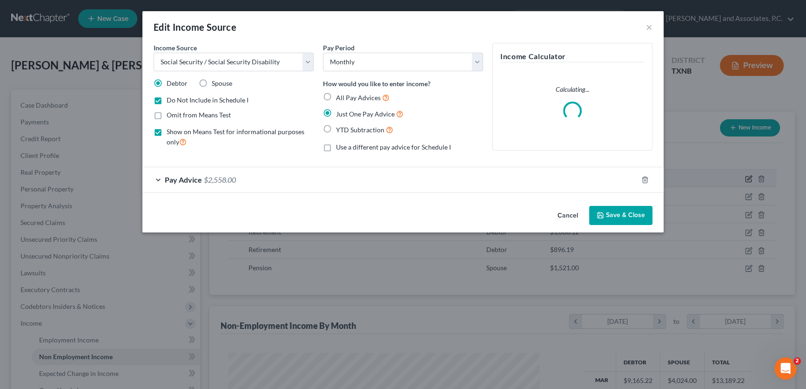
scroll to position [167, 333]
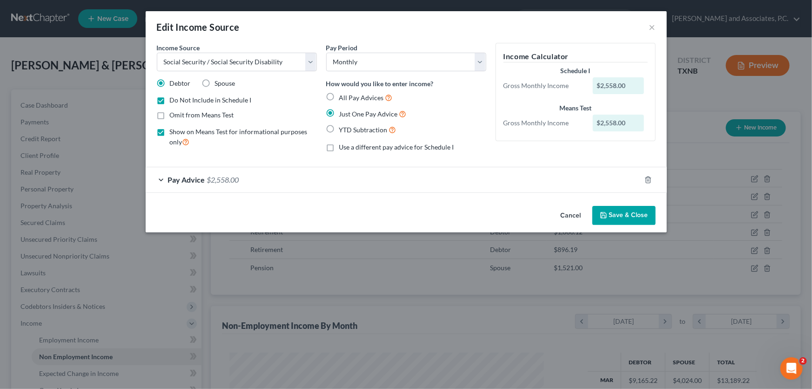
click at [610, 213] on button "Save & Close" at bounding box center [623, 216] width 63 height 20
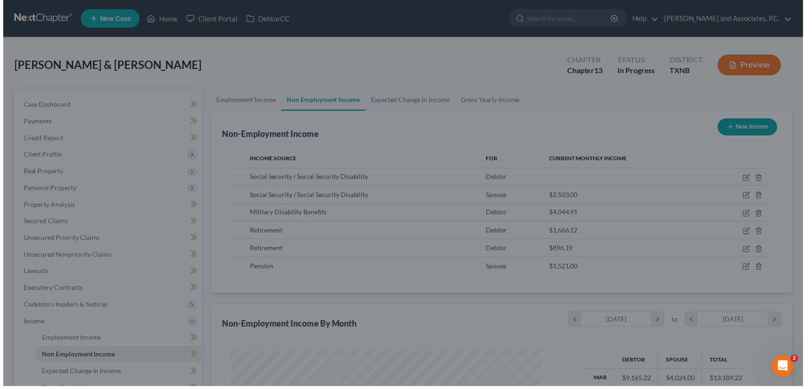
scroll to position [465206, 465043]
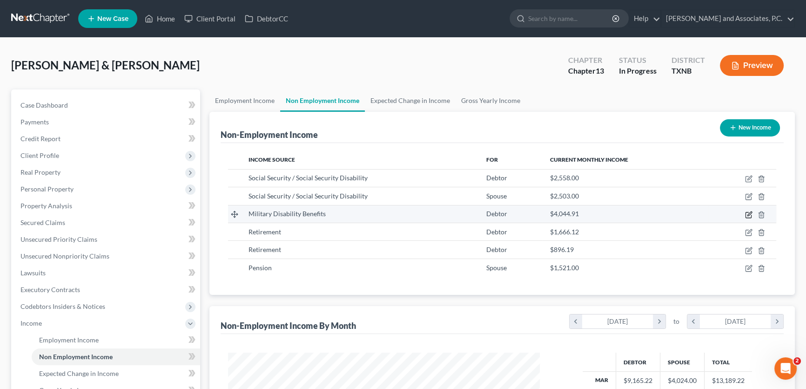
click at [747, 214] on icon "button" at bounding box center [749, 213] width 4 height 4
select select "12"
select select "0"
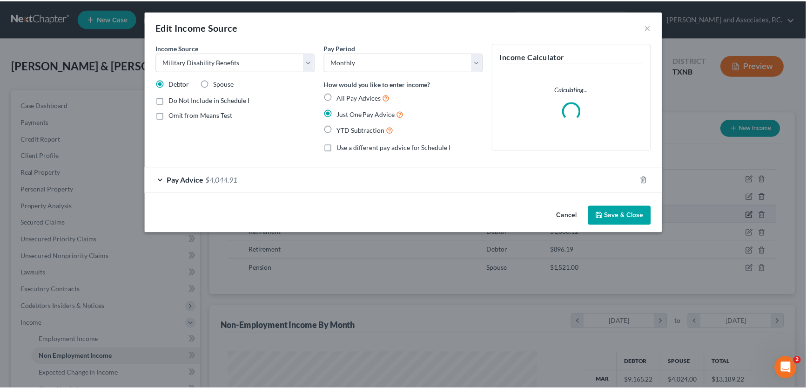
scroll to position [167, 333]
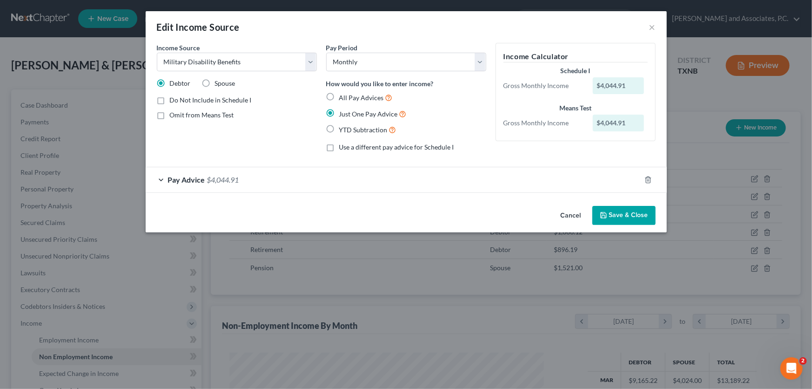
click at [600, 208] on button "Save & Close" at bounding box center [623, 216] width 63 height 20
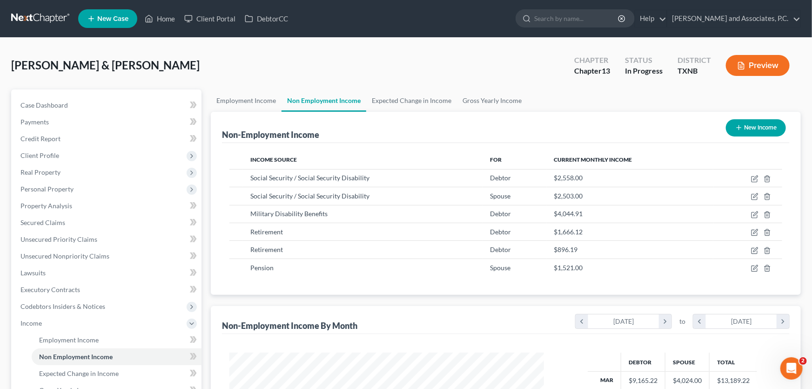
scroll to position [465206, 465043]
click at [752, 233] on icon "button" at bounding box center [748, 231] width 7 height 7
select select "3"
select select "0"
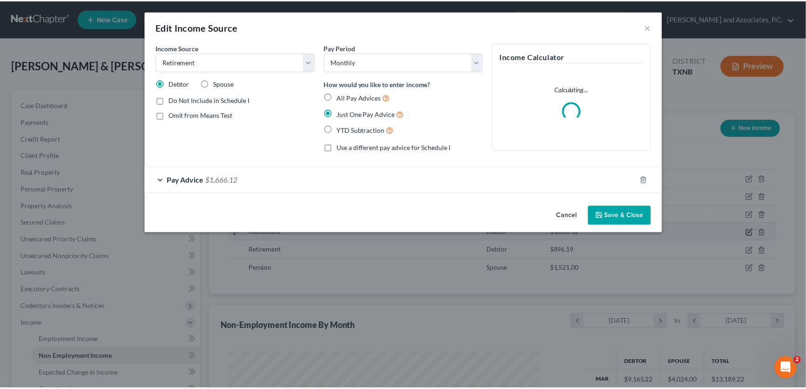
scroll to position [167, 333]
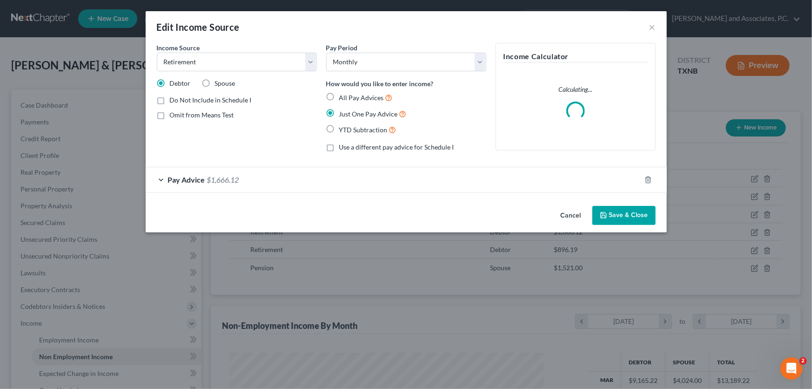
click at [638, 218] on button "Save & Close" at bounding box center [623, 216] width 63 height 20
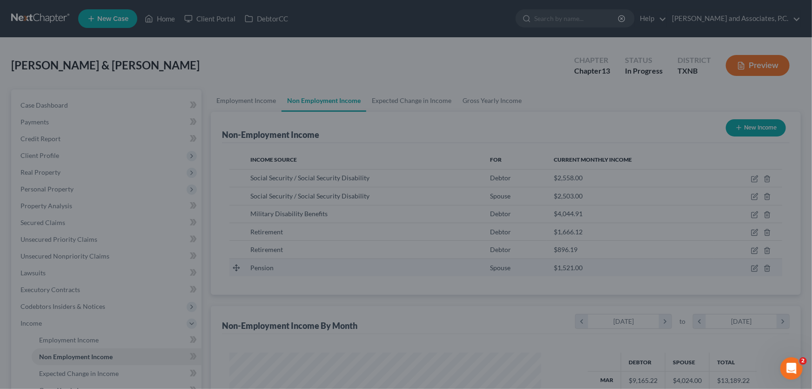
scroll to position [465206, 465043]
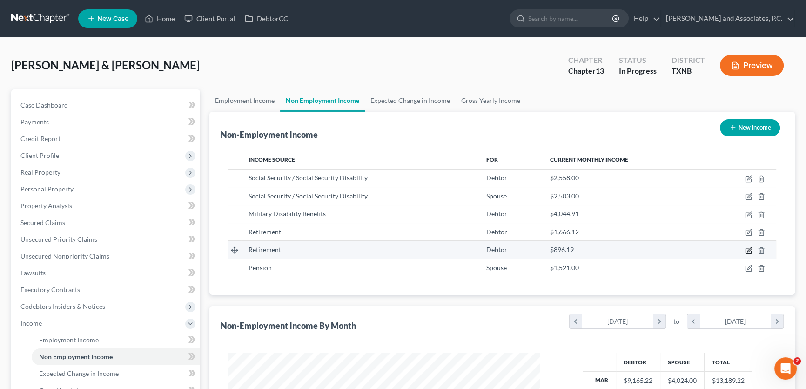
click at [748, 248] on icon "button" at bounding box center [749, 251] width 6 height 6
select select "3"
select select "0"
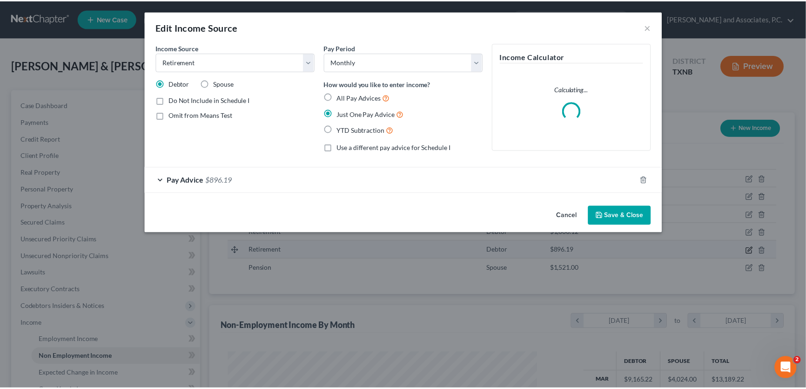
scroll to position [167, 333]
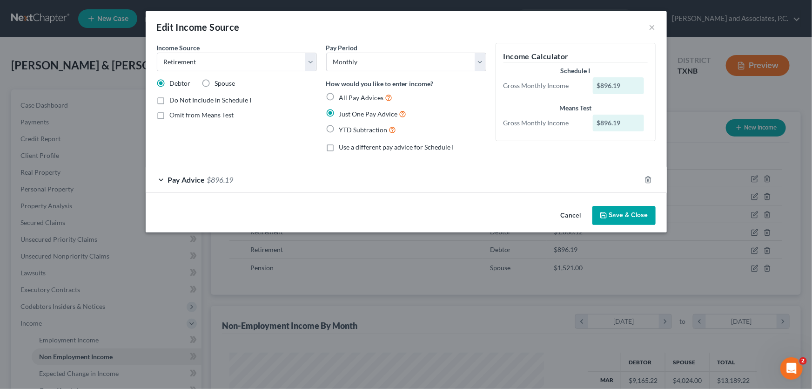
click at [609, 212] on button "Save & Close" at bounding box center [623, 216] width 63 height 20
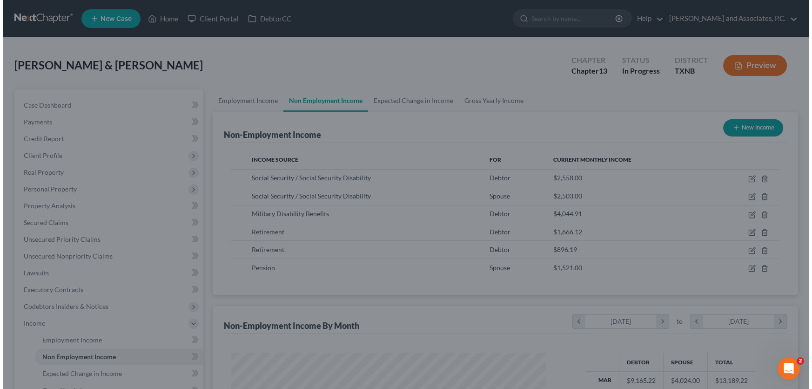
scroll to position [465206, 465043]
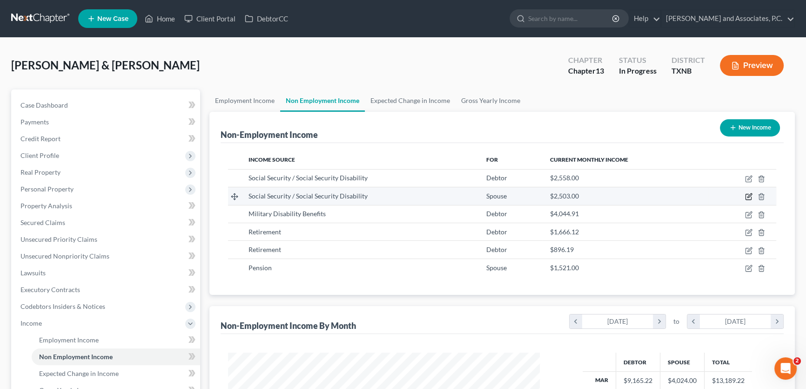
click at [749, 195] on icon "button" at bounding box center [748, 196] width 7 height 7
select select "4"
select select "0"
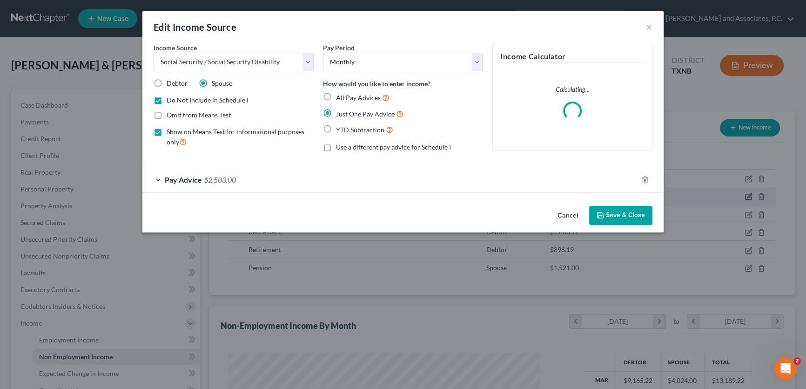
scroll to position [167, 333]
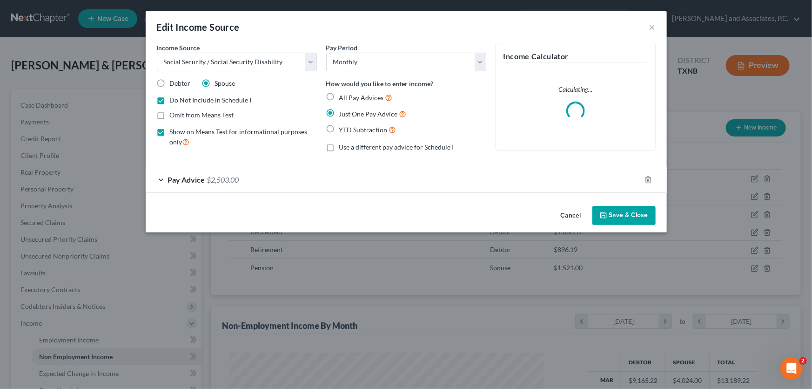
click at [609, 208] on button "Save & Close" at bounding box center [623, 216] width 63 height 20
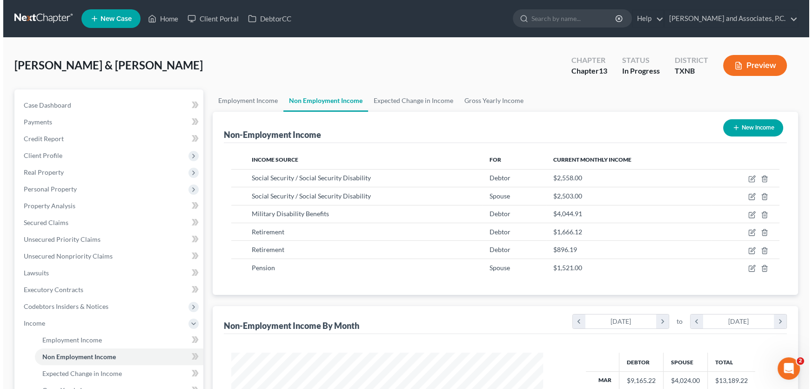
scroll to position [465206, 465043]
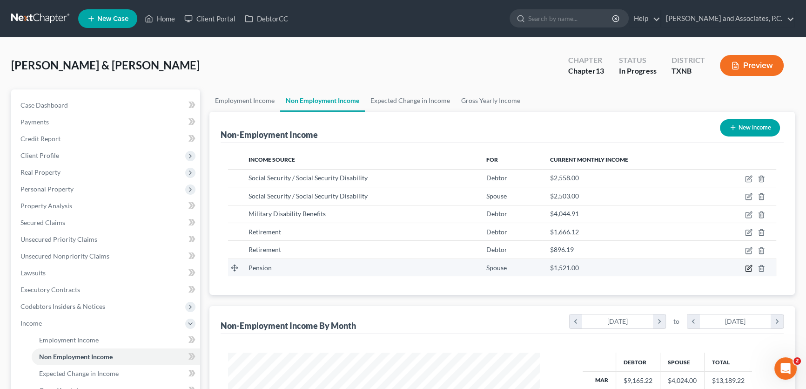
click at [751, 267] on icon "button" at bounding box center [749, 269] width 6 height 6
select select "2"
select select "0"
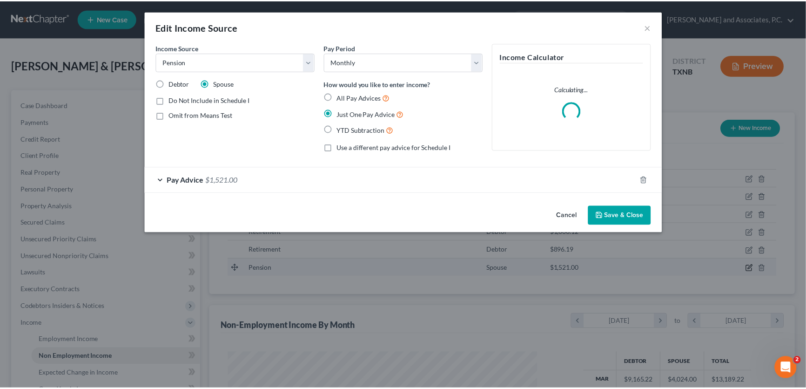
scroll to position [167, 333]
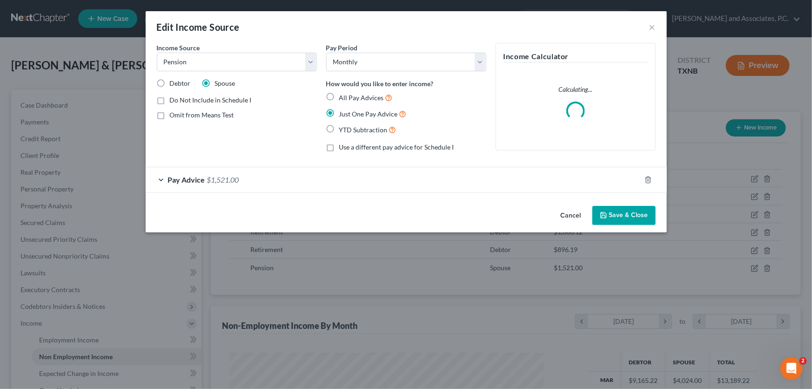
click at [605, 211] on icon "button" at bounding box center [603, 214] width 7 height 7
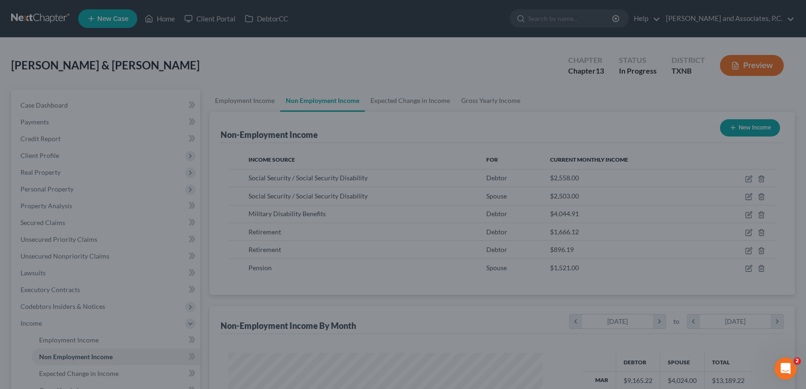
scroll to position [465206, 465043]
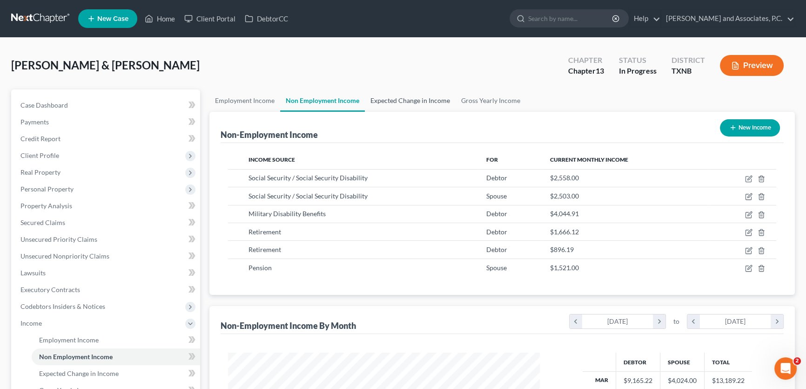
click at [422, 97] on link "Expected Change in Income" at bounding box center [410, 100] width 91 height 22
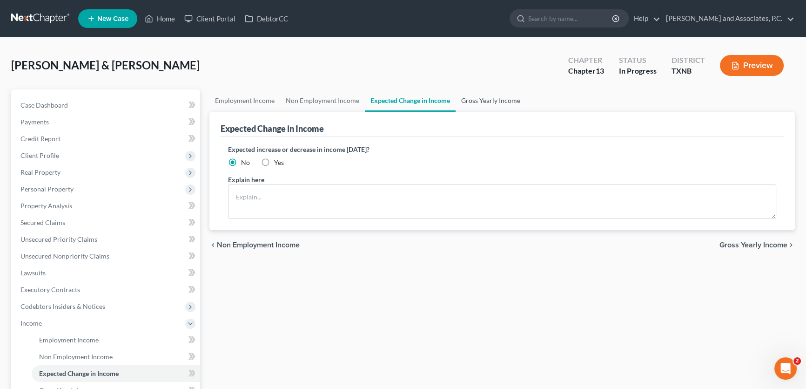
click at [481, 99] on link "Gross Yearly Income" at bounding box center [491, 100] width 70 height 22
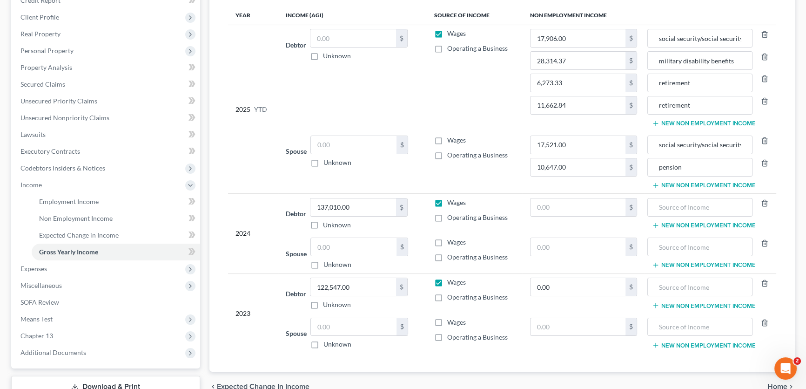
scroll to position [169, 0]
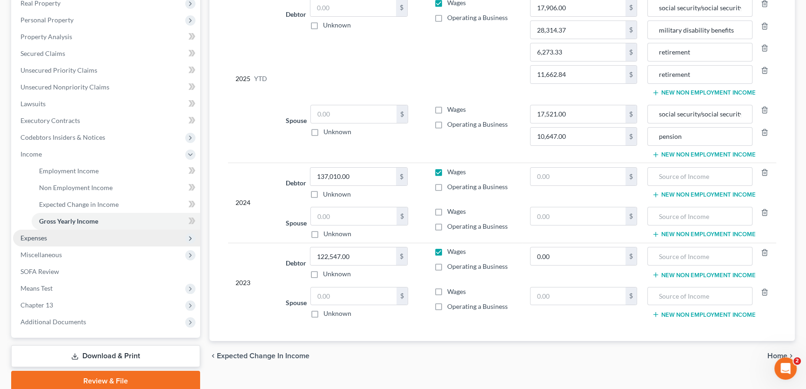
click at [53, 241] on span "Expenses" at bounding box center [106, 237] width 187 height 17
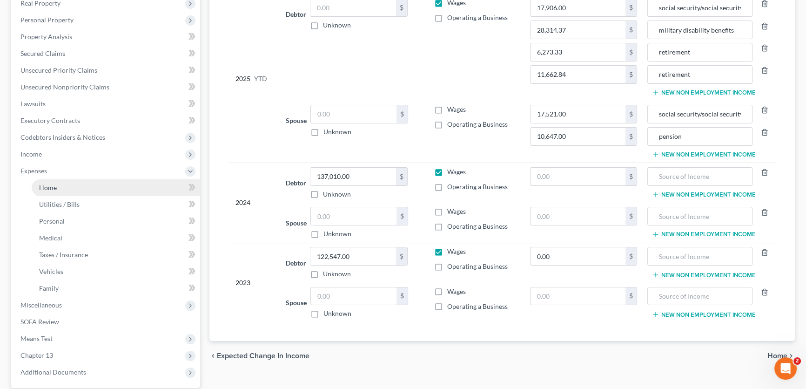
click at [49, 191] on link "Home" at bounding box center [116, 187] width 168 height 17
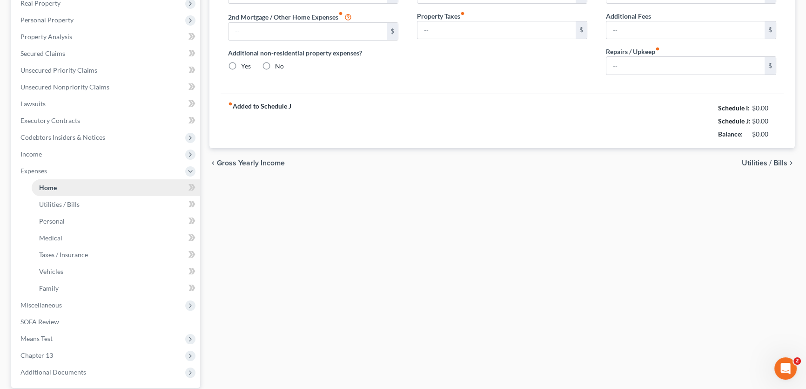
type input "1,262.00"
type input "0.00"
radio input "true"
type input "0.00"
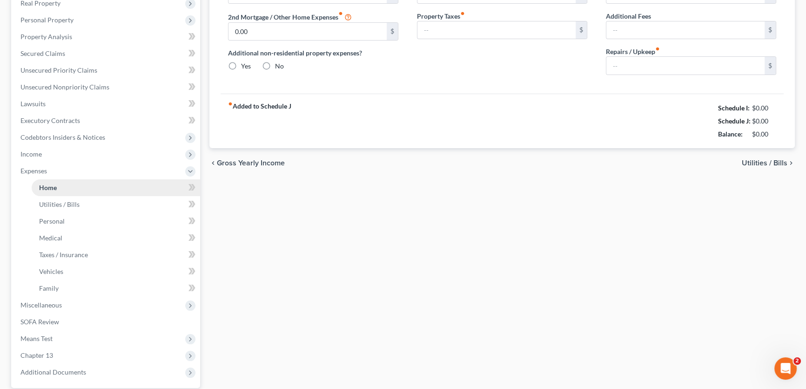
type input "0.00"
type input "100.00"
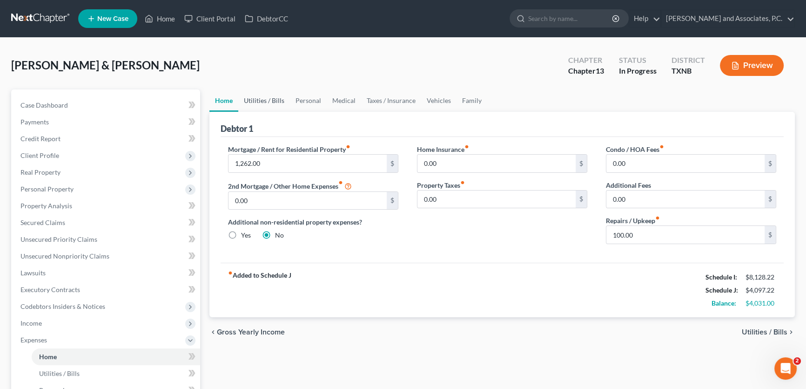
click at [275, 98] on link "Utilities / Bills" at bounding box center [264, 100] width 52 height 22
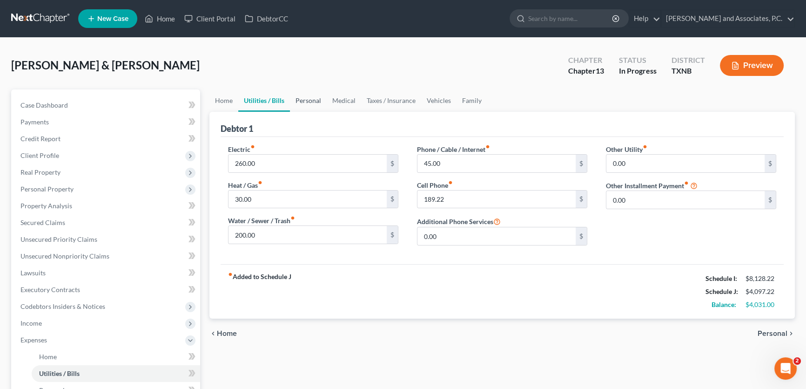
click at [302, 99] on link "Personal" at bounding box center [308, 100] width 37 height 22
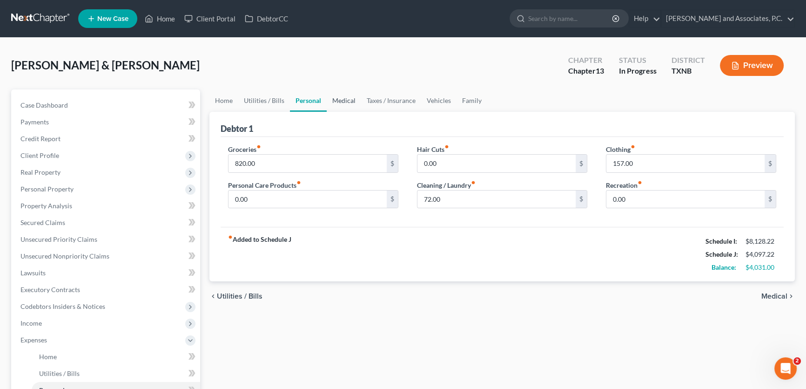
click at [337, 99] on link "Medical" at bounding box center [344, 100] width 34 height 22
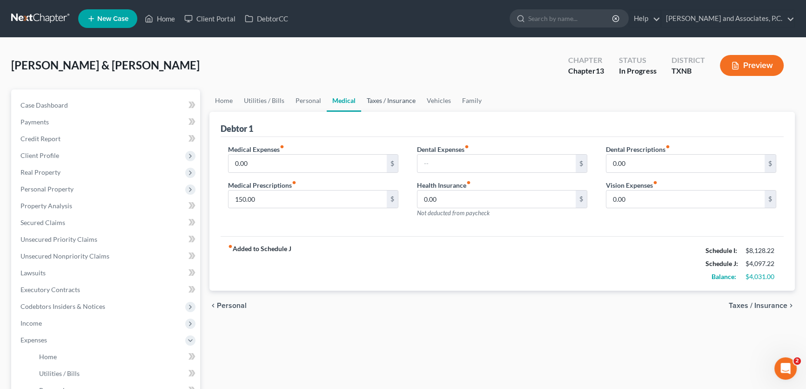
click at [379, 100] on link "Taxes / Insurance" at bounding box center [391, 100] width 60 height 22
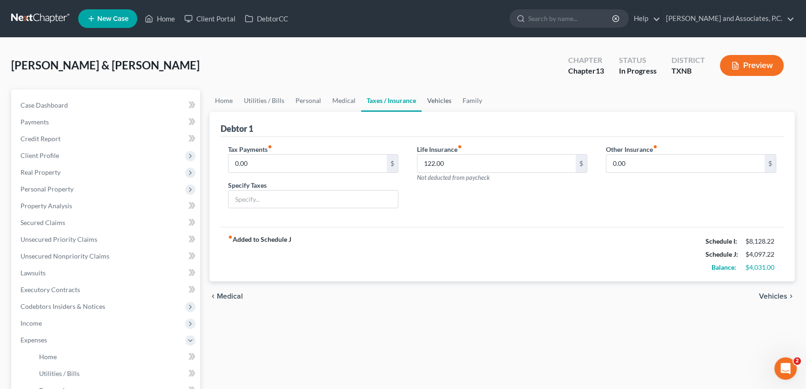
click at [445, 102] on link "Vehicles" at bounding box center [439, 100] width 35 height 22
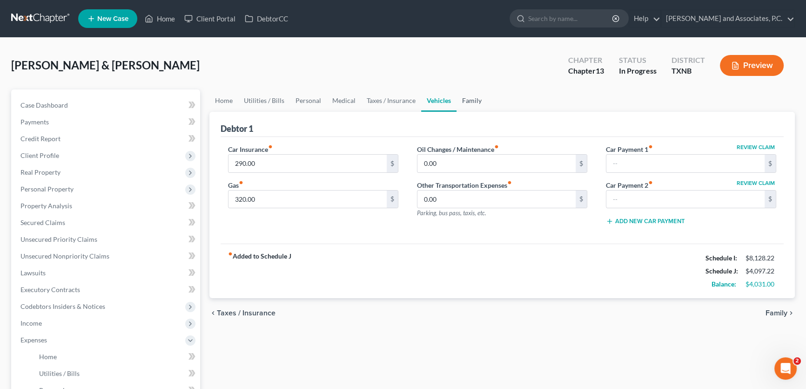
click at [467, 102] on link "Family" at bounding box center [472, 100] width 31 height 22
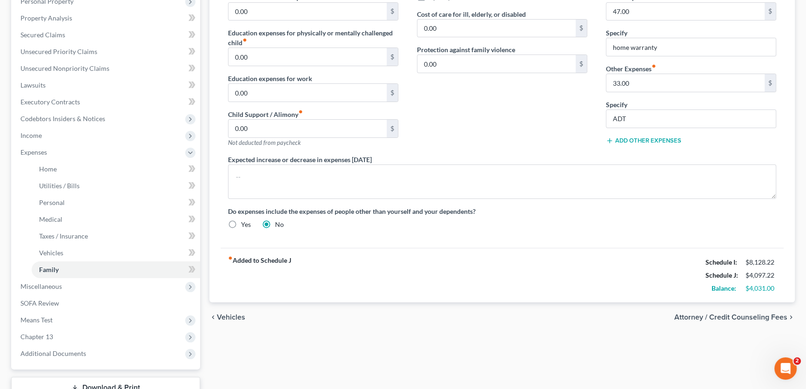
scroll to position [86, 0]
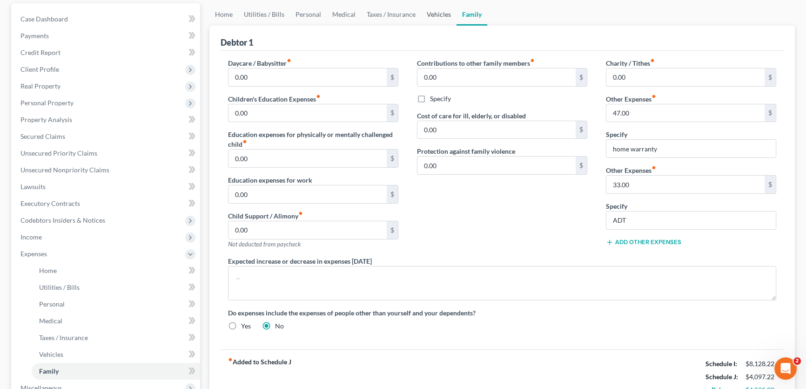
click at [431, 16] on link "Vehicles" at bounding box center [438, 14] width 35 height 22
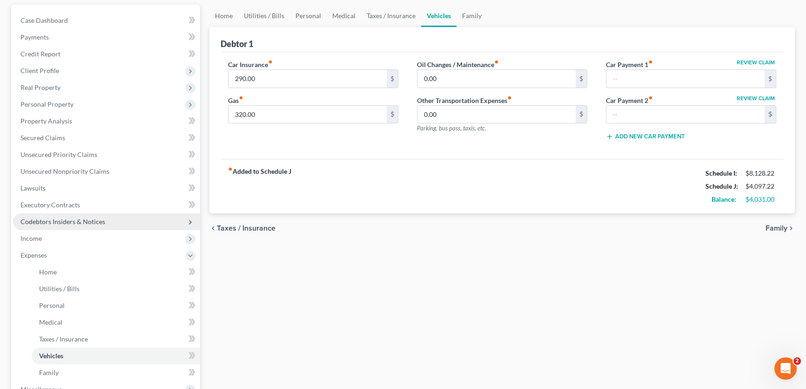
scroll to position [211, 0]
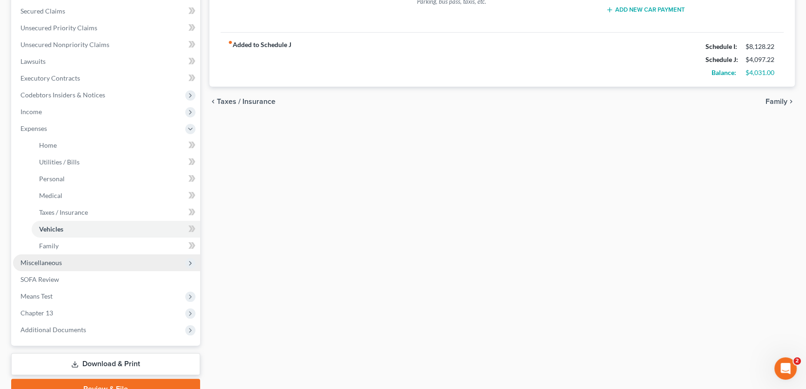
click at [41, 263] on span "Miscellaneous" at bounding box center [40, 262] width 41 height 8
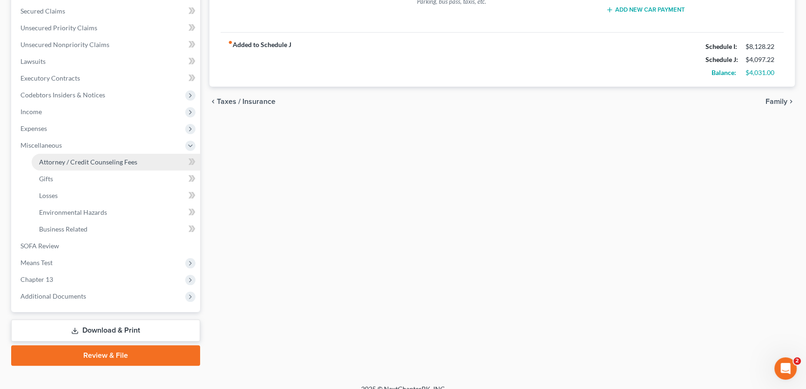
click at [78, 163] on span "Attorney / Credit Counseling Fees" at bounding box center [88, 162] width 98 height 8
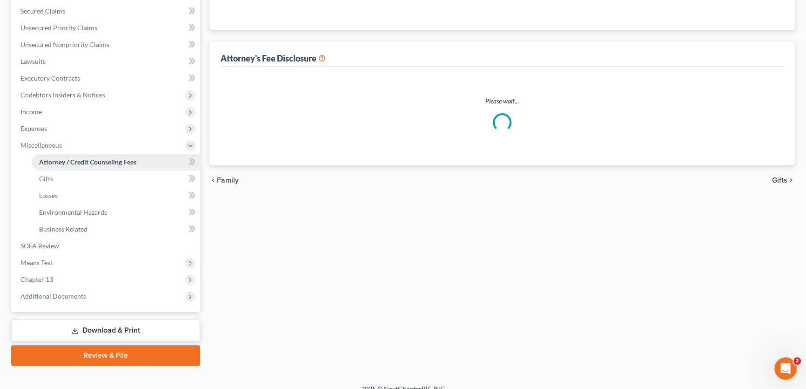
scroll to position [208, 0]
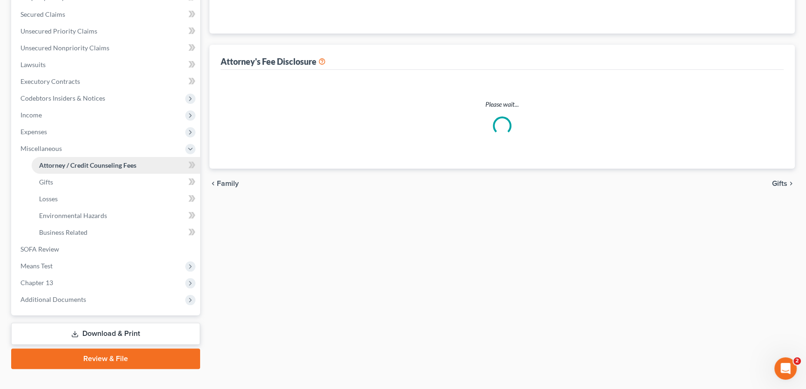
select select "1"
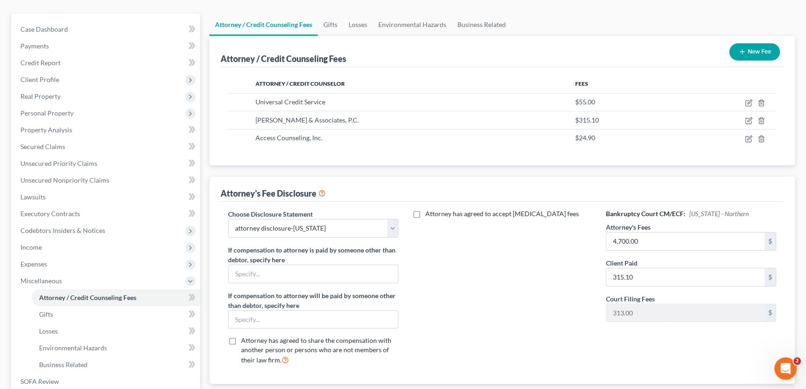
scroll to position [169, 0]
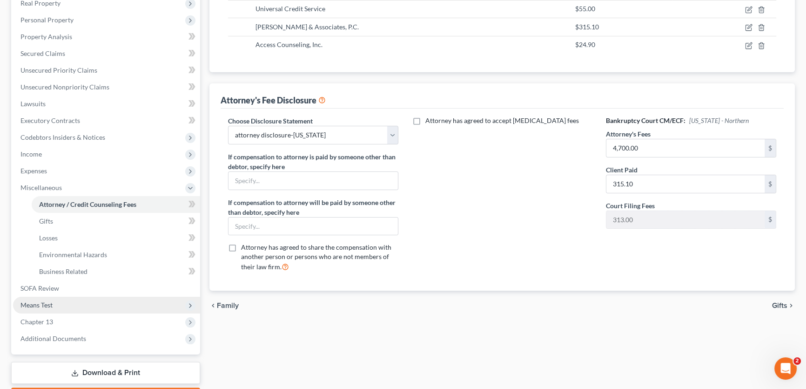
click at [62, 303] on span "Means Test" at bounding box center [106, 304] width 187 height 17
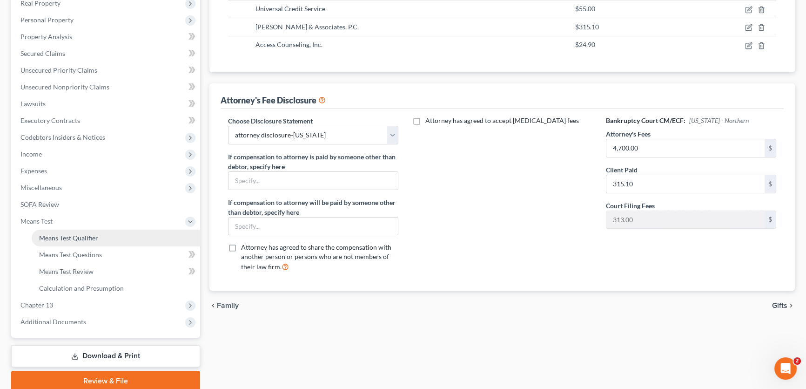
click at [71, 235] on span "Means Test Qualifier" at bounding box center [68, 238] width 59 height 8
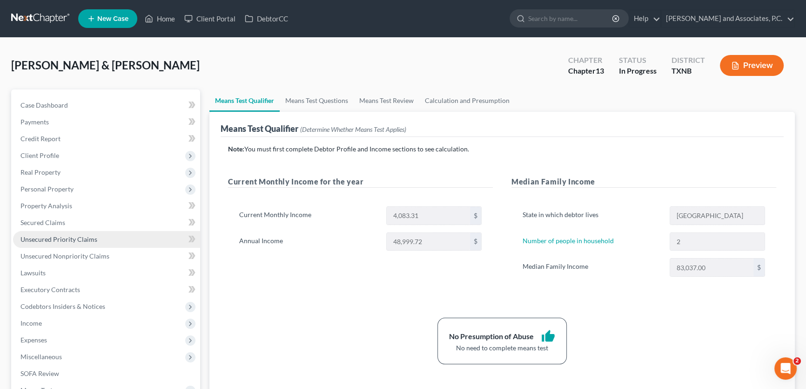
scroll to position [127, 0]
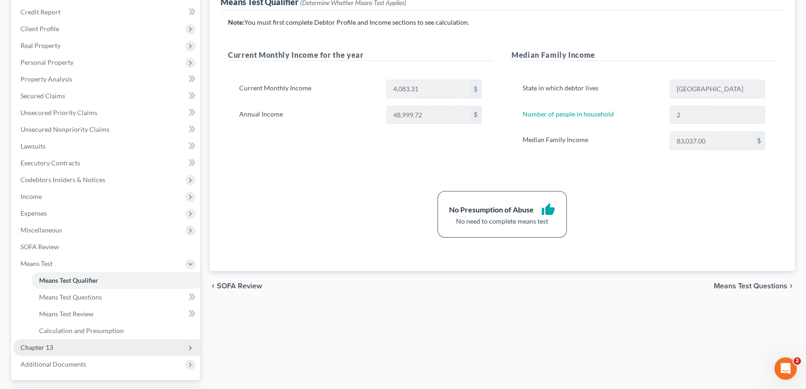
click at [48, 345] on span "Chapter 13" at bounding box center [36, 347] width 33 height 8
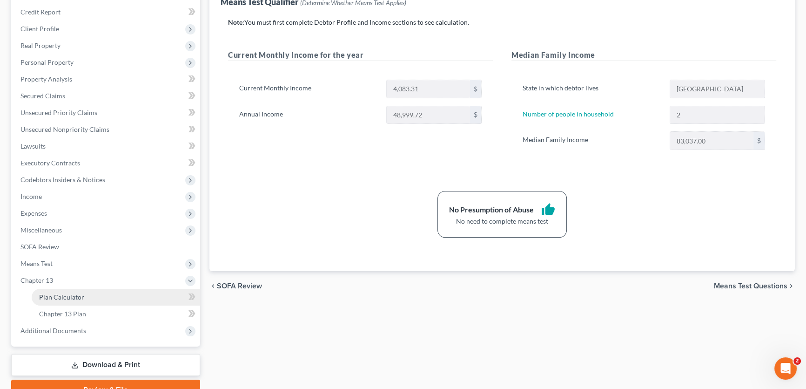
click at [66, 298] on span "Plan Calculator" at bounding box center [61, 297] width 45 height 8
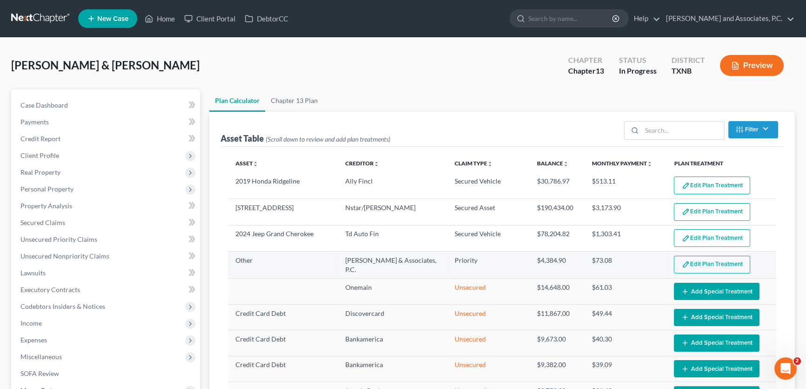
select select "59"
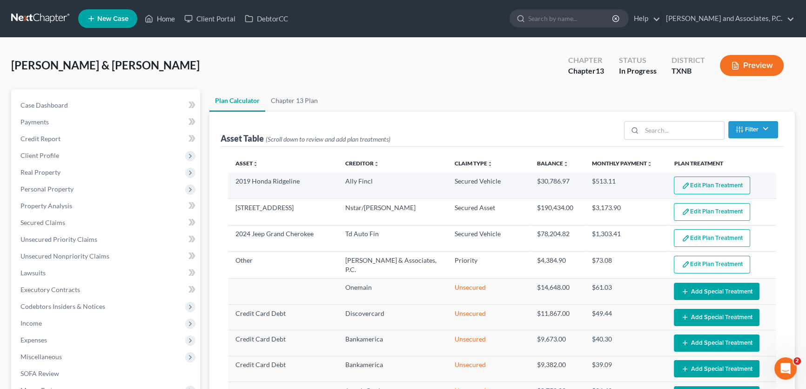
click at [694, 178] on button "Edit Plan Treatment" at bounding box center [712, 185] width 76 height 18
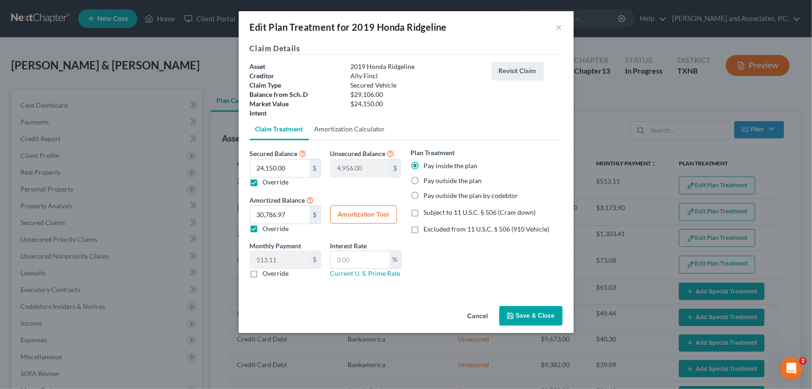
click at [346, 130] on link "Amortization Calculator" at bounding box center [350, 129] width 82 height 22
type input "24,150.00"
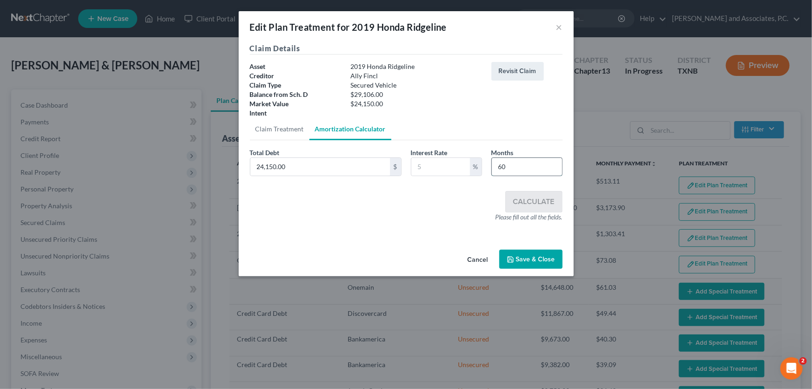
drag, startPoint x: 507, startPoint y: 167, endPoint x: 493, endPoint y: 167, distance: 14.4
click at [493, 167] on input "60" at bounding box center [527, 167] width 70 height 18
type input "36"
click at [450, 169] on input "text" at bounding box center [440, 167] width 59 height 18
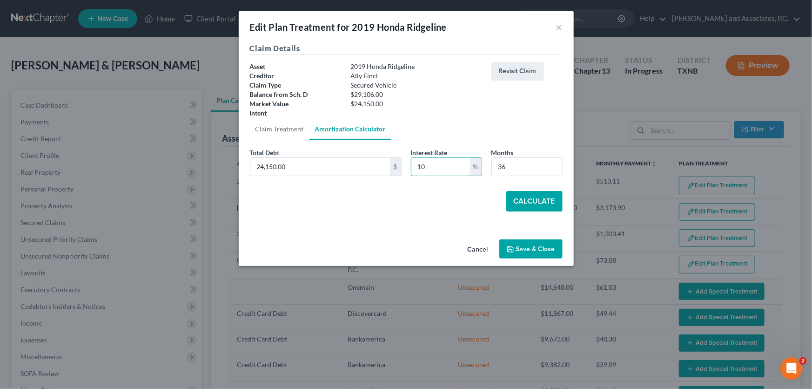
type input "10"
click at [513, 195] on button "Calculate" at bounding box center [534, 201] width 56 height 20
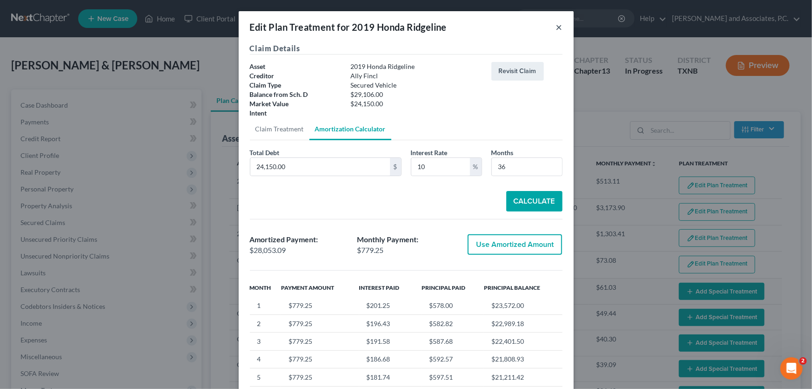
click at [558, 27] on button "×" at bounding box center [559, 26] width 7 height 11
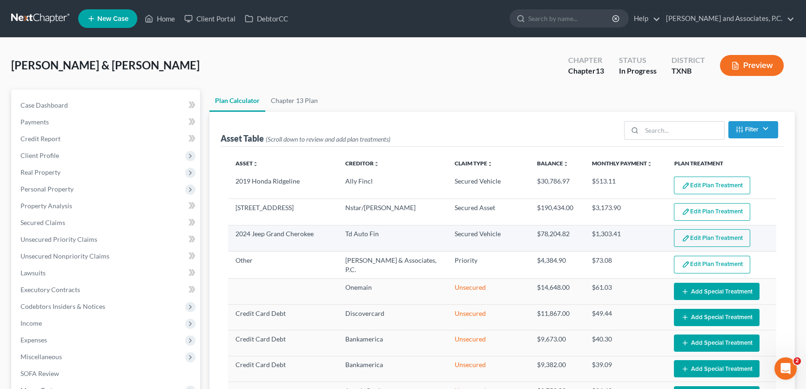
click at [682, 234] on img "button" at bounding box center [686, 238] width 8 height 8
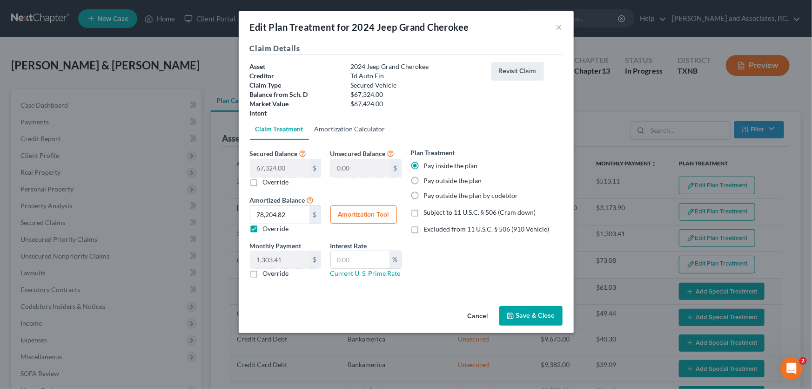
click at [345, 131] on link "Amortization Calculator" at bounding box center [350, 129] width 82 height 22
type input "67,324.00"
type input "60"
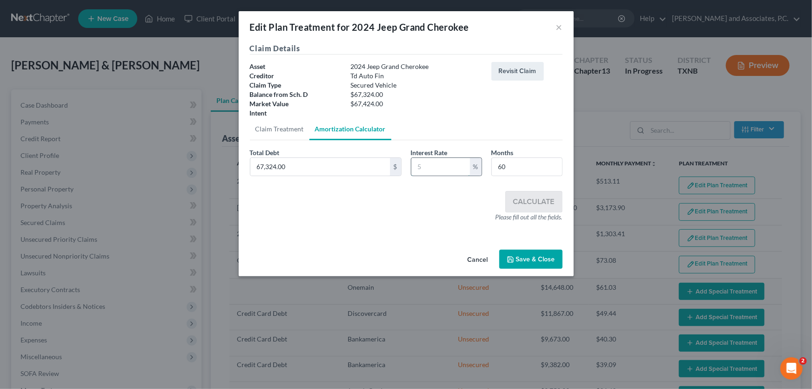
click at [431, 169] on input "text" at bounding box center [440, 167] width 59 height 18
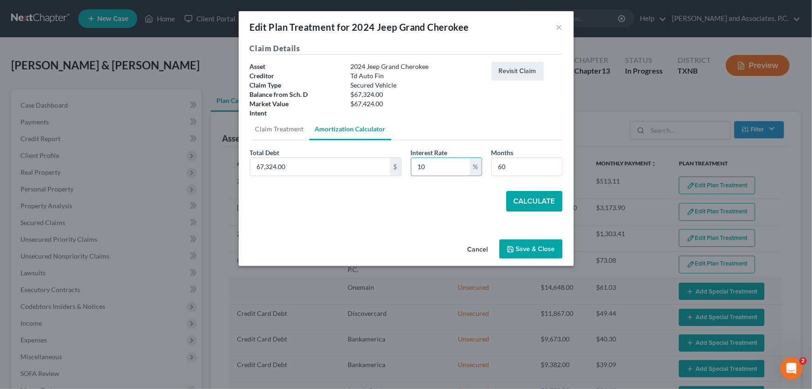
type input "10"
drag, startPoint x: 484, startPoint y: 165, endPoint x: 479, endPoint y: 167, distance: 5.4
click at [479, 166] on div "Total Debt 67,324.00 $ Interest Rate 10 % Months 60" at bounding box center [406, 166] width 322 height 36
type input "36"
click at [523, 200] on button "Calculate" at bounding box center [534, 201] width 56 height 20
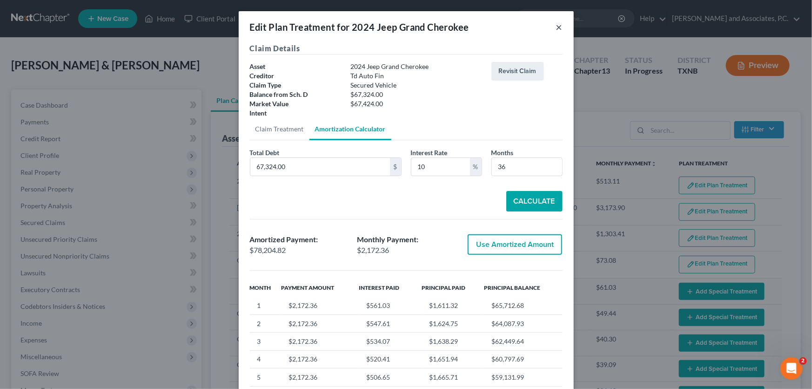
click at [558, 29] on button "×" at bounding box center [559, 26] width 7 height 11
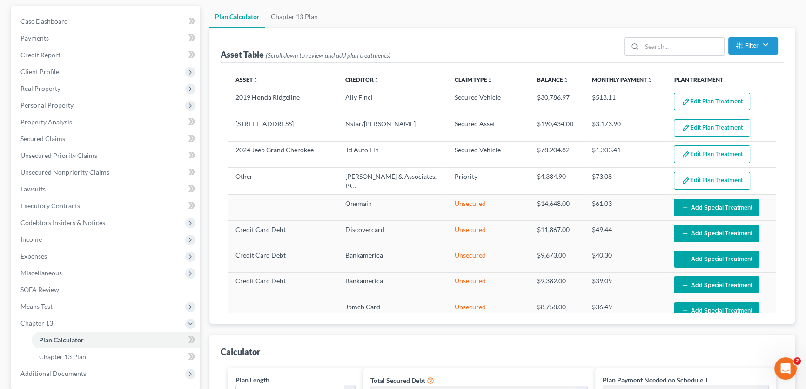
scroll to position [84, 0]
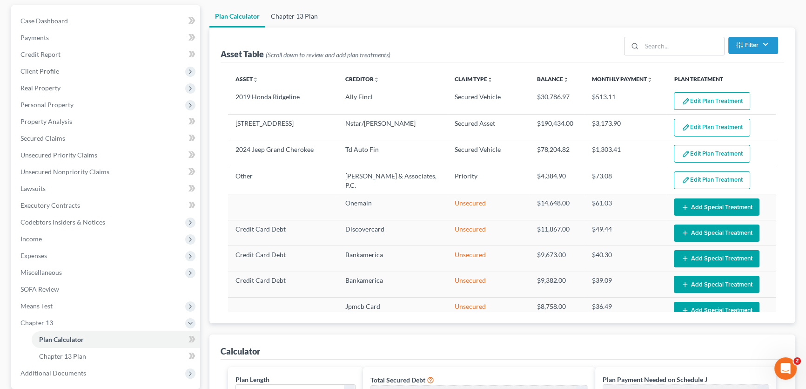
click at [293, 16] on link "Chapter 13 Plan" at bounding box center [294, 16] width 58 height 22
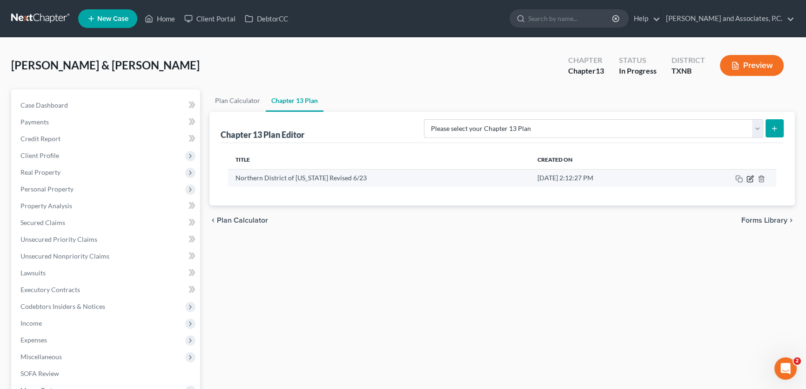
click at [751, 179] on icon "button" at bounding box center [749, 178] width 7 height 7
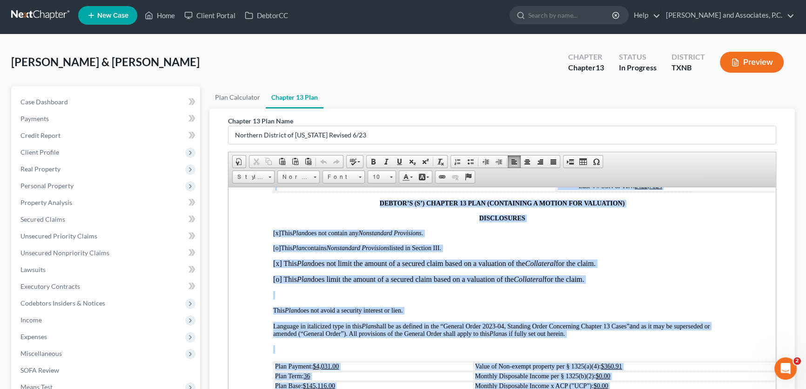
scroll to position [431, 0]
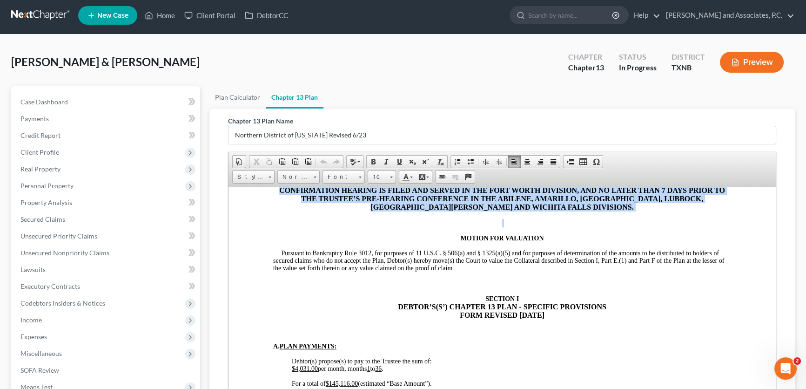
drag, startPoint x: 279, startPoint y: 225, endPoint x: 542, endPoint y: 405, distance: 318.7
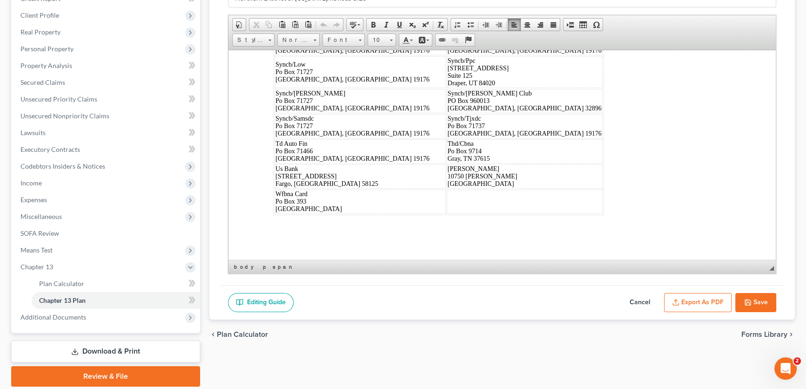
scroll to position [5934, 0]
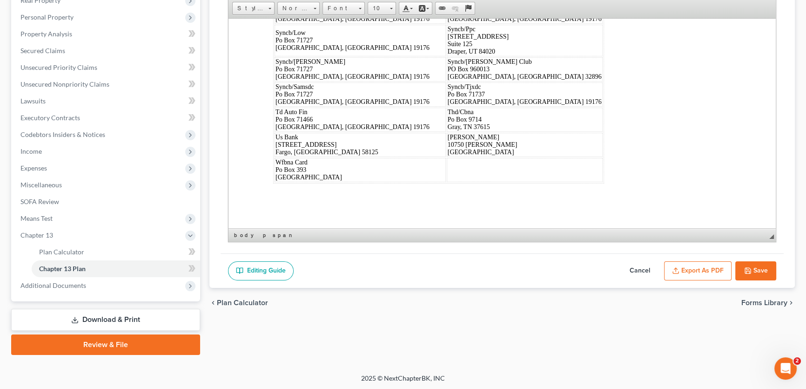
drag, startPoint x: 266, startPoint y: 54, endPoint x: 511, endPoint y: 237, distance: 305.5
click at [391, 8] on span at bounding box center [391, 8] width 3 height 1
click at [385, 25] on link "16" at bounding box center [395, 22] width 53 height 12
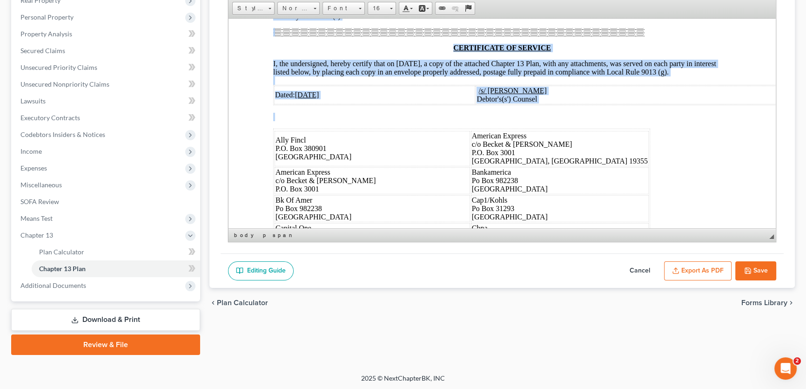
scroll to position [6551, 0]
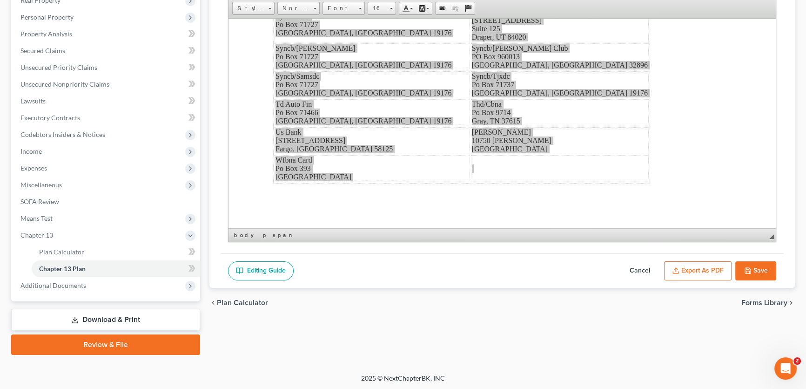
click at [428, 345] on div "Plan Calculator Chapter 13 Plan Chapter 13 Plan Name [GEOGRAPHIC_DATA] of [US_S…" at bounding box center [502, 136] width 595 height 437
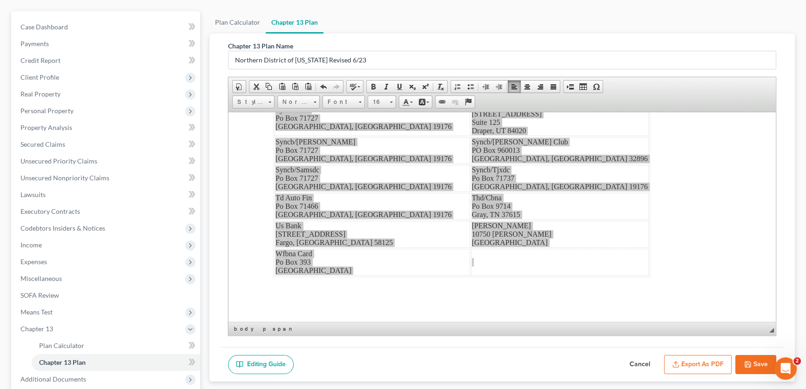
scroll to position [0, 0]
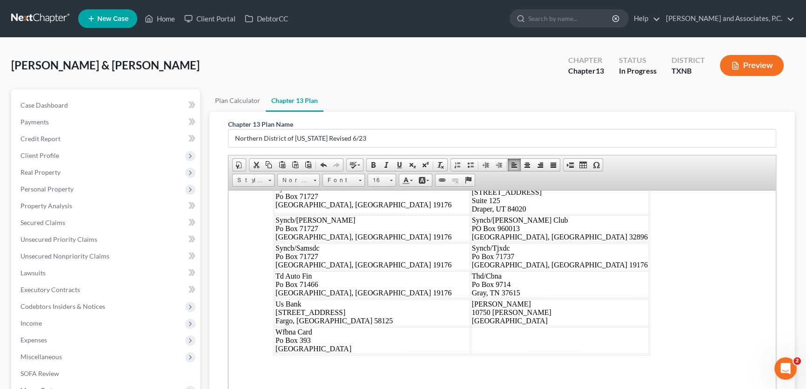
click at [530, 305] on div "Dated: [DATE] /s/ [PERSON_NAME] Debtor's(s') Counsel Ally Fincl P.O. Box [GEOGR…" at bounding box center [502, 91] width 458 height 527
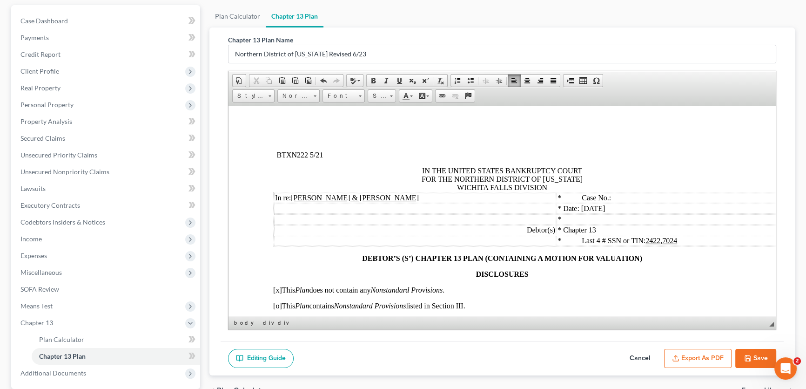
drag, startPoint x: 771, startPoint y: 270, endPoint x: 1007, endPoint y: 215, distance: 242.4
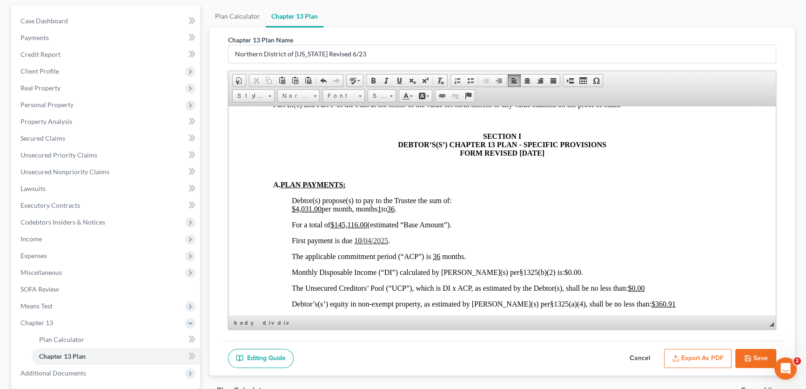
scroll to position [507, 0]
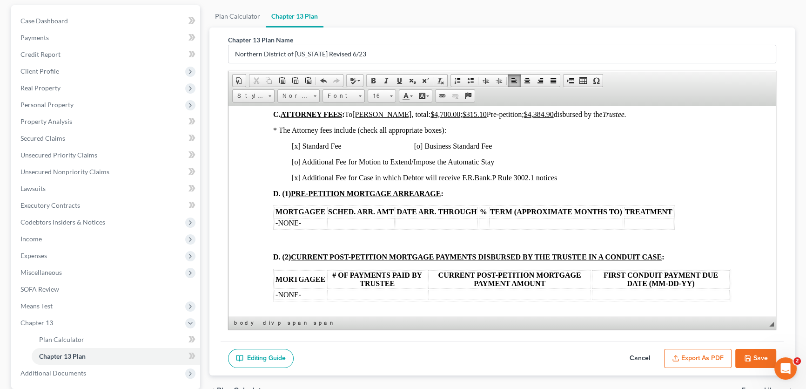
scroll to position [846, 0]
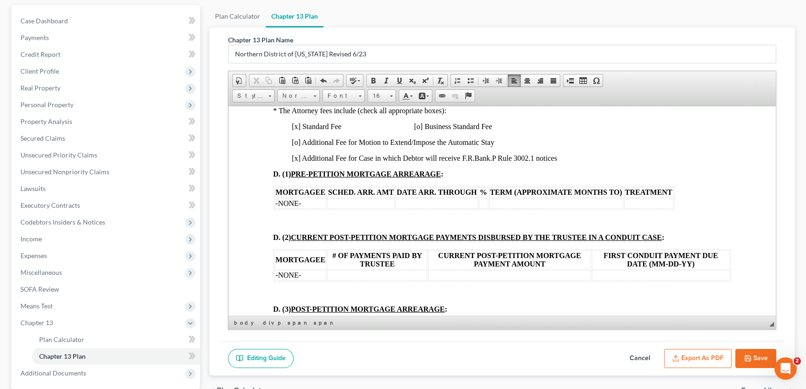
click at [560, 162] on p "[x] Additional Fee for Case in which Debtor will receive F.R.Bank.P Rule 3002.1…" at bounding box center [511, 158] width 439 height 8
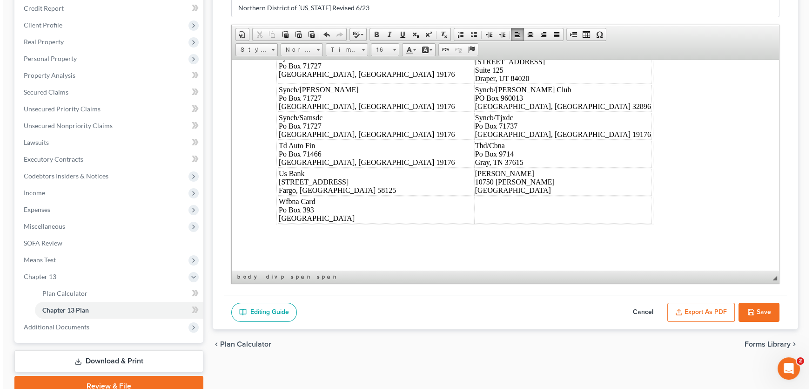
scroll to position [172, 0]
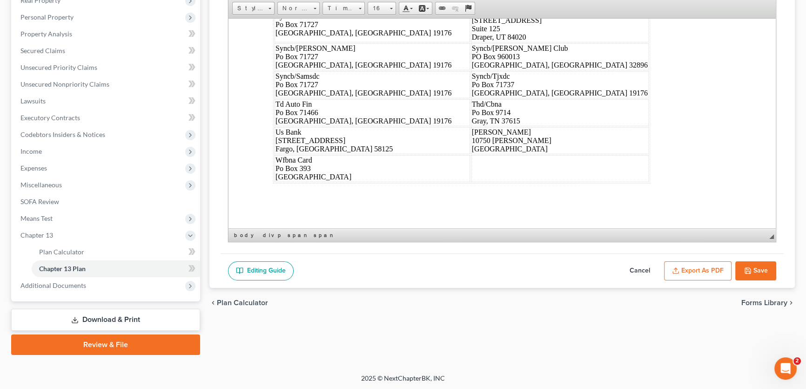
click at [693, 268] on button "Export as PDF" at bounding box center [697, 271] width 67 height 20
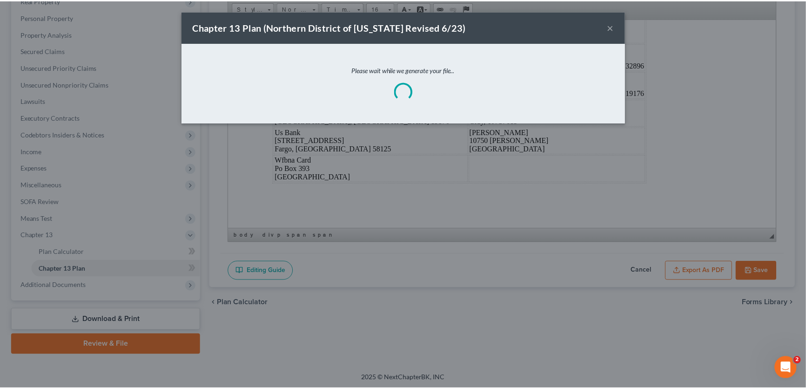
scroll to position [6637, 0]
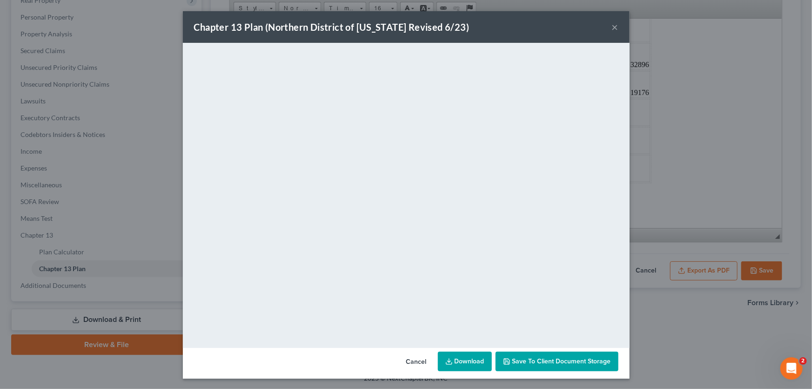
click at [613, 26] on button "×" at bounding box center [615, 26] width 7 height 11
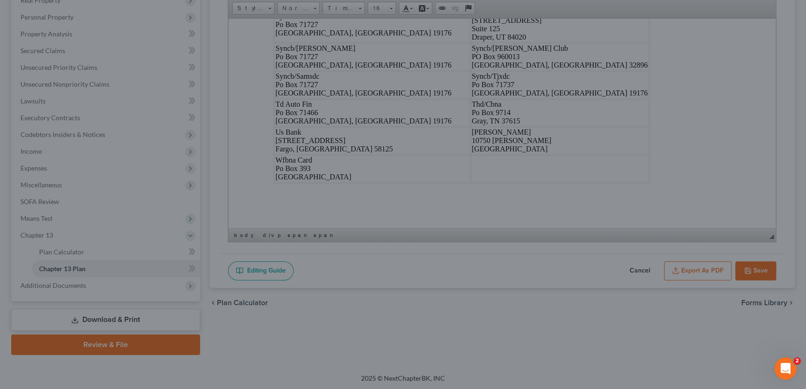
scroll to position [6646, 0]
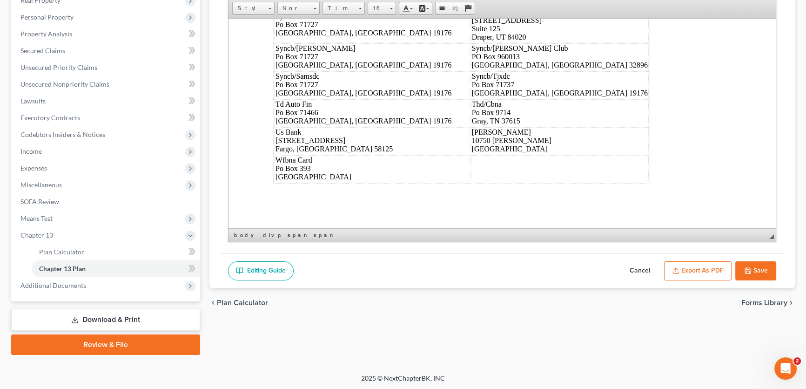
click at [764, 273] on button "Save" at bounding box center [755, 271] width 41 height 20
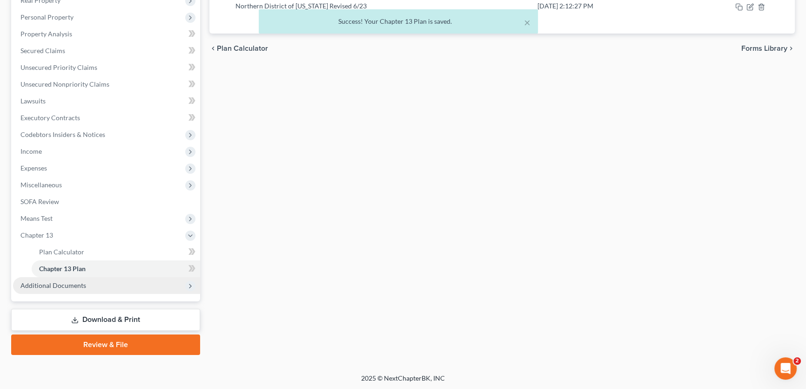
click at [83, 282] on span "Additional Documents" at bounding box center [53, 285] width 66 height 8
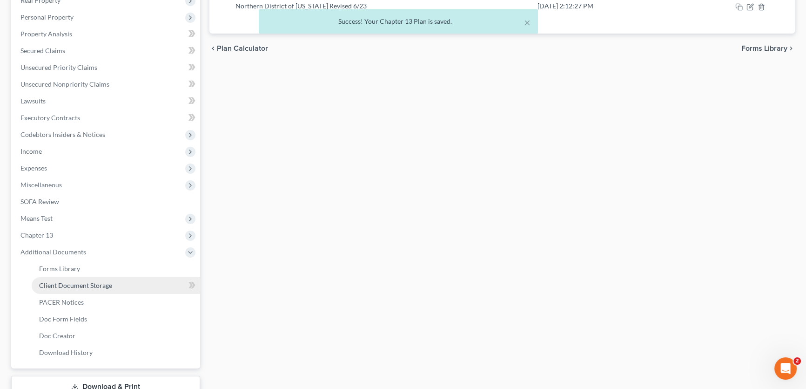
click at [83, 286] on span "Client Document Storage" at bounding box center [75, 285] width 73 height 8
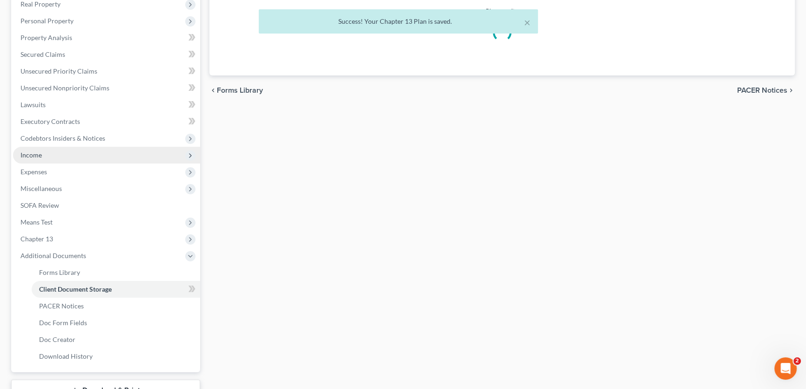
select select "6"
select select "7"
select select "19"
select select "22"
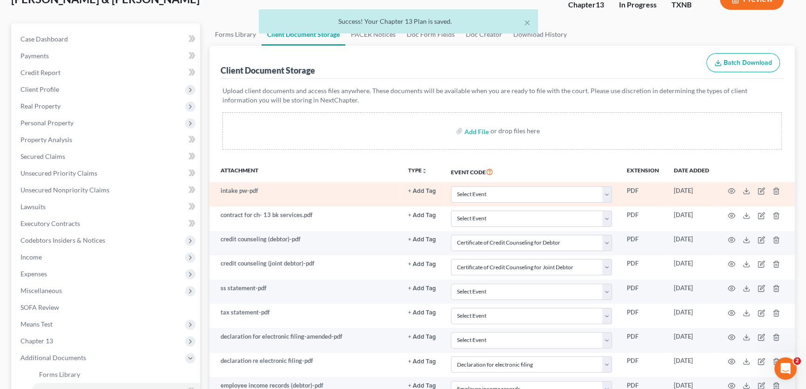
scroll to position [127, 0]
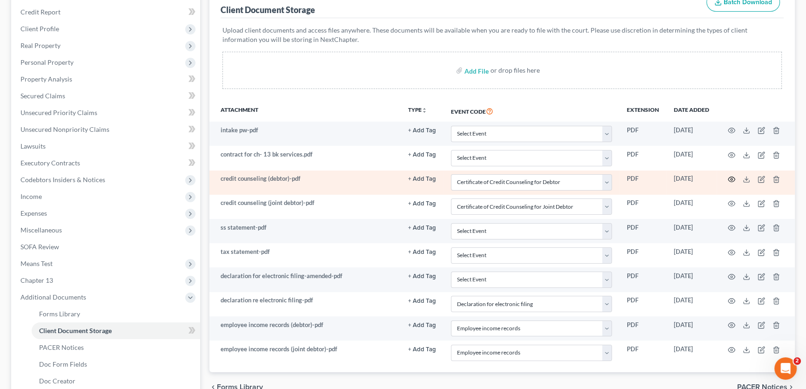
click at [732, 179] on icon "button" at bounding box center [731, 178] width 7 height 7
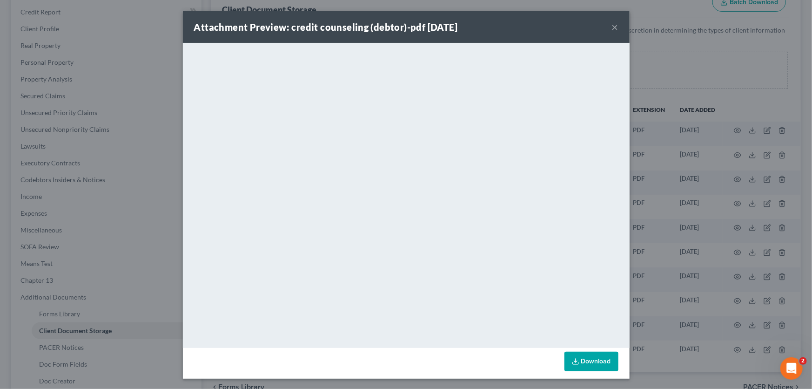
click at [612, 25] on button "×" at bounding box center [615, 26] width 7 height 11
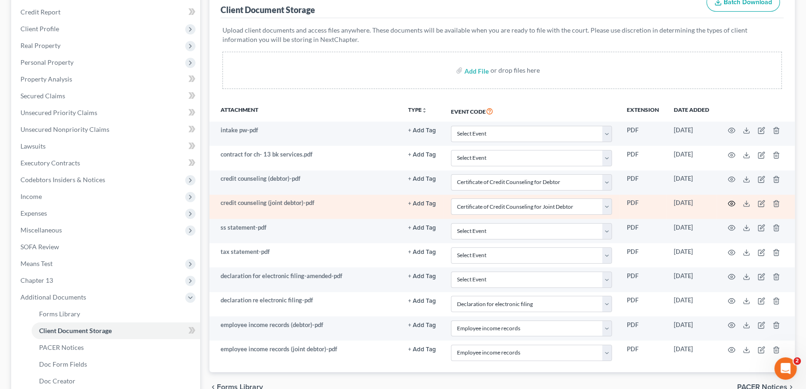
click at [732, 202] on circle "button" at bounding box center [732, 203] width 2 height 2
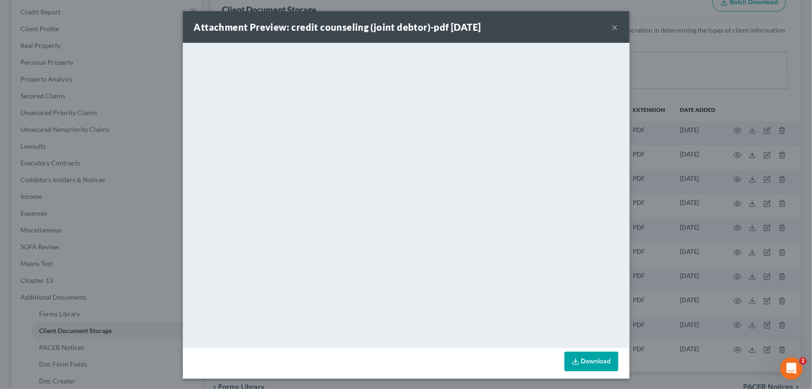
click at [612, 27] on button "×" at bounding box center [615, 26] width 7 height 11
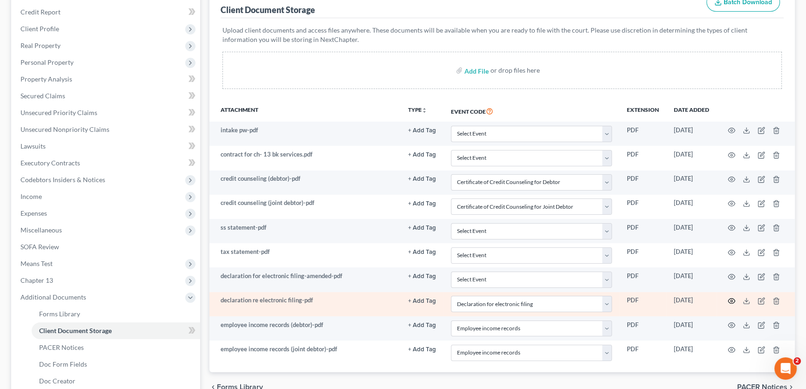
click at [731, 297] on icon "button" at bounding box center [731, 300] width 7 height 7
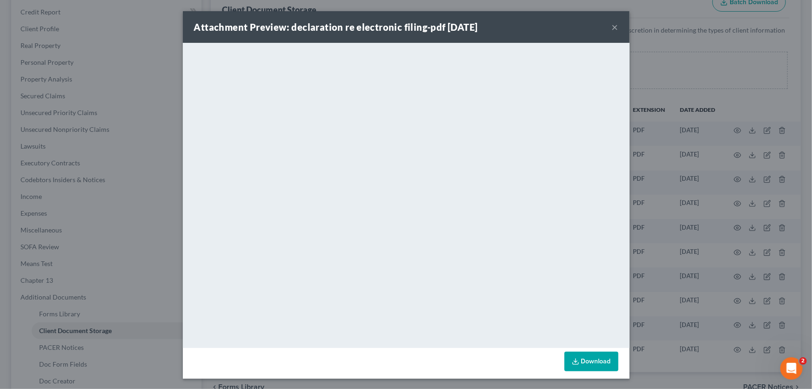
click at [612, 26] on button "×" at bounding box center [615, 26] width 7 height 11
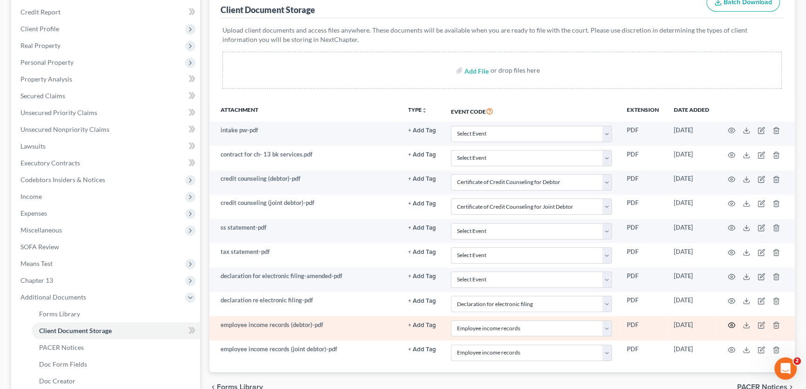
click at [729, 323] on icon "button" at bounding box center [731, 324] width 7 height 7
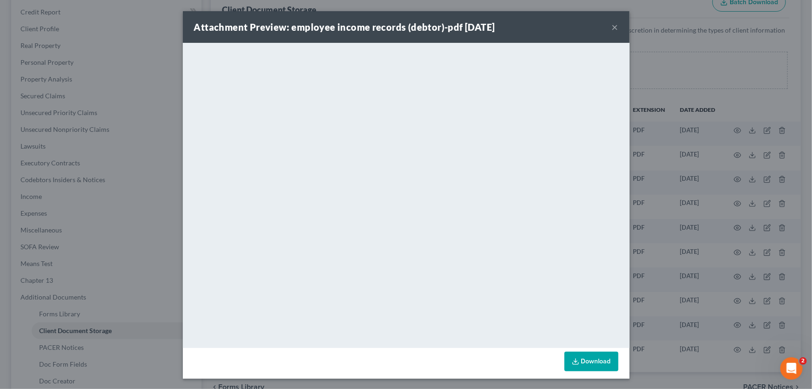
click at [612, 26] on button "×" at bounding box center [615, 26] width 7 height 11
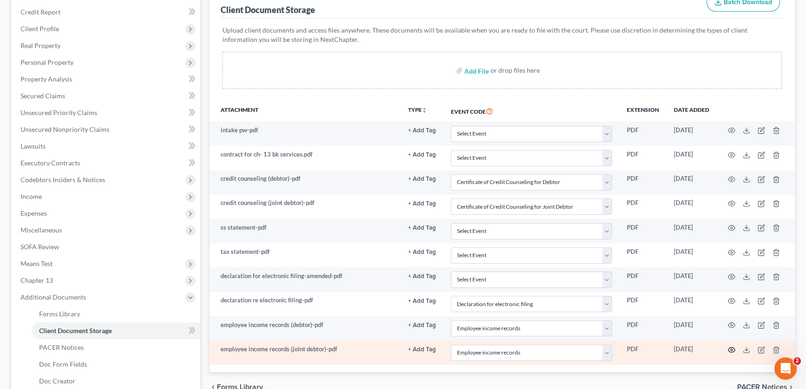
click at [732, 349] on circle "button" at bounding box center [732, 350] width 2 height 2
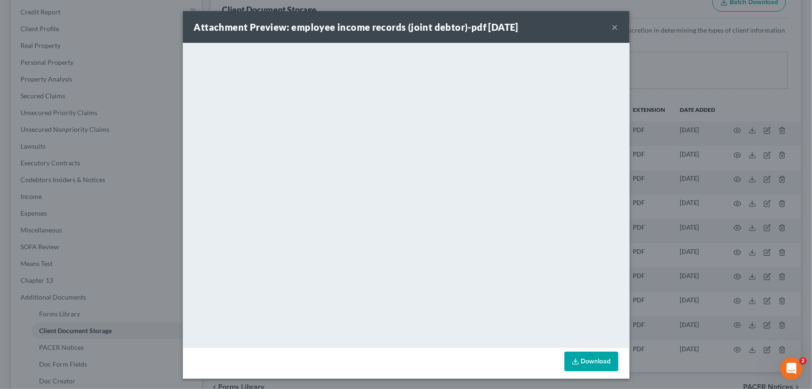
click at [612, 27] on button "×" at bounding box center [615, 26] width 7 height 11
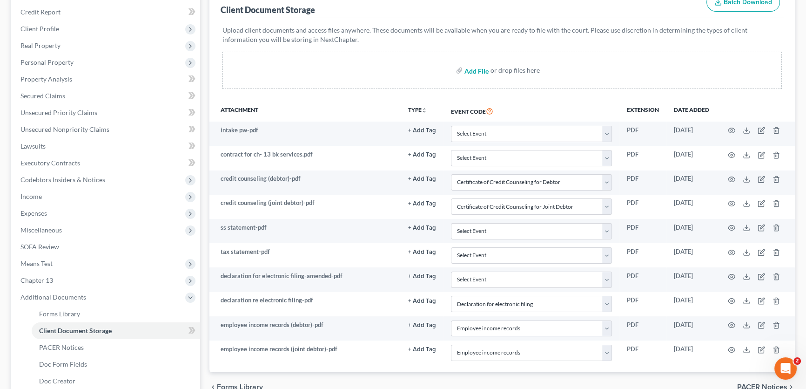
click at [483, 69] on input "file" at bounding box center [475, 70] width 22 height 17
type input "C:\fakepath\ch 13 plan.pdf"
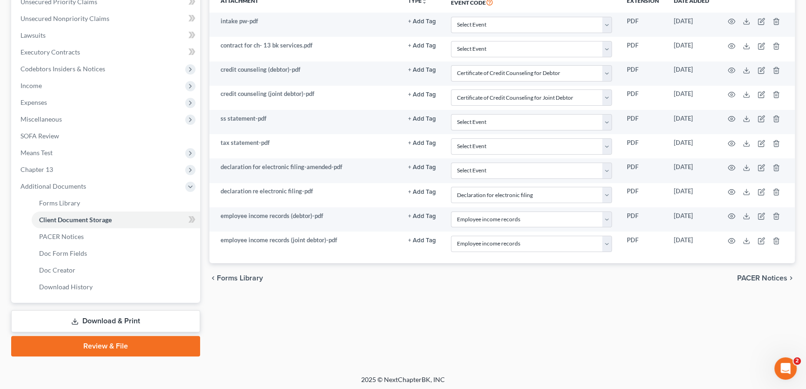
scroll to position [239, 0]
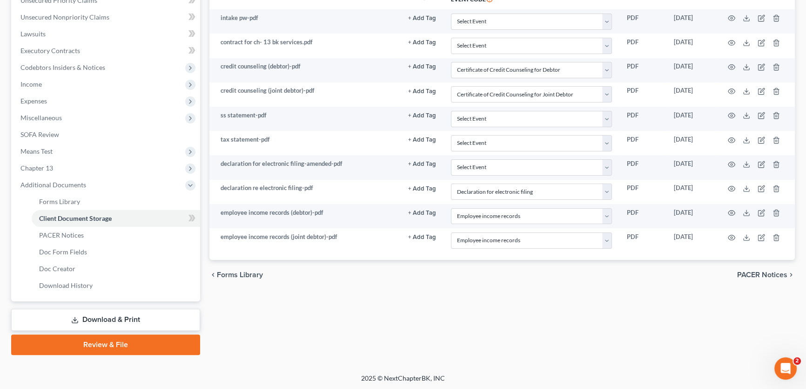
select select "6"
select select "7"
select select "19"
select select "22"
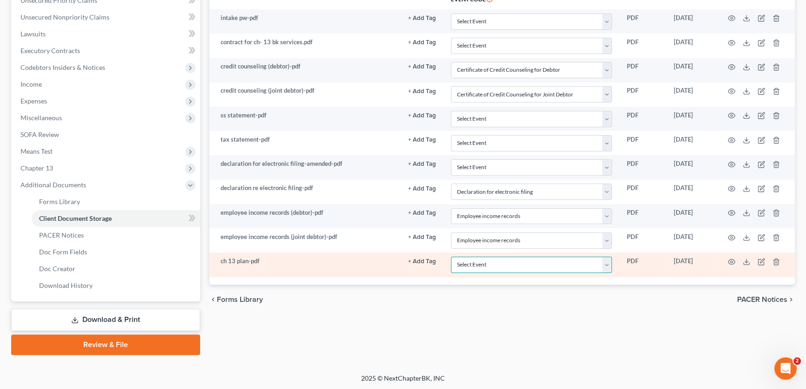
click at [470, 260] on select "Select Event 20 Largest unsecured creditors Amended petition Attachment to Volu…" at bounding box center [531, 264] width 161 height 16
select select "11"
click at [451, 256] on select "Select Event 20 Largest unsecured creditors Amended petition Attachment to Volu…" at bounding box center [531, 264] width 161 height 16
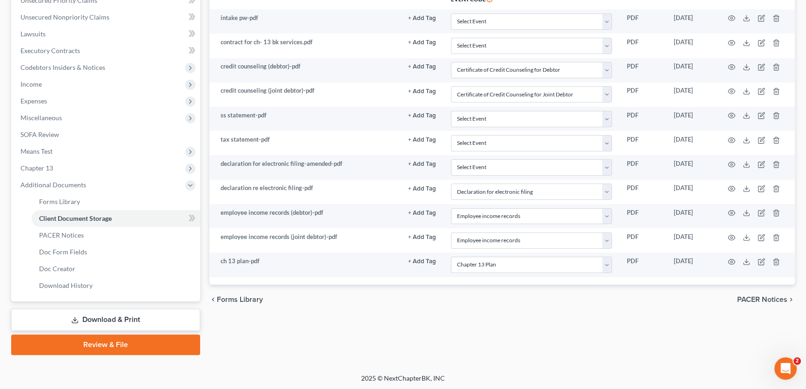
click at [303, 316] on div "Forms Library Client Document Storage PACER Notices Doc Form Fields Doc Creator…" at bounding box center [502, 103] width 595 height 504
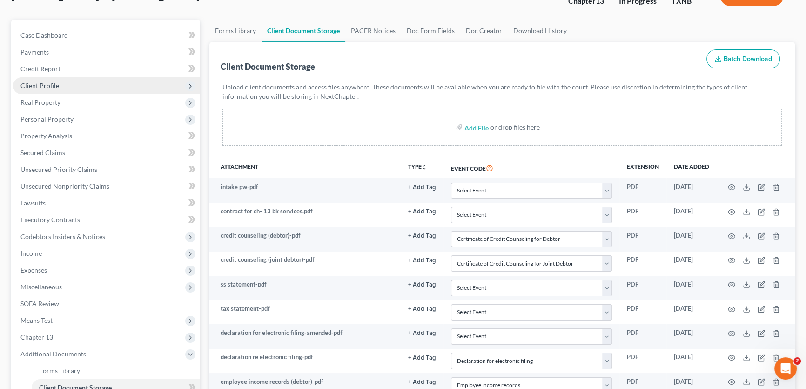
click at [54, 87] on span "Client Profile" at bounding box center [39, 85] width 39 height 8
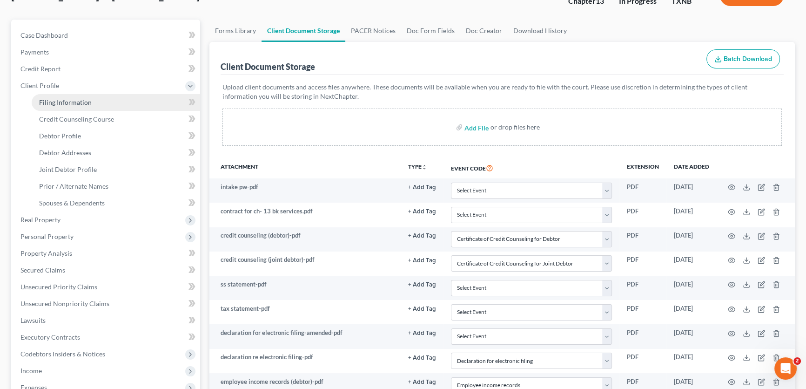
click at [55, 101] on span "Filing Information" at bounding box center [65, 102] width 53 height 8
select select "1"
select select "3"
select select "45"
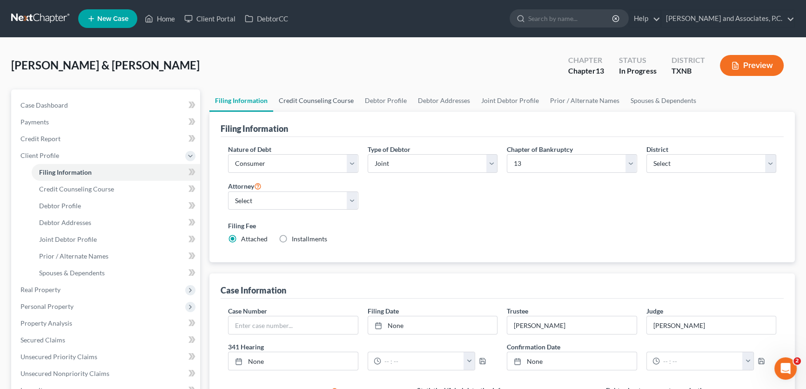
click at [323, 99] on link "Credit Counseling Course" at bounding box center [316, 100] width 86 height 22
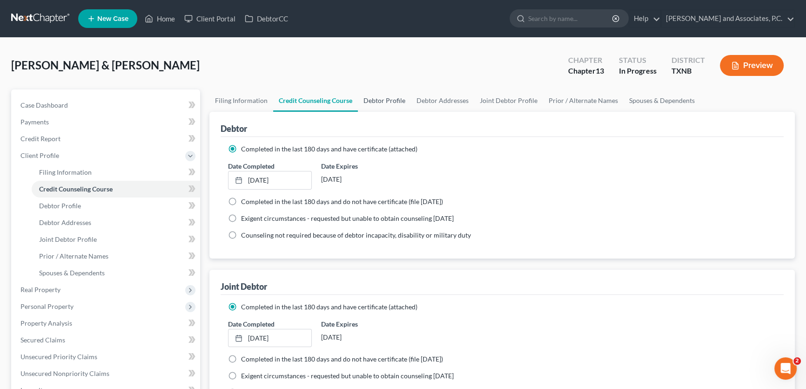
click at [373, 98] on link "Debtor Profile" at bounding box center [384, 100] width 53 height 22
select select "1"
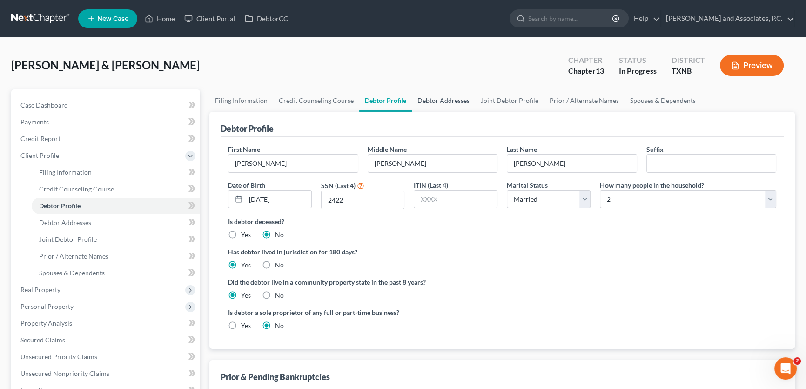
click at [452, 97] on link "Debtor Addresses" at bounding box center [443, 100] width 63 height 22
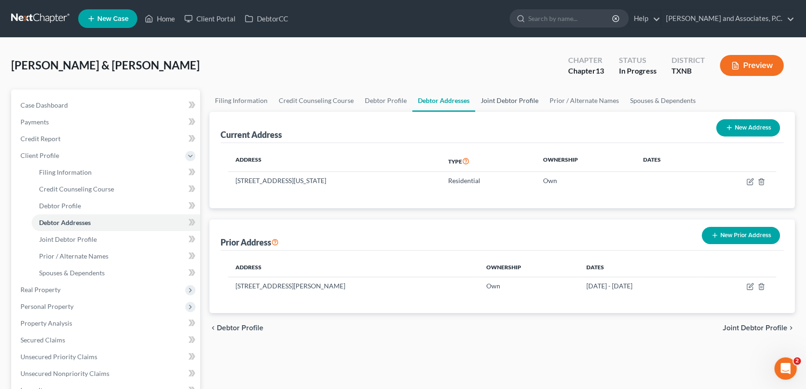
click at [510, 101] on link "Joint Debtor Profile" at bounding box center [509, 100] width 69 height 22
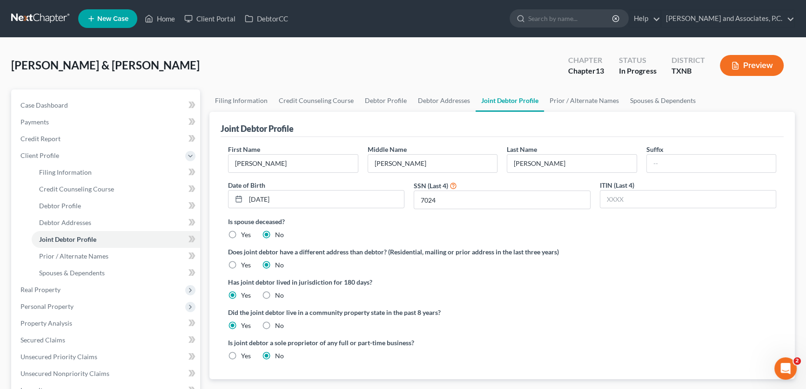
click at [510, 101] on link "Joint Debtor Profile" at bounding box center [510, 100] width 68 height 22
click at [563, 100] on link "Prior / Alternate Names" at bounding box center [584, 100] width 81 height 22
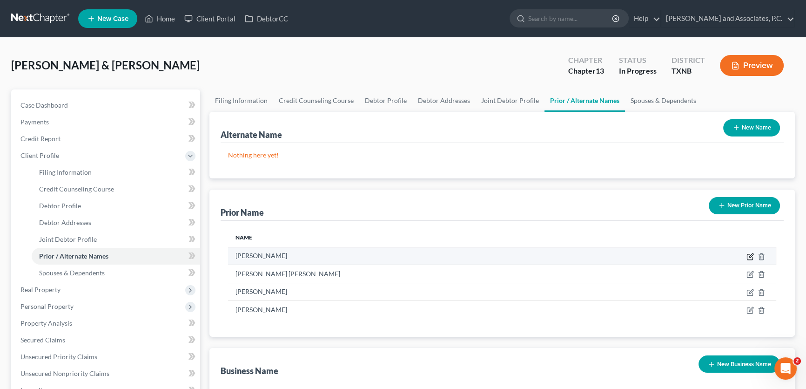
click at [749, 255] on icon "button" at bounding box center [749, 256] width 7 height 7
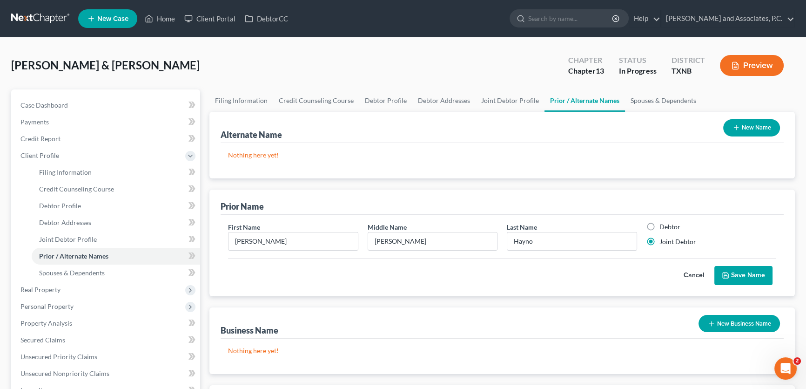
click at [691, 270] on button "Cancel" at bounding box center [693, 275] width 41 height 19
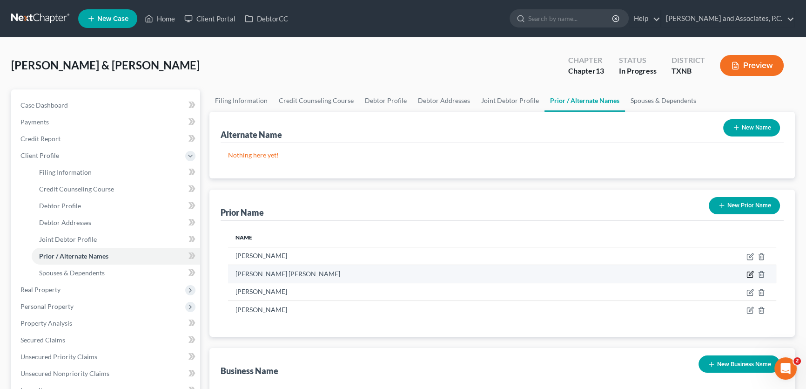
click at [749, 273] on icon "button" at bounding box center [751, 273] width 4 height 4
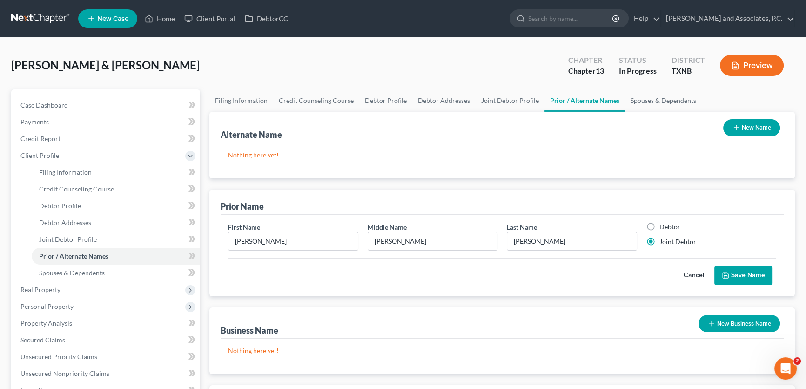
click at [700, 273] on button "Cancel" at bounding box center [693, 275] width 41 height 19
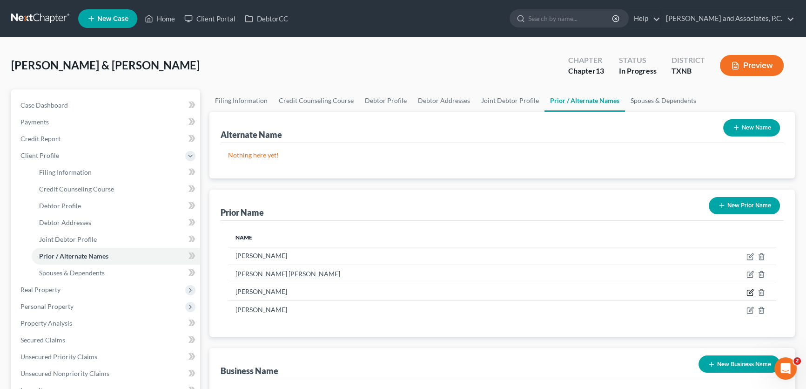
click at [749, 293] on icon "button" at bounding box center [749, 292] width 7 height 7
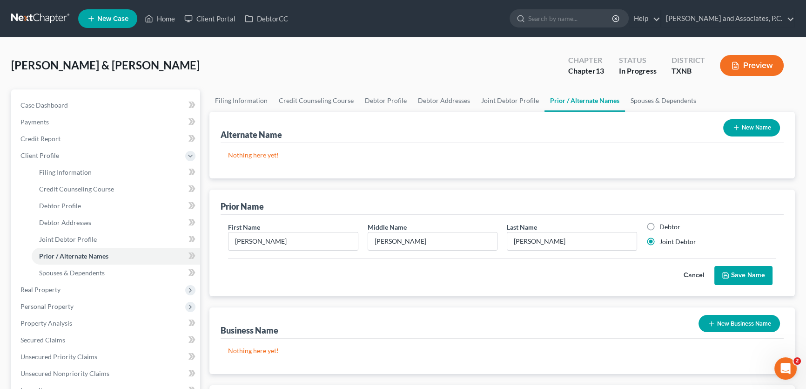
click at [692, 275] on button "Cancel" at bounding box center [693, 275] width 41 height 19
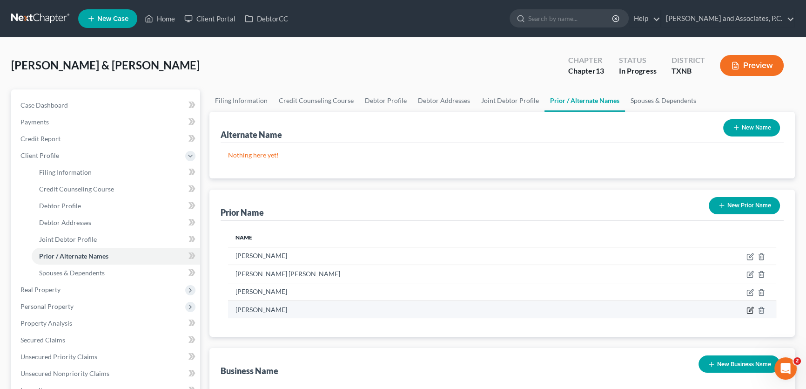
click at [747, 307] on icon "button" at bounding box center [749, 309] width 7 height 7
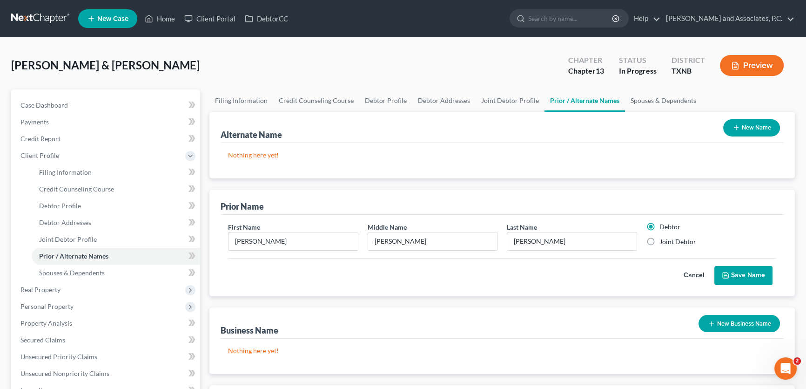
click at [691, 273] on button "Cancel" at bounding box center [693, 275] width 41 height 19
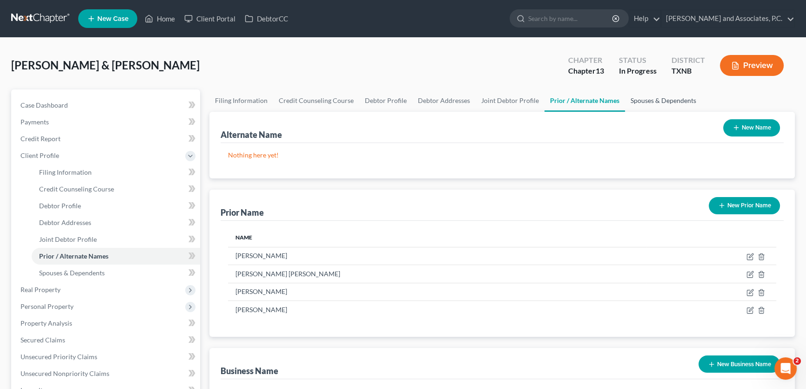
click at [627, 99] on link "Spouses & Dependents" at bounding box center [663, 100] width 77 height 22
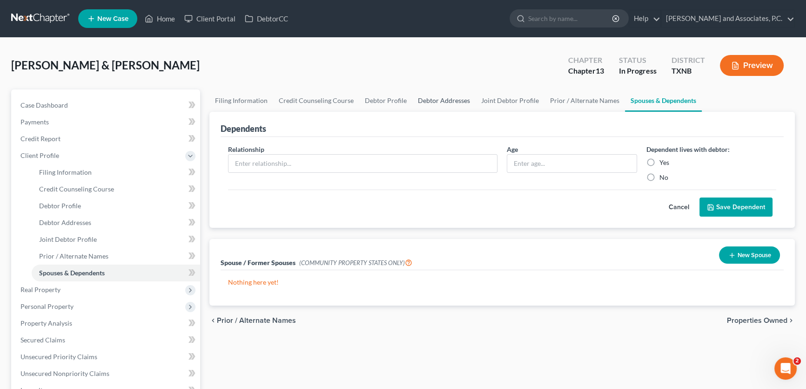
click at [433, 96] on link "Debtor Addresses" at bounding box center [443, 100] width 63 height 22
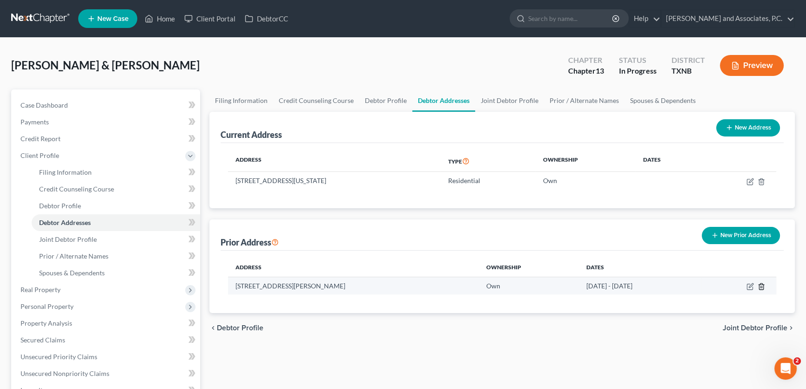
click at [761, 286] on icon "button" at bounding box center [761, 285] width 7 height 7
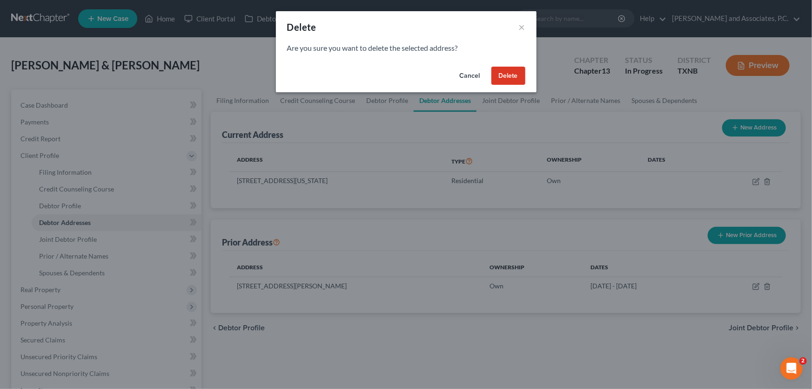
click at [514, 75] on button "Delete" at bounding box center [508, 76] width 34 height 19
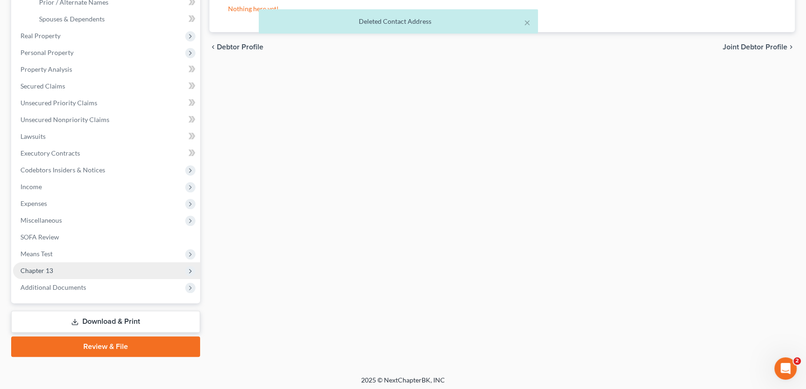
scroll to position [255, 0]
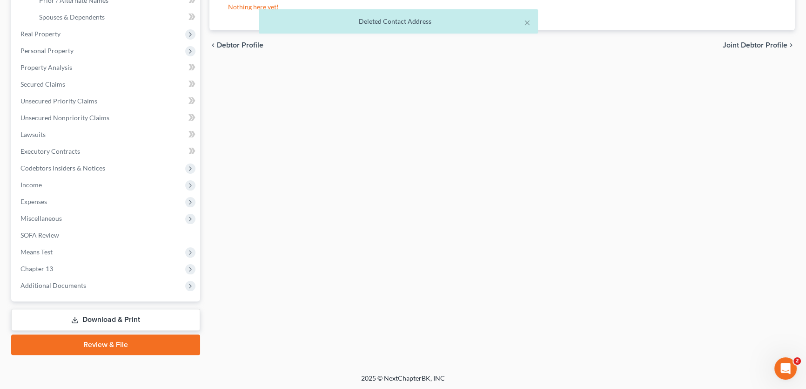
click at [114, 316] on link "Download & Print" at bounding box center [105, 320] width 189 height 22
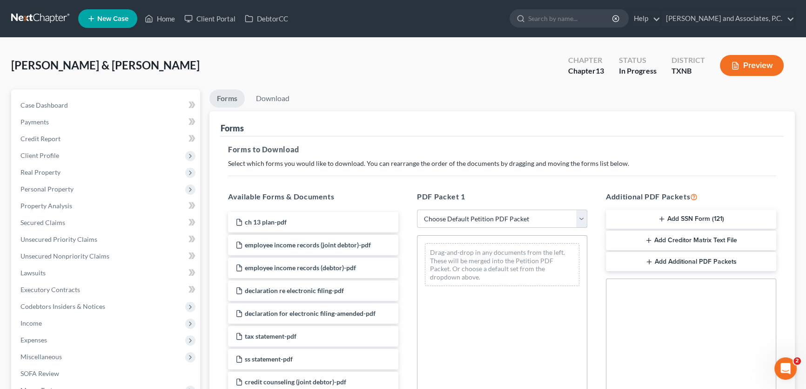
click at [446, 218] on select "Choose Default Petition PDF Packet Complete Bankruptcy Petition (all forms and …" at bounding box center [502, 218] width 170 height 19
select select "8"
click at [417, 209] on select "Choose Default Petition PDF Packet Complete Bankruptcy Petition (all forms and …" at bounding box center [502, 218] width 170 height 19
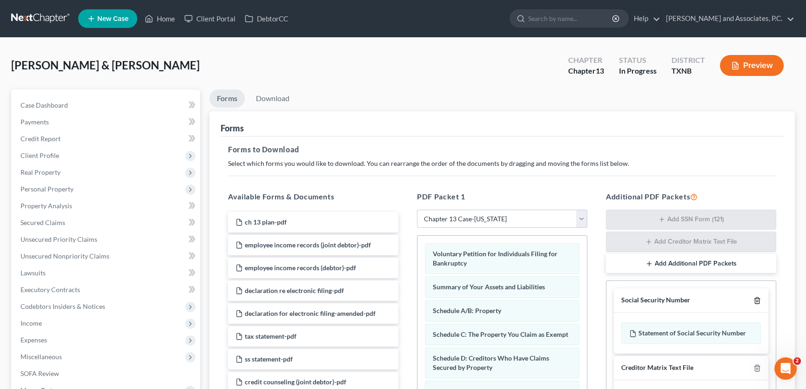
click at [759, 298] on icon "button" at bounding box center [756, 299] width 7 height 7
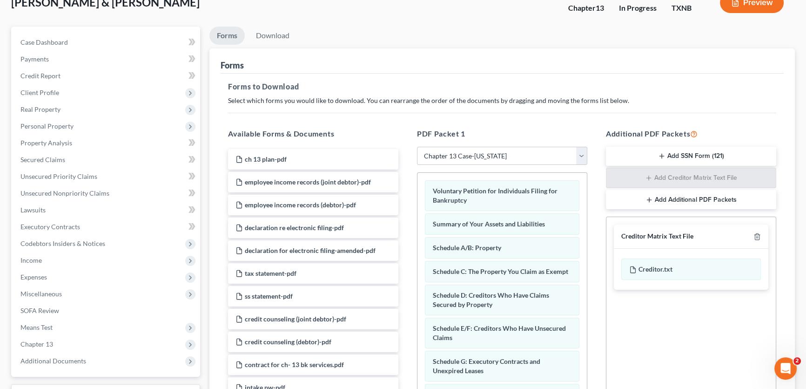
scroll to position [185, 0]
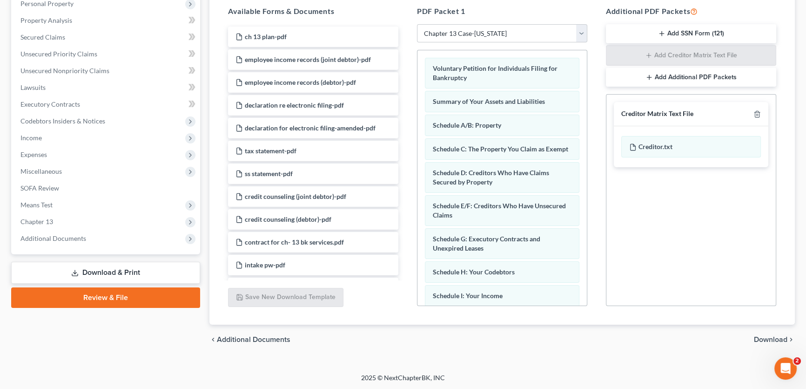
click at [776, 340] on span "Download" at bounding box center [771, 339] width 34 height 7
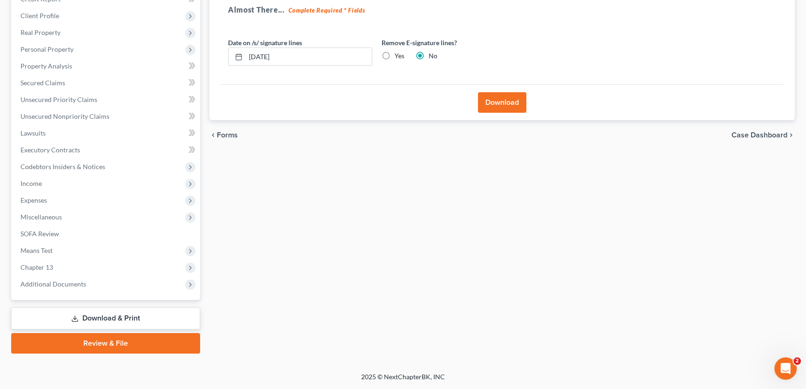
scroll to position [138, 0]
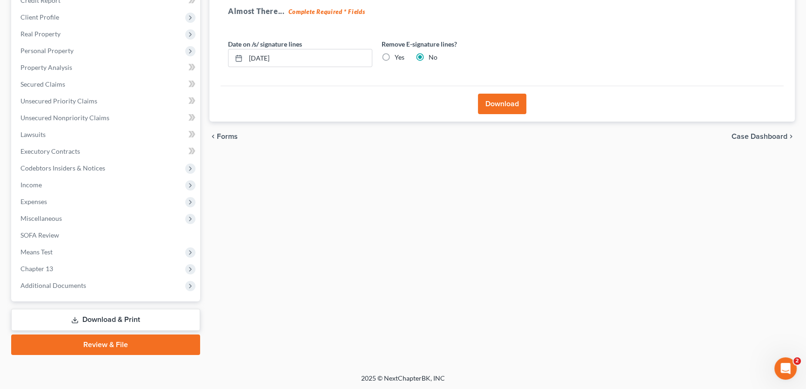
click at [395, 57] on label "Yes" at bounding box center [400, 57] width 10 height 9
click at [398, 57] on input "Yes" at bounding box center [401, 56] width 6 height 6
radio input "true"
radio input "false"
click at [494, 102] on button "Download" at bounding box center [502, 104] width 48 height 20
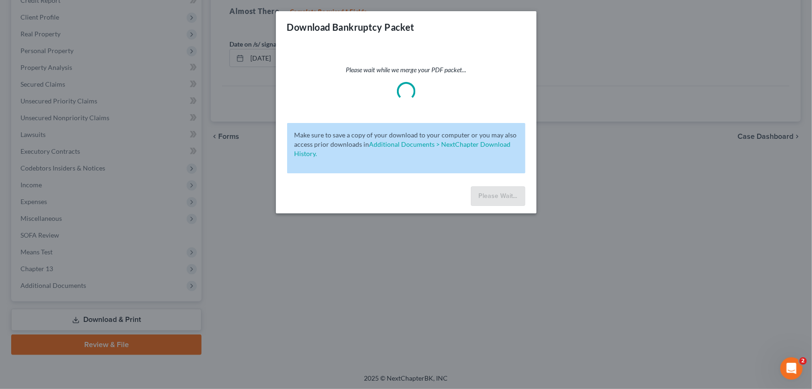
click at [404, 101] on div at bounding box center [406, 91] width 26 height 26
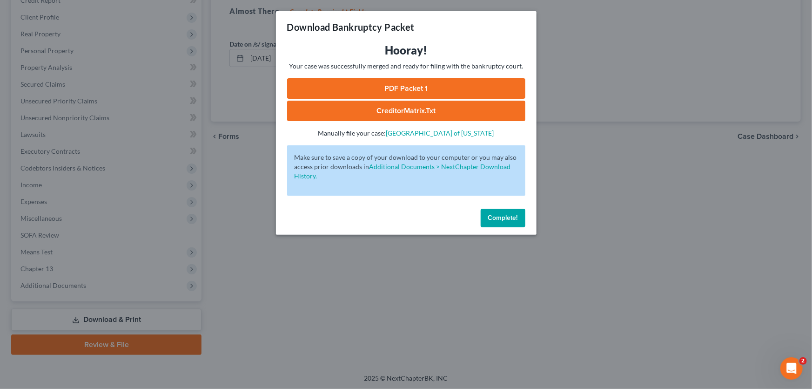
click at [401, 87] on link "PDF Packet 1" at bounding box center [406, 88] width 238 height 20
click at [486, 215] on button "Complete!" at bounding box center [503, 217] width 45 height 19
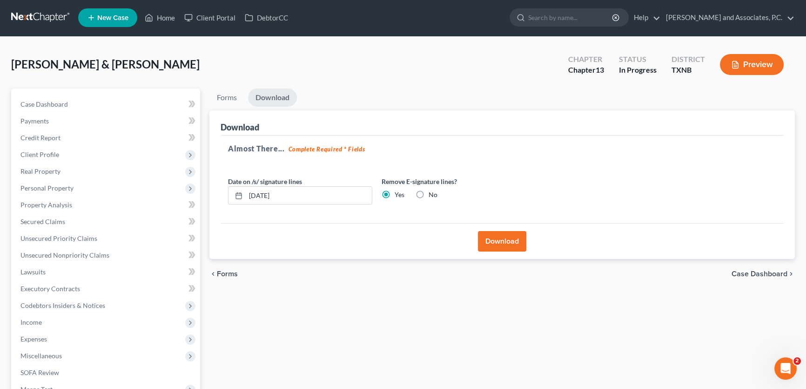
scroll to position [0, 0]
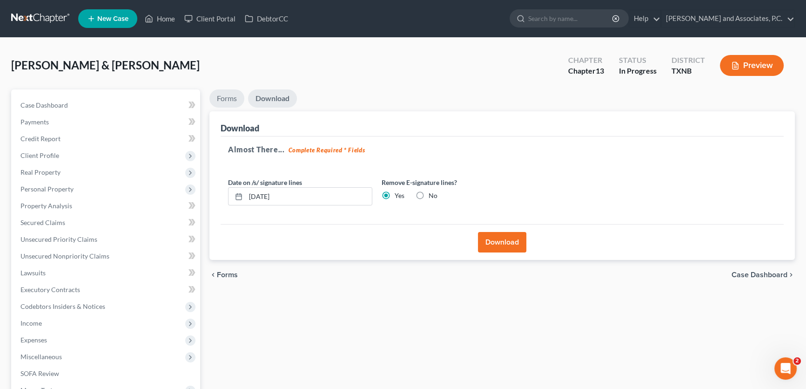
click at [237, 96] on link "Forms" at bounding box center [226, 98] width 35 height 18
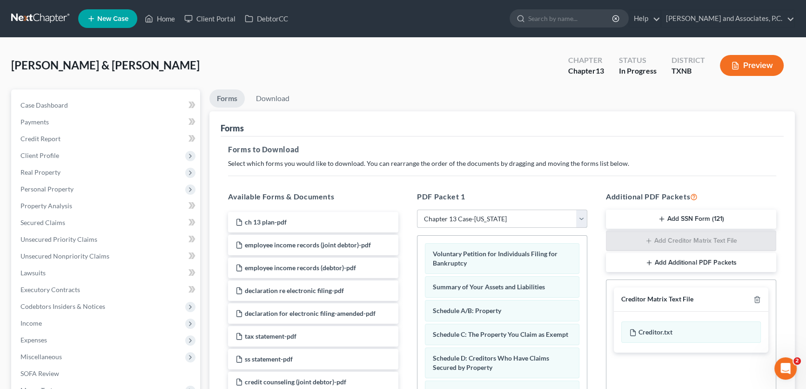
drag, startPoint x: 467, startPoint y: 220, endPoint x: 465, endPoint y: 226, distance: 5.9
click at [467, 220] on select "Choose Default Petition PDF Packet Complete Bankruptcy Petition (all forms and …" at bounding box center [502, 218] width 170 height 19
select select
click at [417, 209] on select "Choose Default Petition PDF Packet Complete Bankruptcy Petition (all forms and …" at bounding box center [502, 218] width 170 height 19
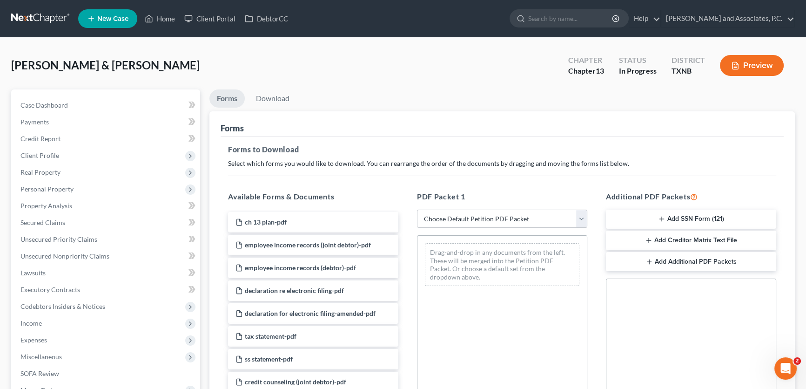
click at [700, 215] on button "Add SSN Form (121)" at bounding box center [691, 219] width 170 height 20
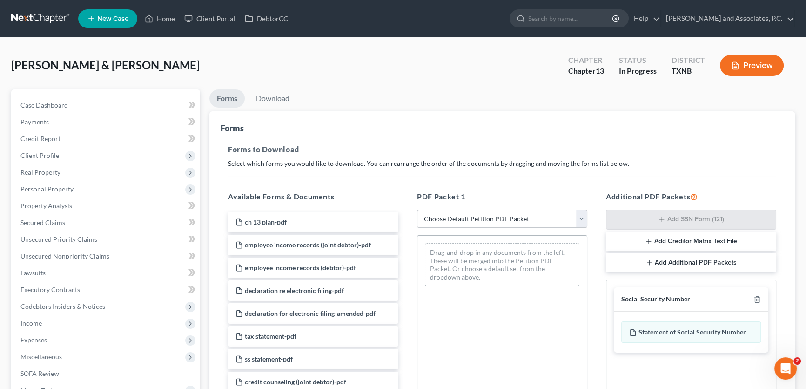
scroll to position [185, 0]
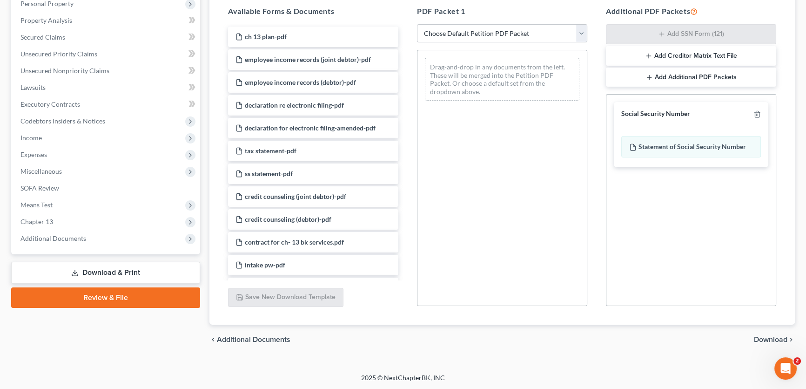
click at [760, 338] on span "Download" at bounding box center [771, 339] width 34 height 7
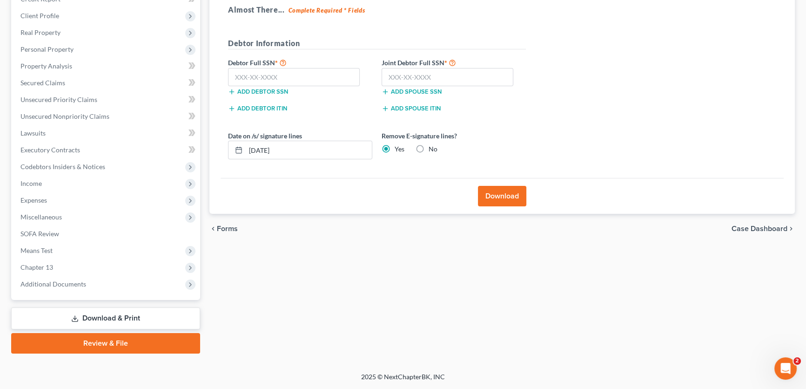
scroll to position [138, 0]
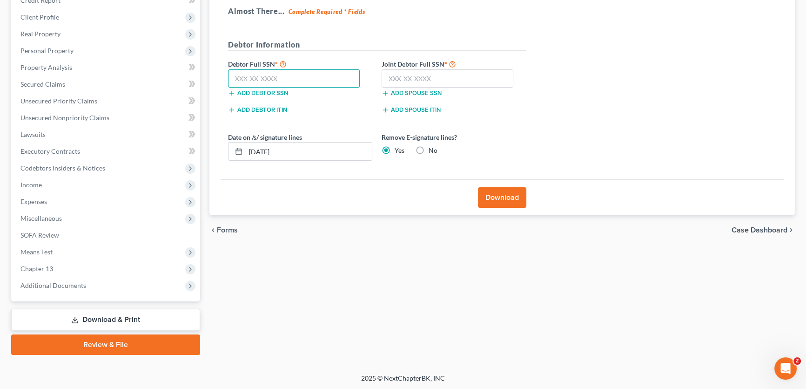
click at [308, 70] on input "text" at bounding box center [294, 78] width 132 height 19
type input "366-66-2422"
click at [445, 74] on input "text" at bounding box center [448, 78] width 132 height 19
type input "439-19-7024"
click at [429, 149] on label "No" at bounding box center [433, 150] width 9 height 9
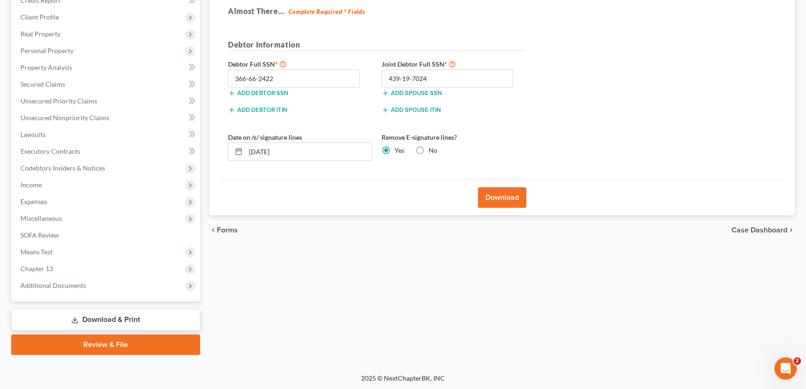
click at [432, 149] on input "No" at bounding box center [435, 149] width 6 height 6
radio input "true"
radio input "false"
click at [517, 195] on button "Download" at bounding box center [502, 197] width 48 height 20
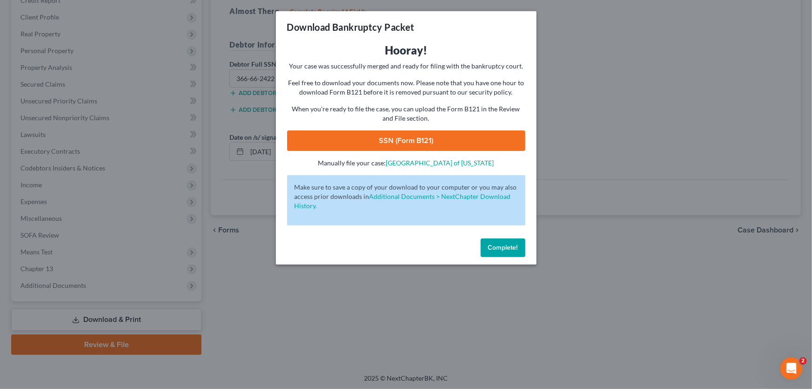
click at [390, 139] on link "SSN (Form B121)" at bounding box center [406, 140] width 238 height 20
click at [504, 249] on span "Complete!" at bounding box center [503, 247] width 30 height 8
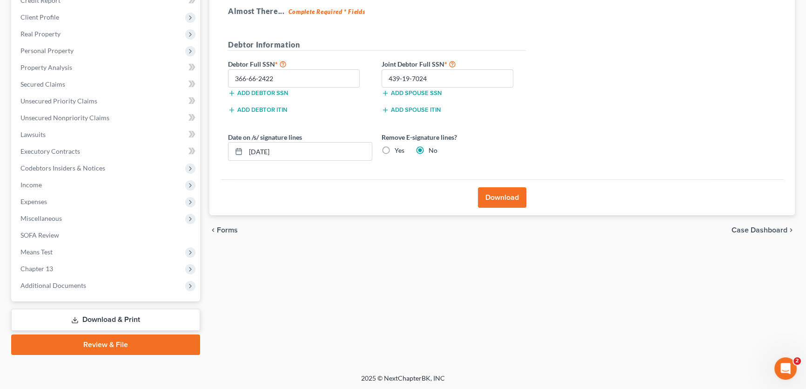
click at [128, 345] on link "Review & File" at bounding box center [105, 344] width 189 height 20
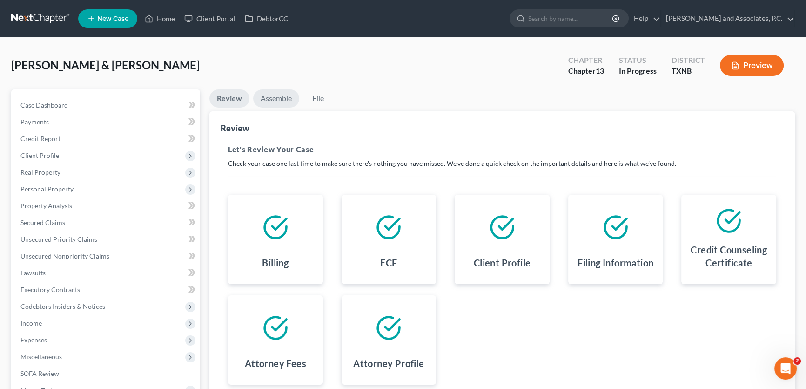
click at [286, 97] on link "Assemble" at bounding box center [276, 98] width 46 height 18
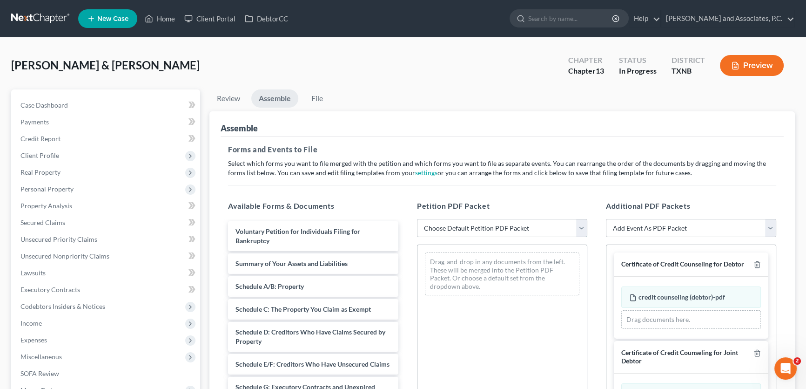
drag, startPoint x: 433, startPoint y: 222, endPoint x: 437, endPoint y: 235, distance: 13.6
click at [433, 222] on select "Choose Default Petition PDF Packet Complete Bankruptcy Petition (all forms and …" at bounding box center [502, 228] width 170 height 19
select select "3"
click at [417, 219] on select "Choose Default Petition PDF Packet Complete Bankruptcy Petition (all forms and …" at bounding box center [502, 228] width 170 height 19
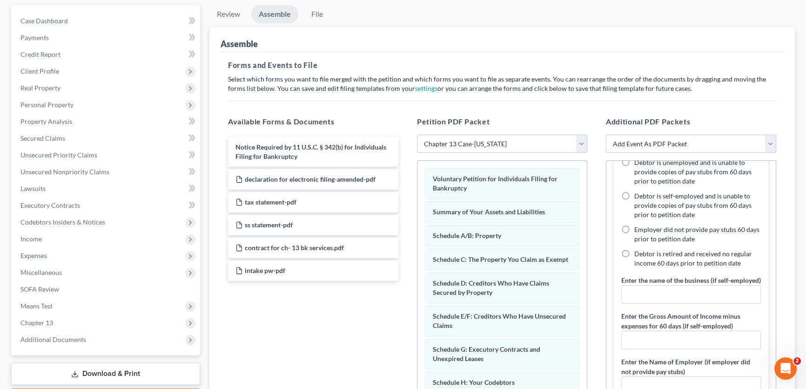
scroll to position [381, 0]
click at [634, 258] on label "Debtor is retired and received no regular income 60 days prior to petition date" at bounding box center [697, 257] width 127 height 19
click at [638, 254] on input "Debtor is retired and received no regular income 60 days prior to petition date" at bounding box center [641, 251] width 6 height 6
radio input "true"
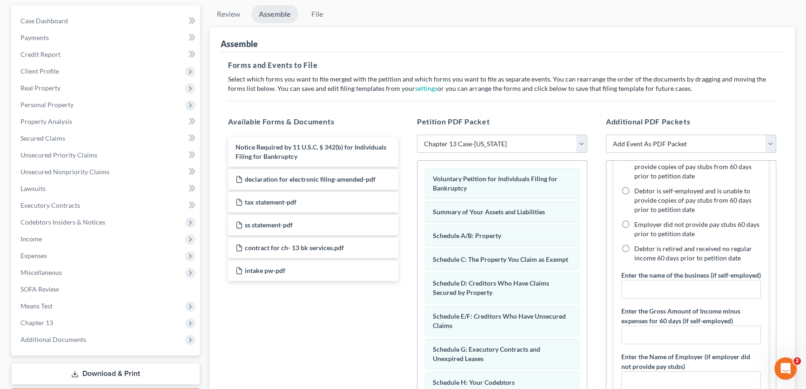
scroll to position [847, 0]
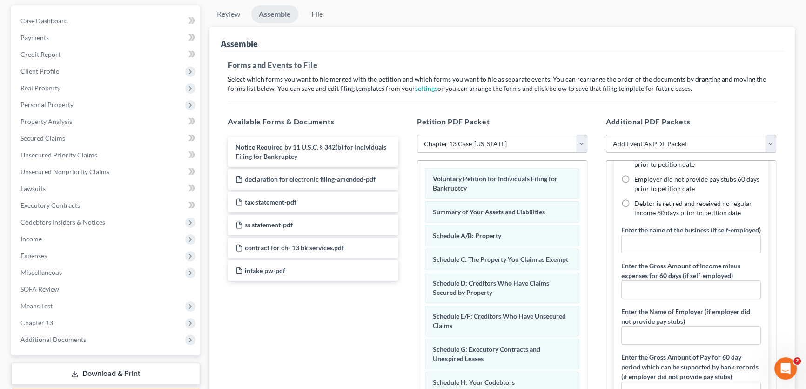
click at [634, 217] on label "Debtor is retired and received no regular income 60 days prior to petition date" at bounding box center [697, 208] width 127 height 19
click at [638, 205] on input "Debtor is retired and received no regular income 60 days prior to petition date" at bounding box center [641, 202] width 6 height 6
radio input "true"
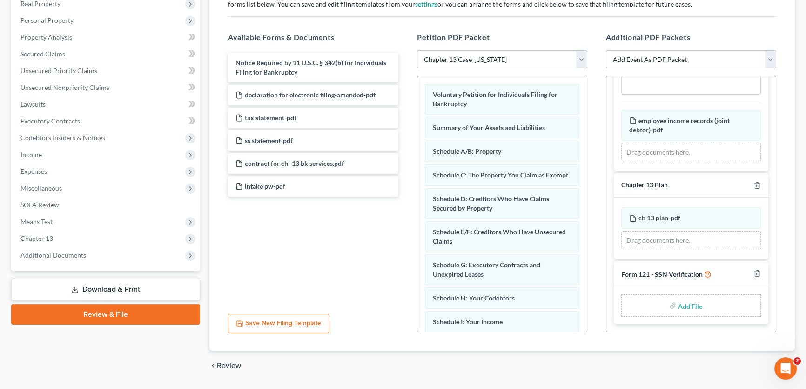
scroll to position [169, 0]
click at [688, 304] on input "file" at bounding box center [689, 304] width 22 height 17
type input "C:\fakepath\SSN form.pdf"
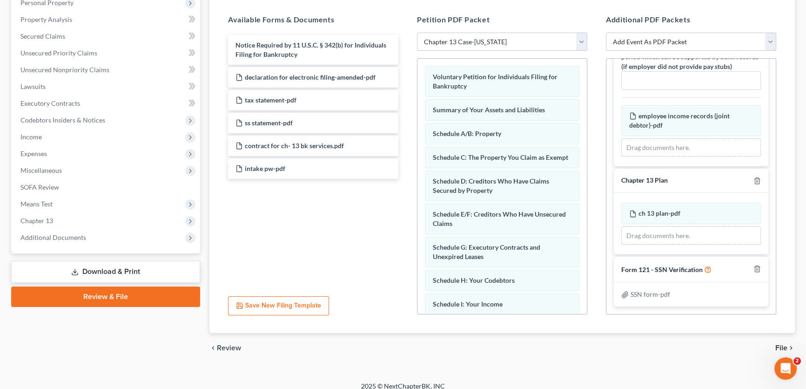
scroll to position [195, 0]
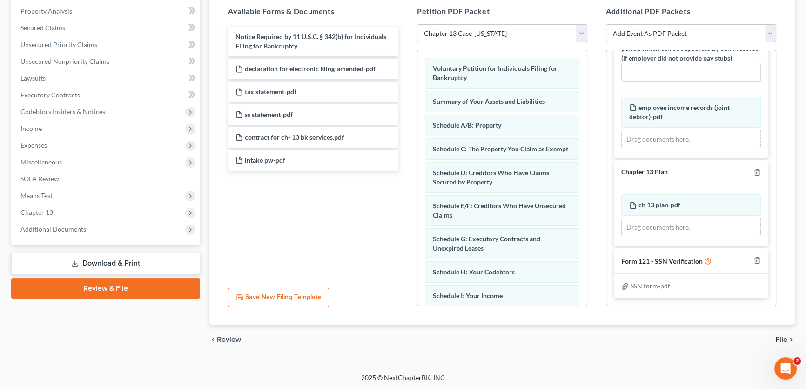
click at [782, 336] on span "File" at bounding box center [781, 339] width 12 height 7
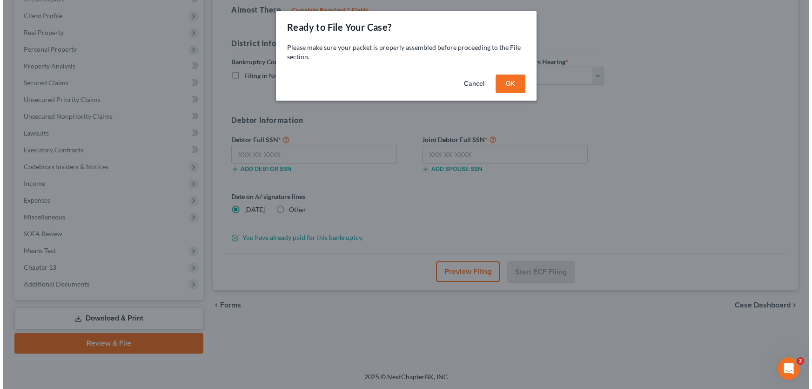
scroll to position [138, 0]
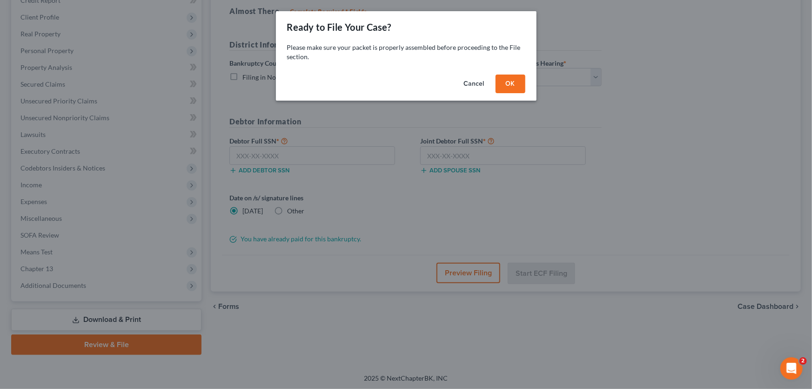
click at [501, 83] on button "OK" at bounding box center [511, 83] width 30 height 19
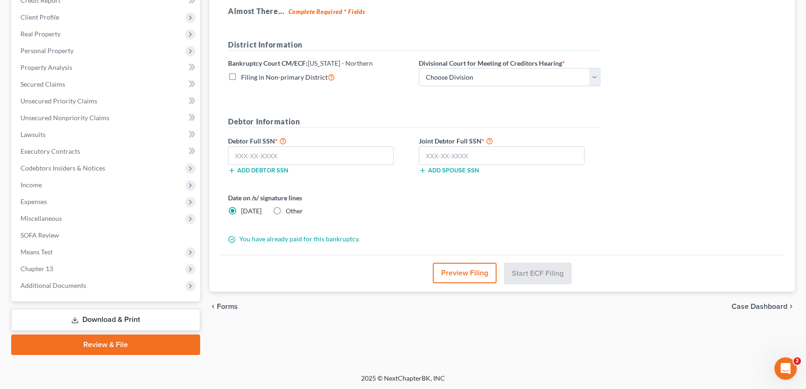
click at [459, 266] on button "Preview Filing" at bounding box center [465, 272] width 64 height 20
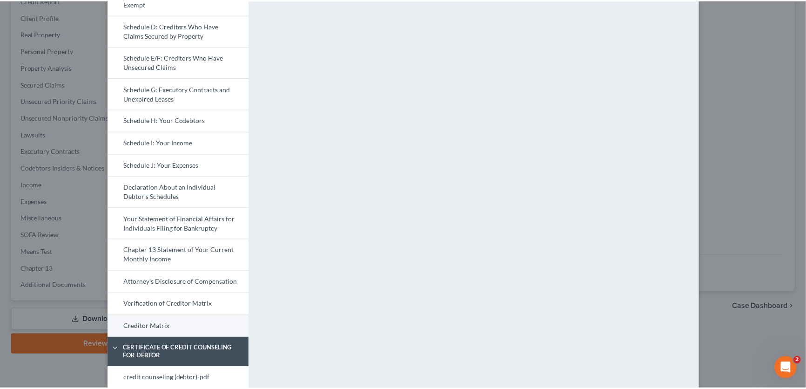
scroll to position [0, 0]
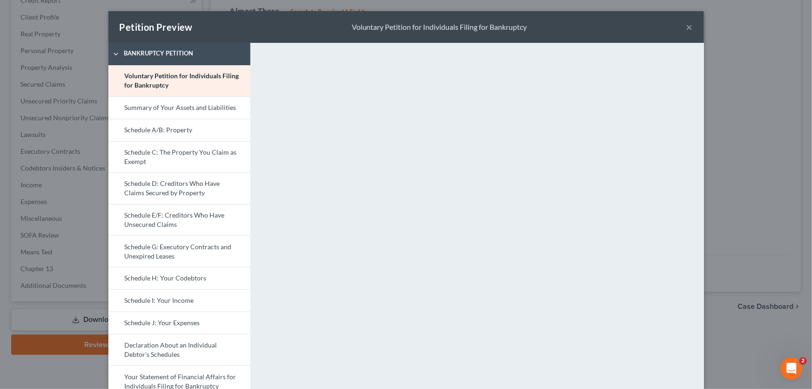
click at [686, 25] on button "×" at bounding box center [689, 26] width 7 height 11
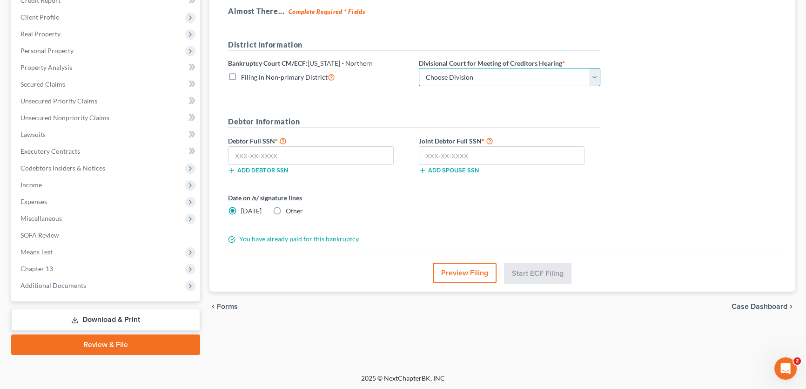
drag, startPoint x: 434, startPoint y: 75, endPoint x: 435, endPoint y: 84, distance: 9.0
click at [434, 75] on select "Choose Division [PERSON_NAME] [GEOGRAPHIC_DATA] [GEOGRAPHIC_DATA] [GEOGRAPHIC_D…" at bounding box center [509, 77] width 181 height 19
select select "6"
click at [419, 68] on select "Choose Division [PERSON_NAME] [GEOGRAPHIC_DATA] [GEOGRAPHIC_DATA] [GEOGRAPHIC_D…" at bounding box center [509, 77] width 181 height 19
click at [350, 153] on input "text" at bounding box center [311, 155] width 166 height 19
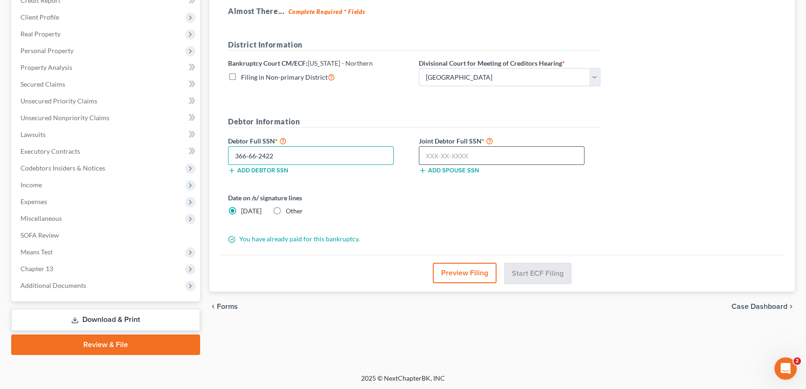
type input "366-66-2422"
click at [506, 158] on input "text" at bounding box center [502, 155] width 166 height 19
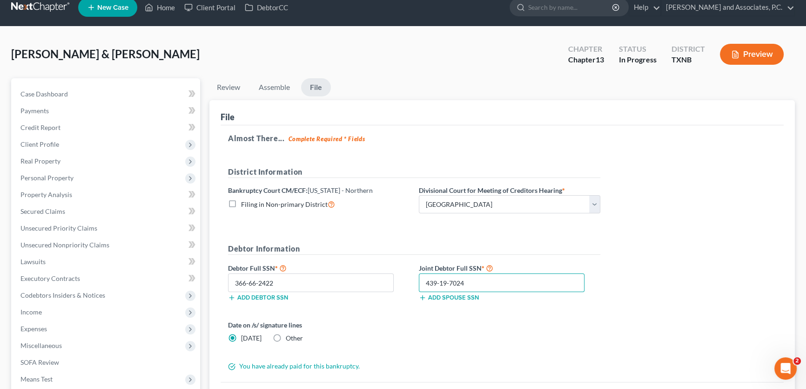
scroll to position [138, 0]
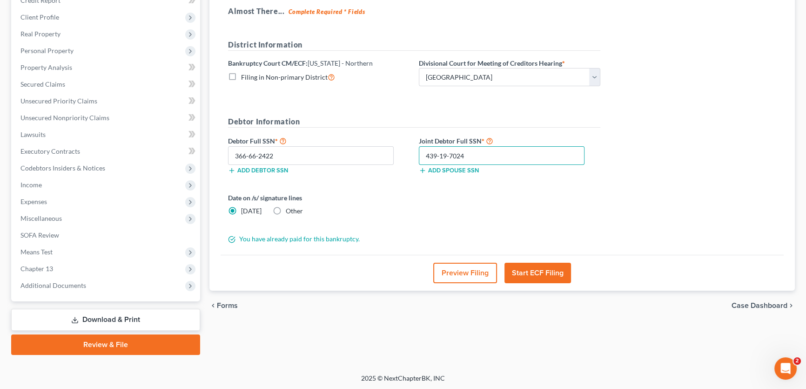
type input "439-19-7024"
click at [544, 271] on button "Start ECF Filing" at bounding box center [537, 272] width 67 height 20
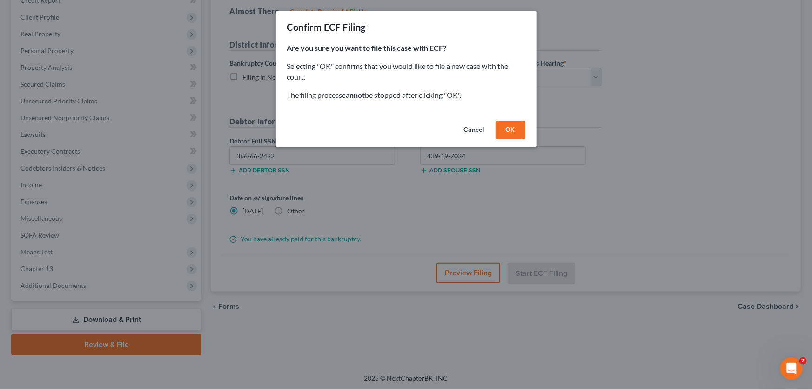
click at [508, 134] on button "OK" at bounding box center [511, 130] width 30 height 19
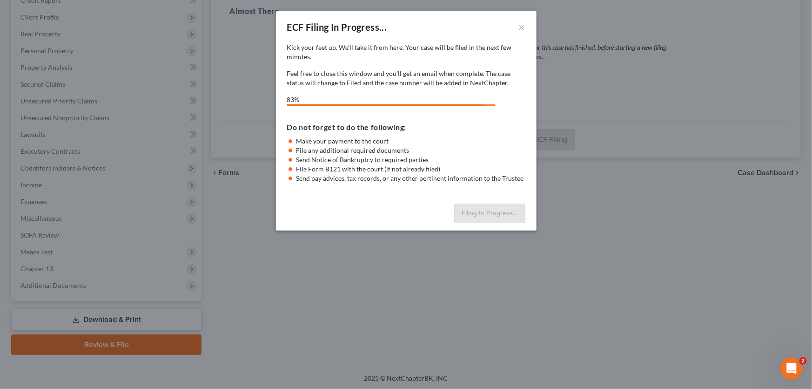
select select "6"
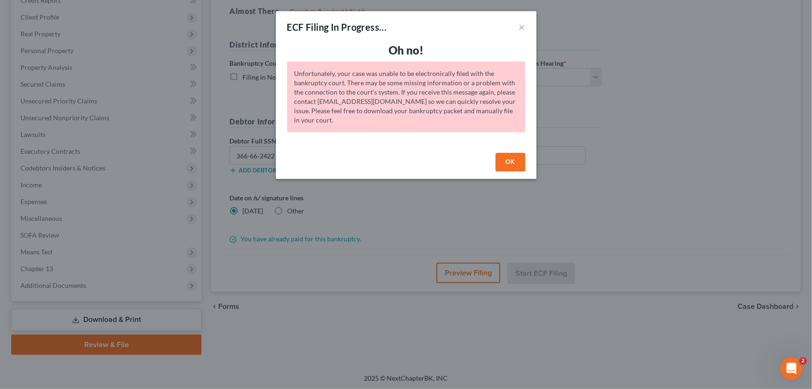
click at [510, 155] on button "OK" at bounding box center [511, 162] width 30 height 19
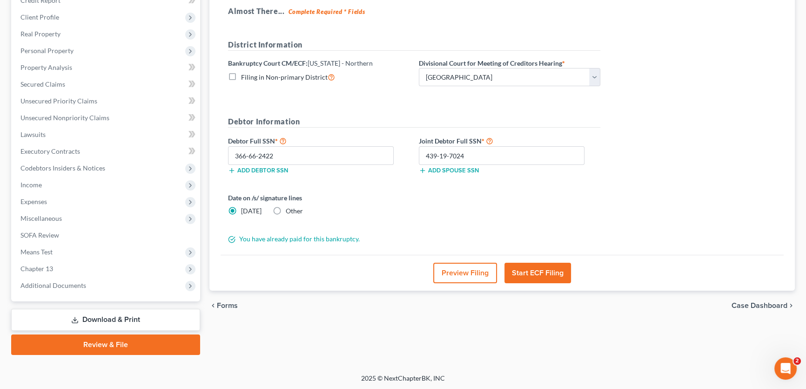
click at [529, 272] on button "Start ECF Filing" at bounding box center [537, 272] width 67 height 20
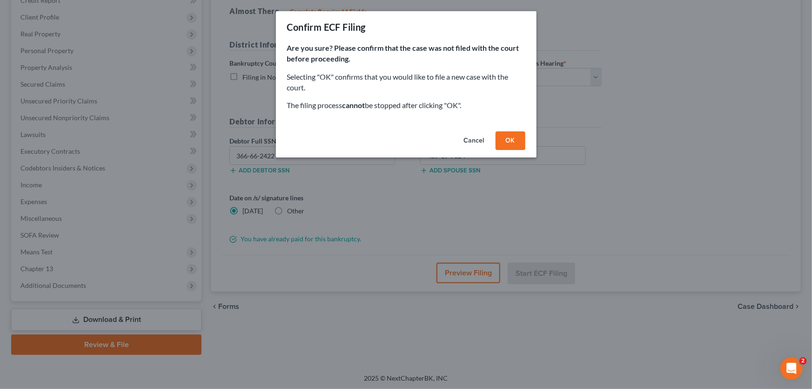
click at [503, 135] on button "OK" at bounding box center [511, 140] width 30 height 19
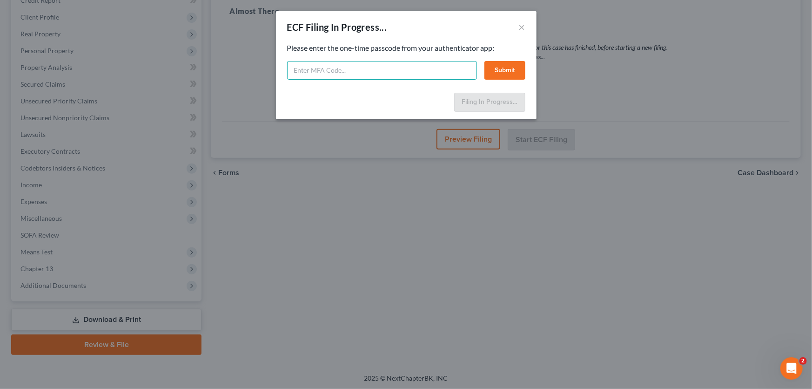
click at [373, 68] on input "text" at bounding box center [382, 70] width 190 height 19
type input "945608"
click at [494, 70] on button "Submit" at bounding box center [504, 70] width 41 height 19
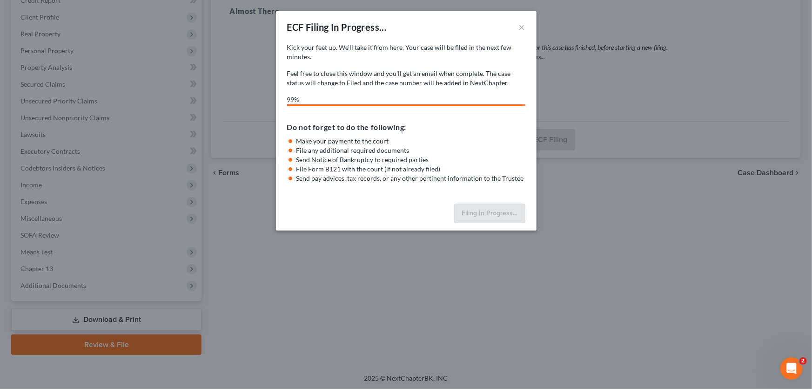
select select "6"
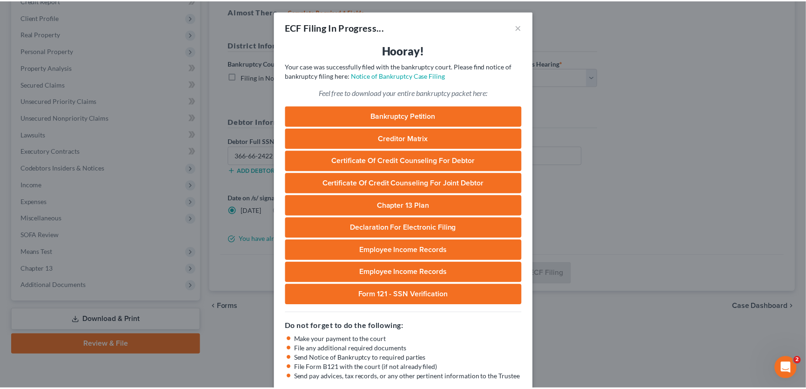
scroll to position [50, 0]
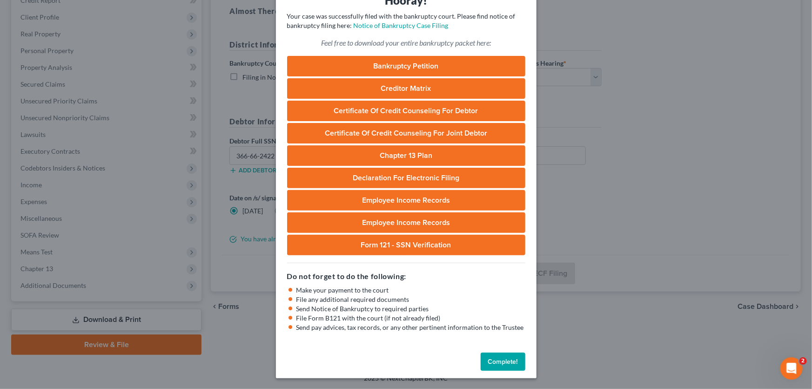
click at [488, 363] on button "Complete!" at bounding box center [503, 361] width 45 height 19
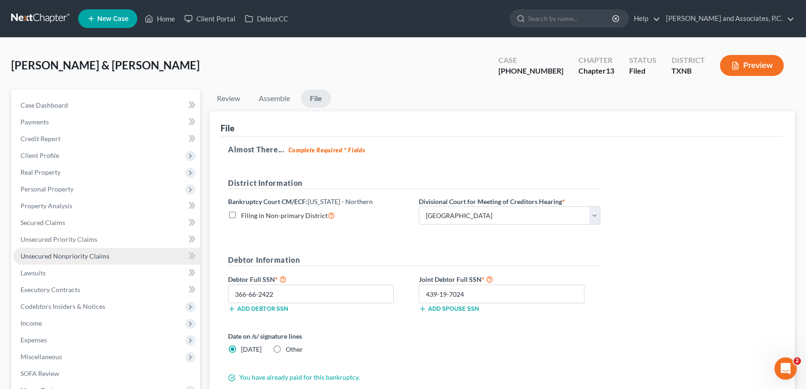
scroll to position [138, 0]
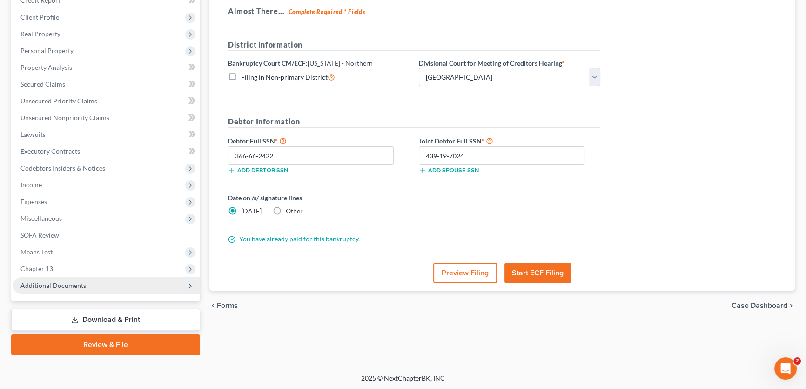
click at [60, 286] on span "Additional Documents" at bounding box center [53, 285] width 66 height 8
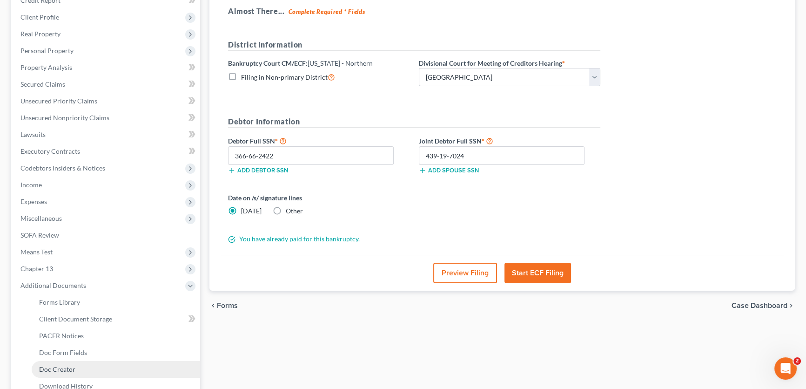
click at [54, 367] on span "Doc Creator" at bounding box center [57, 369] width 36 height 8
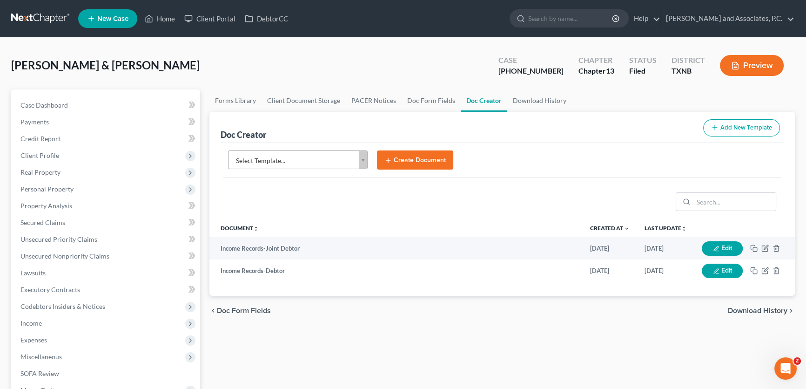
click at [329, 156] on body "Home New Case Client Portal DebtorCC [PERSON_NAME] and Associates, [PERSON_NAME…" at bounding box center [403, 314] width 806 height 629
type input "notice of addition"
select select "89269"
click at [399, 153] on button "Create Document" at bounding box center [415, 160] width 76 height 20
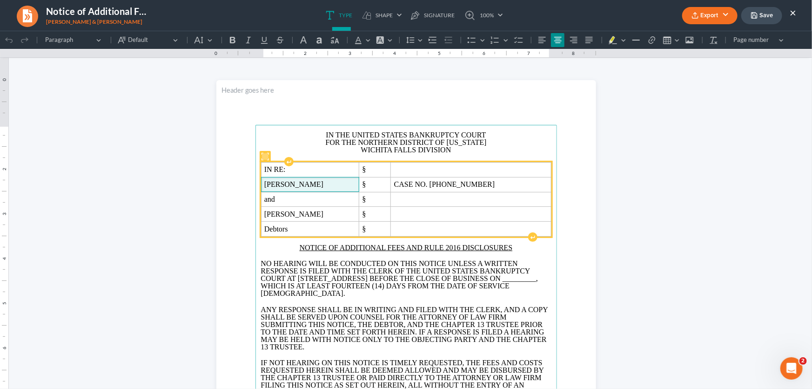
click at [356, 181] on span "[PERSON_NAME]" at bounding box center [310, 184] width 92 height 8
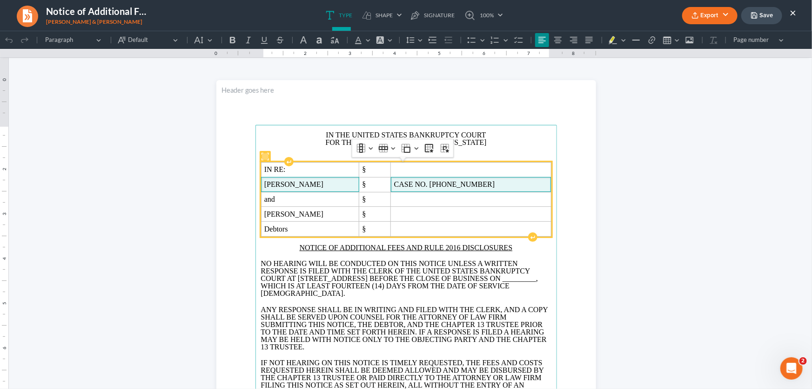
click at [496, 184] on span "CASE NO. [PHONE_NUMBER]" at bounding box center [471, 184] width 154 height 8
click at [363, 185] on span "[PERSON_NAME]" at bounding box center [313, 184] width 99 height 8
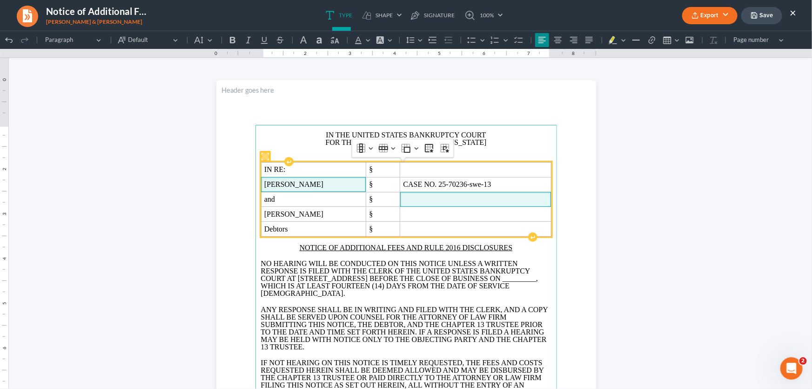
click at [425, 197] on span "Rich Text Editor, page-0-main" at bounding box center [475, 199] width 145 height 8
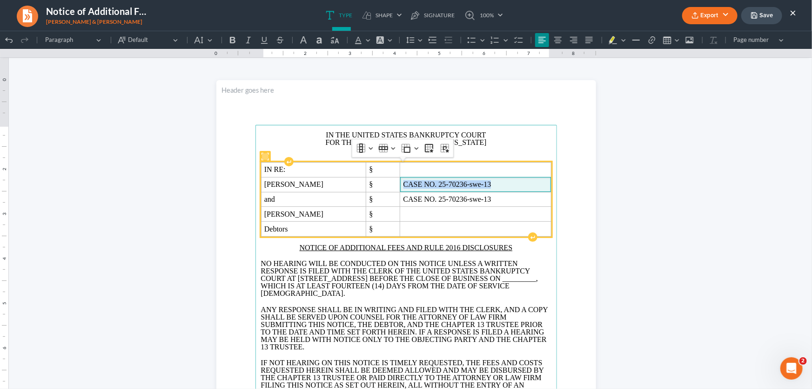
drag, startPoint x: 511, startPoint y: 182, endPoint x: 365, endPoint y: 184, distance: 146.1
click at [417, 182] on span "CASE NO. 25-70236-swe-13" at bounding box center [475, 184] width 145 height 8
click at [363, 184] on span "[PERSON_NAME]" at bounding box center [313, 184] width 99 height 8
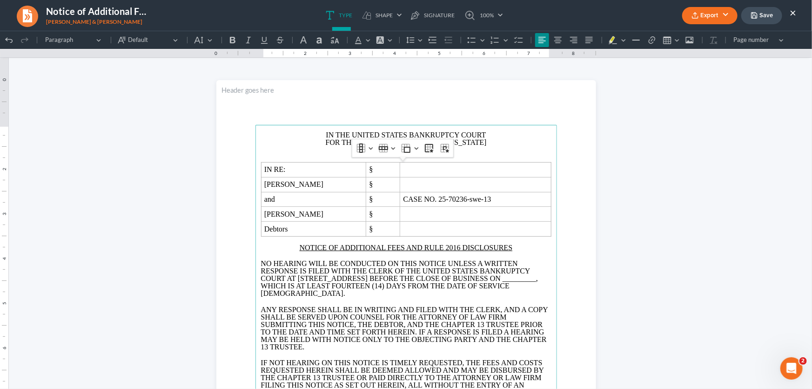
click at [503, 282] on span "_________" at bounding box center [520, 278] width 34 height 8
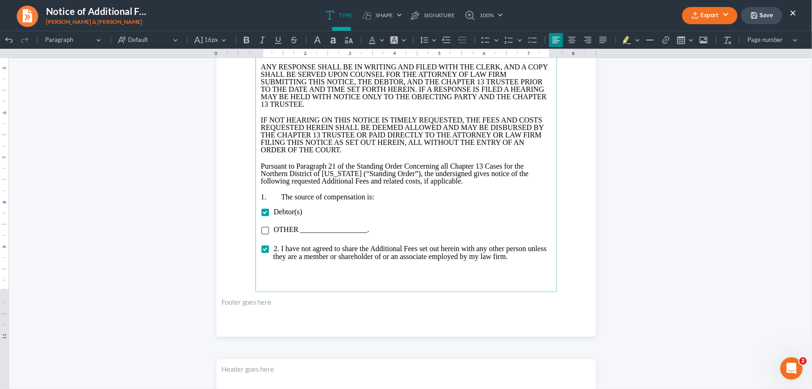
scroll to position [254, 0]
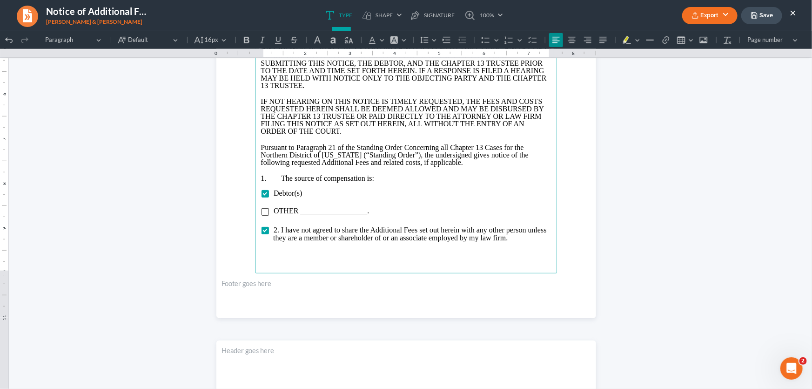
click at [300, 260] on p "Rich Text Editor, page-0-main" at bounding box center [406, 255] width 290 height 7
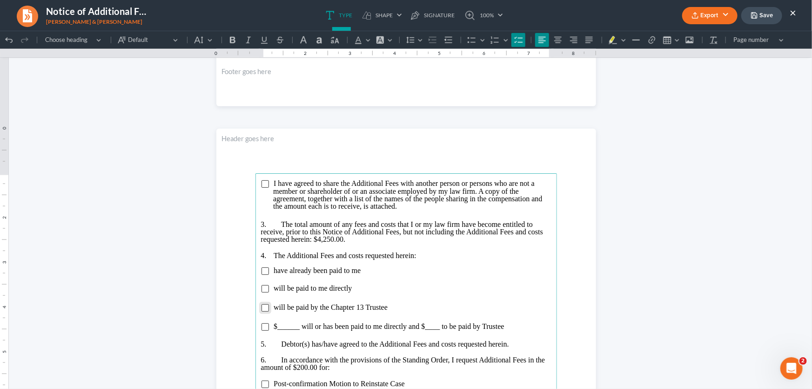
click at [264, 306] on input "Rich Text Editor, page-1-main" at bounding box center [265, 306] width 7 height 7
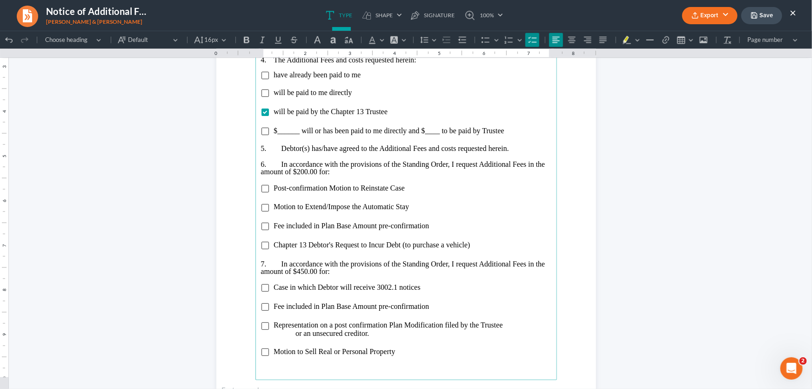
scroll to position [719, 0]
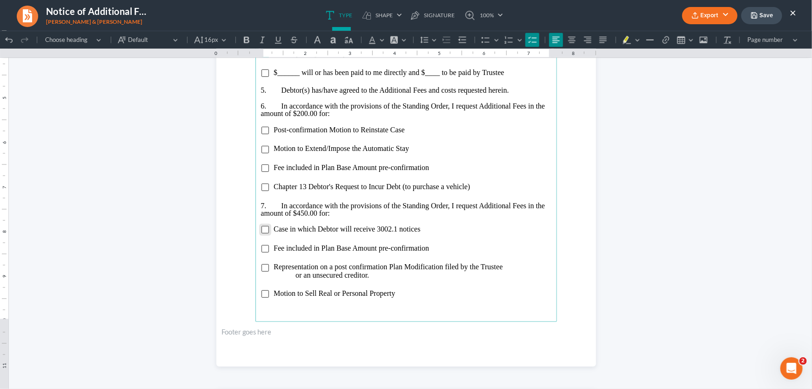
click at [262, 228] on input "Rich Text Editor, page-1-main" at bounding box center [265, 228] width 7 height 7
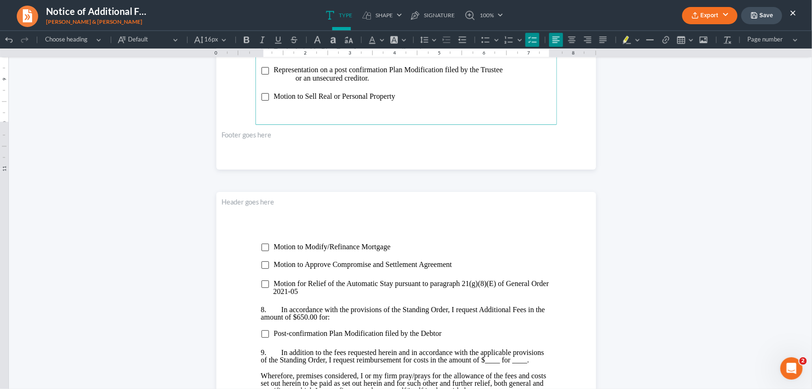
scroll to position [931, 0]
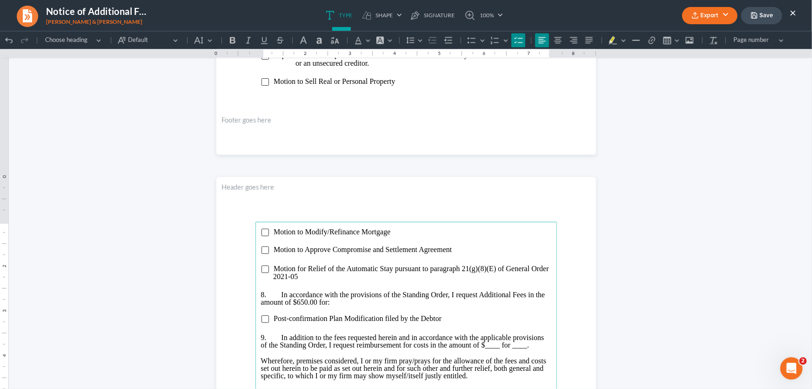
click at [407, 81] on li "Motion to Sell Real or Personal Property" at bounding box center [412, 81] width 278 height 8
click at [390, 79] on span "Motion to Sell Real or Personal Property" at bounding box center [334, 81] width 121 height 8
click at [394, 78] on li "Motion to Sell Real or Personal Property" at bounding box center [412, 81] width 278 height 8
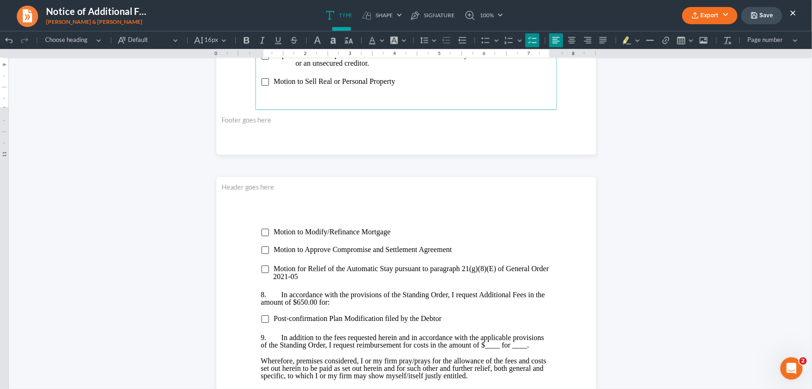
click at [392, 80] on span "Motion to Sell Real or Personal Property" at bounding box center [334, 81] width 121 height 8
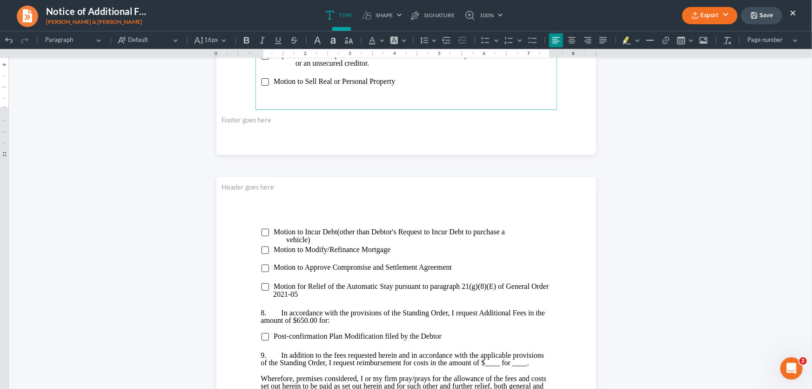
click at [368, 240] on li "⁠⁠⁠⁠⁠⁠⁠ Motion to Incur Debt(other than Debtor's Request to Incur Debt to purch…" at bounding box center [412, 235] width 278 height 15
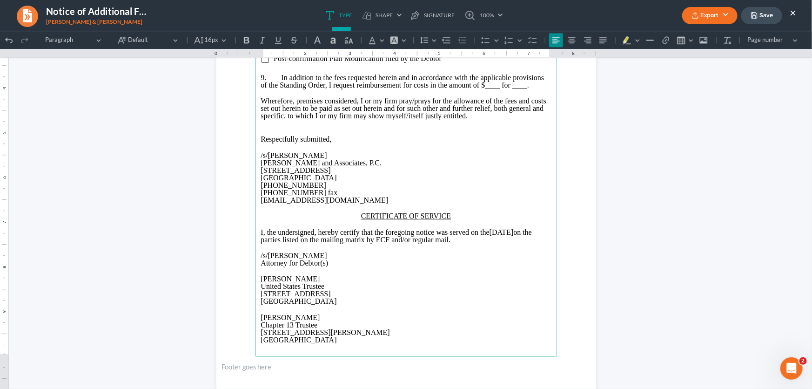
scroll to position [1294, 0]
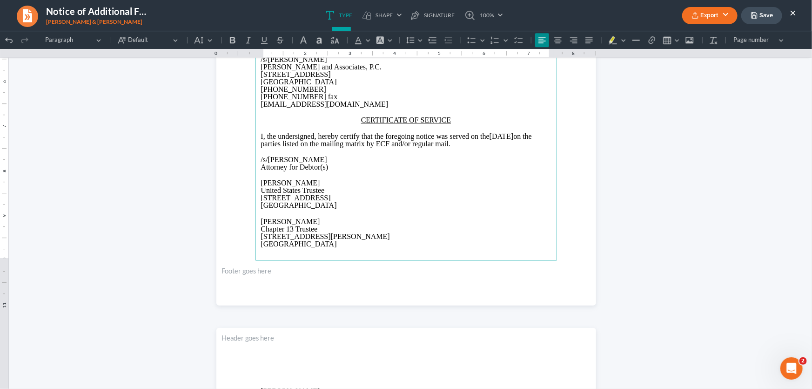
drag, startPoint x: 537, startPoint y: 140, endPoint x: 504, endPoint y: 142, distance: 33.6
click at [504, 142] on p "I, the undersigned, hereby certify that the foregoing notice was served on the …" at bounding box center [406, 139] width 290 height 15
drag, startPoint x: 309, startPoint y: 188, endPoint x: 241, endPoint y: 190, distance: 67.5
click at [241, 190] on section "Motion to Modify/Refinance Mortgage Motion to Approve Compromise and Settlement…" at bounding box center [406, 58] width 380 height 491
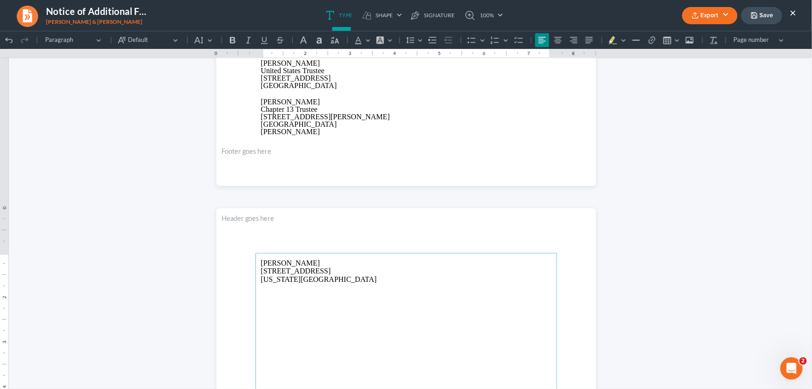
scroll to position [1413, 0]
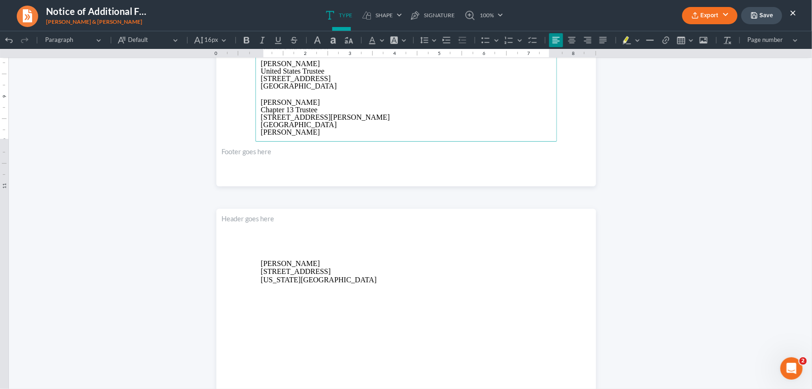
click at [327, 128] on p "[GEOGRAPHIC_DATA]" at bounding box center [406, 124] width 290 height 7
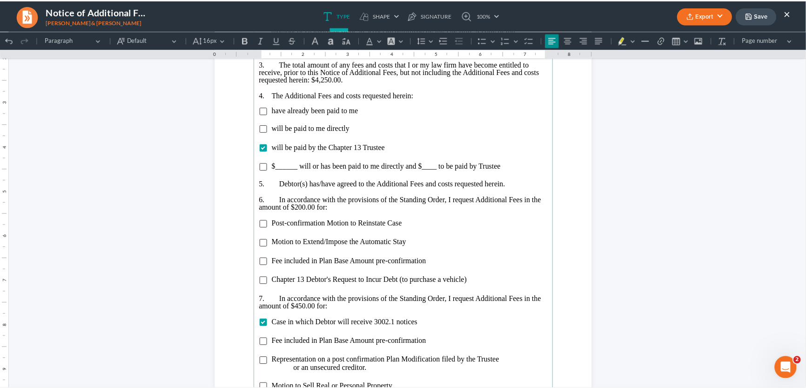
scroll to position [550, 0]
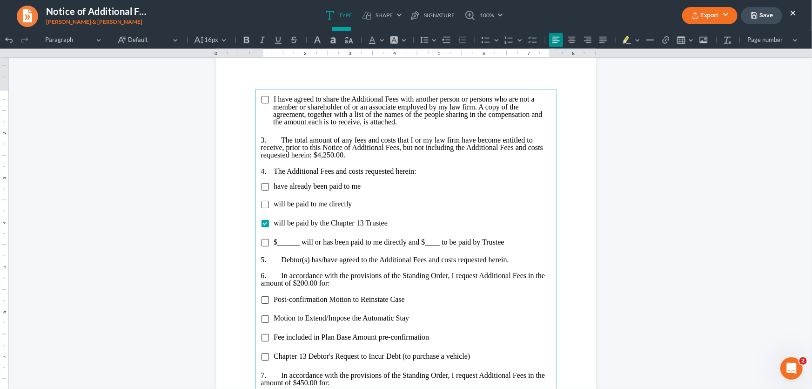
click at [700, 16] on button "Export" at bounding box center [709, 15] width 55 height 17
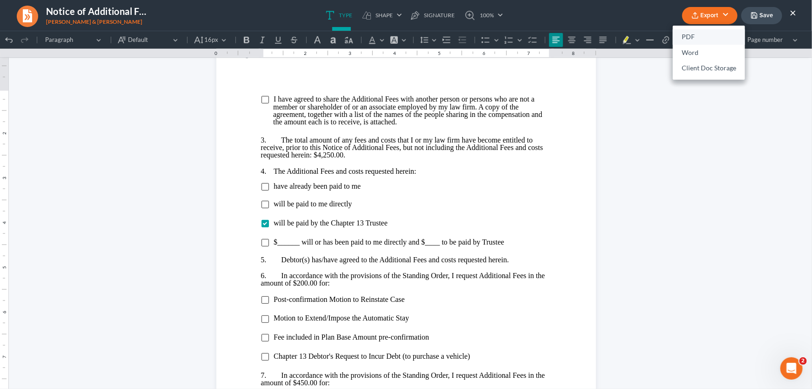
click at [696, 35] on link "PDF" at bounding box center [709, 37] width 72 height 16
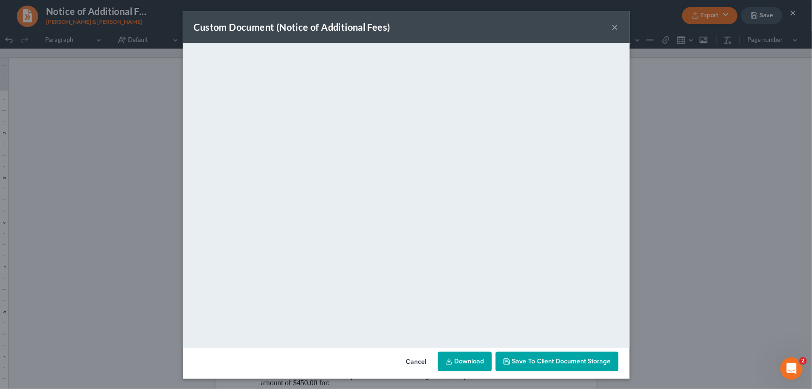
drag, startPoint x: 613, startPoint y: 27, endPoint x: 560, endPoint y: 5, distance: 57.1
click at [613, 27] on button "×" at bounding box center [615, 26] width 7 height 11
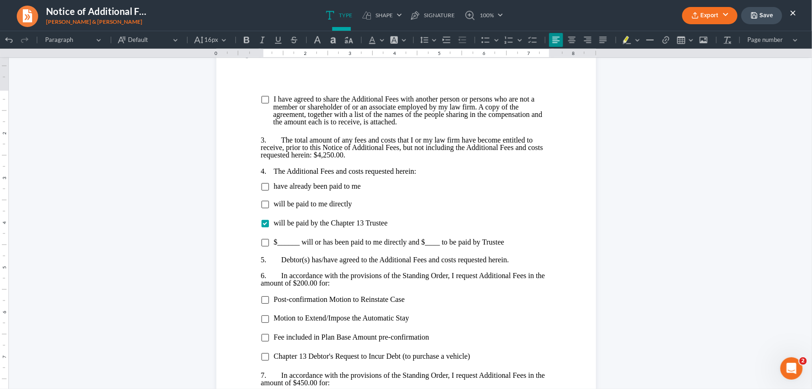
click at [754, 17] on icon "button" at bounding box center [754, 15] width 7 height 7
click at [527, 20] on ul "Type shapes Shape Line Check Arrow Circle Rectangle pen-tool Signature 100% Fit…" at bounding box center [414, 15] width 483 height 31
drag, startPoint x: 791, startPoint y: 11, endPoint x: 149, endPoint y: 105, distance: 649.0
click at [791, 11] on button "×" at bounding box center [793, 12] width 7 height 11
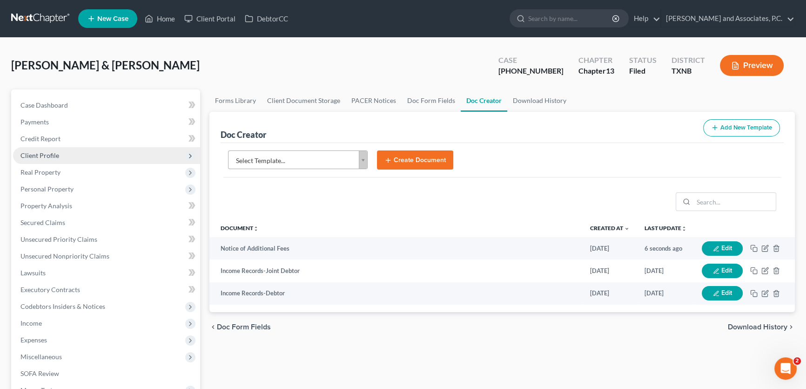
click at [59, 157] on span "Client Profile" at bounding box center [106, 155] width 187 height 17
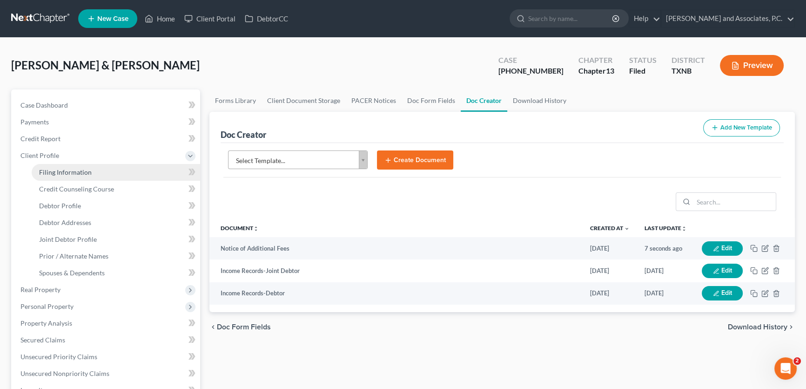
click at [59, 175] on span "Filing Information" at bounding box center [65, 172] width 53 height 8
select select "1"
select select "3"
select select "78"
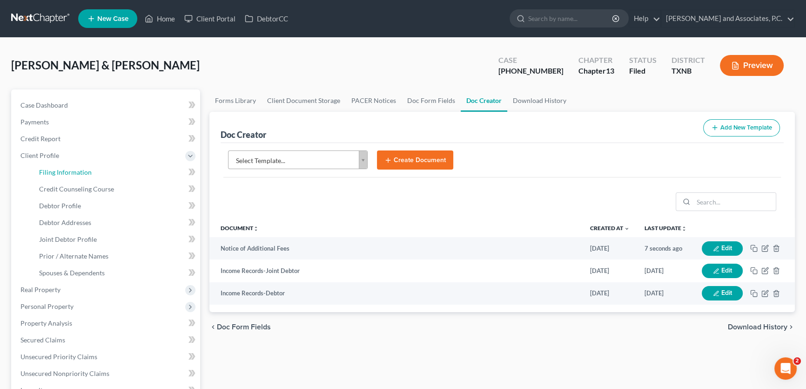
select select "0"
select select "45"
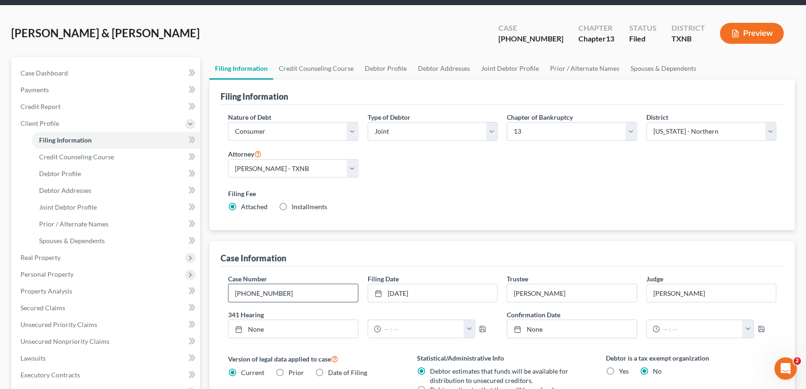
scroll to position [84, 0]
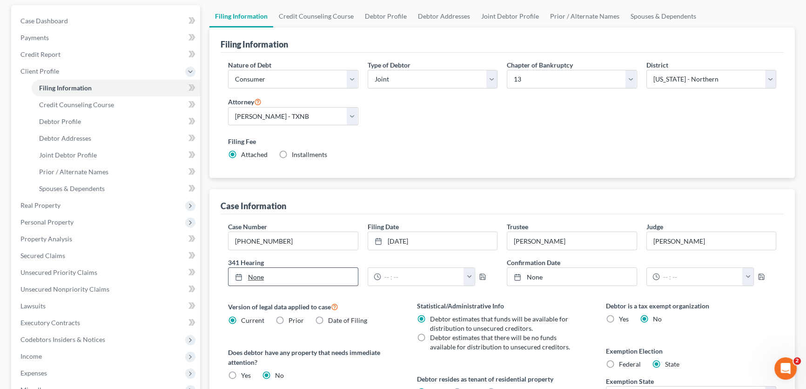
type input "[DATE]"
click at [294, 269] on link "[DATE]" at bounding box center [292, 277] width 129 height 18
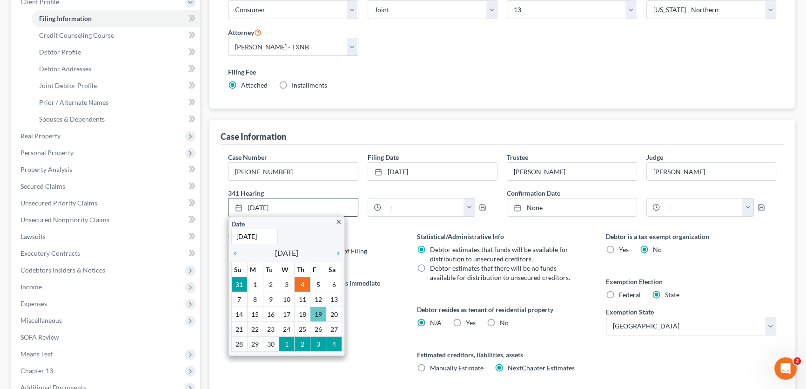
scroll to position [169, 0]
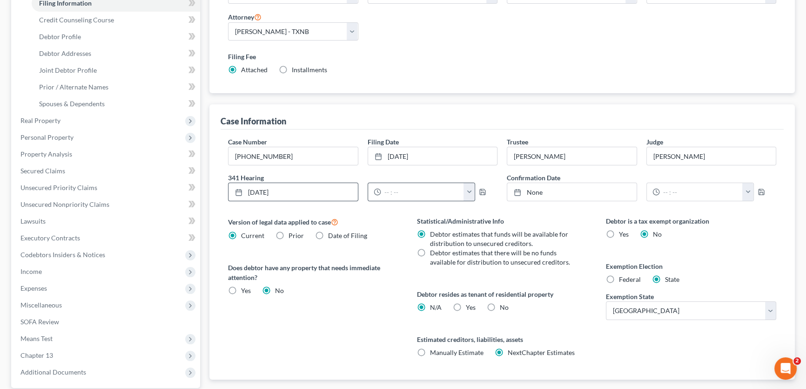
click at [470, 188] on button "button" at bounding box center [469, 192] width 11 height 18
click at [486, 259] on link "11:00am" at bounding box center [490, 260] width 52 height 16
type input "11:00am"
drag, startPoint x: 480, startPoint y: 189, endPoint x: 122, endPoint y: 182, distance: 358.4
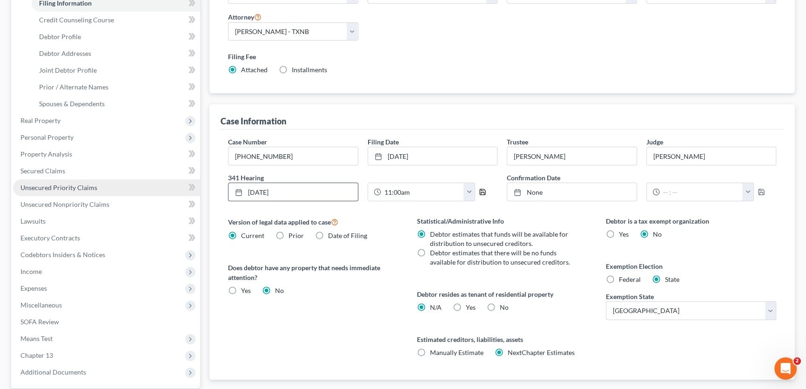
click at [481, 189] on polyline "button" at bounding box center [482, 189] width 2 height 1
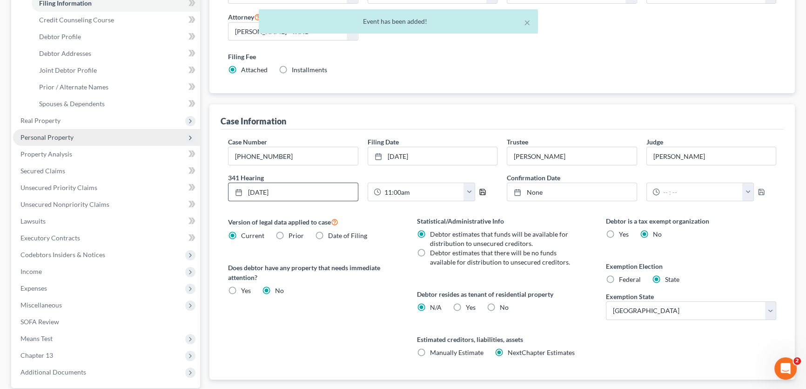
scroll to position [0, 0]
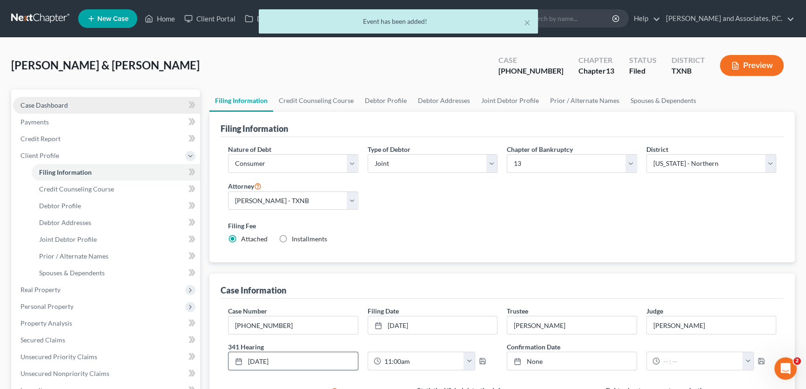
click at [64, 104] on span "Case Dashboard" at bounding box center [43, 105] width 47 height 8
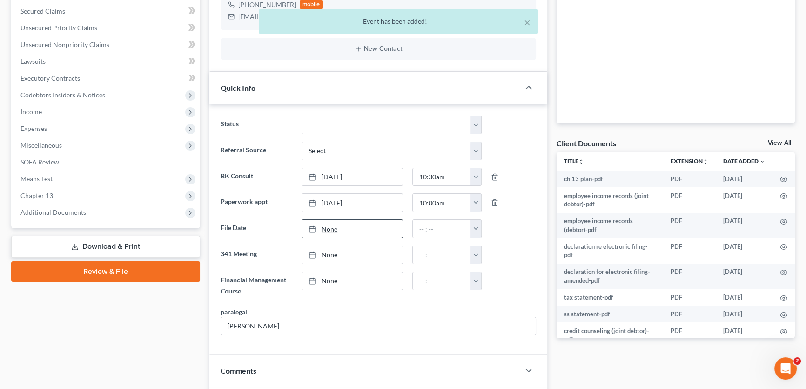
scroll to position [290, 0]
click at [349, 231] on link "None" at bounding box center [352, 229] width 100 height 18
click at [478, 228] on button "button" at bounding box center [475, 229] width 11 height 18
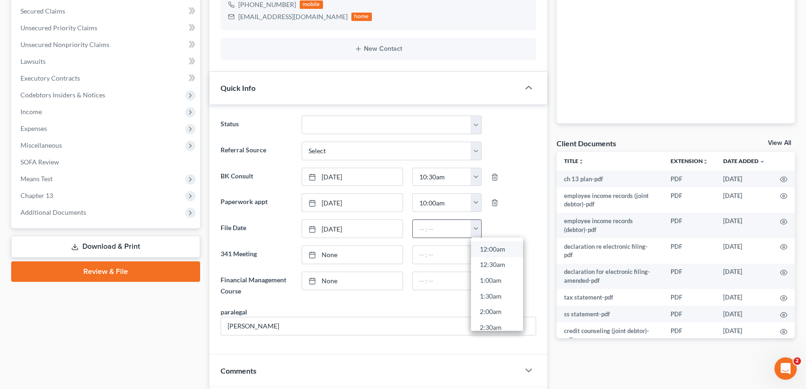
click at [486, 243] on link "12:00am" at bounding box center [497, 249] width 52 height 16
type input "12:00am"
click at [354, 249] on link "[DATE]" at bounding box center [352, 255] width 100 height 18
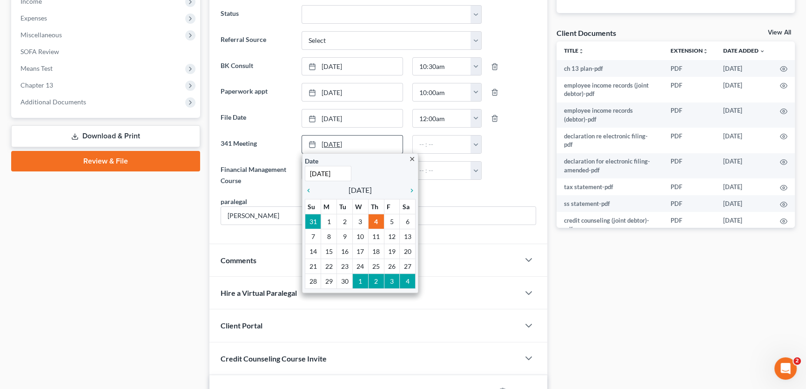
scroll to position [338, 0]
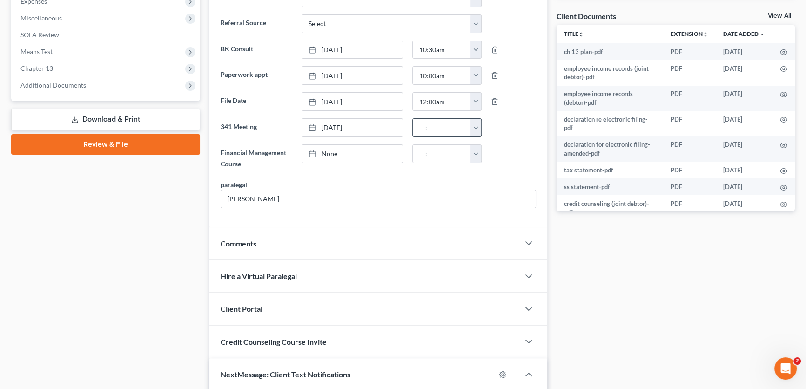
click at [474, 130] on button "button" at bounding box center [475, 128] width 11 height 18
click at [490, 195] on link "11:00am" at bounding box center [497, 196] width 52 height 16
type input "11:00am"
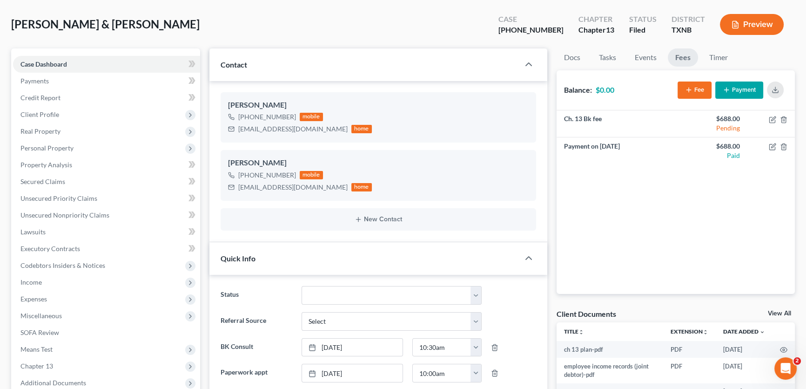
scroll to position [0, 0]
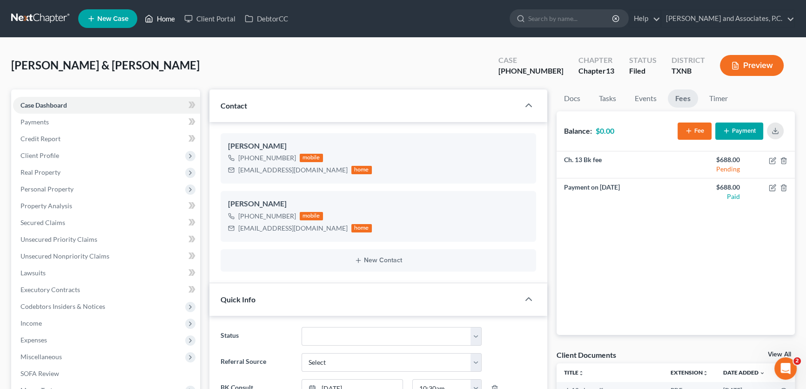
click at [165, 19] on link "Home" at bounding box center [160, 18] width 40 height 17
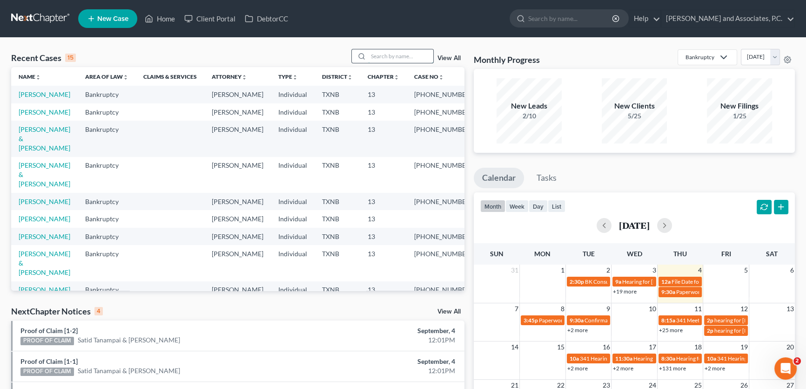
click at [386, 53] on input "search" at bounding box center [400, 55] width 65 height 13
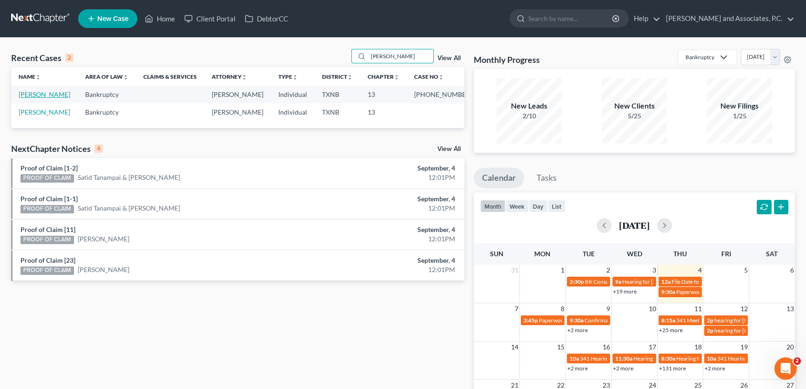
type input "[PERSON_NAME]"
click at [60, 95] on link "[PERSON_NAME]" at bounding box center [45, 94] width 52 height 8
select select "3"
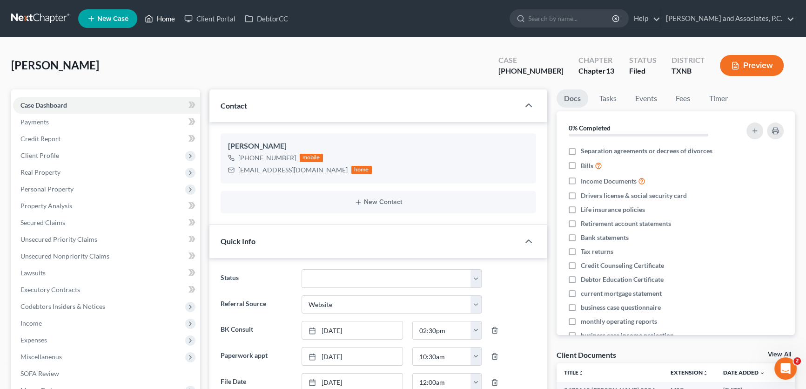
click at [170, 18] on link "Home" at bounding box center [160, 18] width 40 height 17
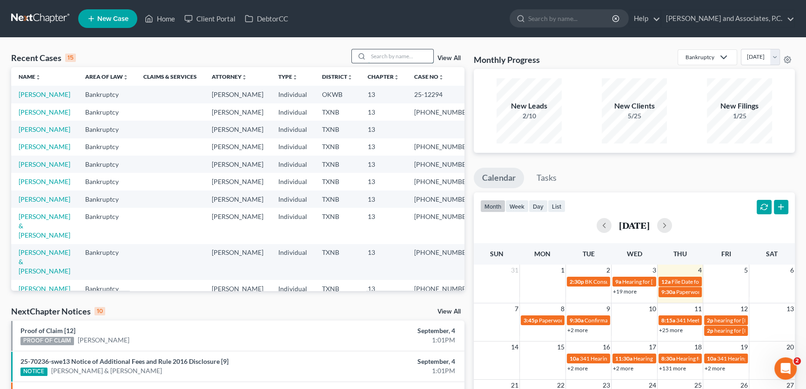
click at [382, 54] on input "search" at bounding box center [400, 55] width 65 height 13
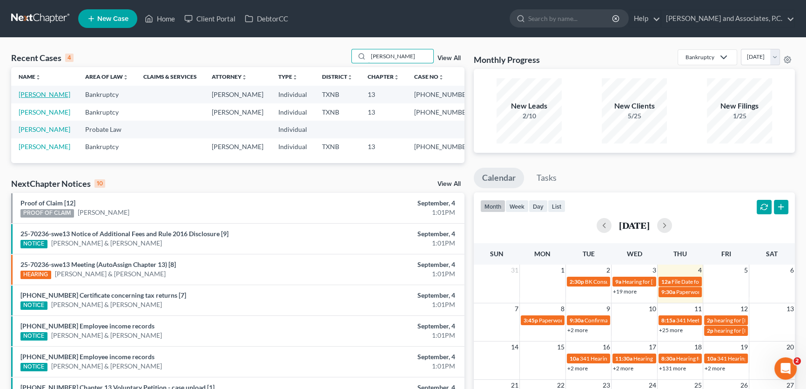
type input "[PERSON_NAME]"
click at [54, 94] on link "[PERSON_NAME]" at bounding box center [45, 94] width 52 height 8
select select "5"
select select "1"
